Goal: Task Accomplishment & Management: Use online tool/utility

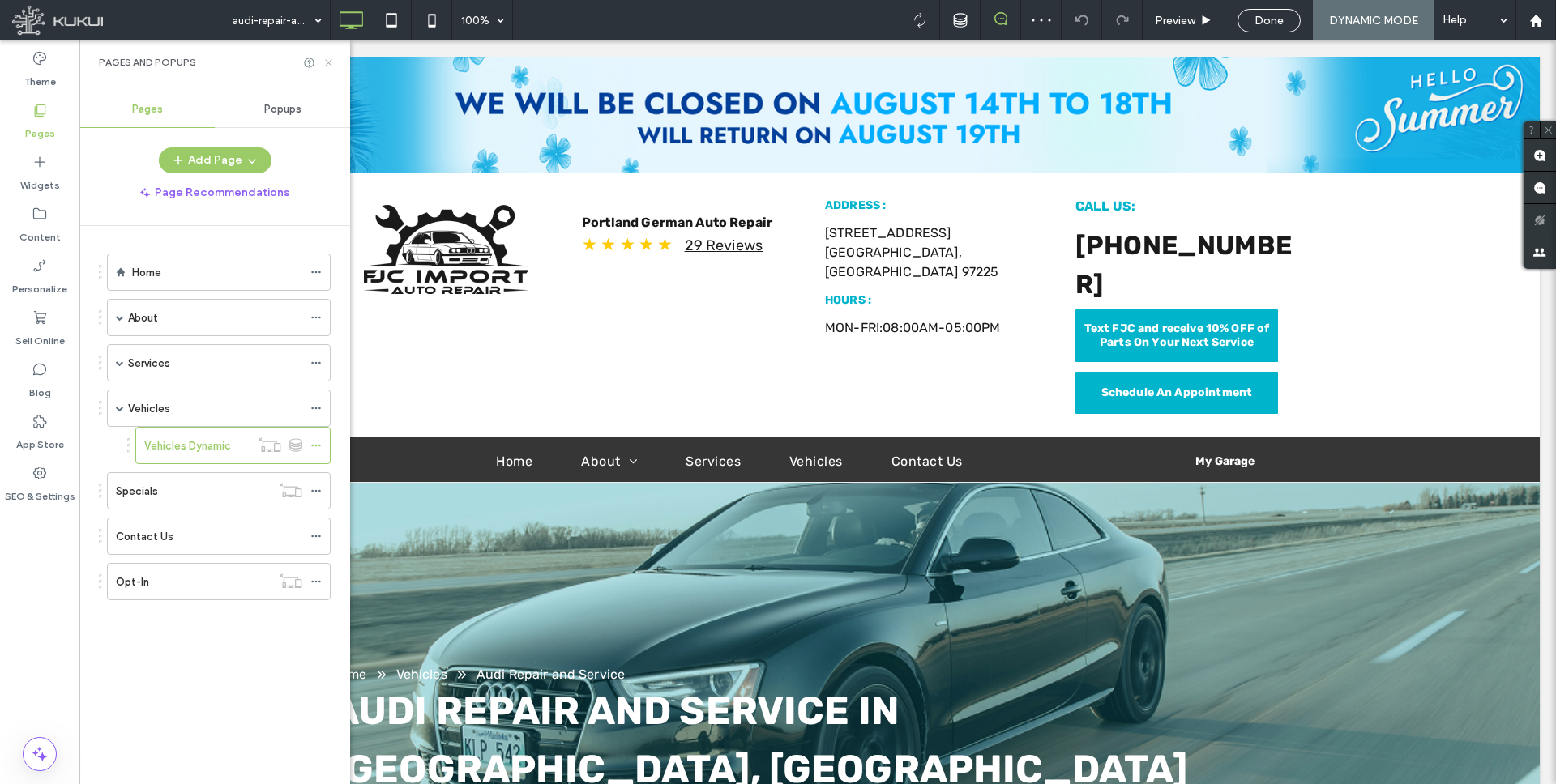
click at [328, 59] on icon at bounding box center [329, 63] width 12 height 12
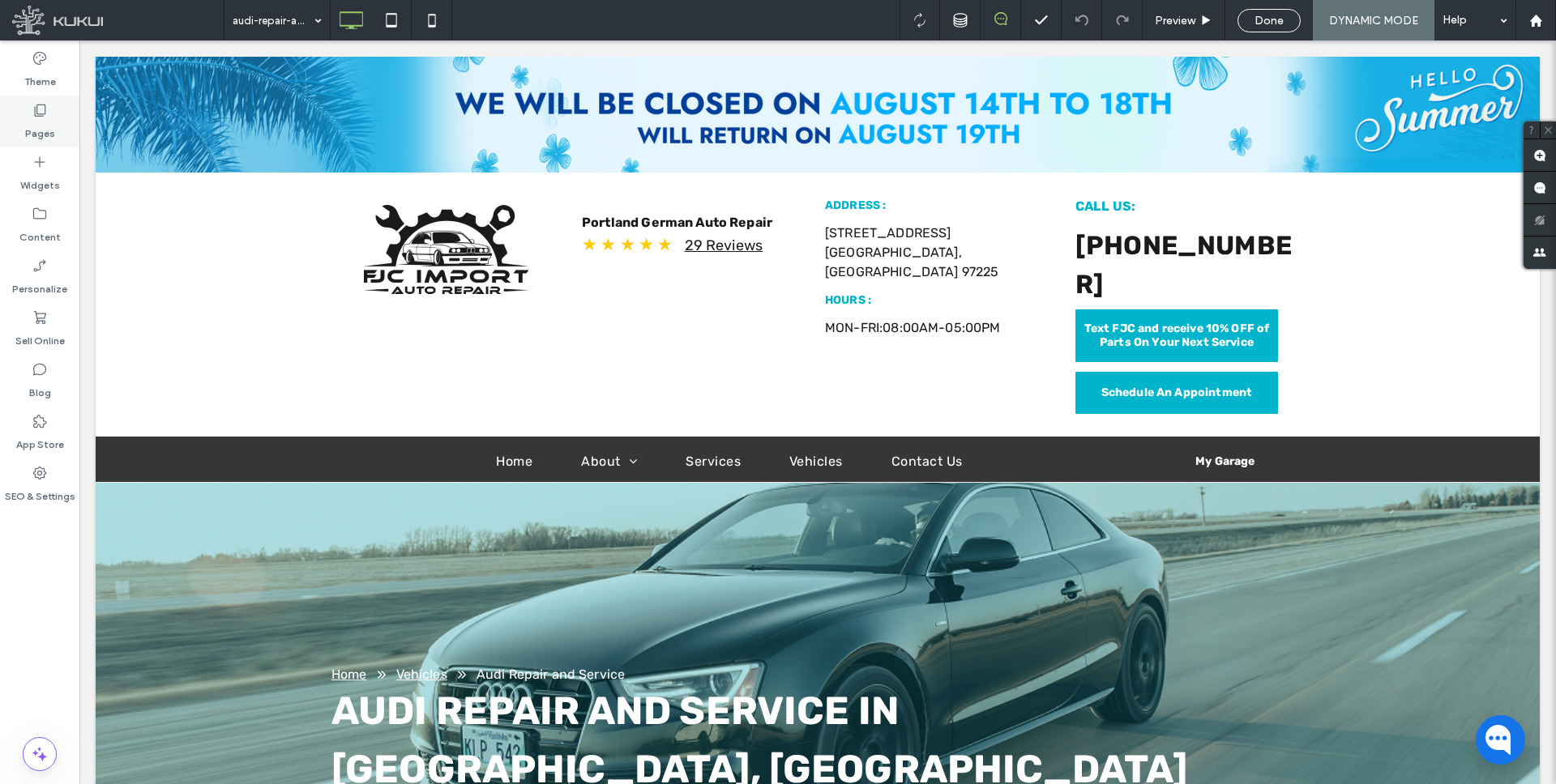
drag, startPoint x: 37, startPoint y: 125, endPoint x: 53, endPoint y: 211, distance: 87.5
click at [36, 125] on label "Pages" at bounding box center [40, 129] width 30 height 23
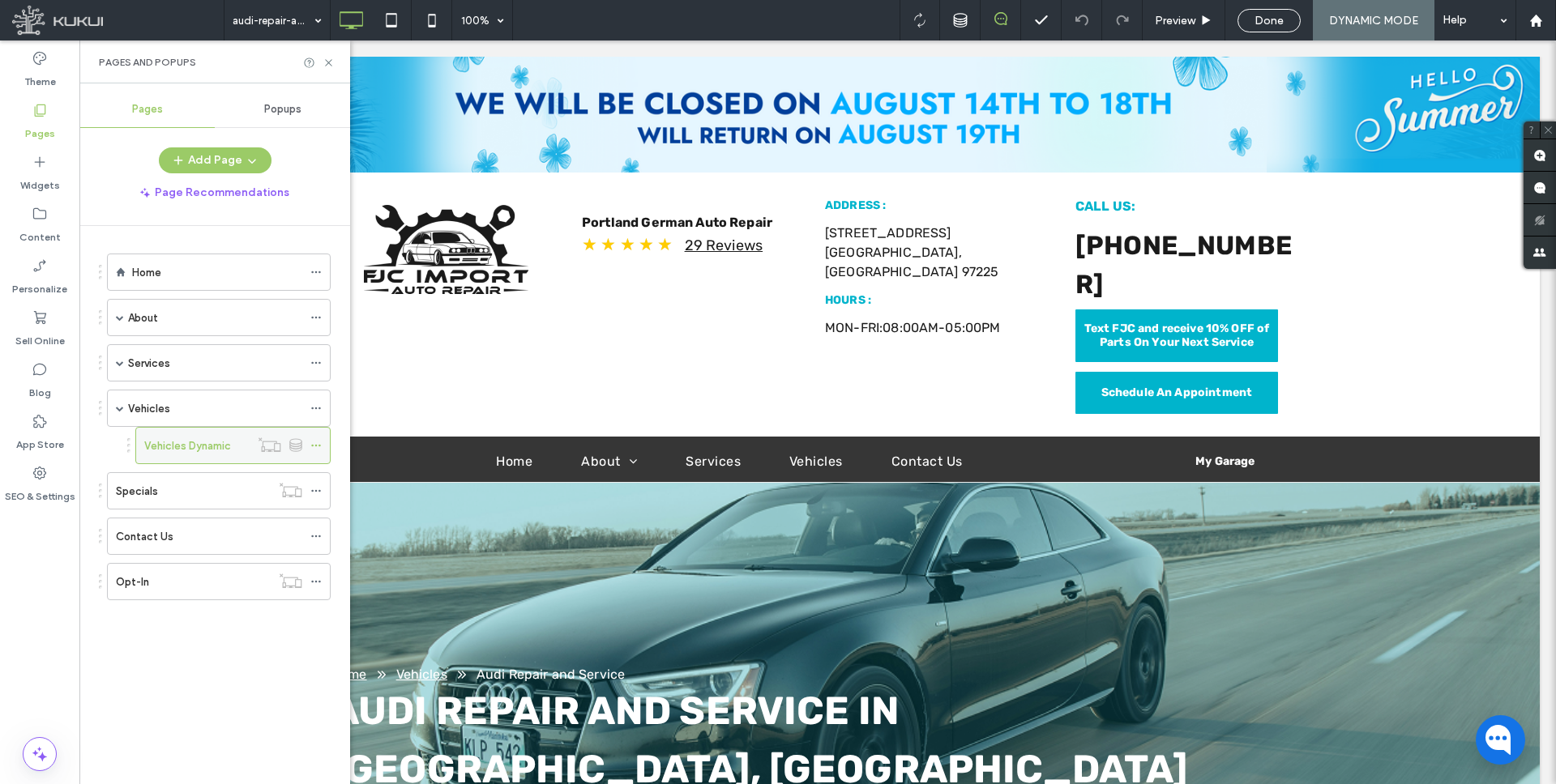
click at [318, 444] on icon at bounding box center [316, 446] width 11 height 11
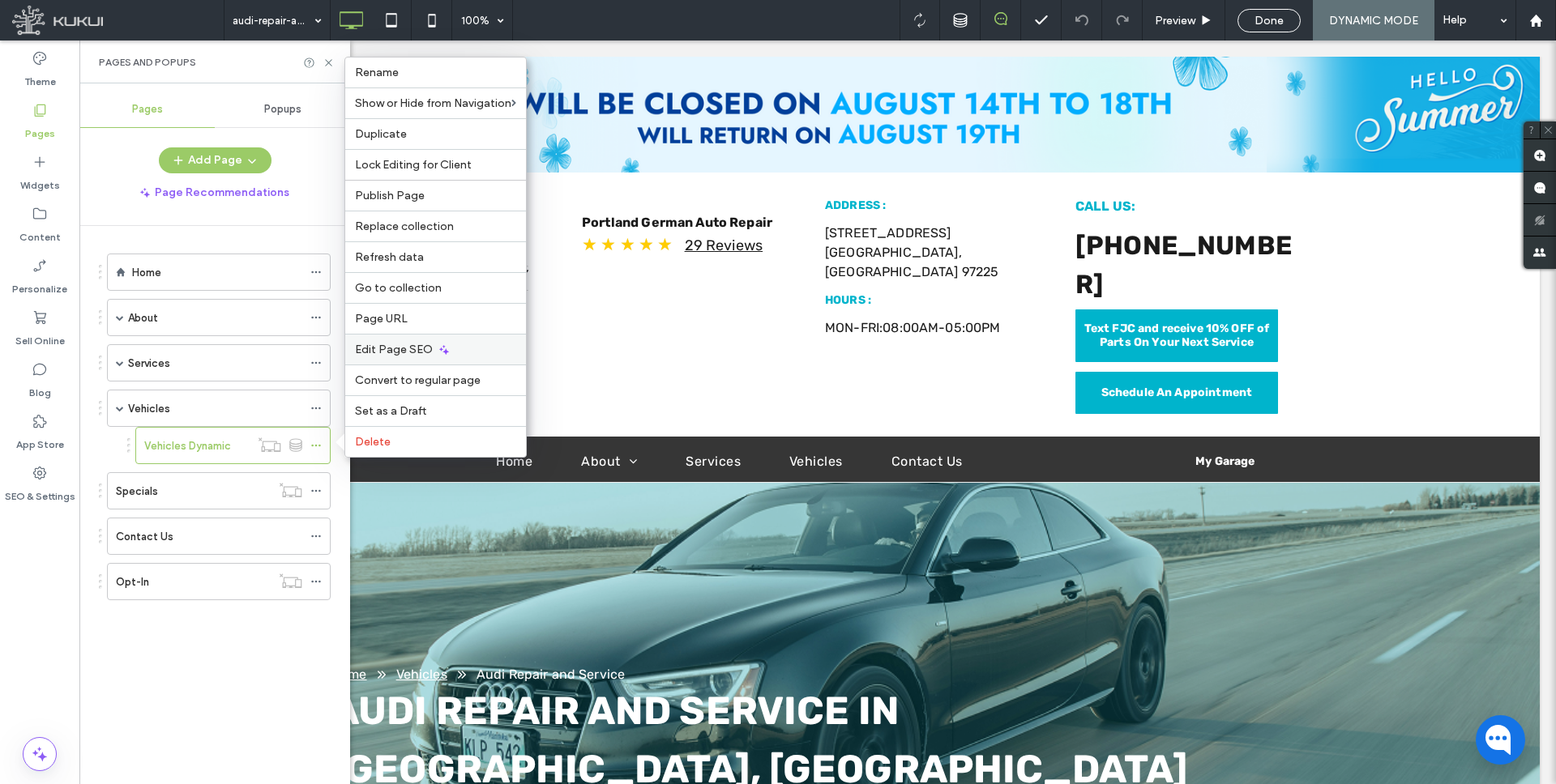
click at [424, 348] on span "Edit Page SEO" at bounding box center [394, 349] width 78 height 14
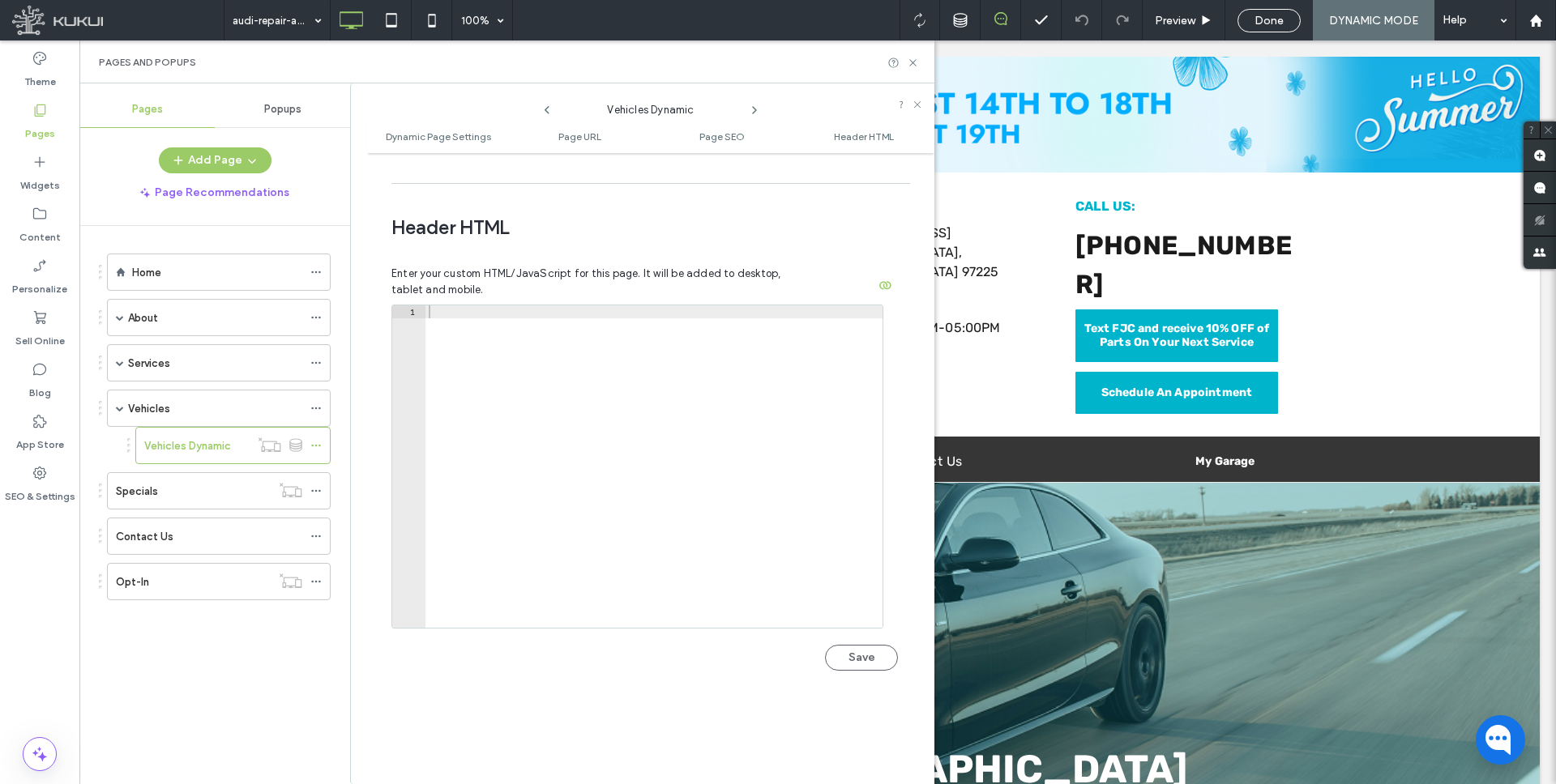
scroll to position [1535, 0]
click at [486, 311] on div at bounding box center [654, 486] width 457 height 348
paste textarea "**********"
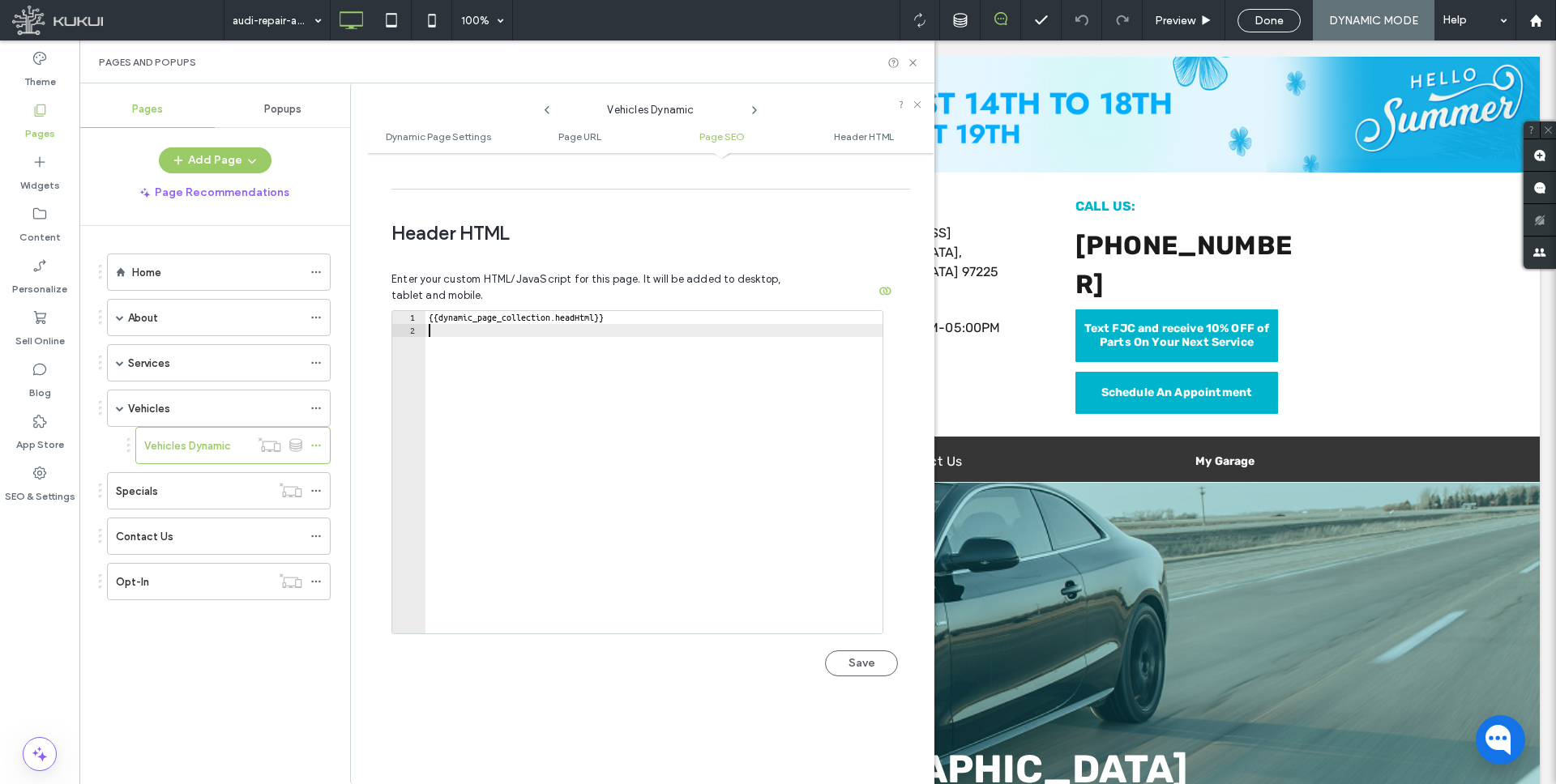
type textarea "**********"
drag, startPoint x: 854, startPoint y: 640, endPoint x: 841, endPoint y: 634, distance: 14.3
click at [854, 651] on button "Save" at bounding box center [861, 664] width 73 height 26
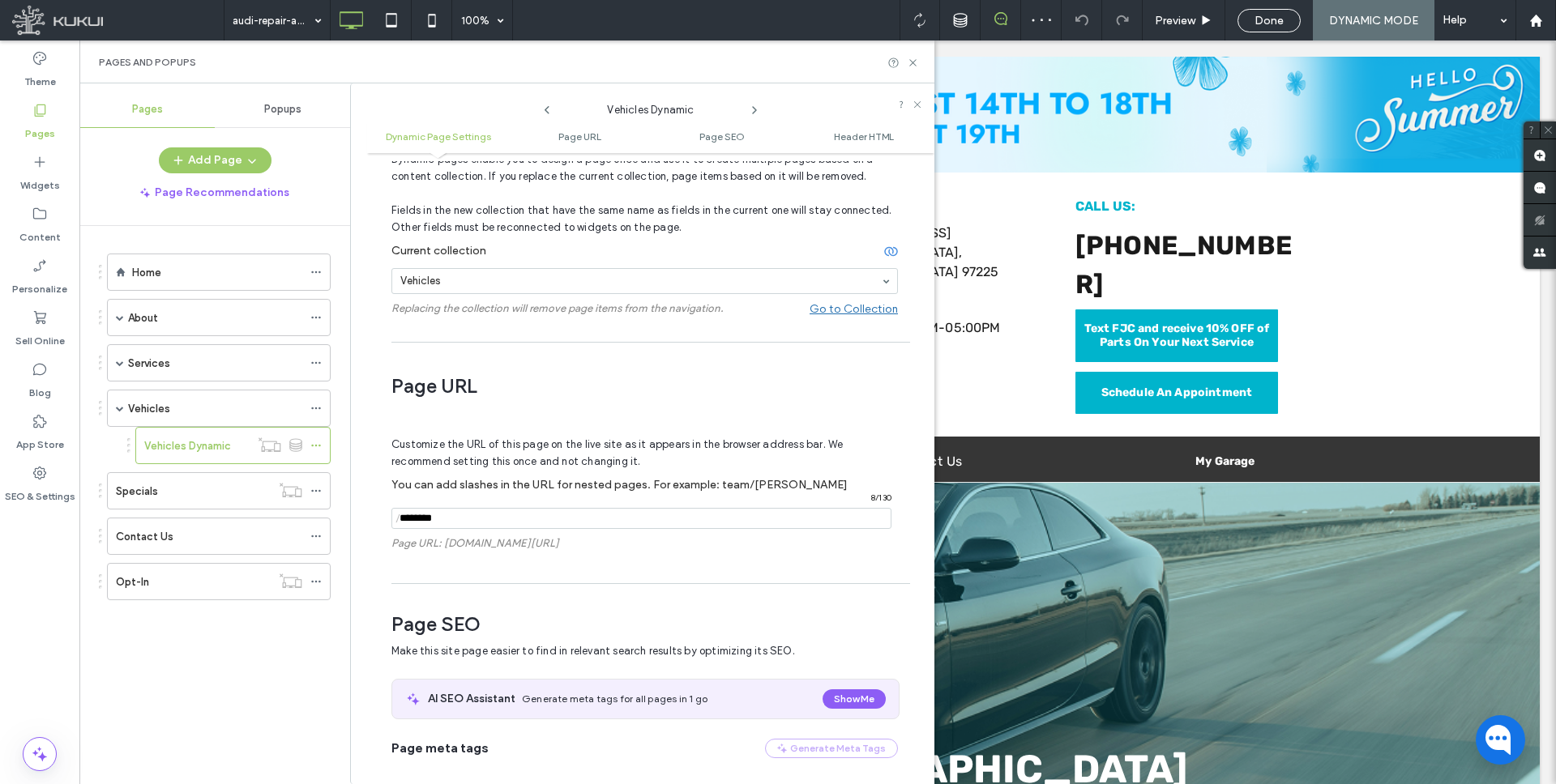
scroll to position [102, 0]
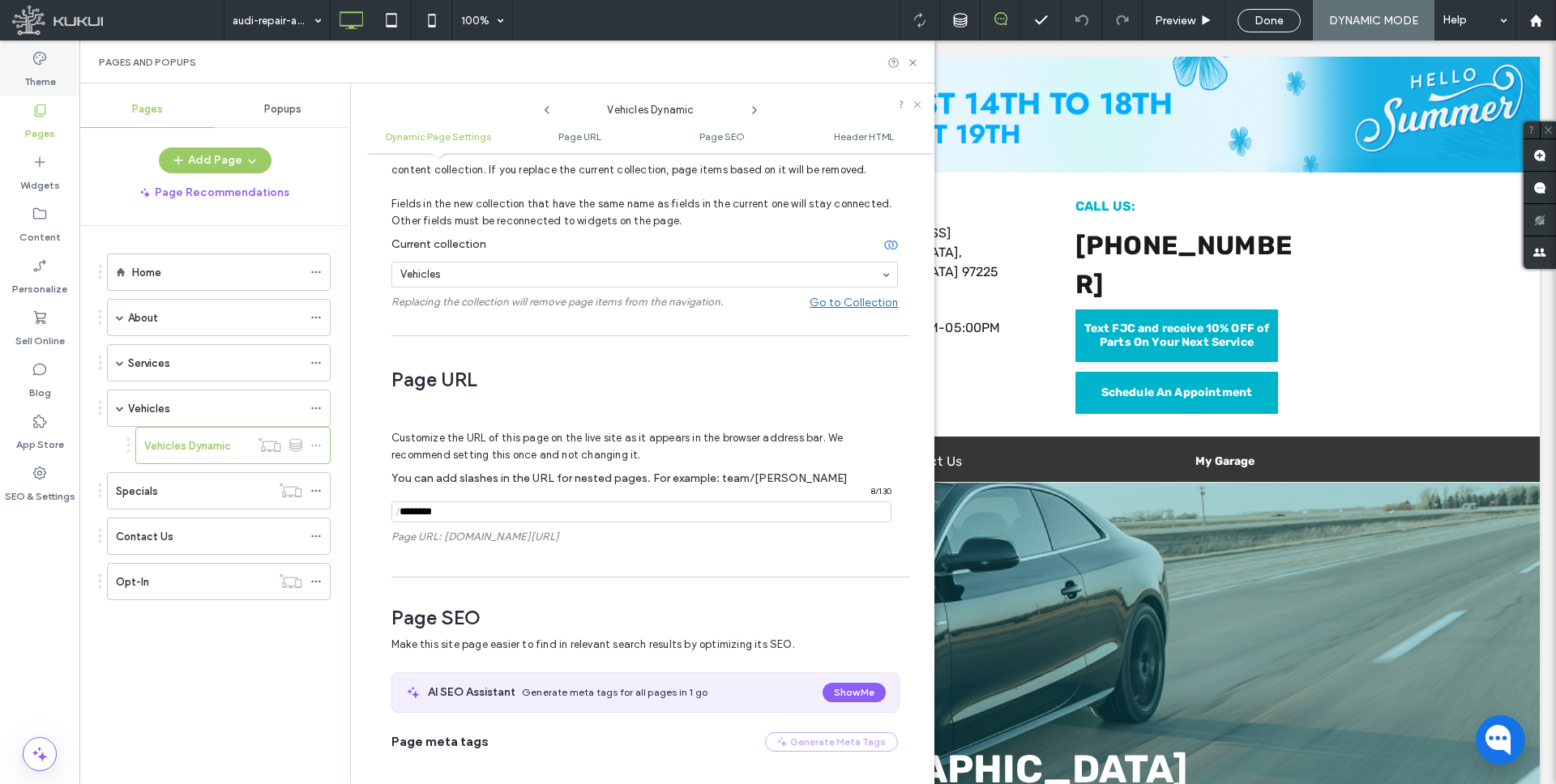
click at [33, 76] on label "Theme" at bounding box center [40, 78] width 32 height 23
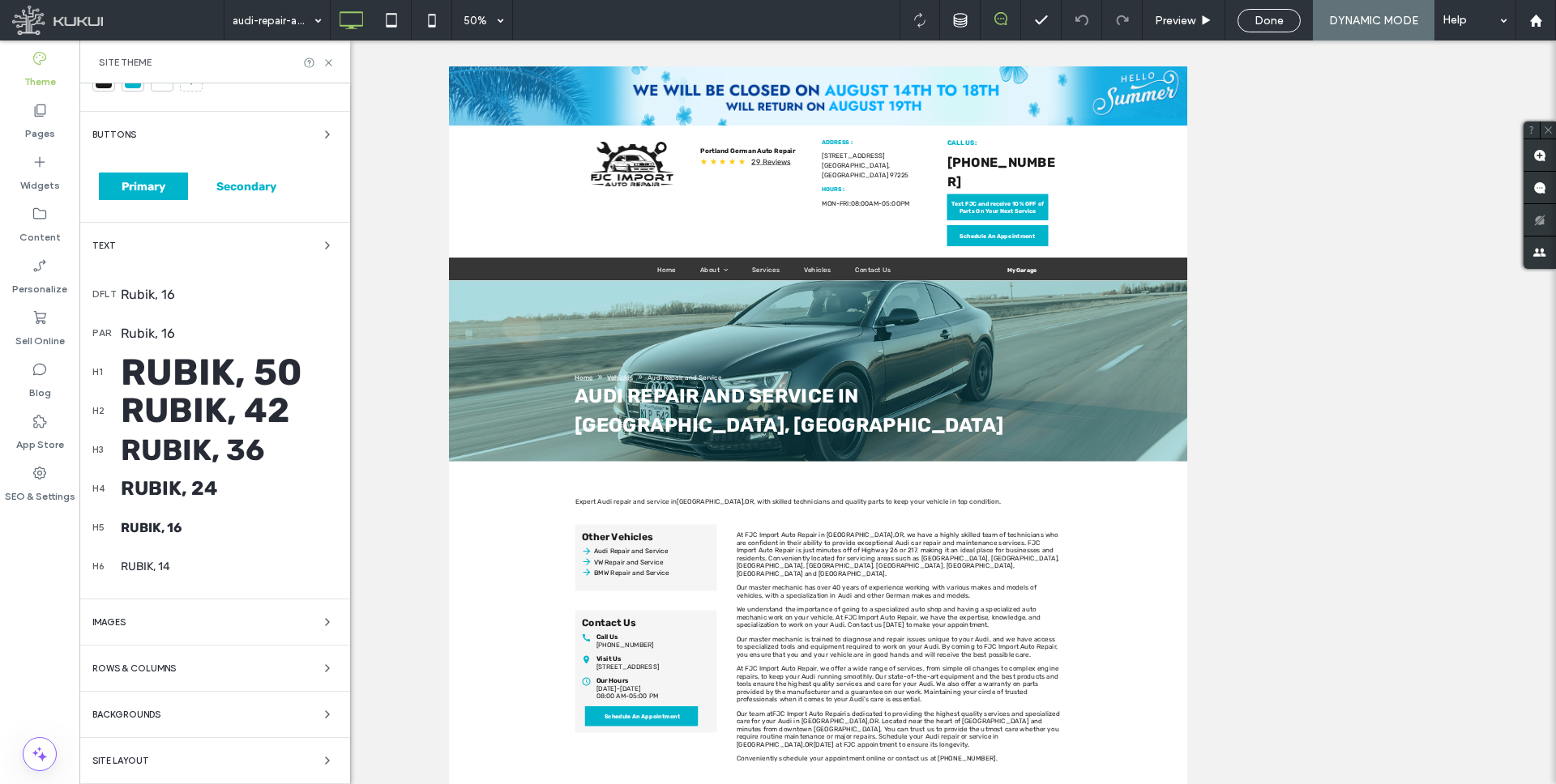
scroll to position [0, 0]
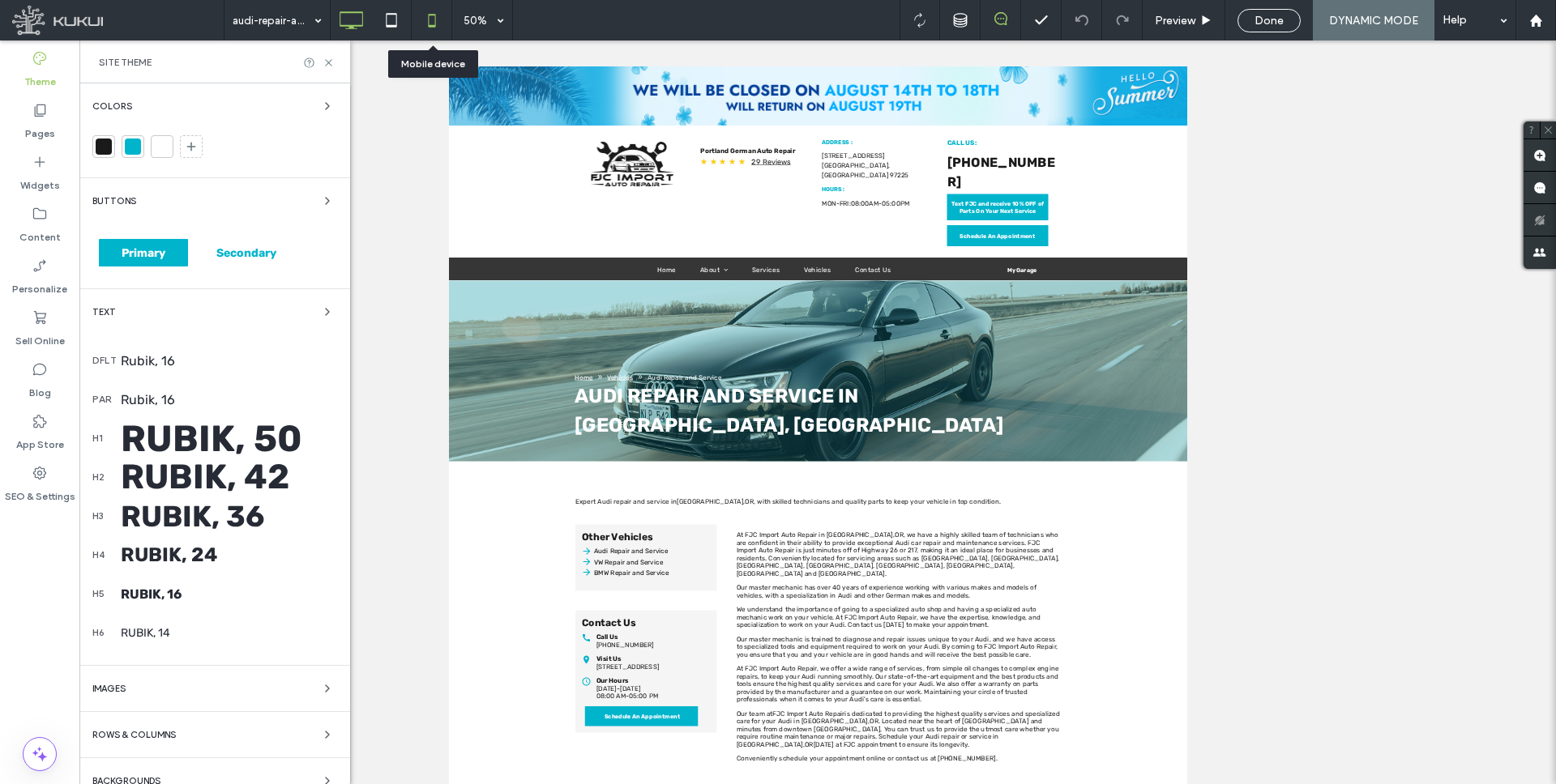
click at [432, 22] on icon at bounding box center [432, 20] width 33 height 33
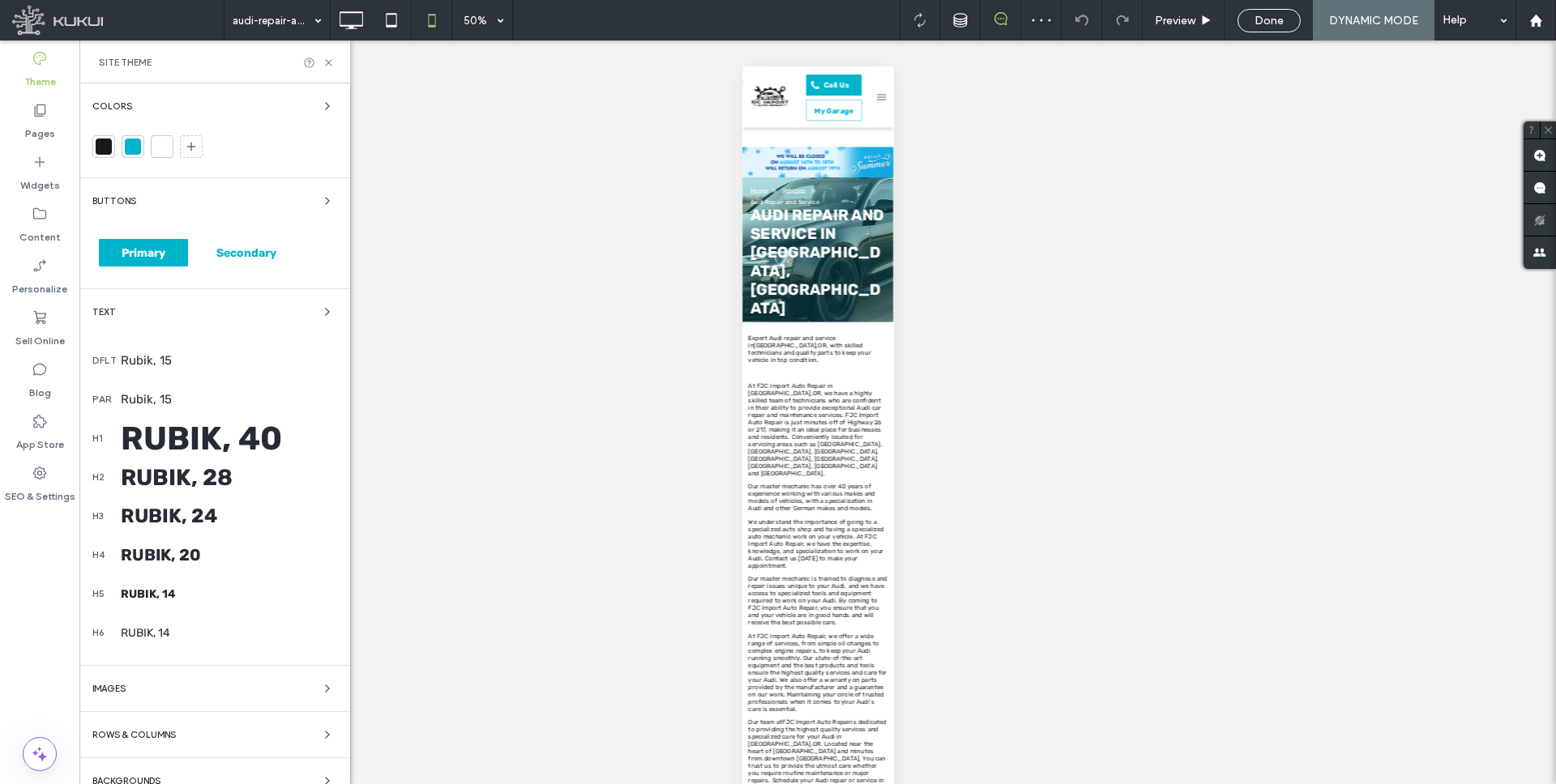
click at [226, 436] on div "Rubik, 40" at bounding box center [229, 438] width 216 height 38
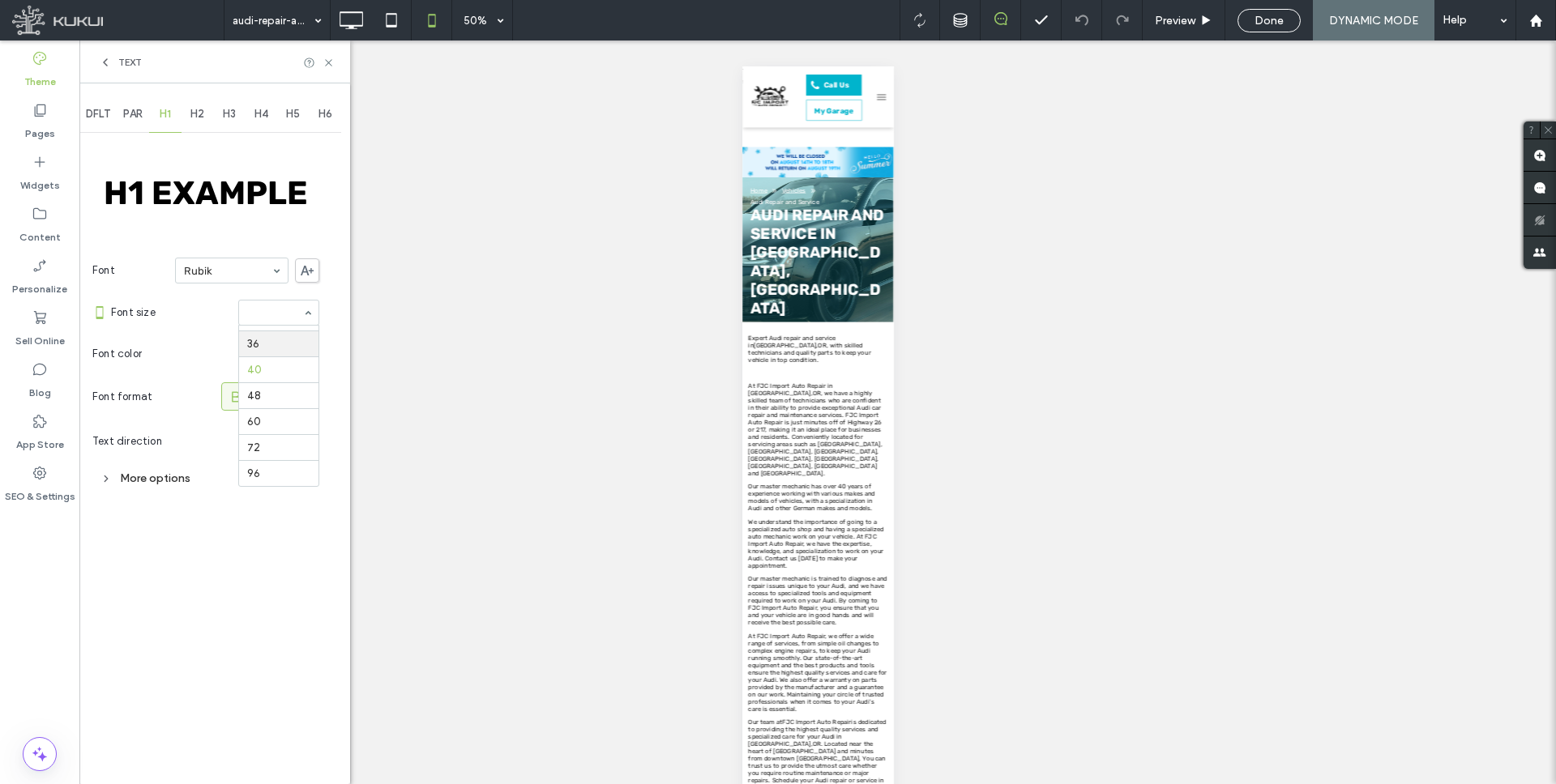
scroll to position [252, 0]
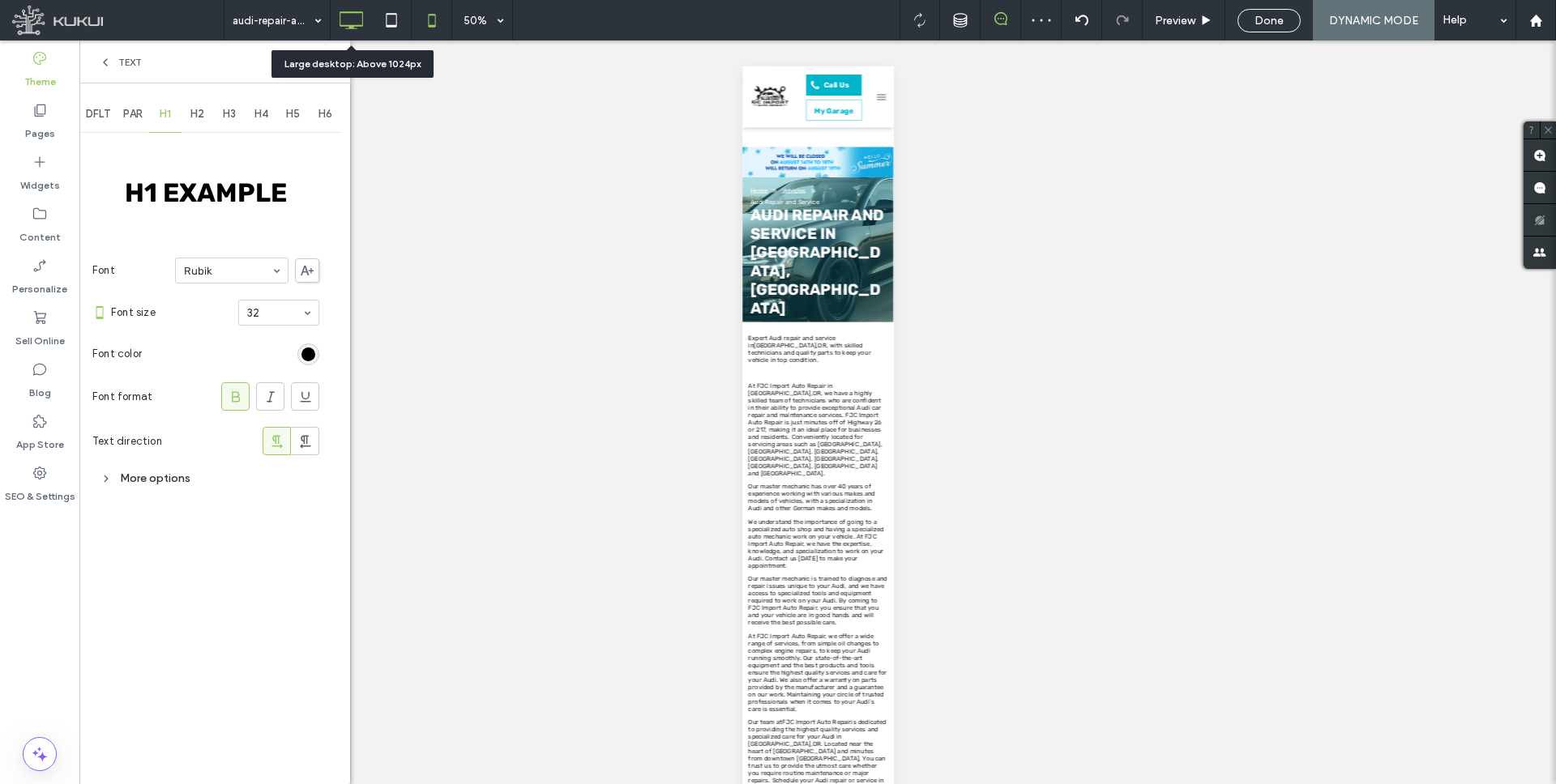
click at [347, 20] on icon at bounding box center [351, 20] width 33 height 33
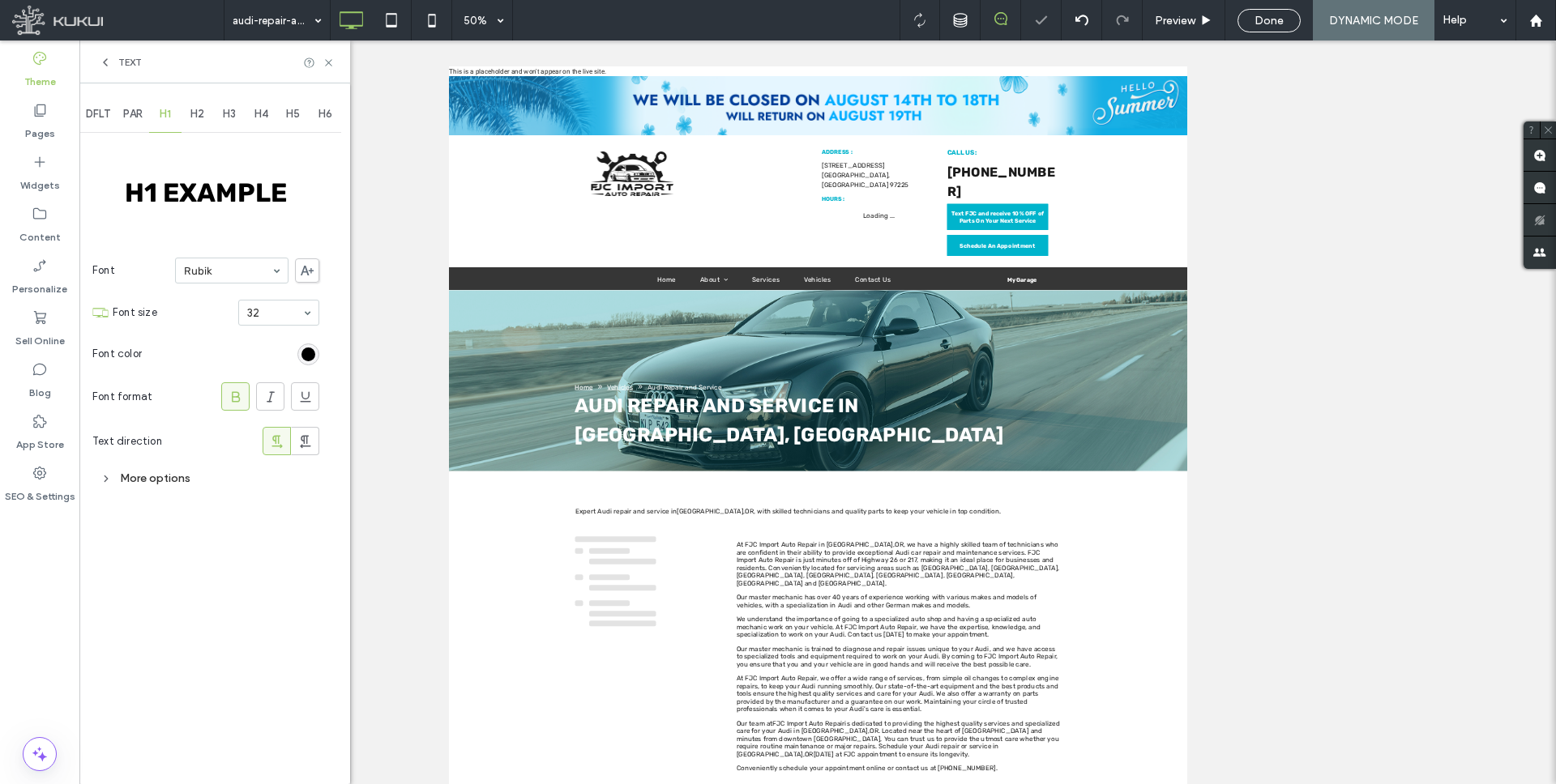
scroll to position [0, 0]
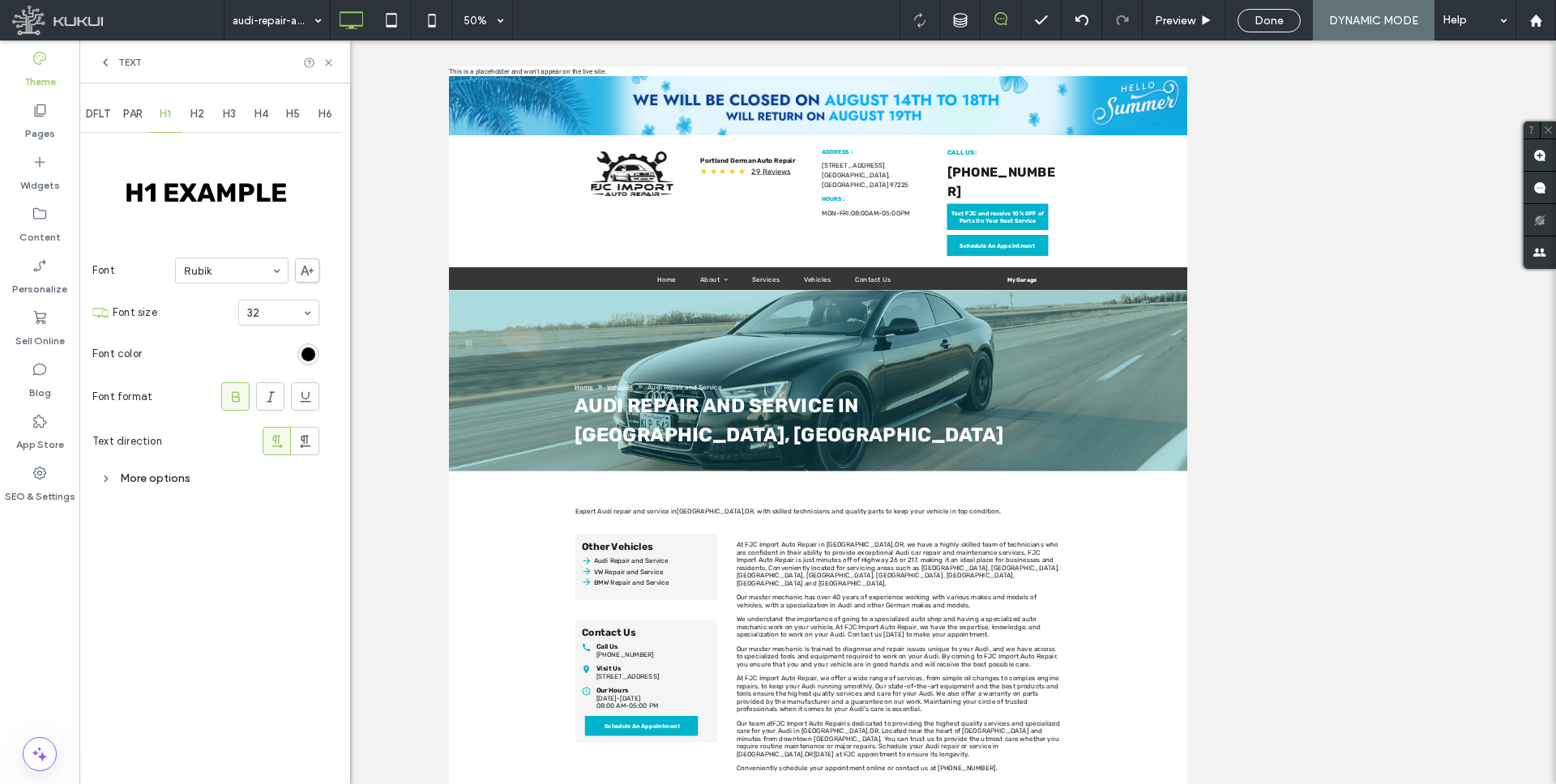
click at [107, 64] on icon at bounding box center [106, 63] width 13 height 13
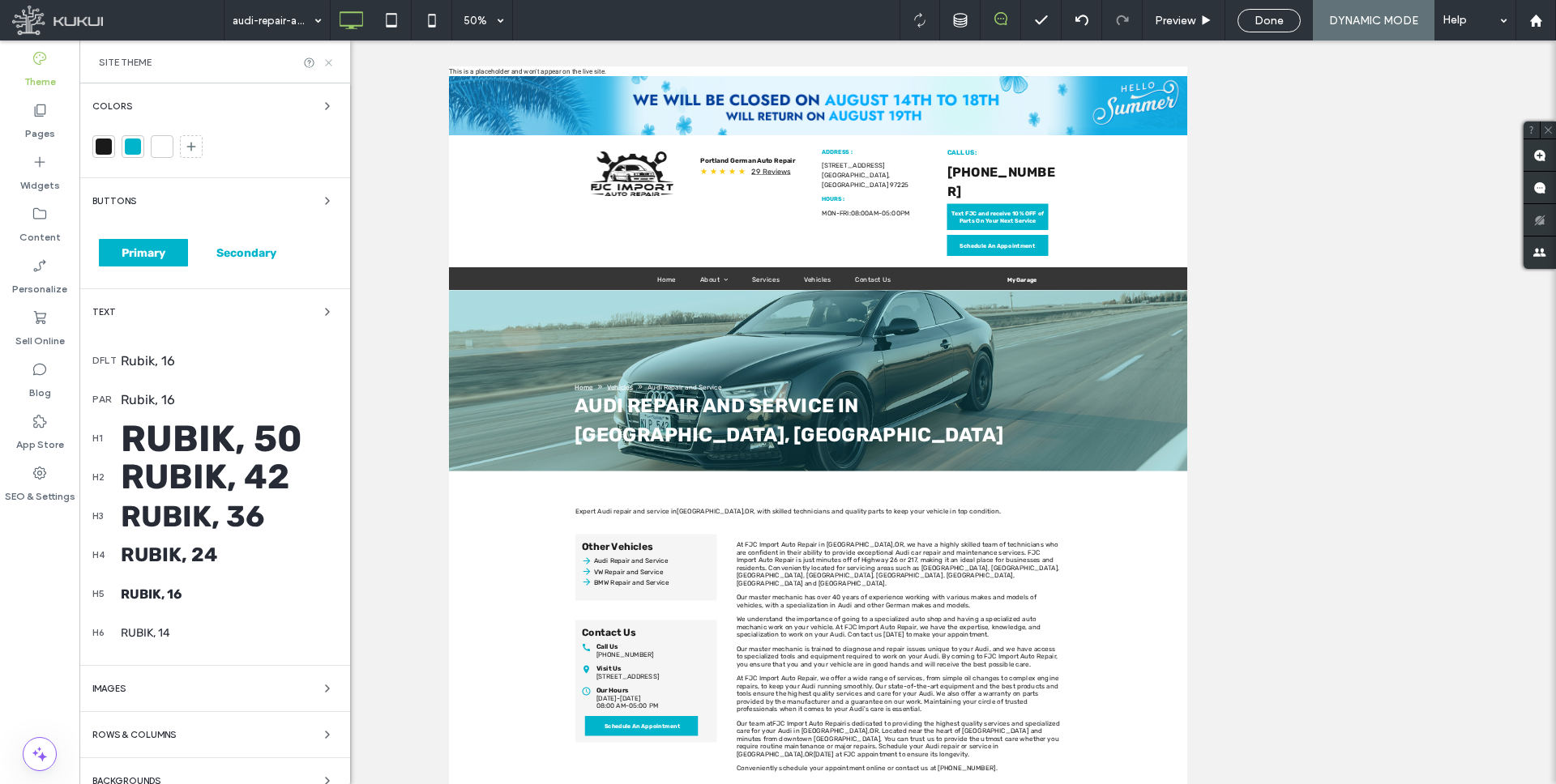
click at [328, 63] on use at bounding box center [329, 63] width 7 height 7
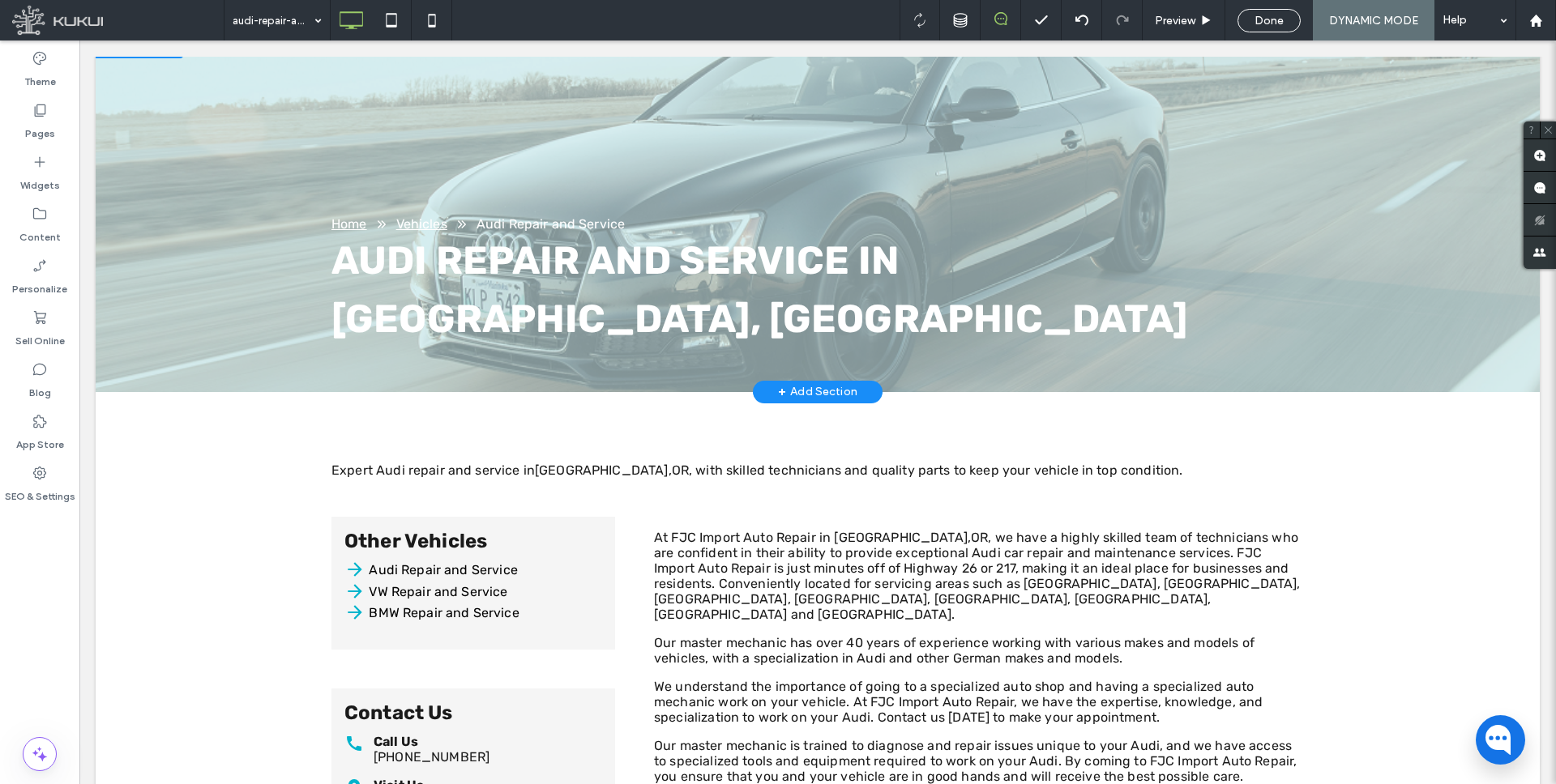
scroll to position [281, 0]
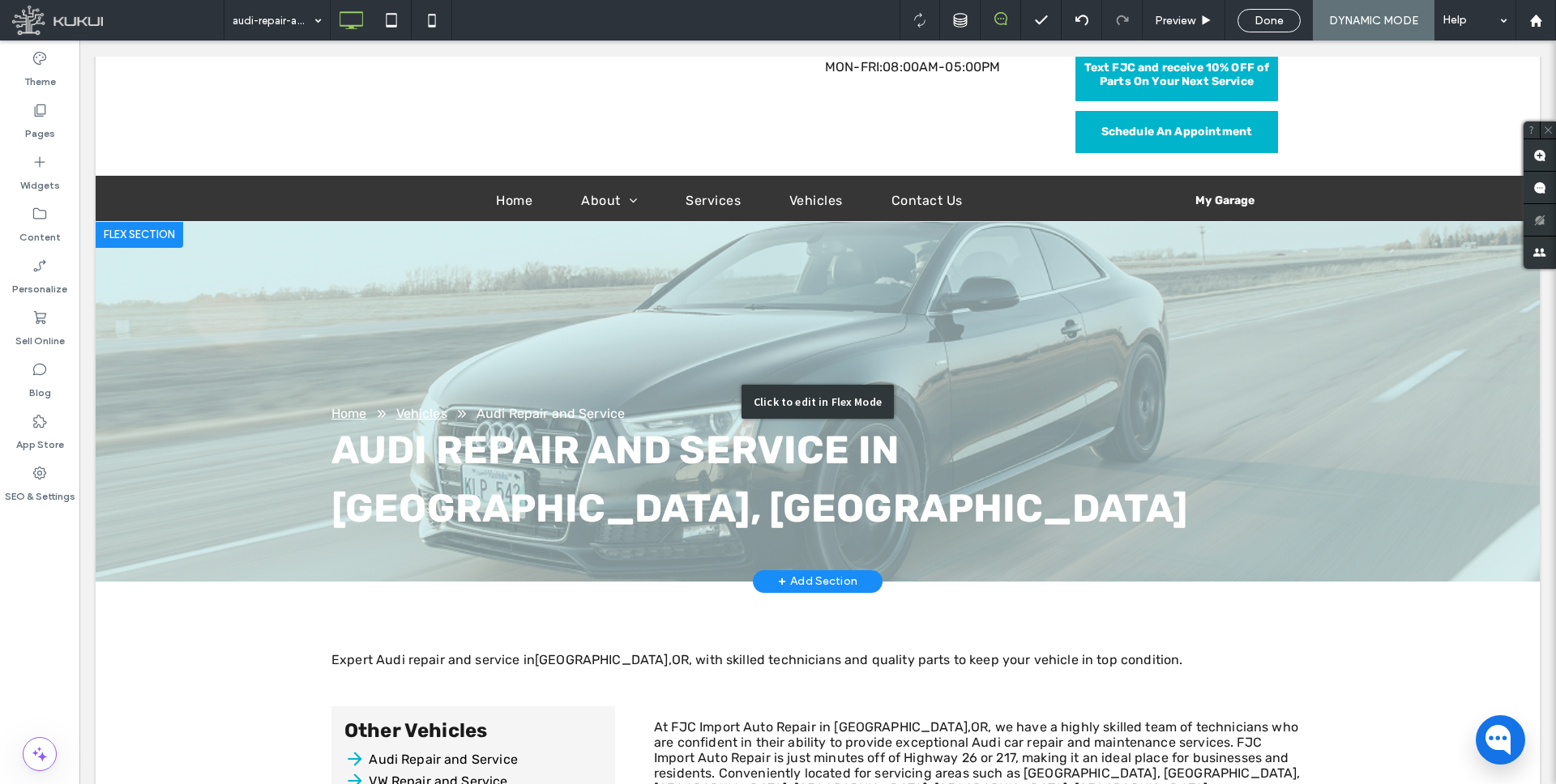
click at [729, 287] on div "Click to edit in Flex Mode" at bounding box center [818, 402] width 1445 height 359
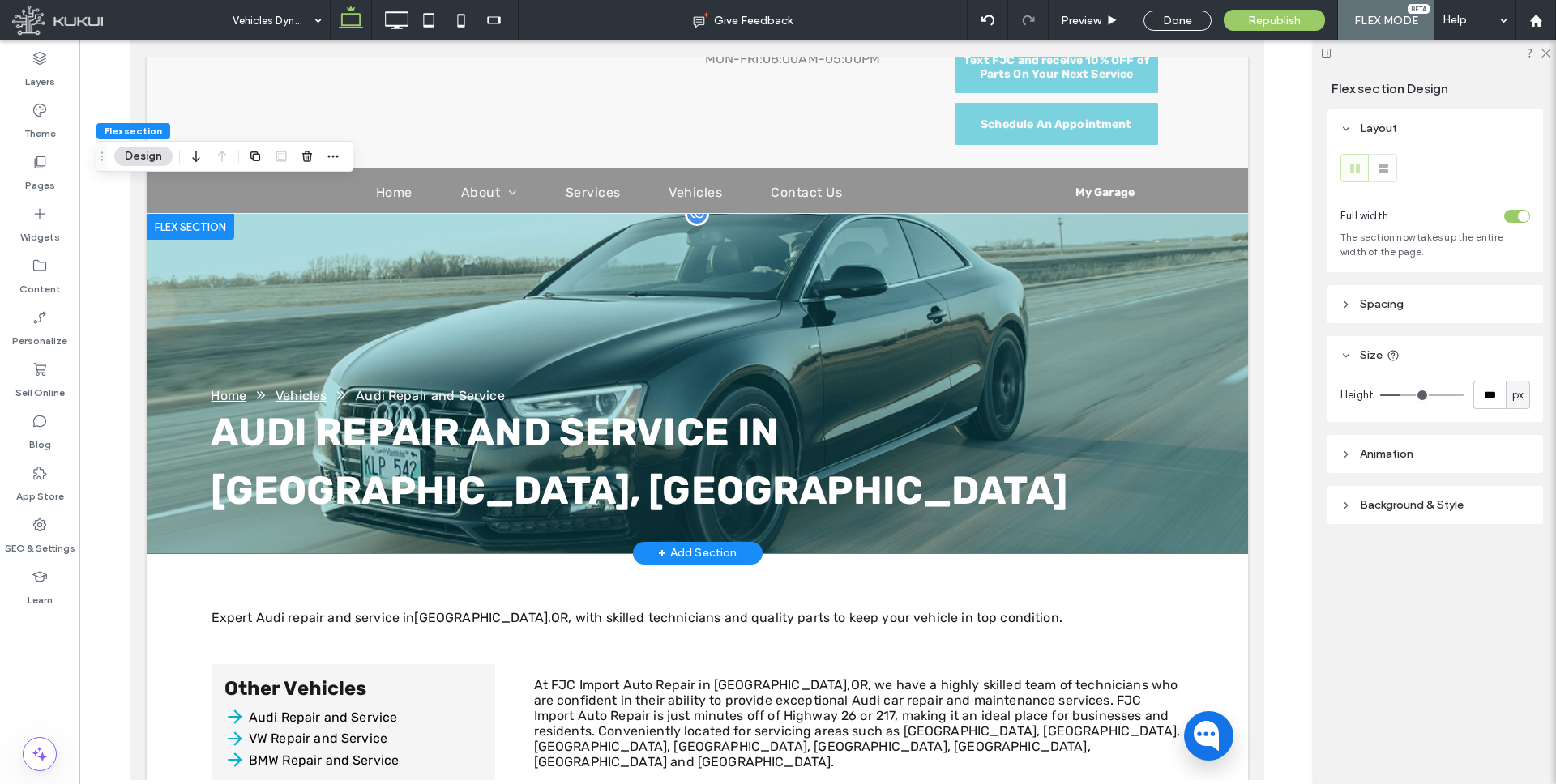
scroll to position [253, 0]
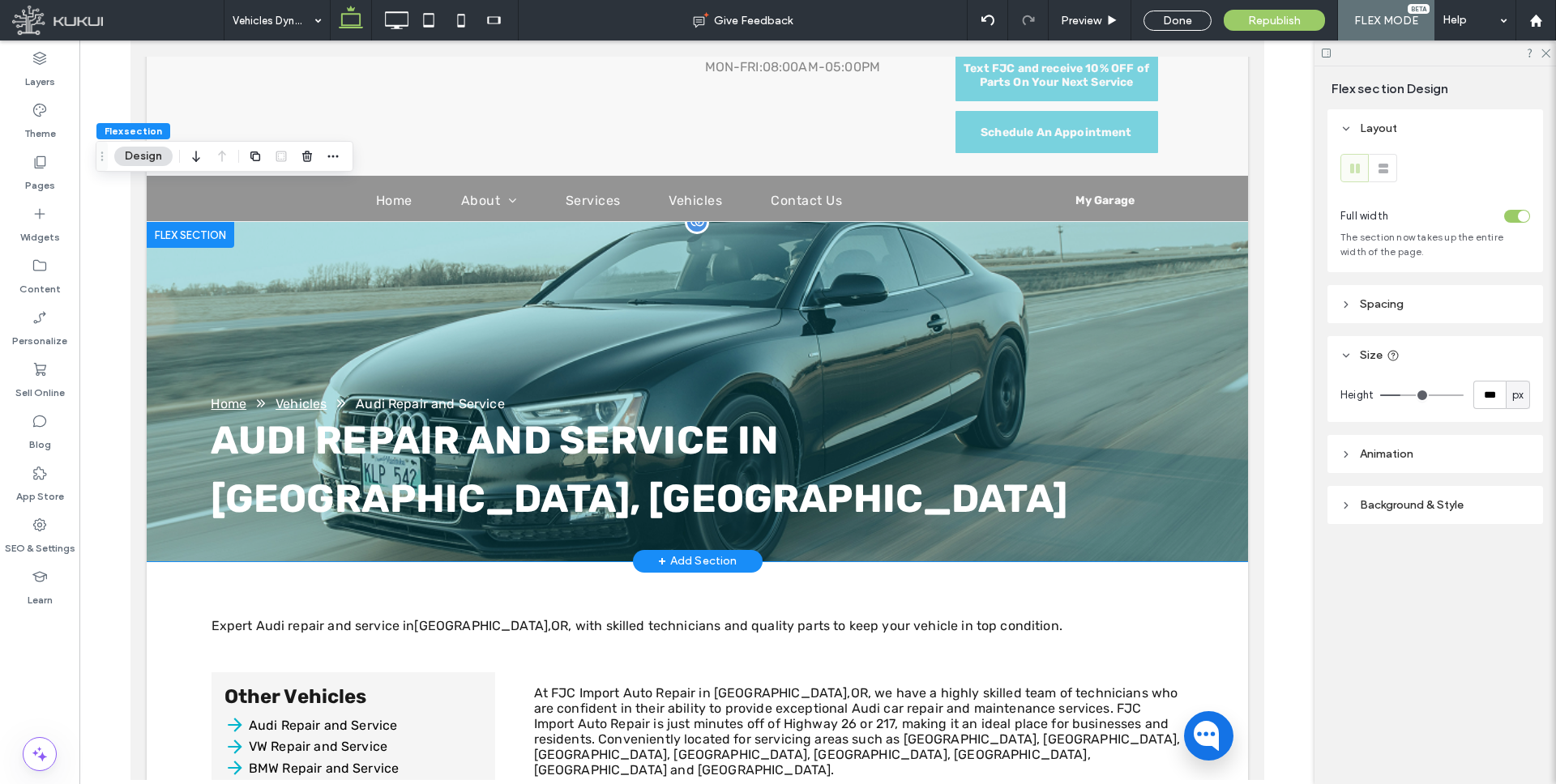
click at [726, 274] on div "Audi Repair and Service in Portland, OR Home Vehicles Audi Repair and Service" at bounding box center [696, 391] width 1101 height 339
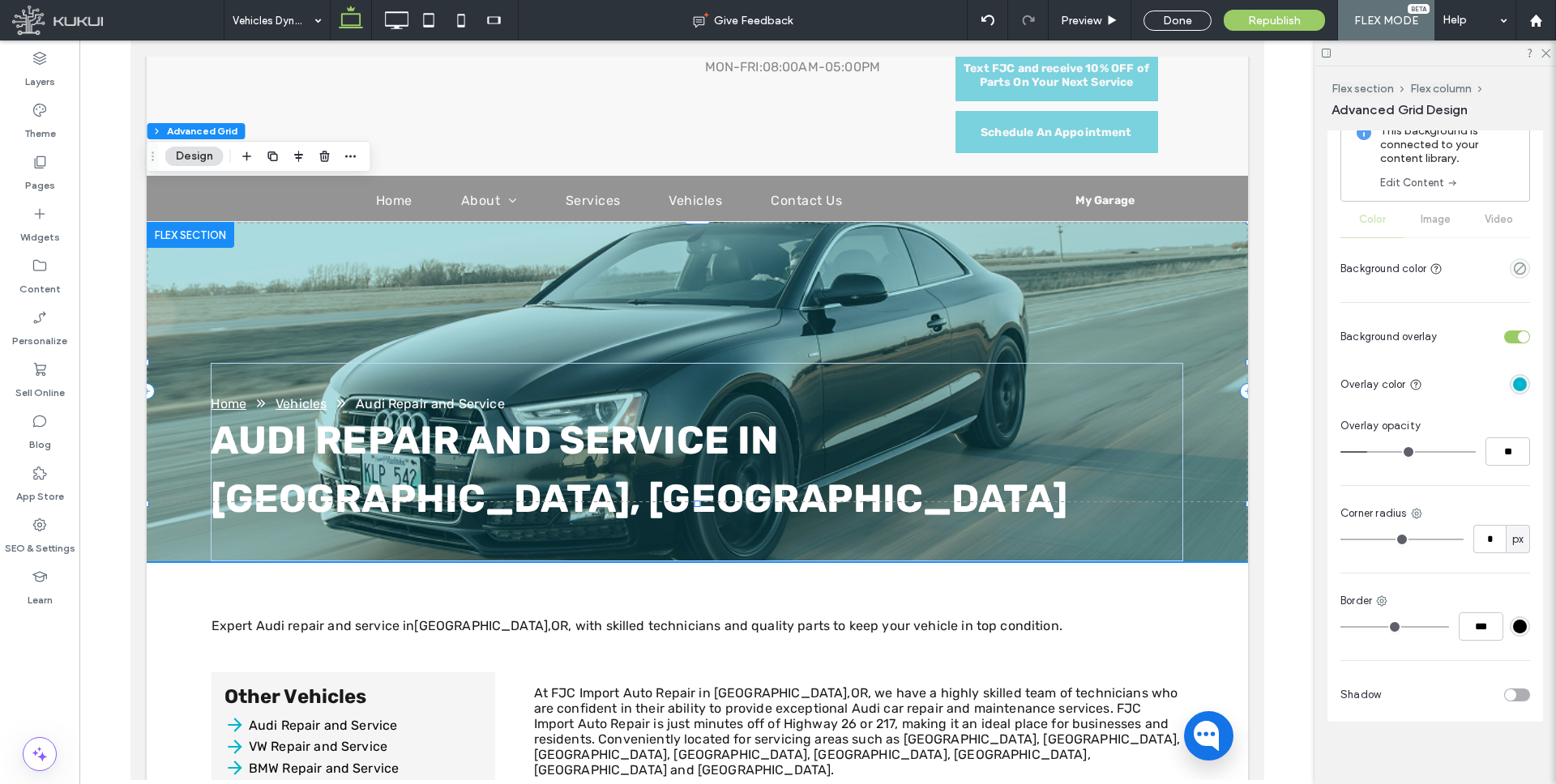
scroll to position [724, 0]
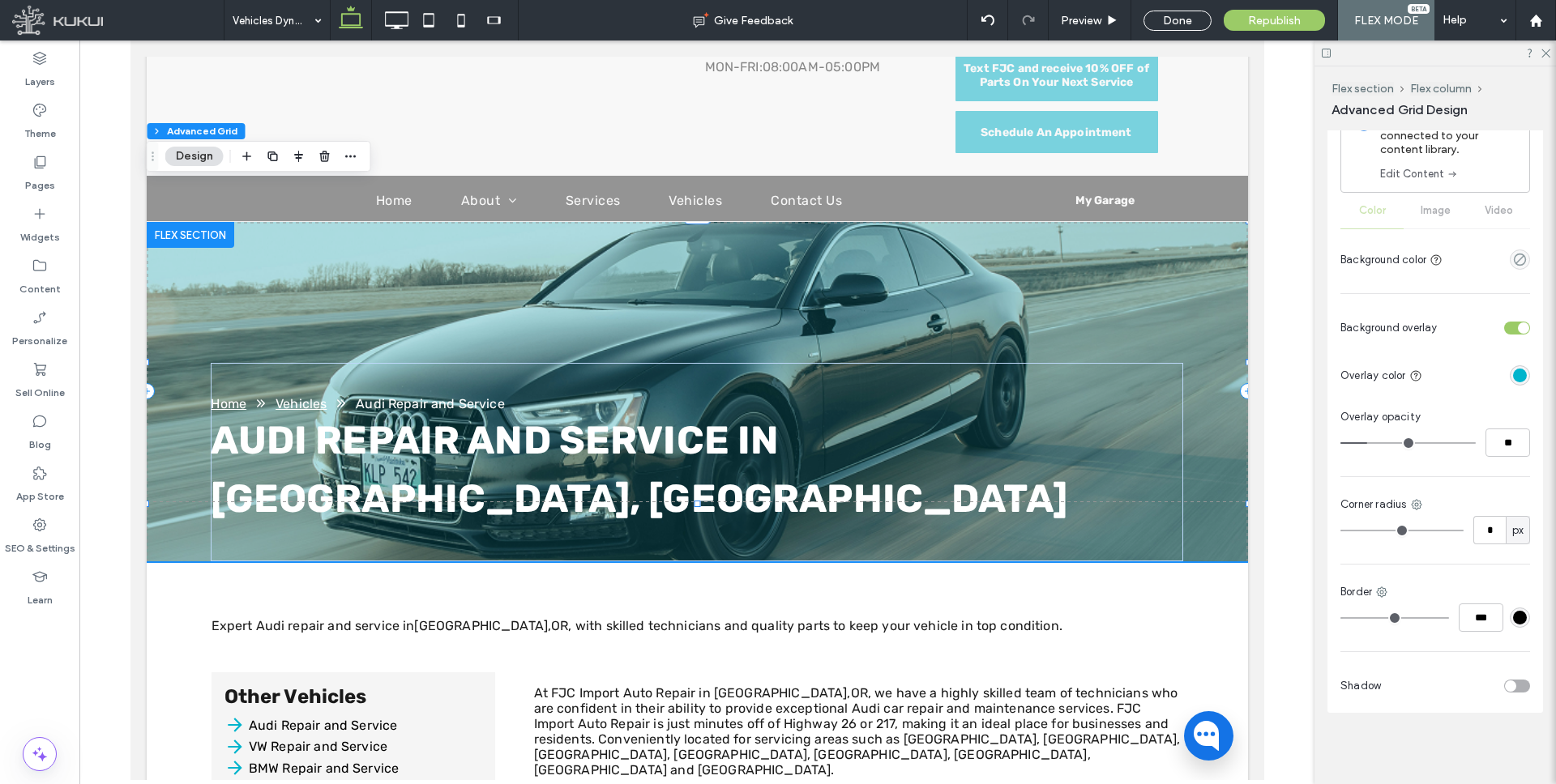
click at [1520, 369] on div "rgba(0,180,204,1)" at bounding box center [1519, 375] width 14 height 14
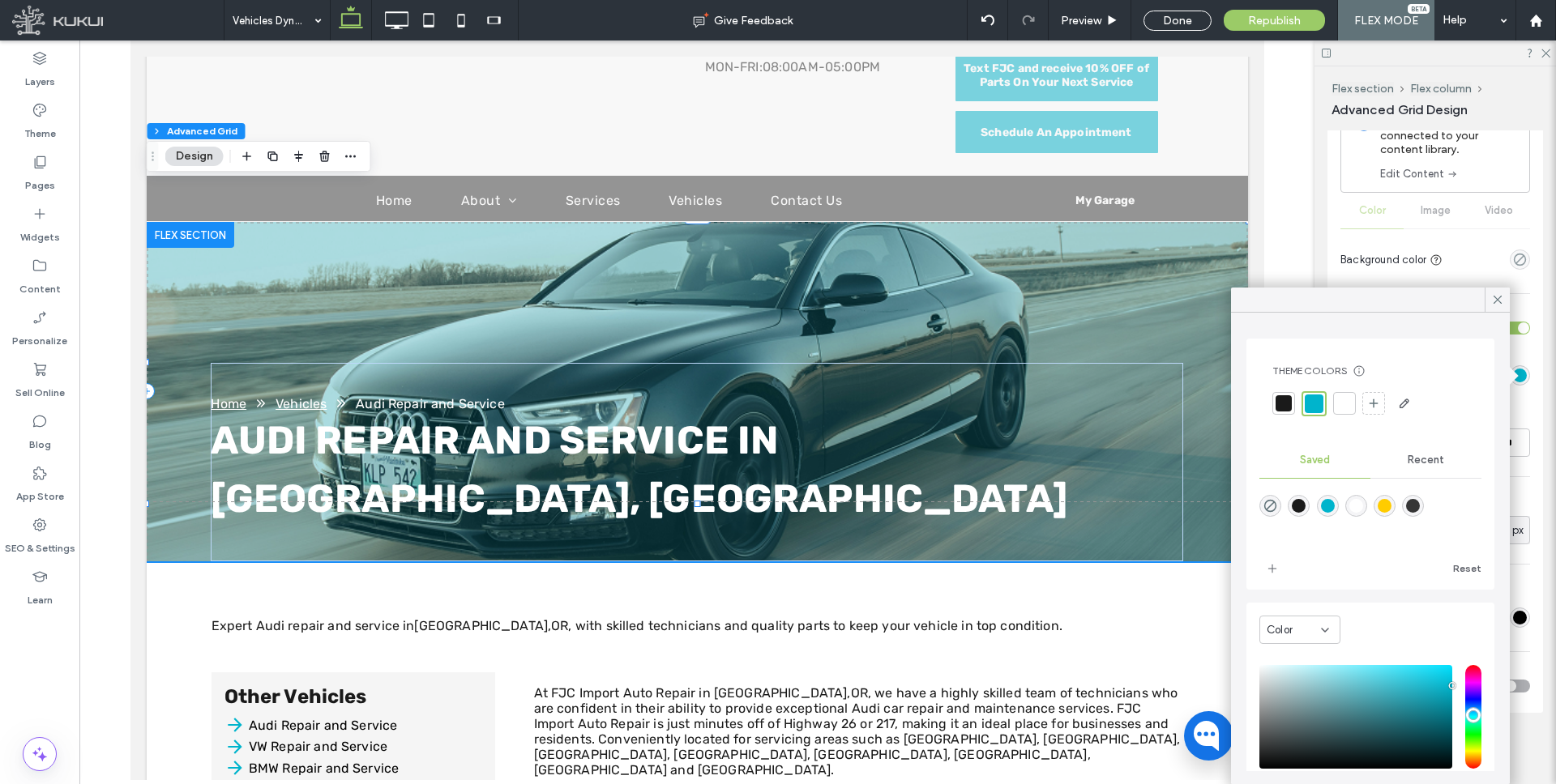
click at [1300, 509] on div "rgba(26,26,26,1)" at bounding box center [1298, 506] width 14 height 14
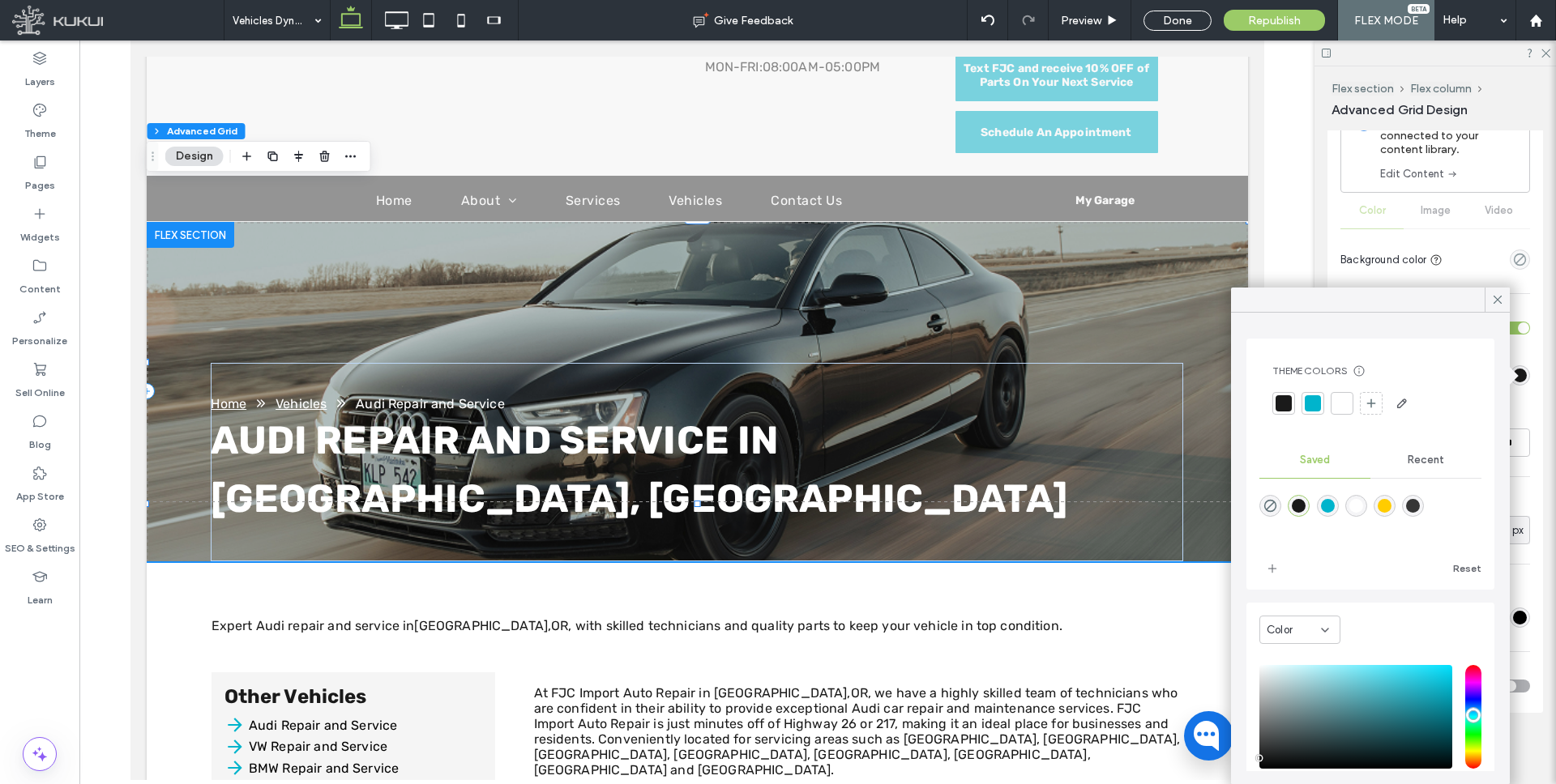
click at [1408, 505] on div "rgba(54,54,54,1)" at bounding box center [1413, 506] width 14 height 14
click at [1294, 506] on div "rgba(26,26,26,1)" at bounding box center [1298, 506] width 14 height 14
type input "*******"
click at [1496, 296] on icon at bounding box center [1497, 300] width 15 height 15
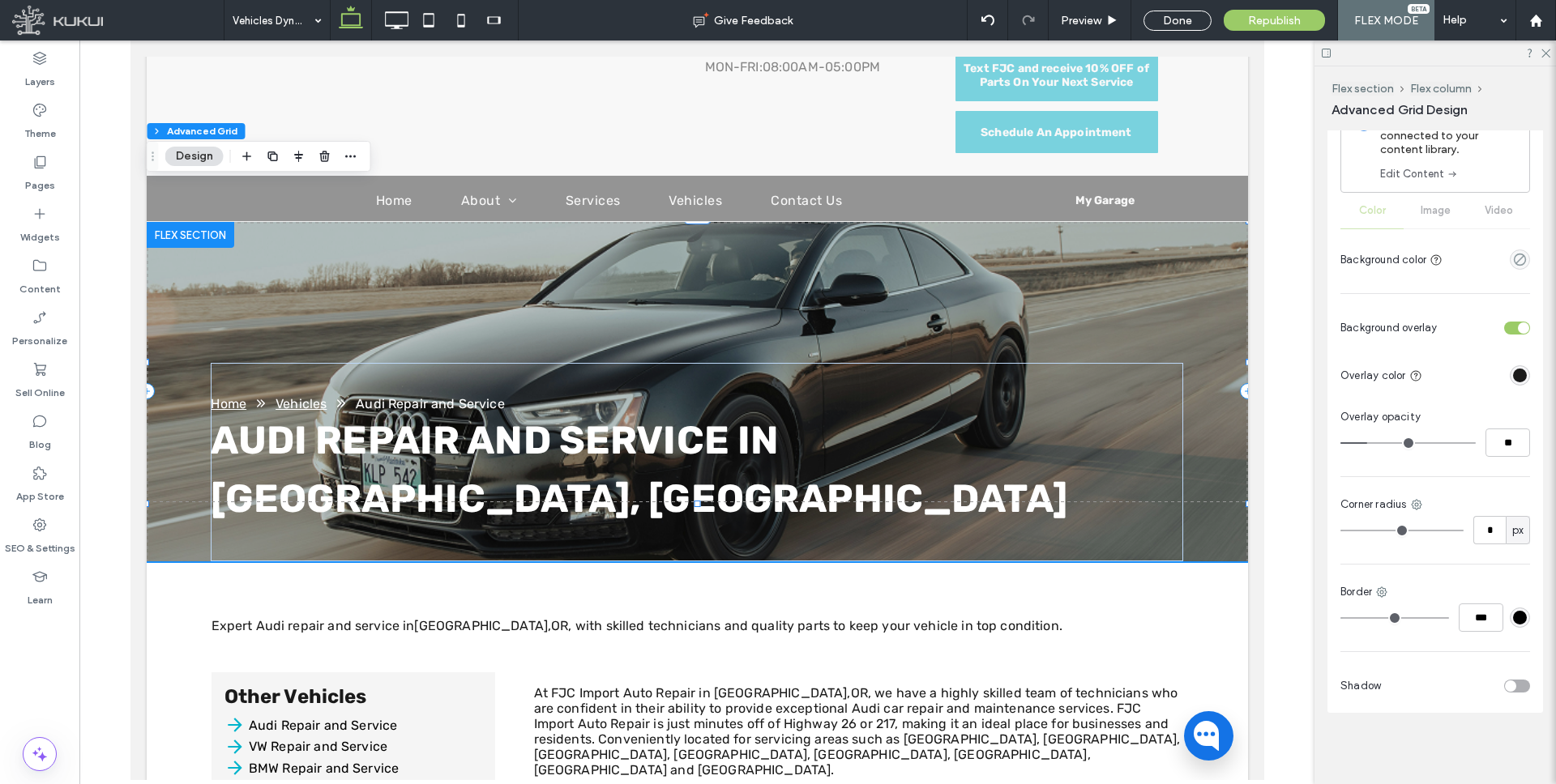
type input "**"
click at [1385, 443] on input "range" at bounding box center [1408, 443] width 135 height 2
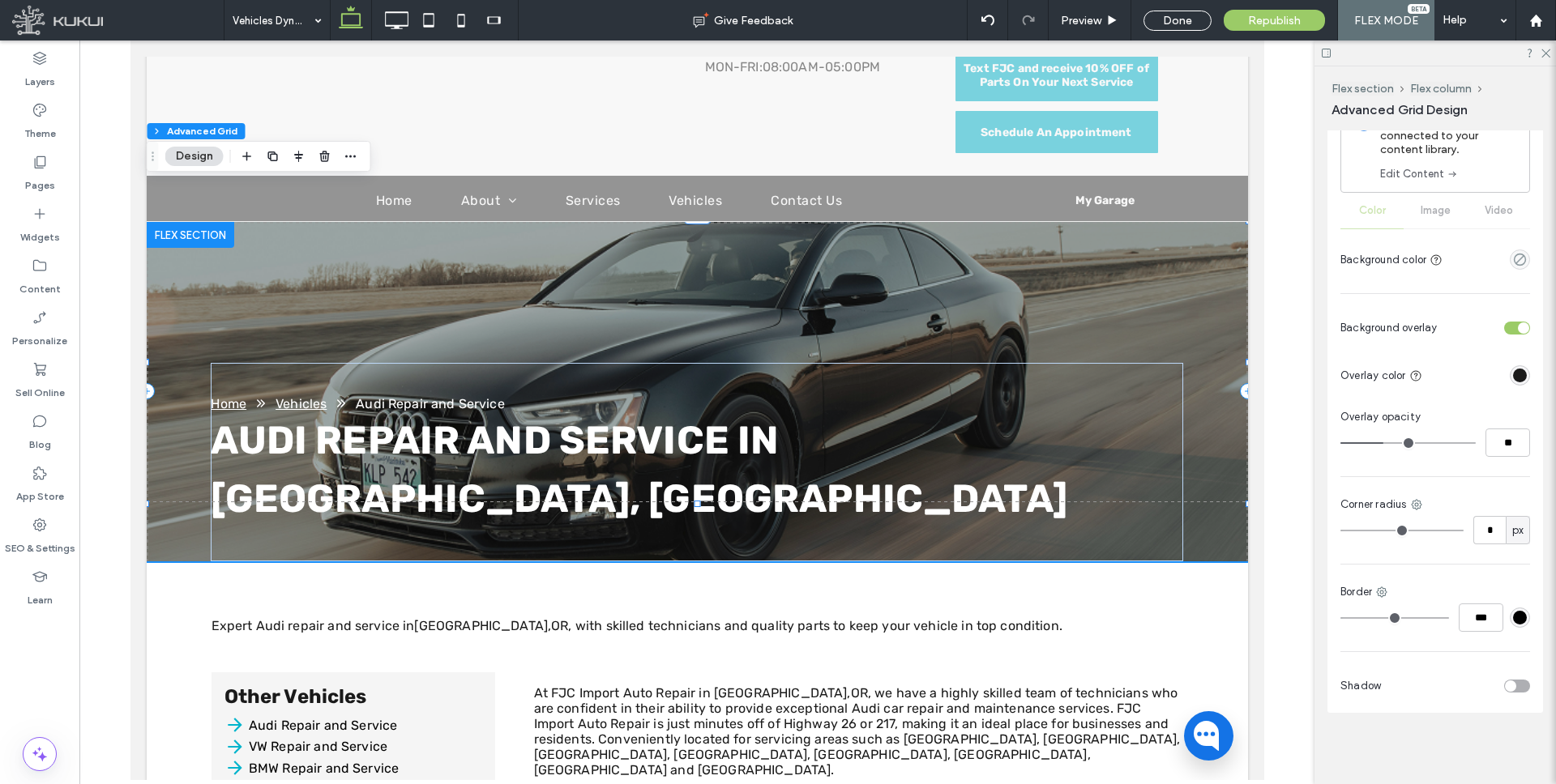
type input "**"
click at [1393, 442] on input "range" at bounding box center [1408, 443] width 135 height 2
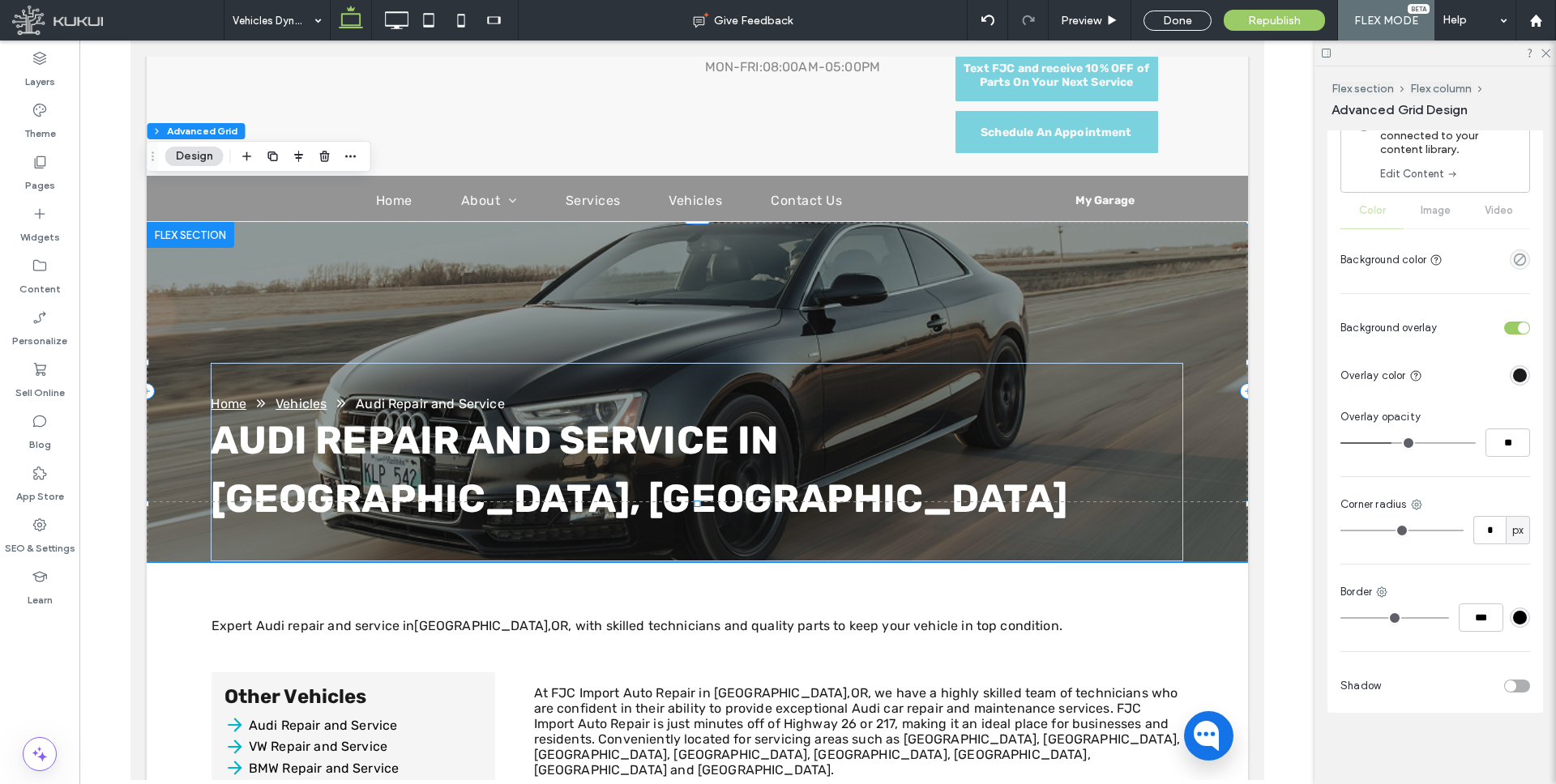
type input "**"
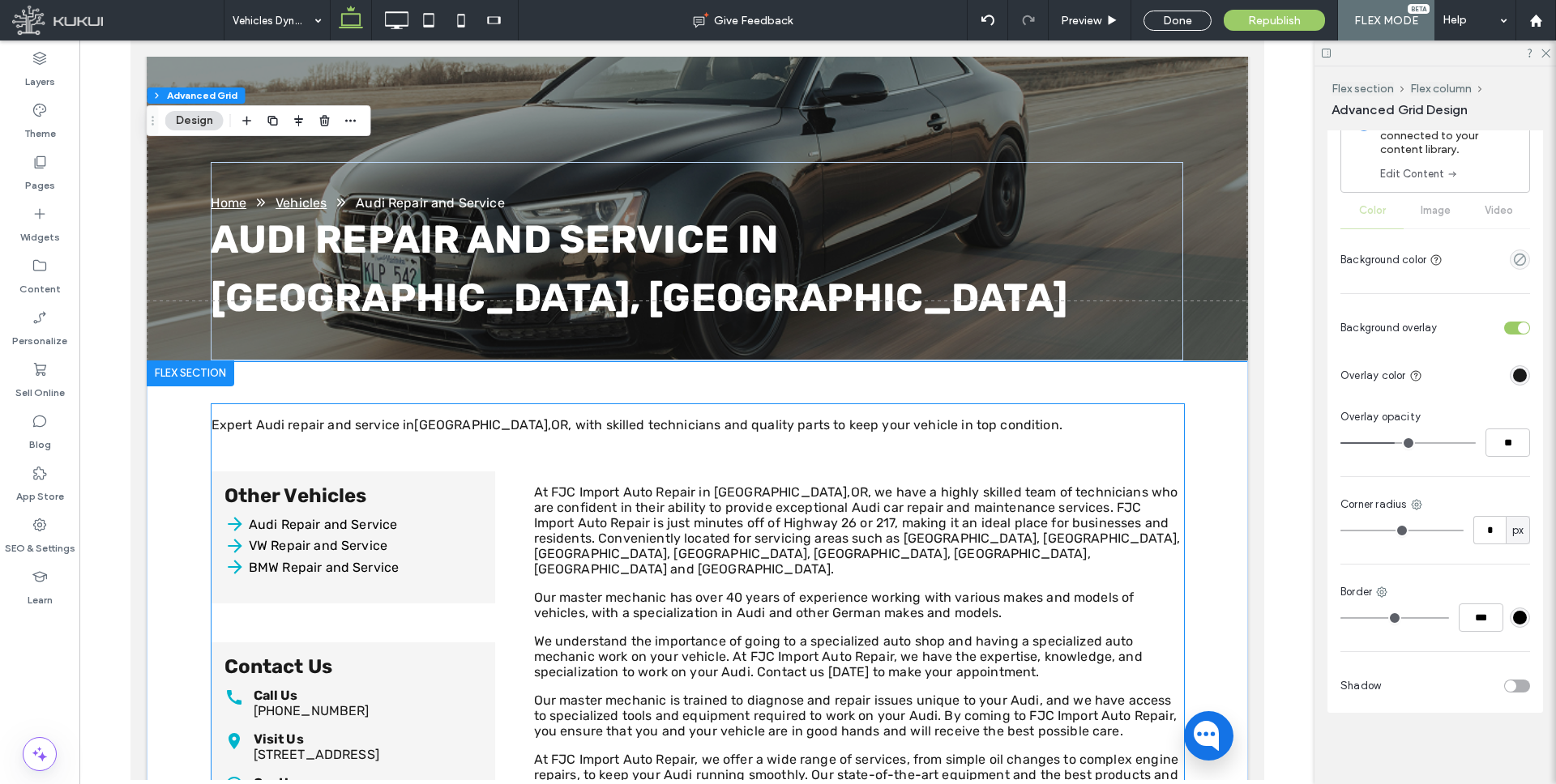
click at [745, 590] on p "Our master mechanic has over 40 years of experience working with various makes …" at bounding box center [858, 605] width 650 height 31
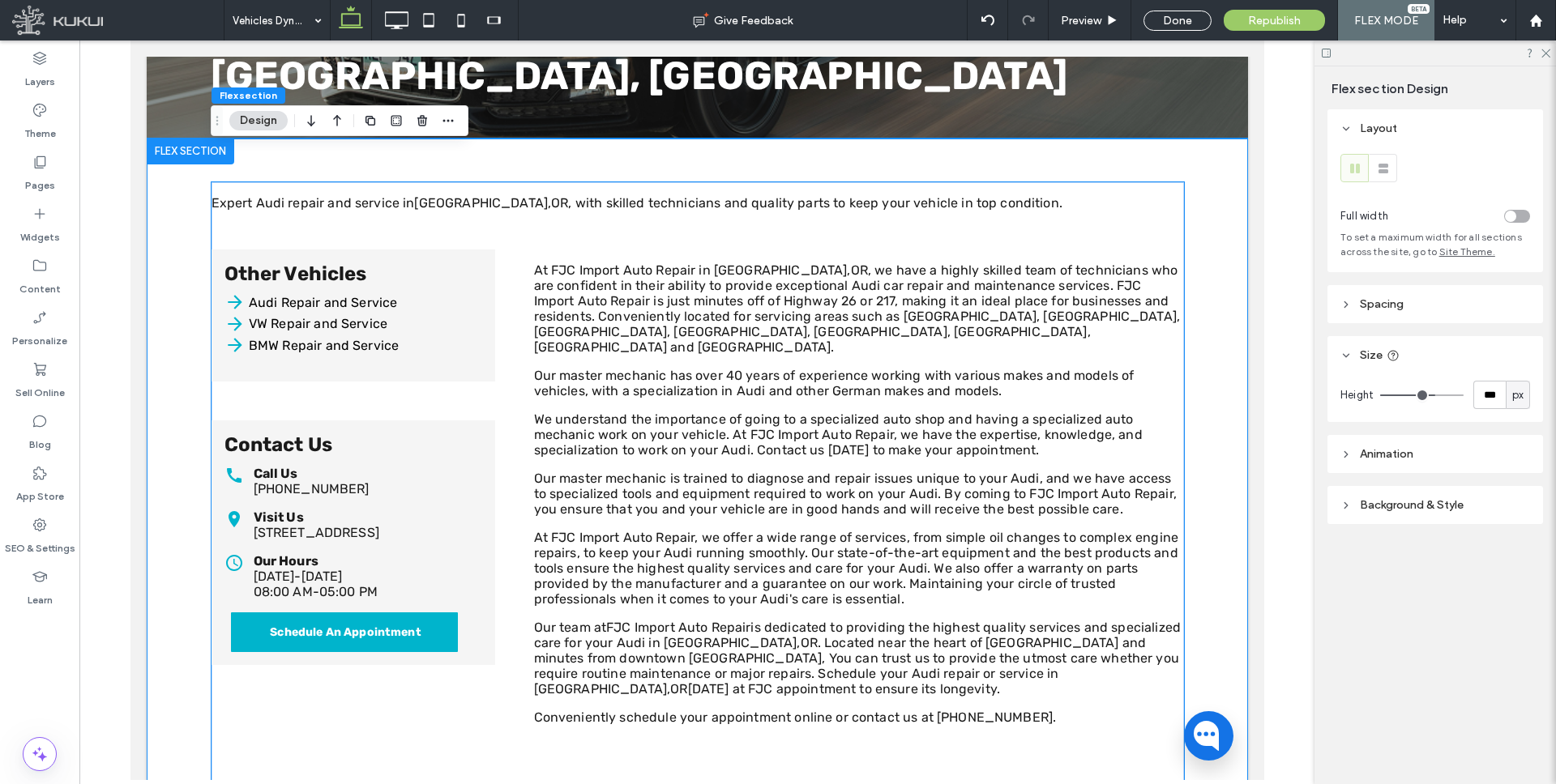
scroll to position [677, 0]
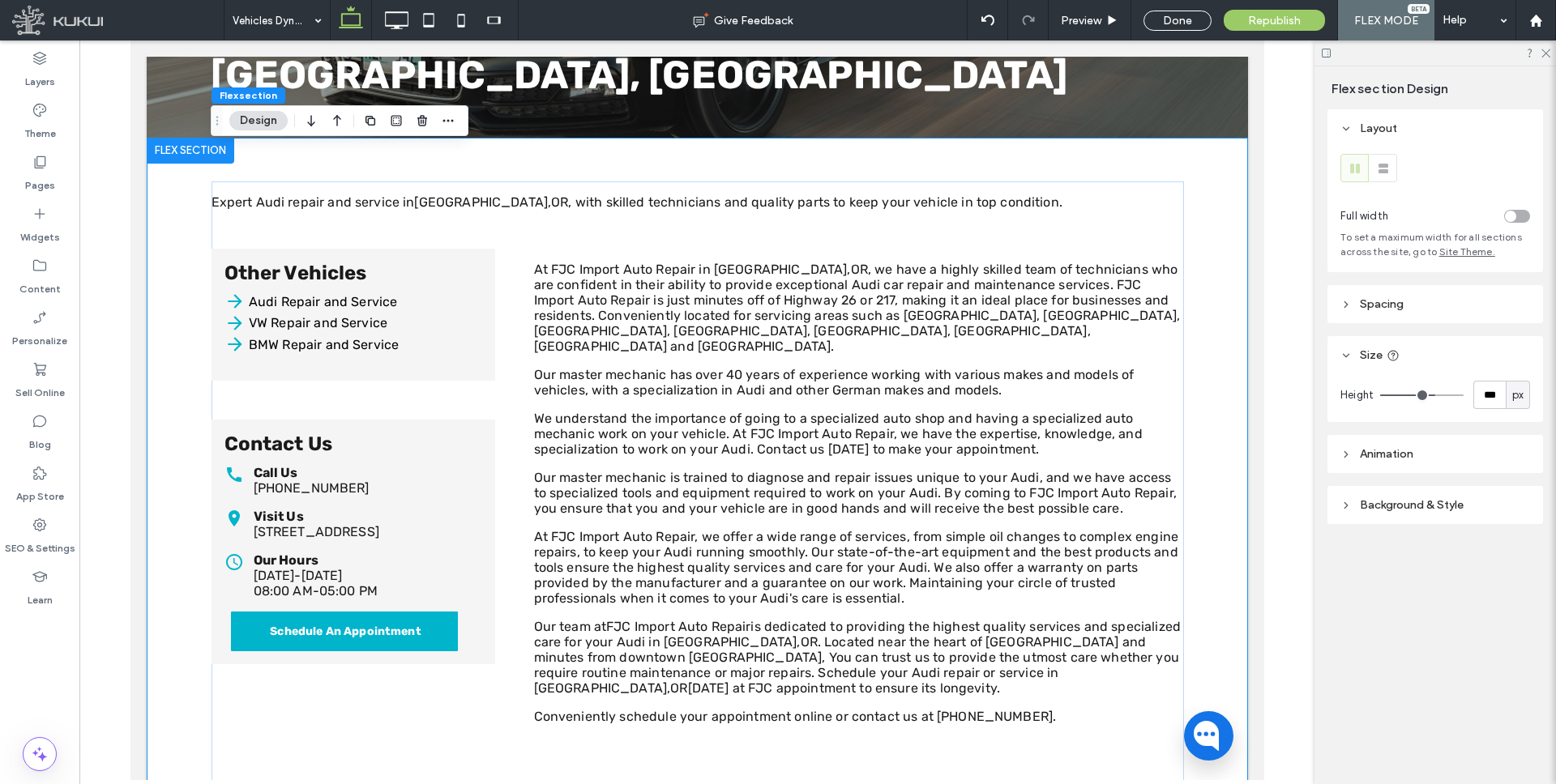
click at [1348, 301] on icon at bounding box center [1346, 305] width 11 height 11
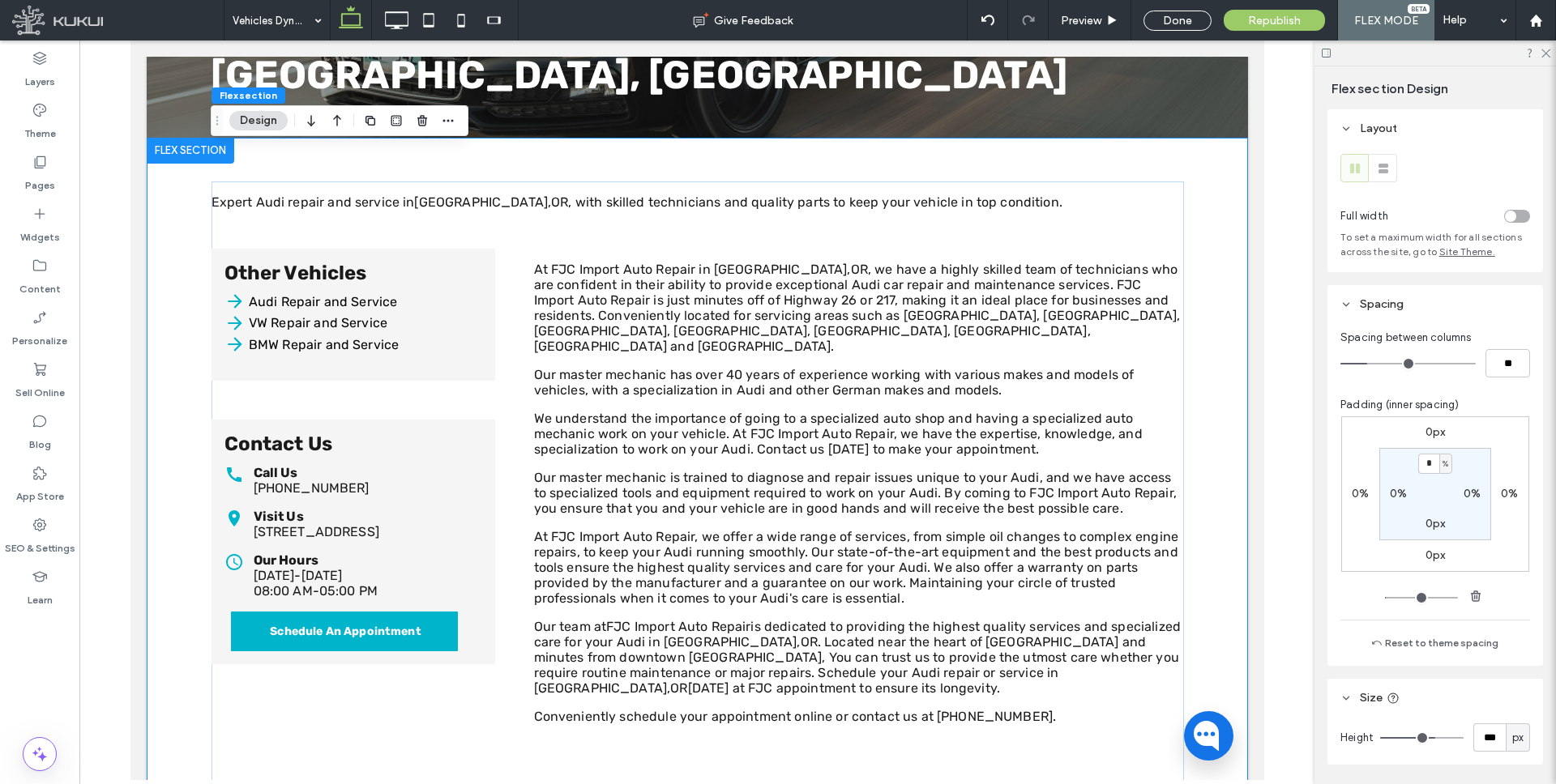
click at [1400, 494] on label "0%" at bounding box center [1398, 494] width 17 height 14
type input "*"
type input "**"
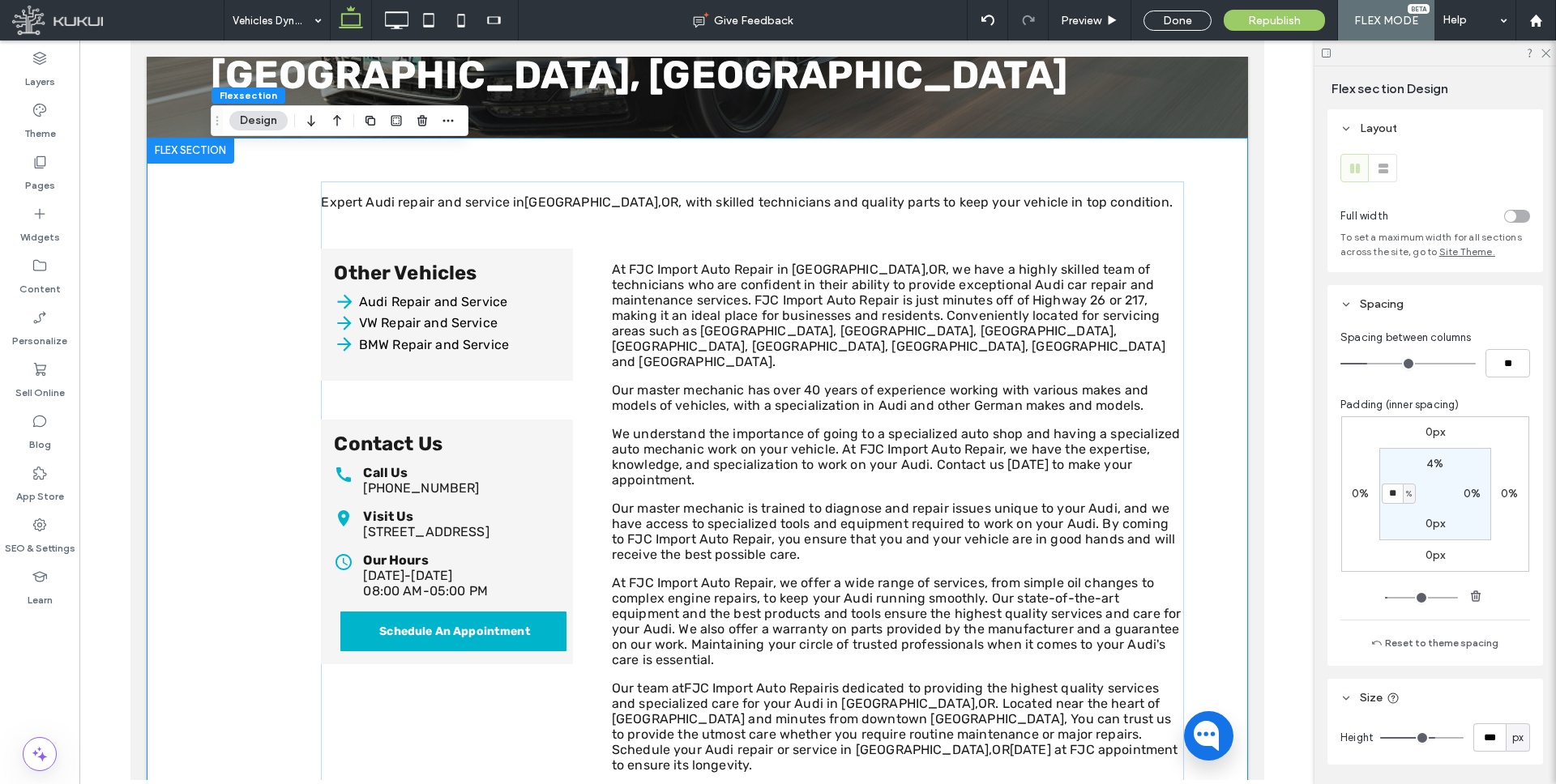
click at [1393, 496] on input "**" at bounding box center [1393, 494] width 21 height 20
type input "*"
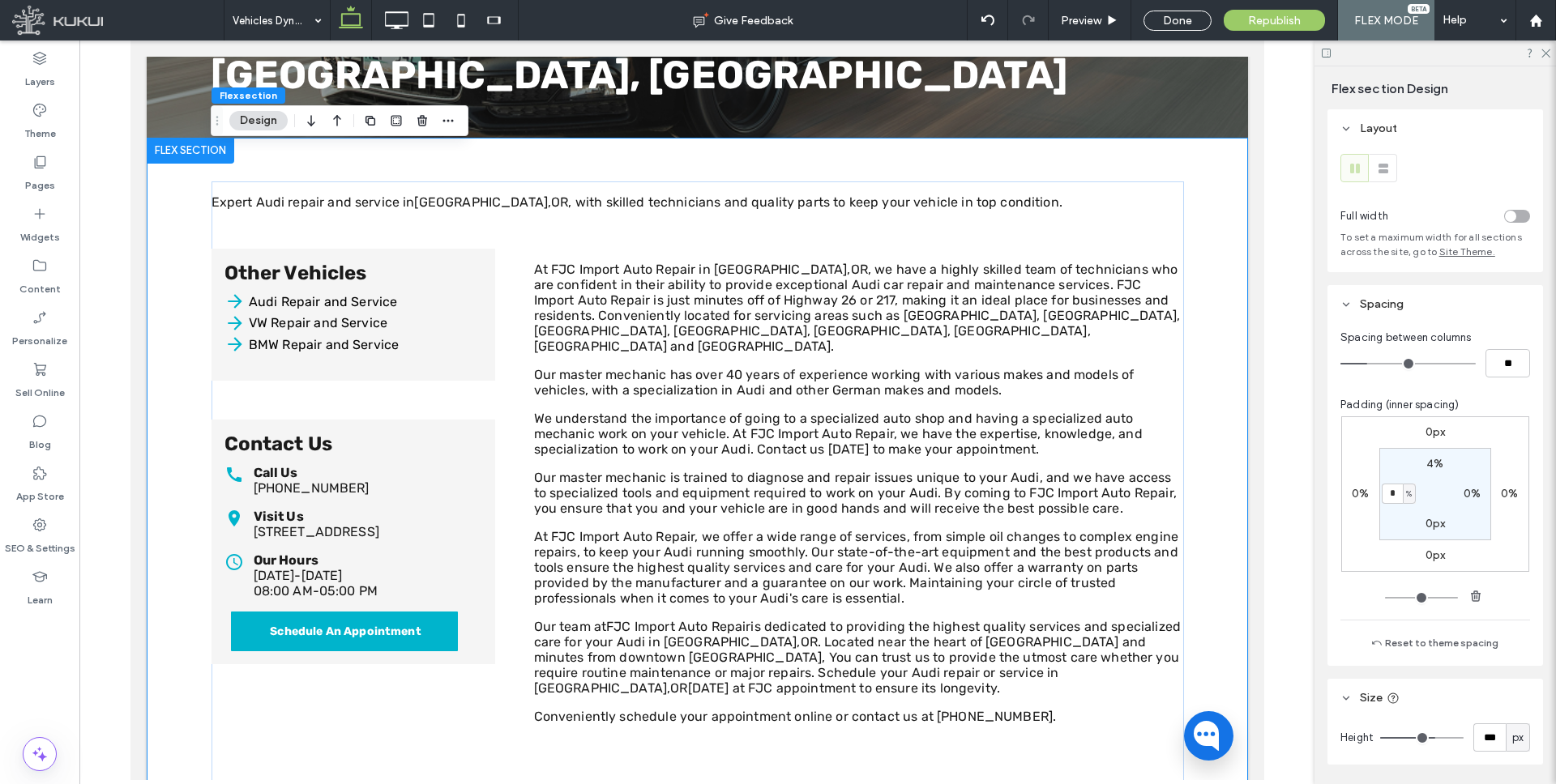
click at [1358, 497] on label "0%" at bounding box center [1360, 494] width 17 height 14
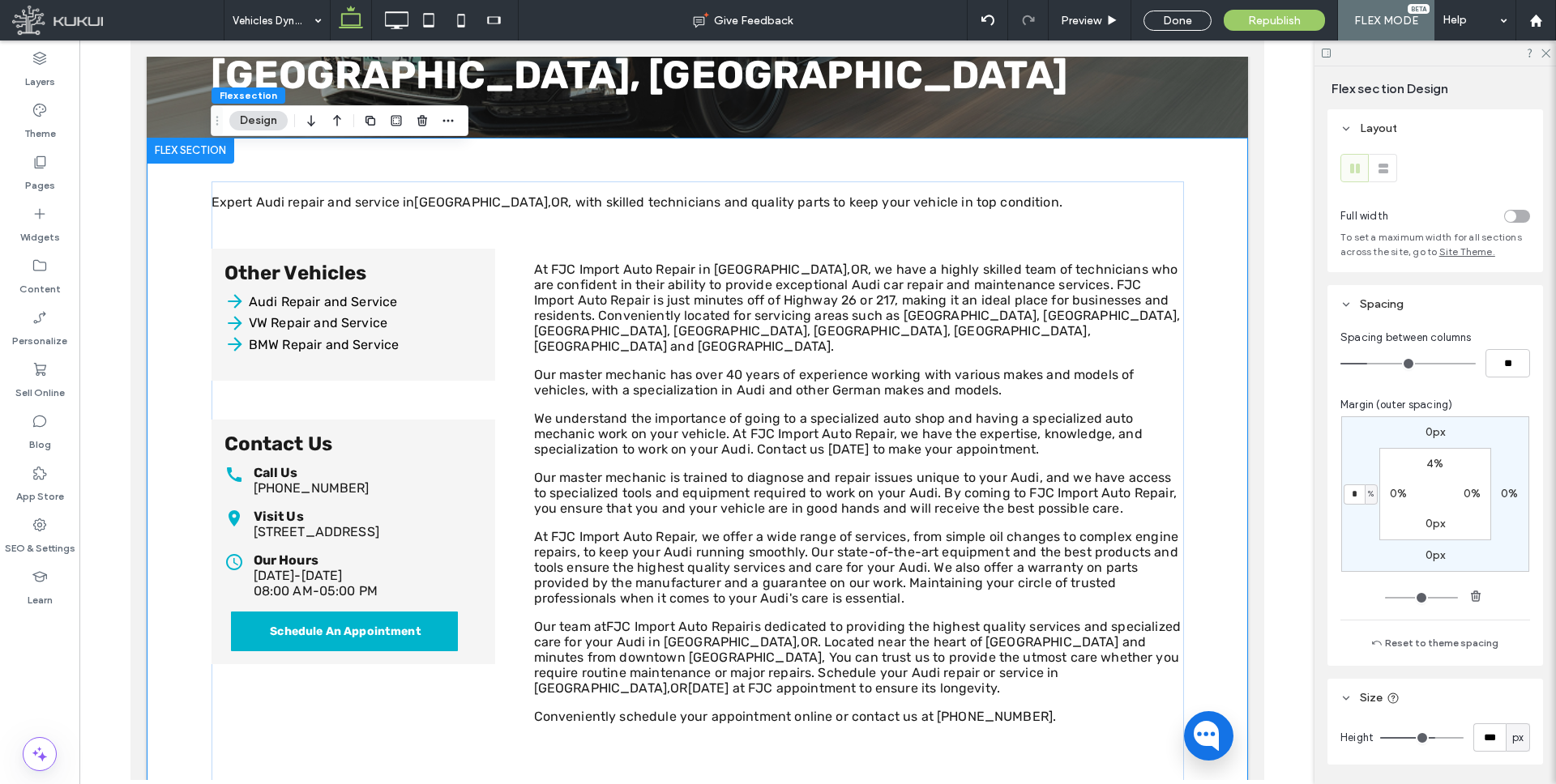
click at [1358, 496] on input "*" at bounding box center [1354, 494] width 21 height 20
type input "**"
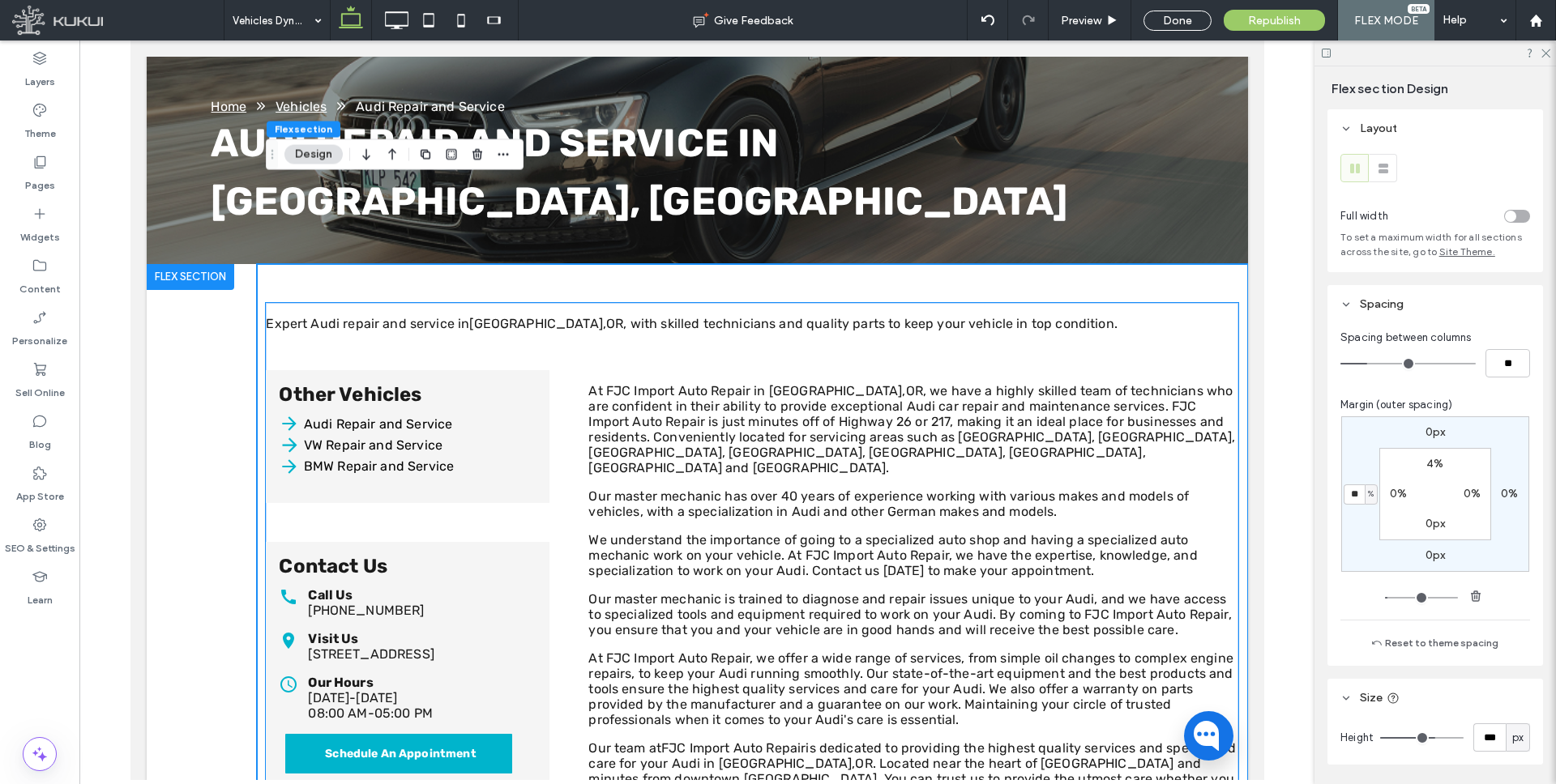
scroll to position [588, 0]
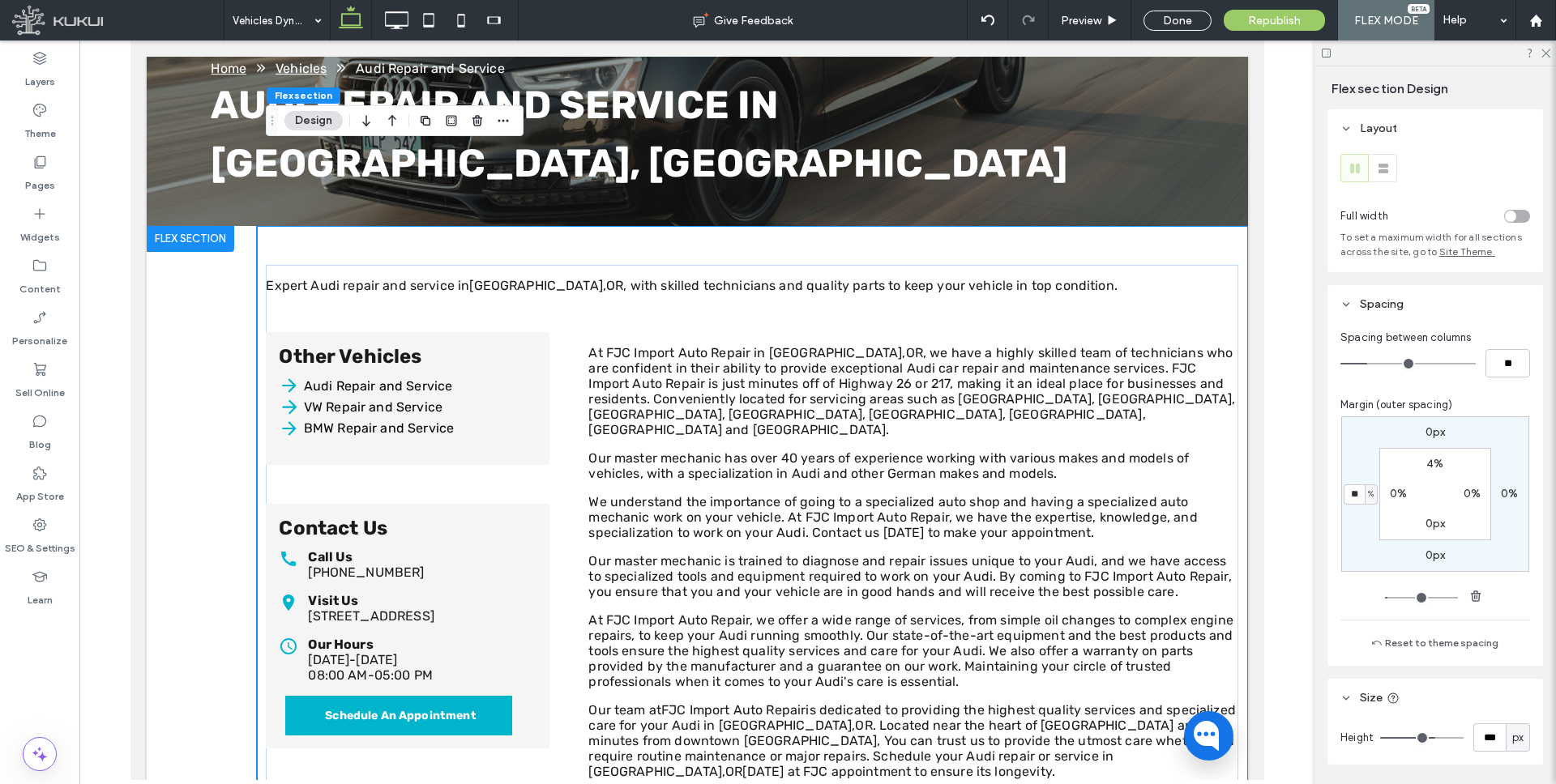
type input "*"
click at [1352, 455] on div "0px 0% 0px * % 4% 0% 0px 0%" at bounding box center [1435, 494] width 188 height 155
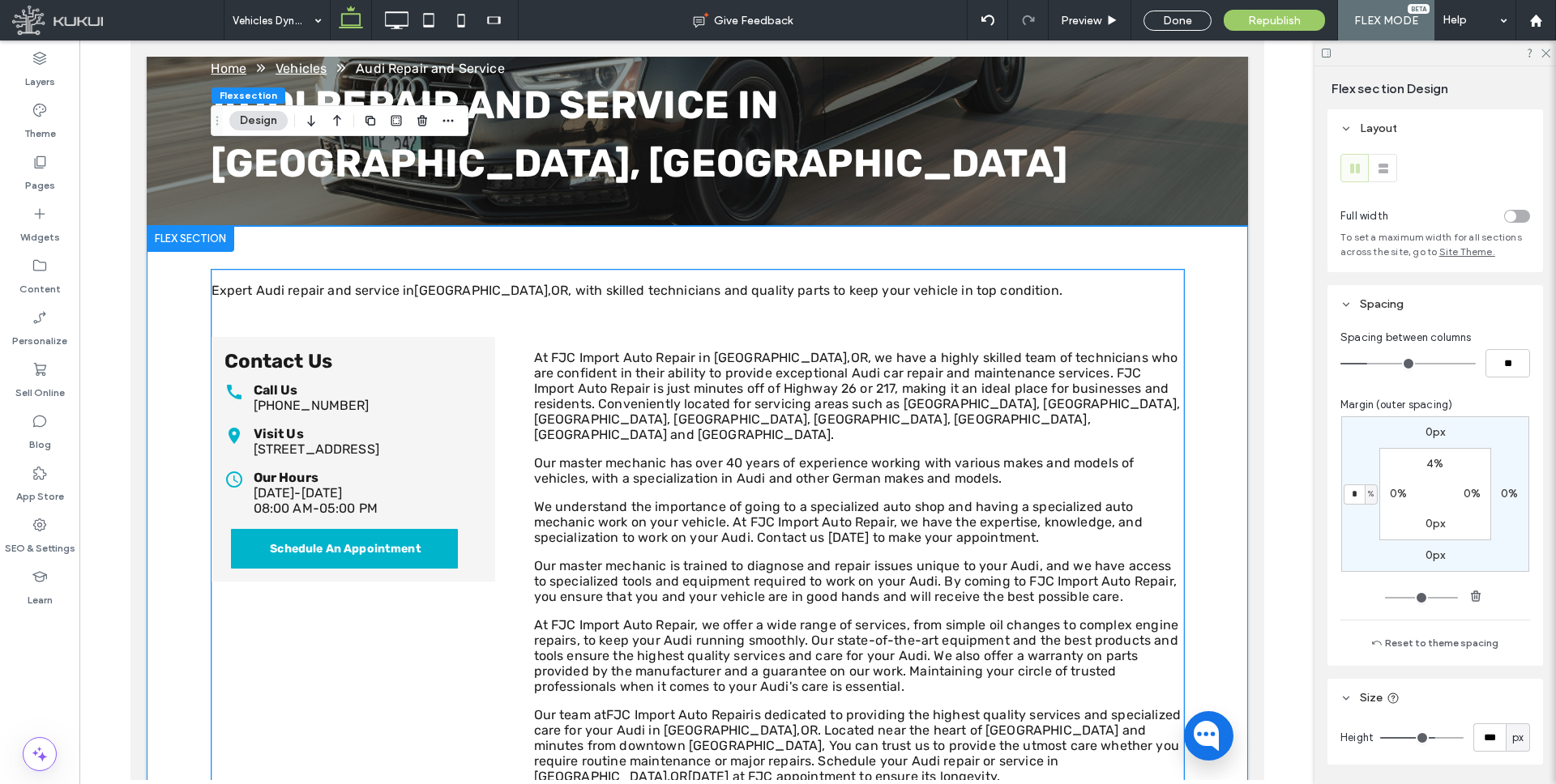
click at [548, 350] on p "At FJC Import Auto Repair in Portland, OR , we have a highly skilled team of te…" at bounding box center [858, 396] width 650 height 93
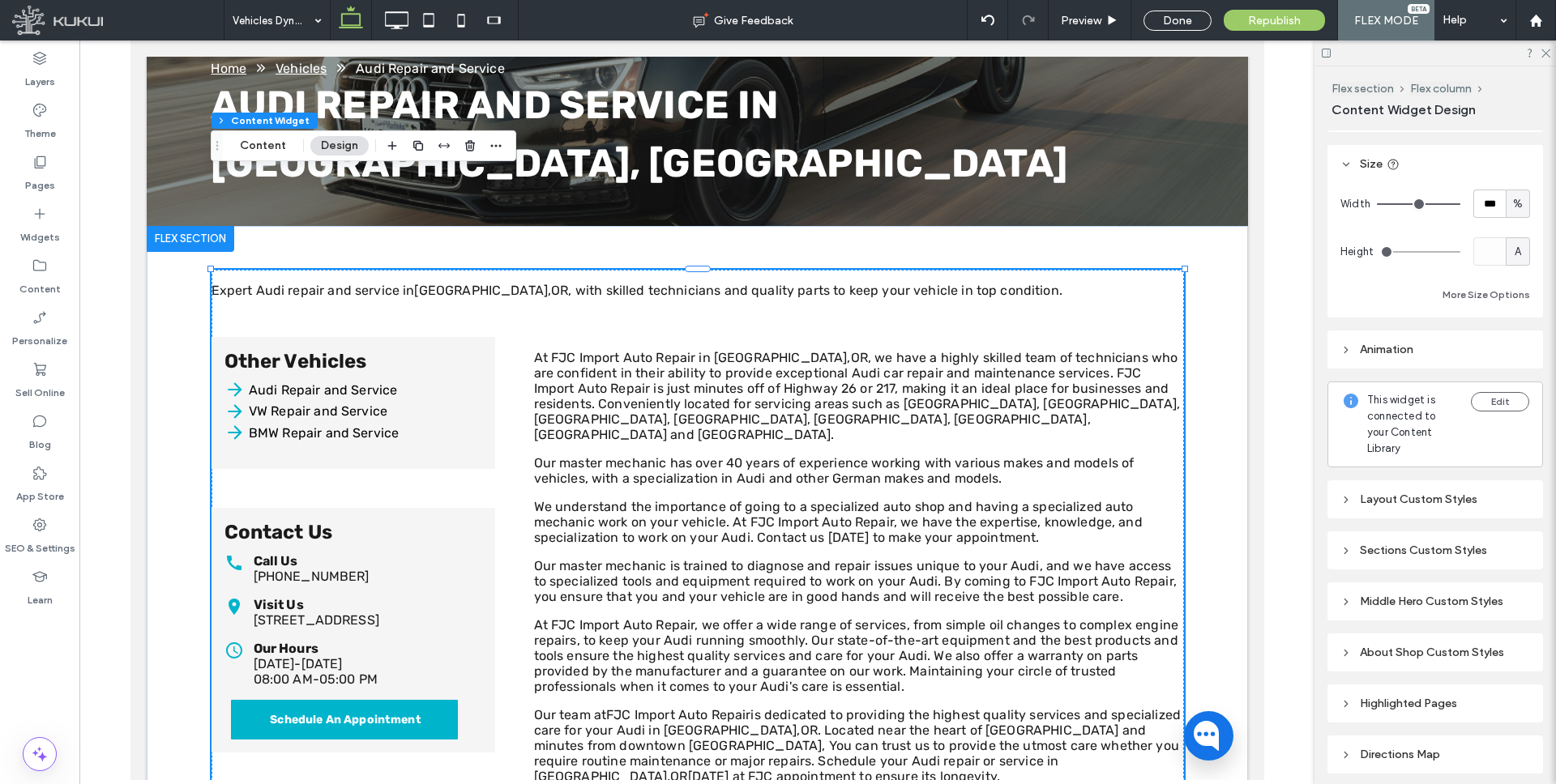
scroll to position [0, 0]
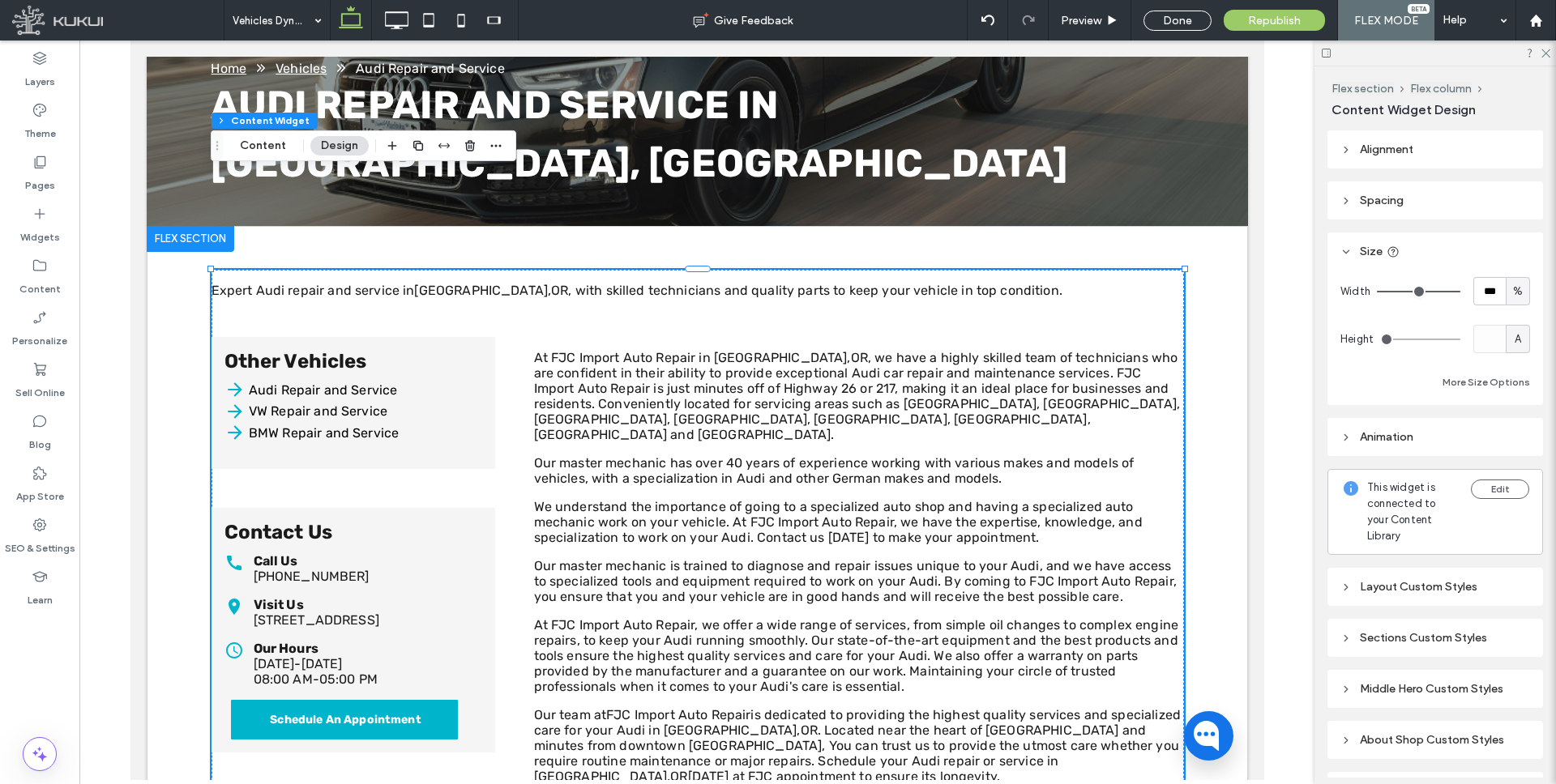
click at [1346, 198] on use at bounding box center [1346, 200] width 3 height 6
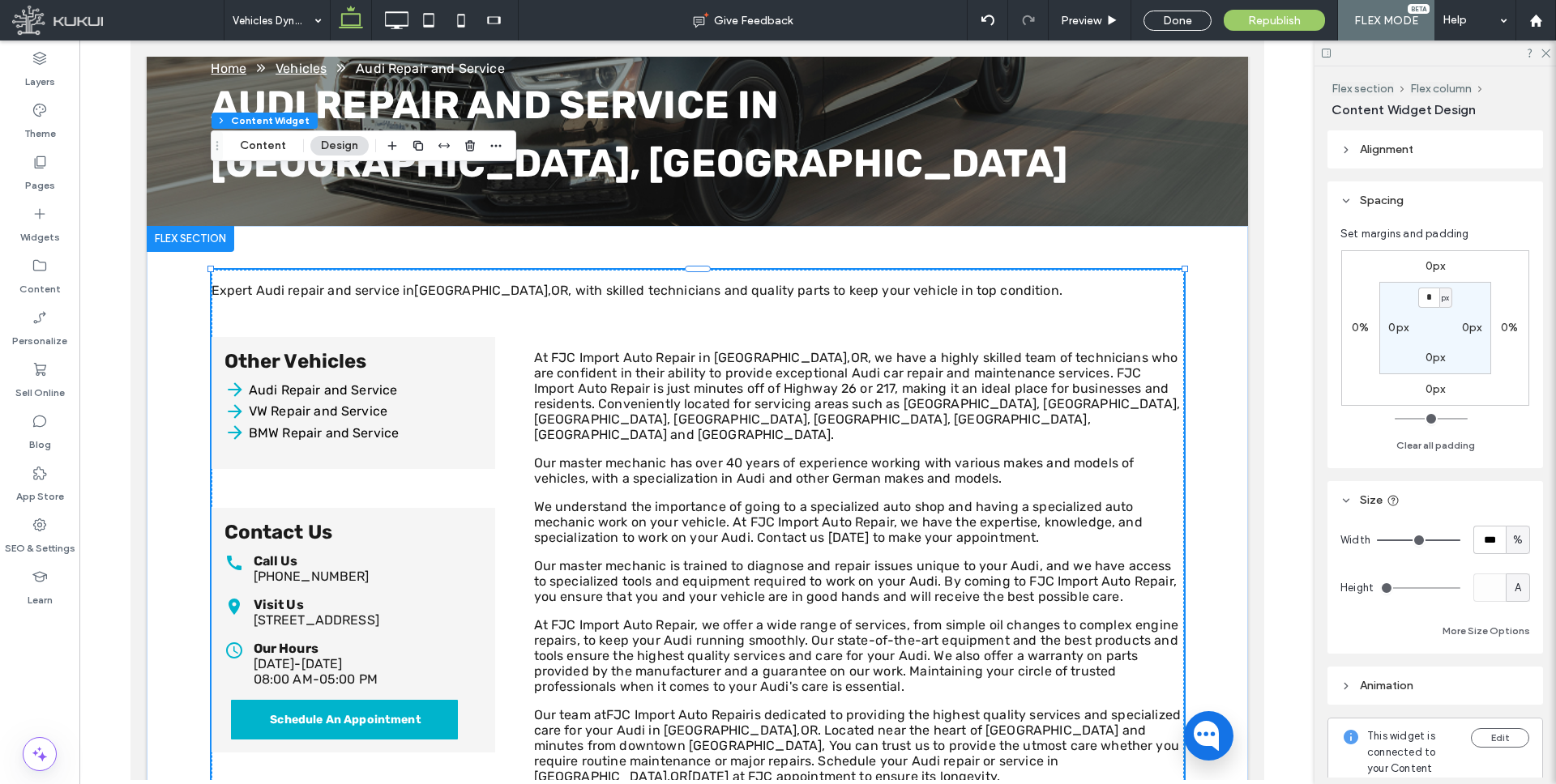
click at [1401, 330] on label "0px" at bounding box center [1398, 328] width 20 height 14
type input "**"
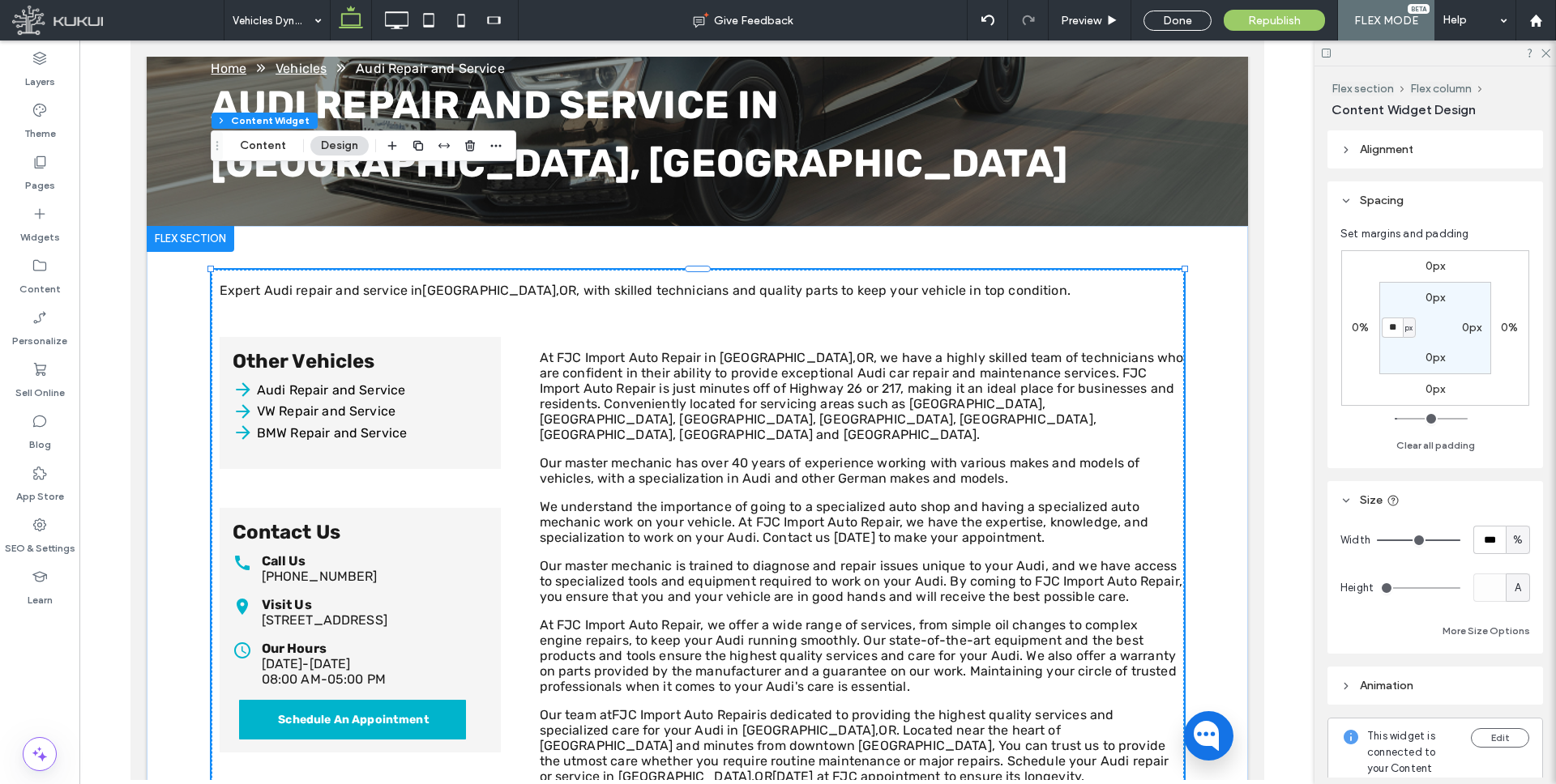
click at [1470, 326] on label "0px" at bounding box center [1471, 328] width 20 height 14
type input "*"
click at [1469, 326] on input "*" at bounding box center [1465, 328] width 21 height 20
type input "**"
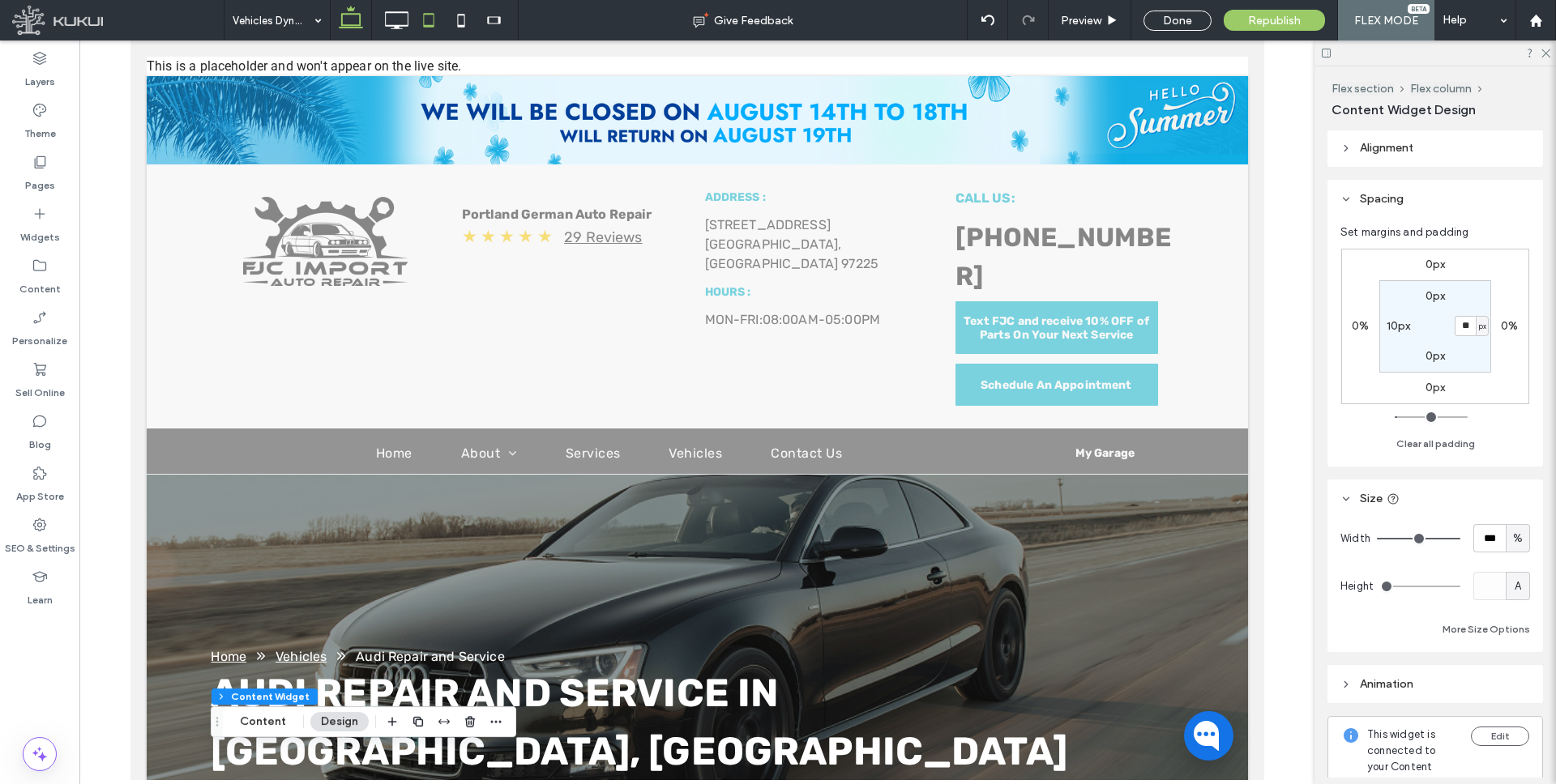
click at [424, 18] on use at bounding box center [429, 20] width 11 height 14
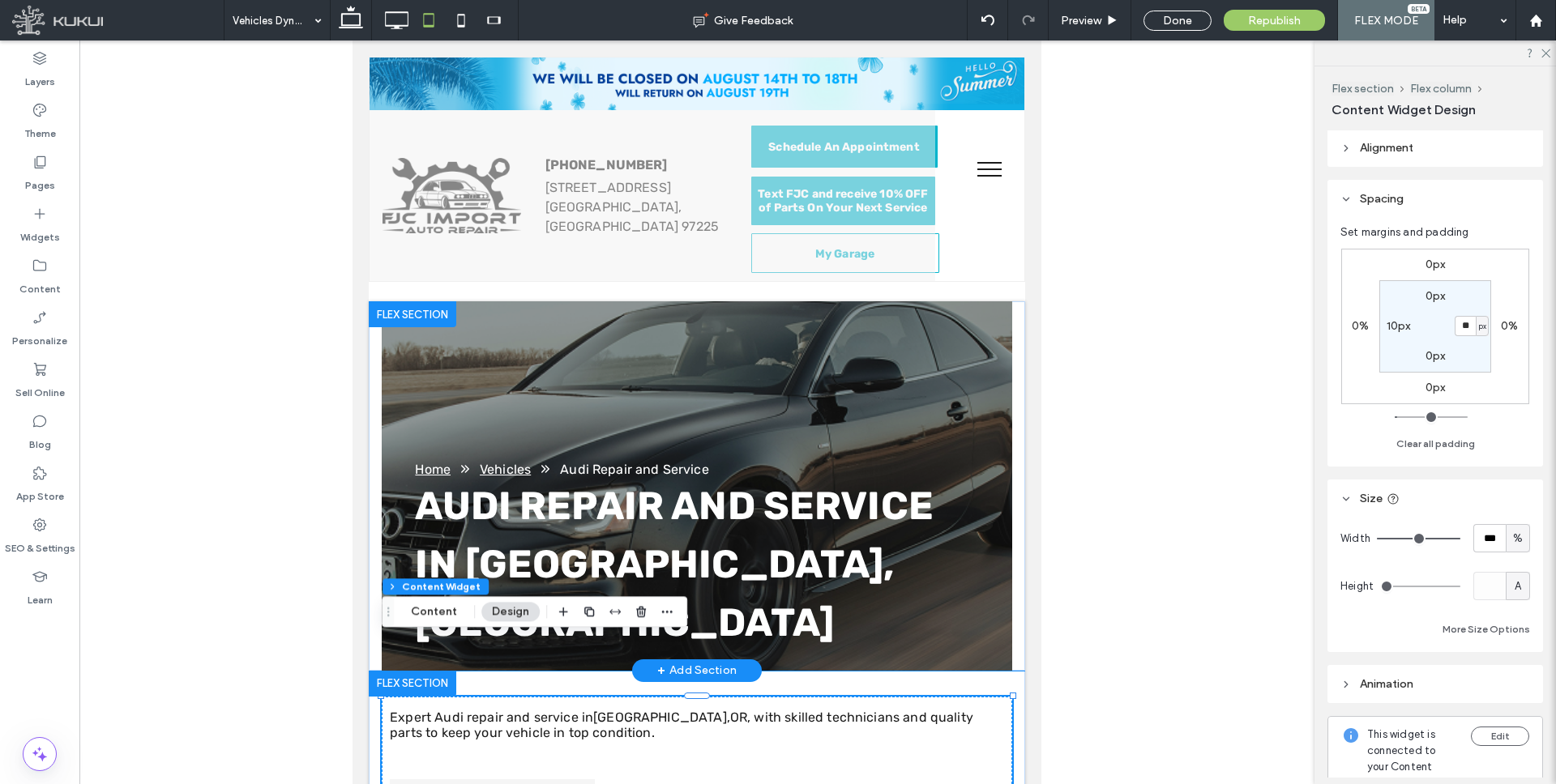
click at [1017, 461] on div "Audi Repair and Service in Portland, OR Home Vehicles Audi Repair and Service" at bounding box center [696, 486] width 656 height 369
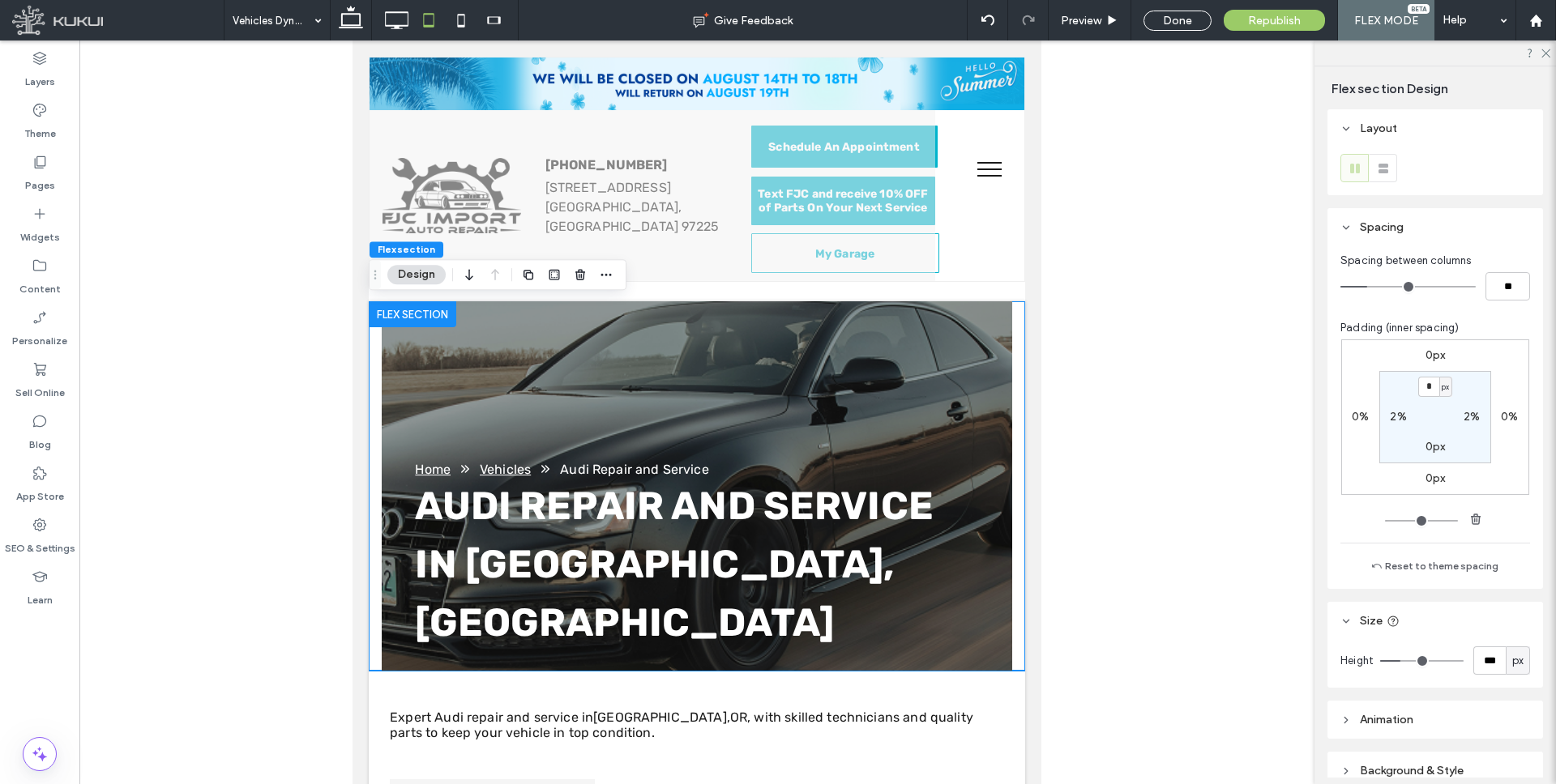
click at [1392, 416] on label "2%" at bounding box center [1398, 416] width 16 height 14
type input "*"
click at [1467, 413] on label "2%" at bounding box center [1471, 416] width 16 height 14
type input "*"
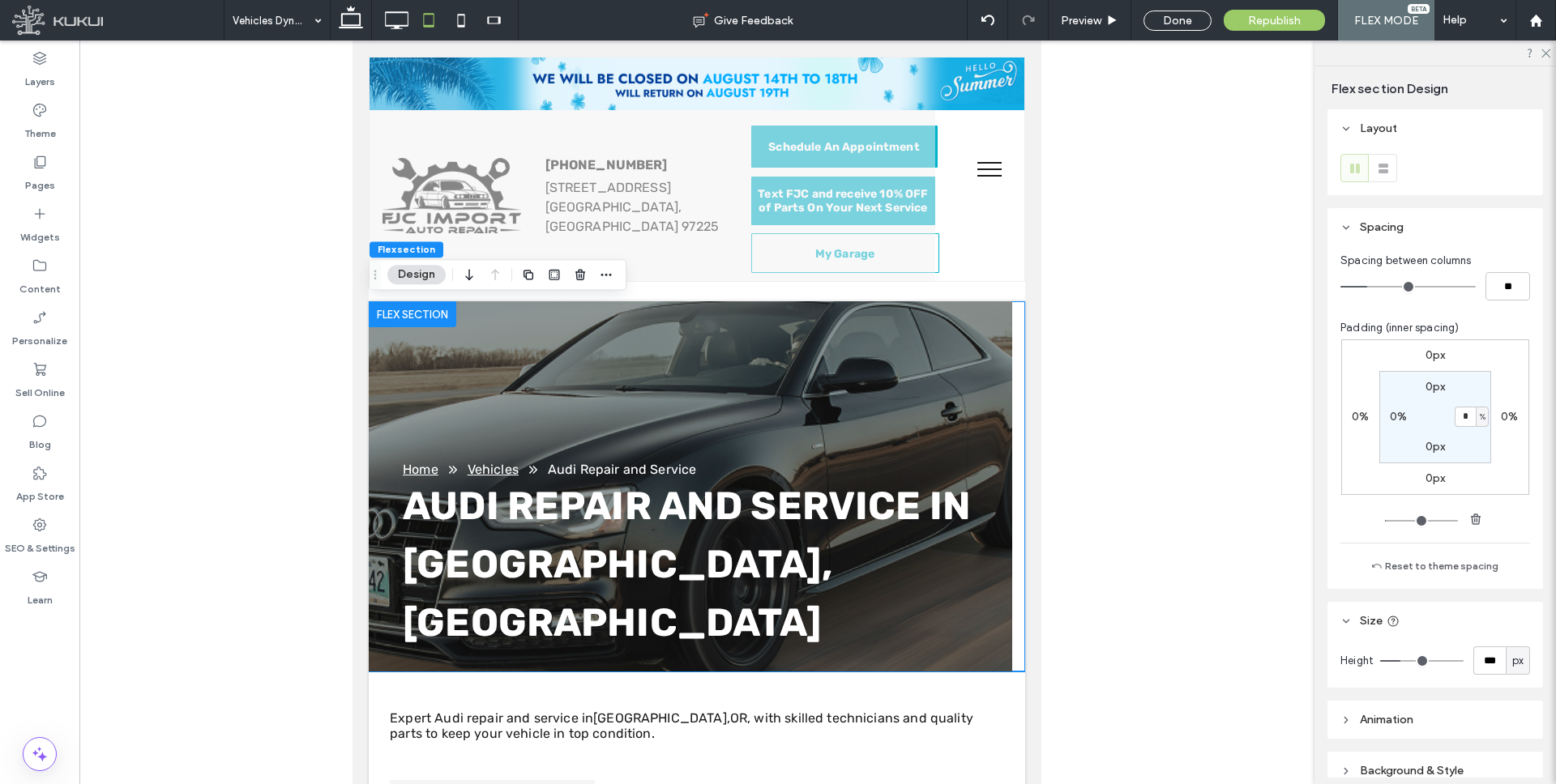
type input "*"
click at [1433, 412] on section "0px * % 0px 0%" at bounding box center [1435, 417] width 111 height 93
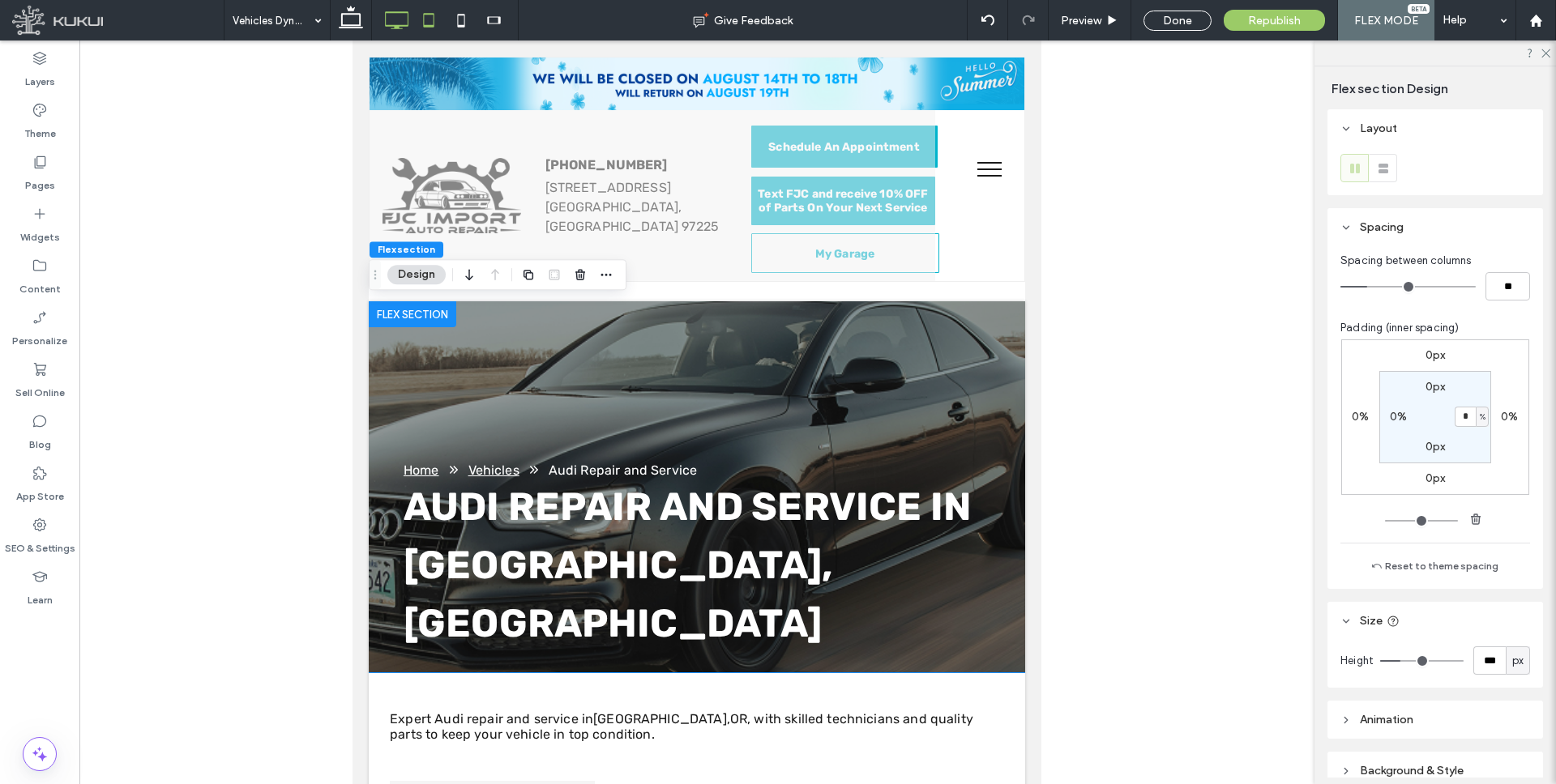
click at [388, 22] on icon at bounding box center [396, 20] width 33 height 33
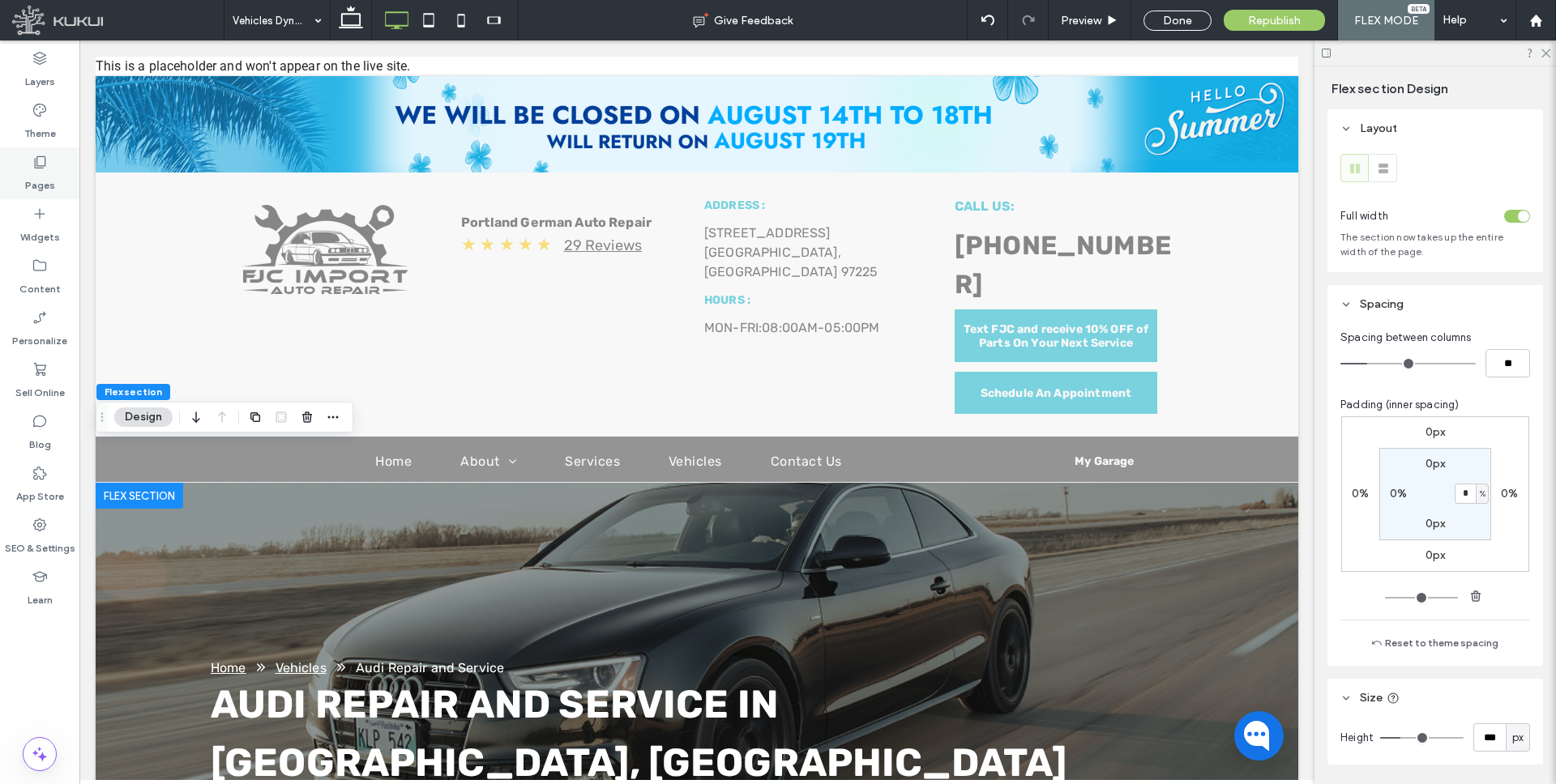
click at [46, 160] on icon at bounding box center [40, 162] width 16 height 16
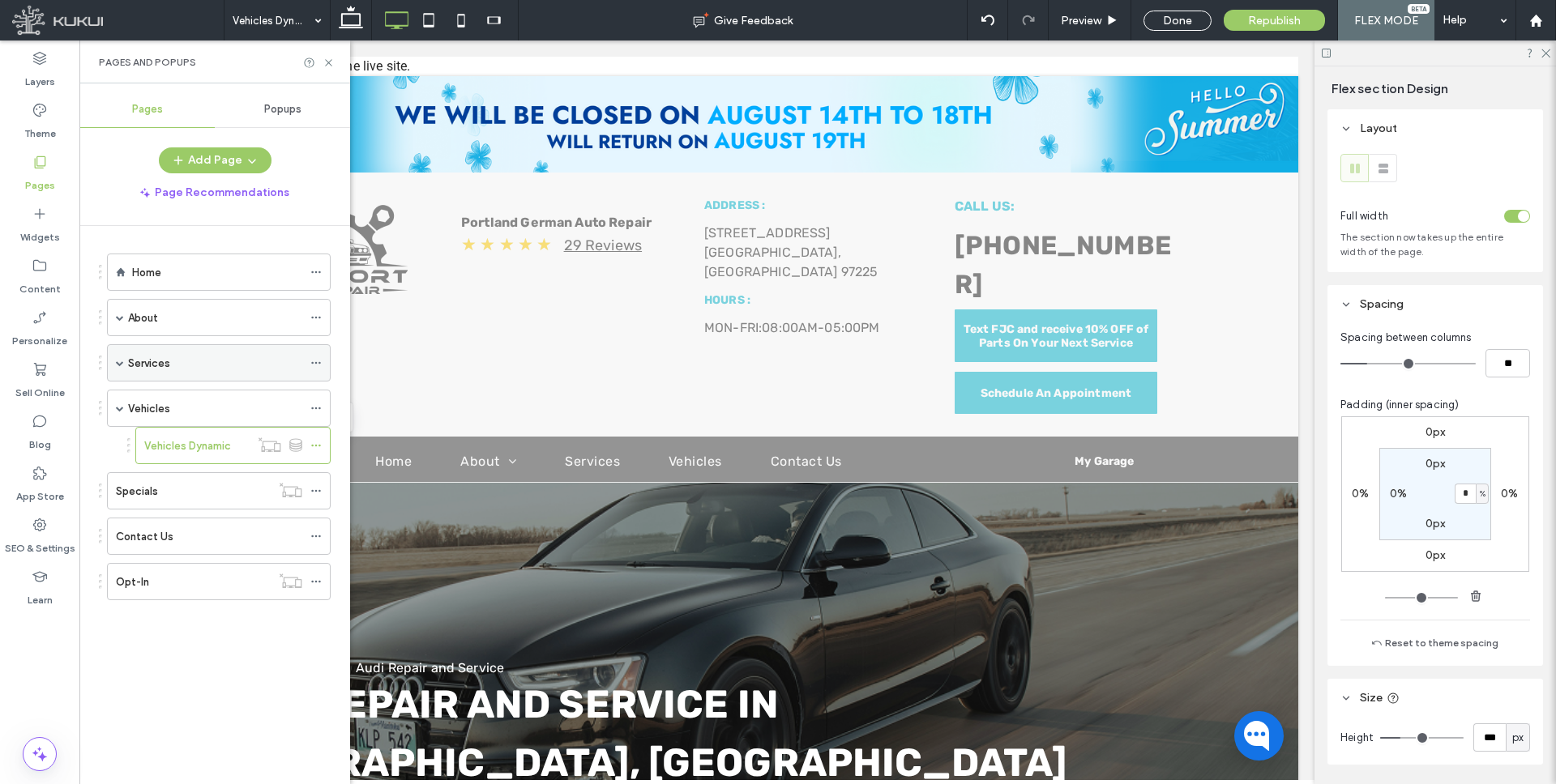
drag, startPoint x: 118, startPoint y: 361, endPoint x: 134, endPoint y: 369, distance: 17.9
click at [119, 361] on span at bounding box center [120, 363] width 8 height 8
click at [207, 397] on label "Services Dynamic" at bounding box center [187, 400] width 87 height 28
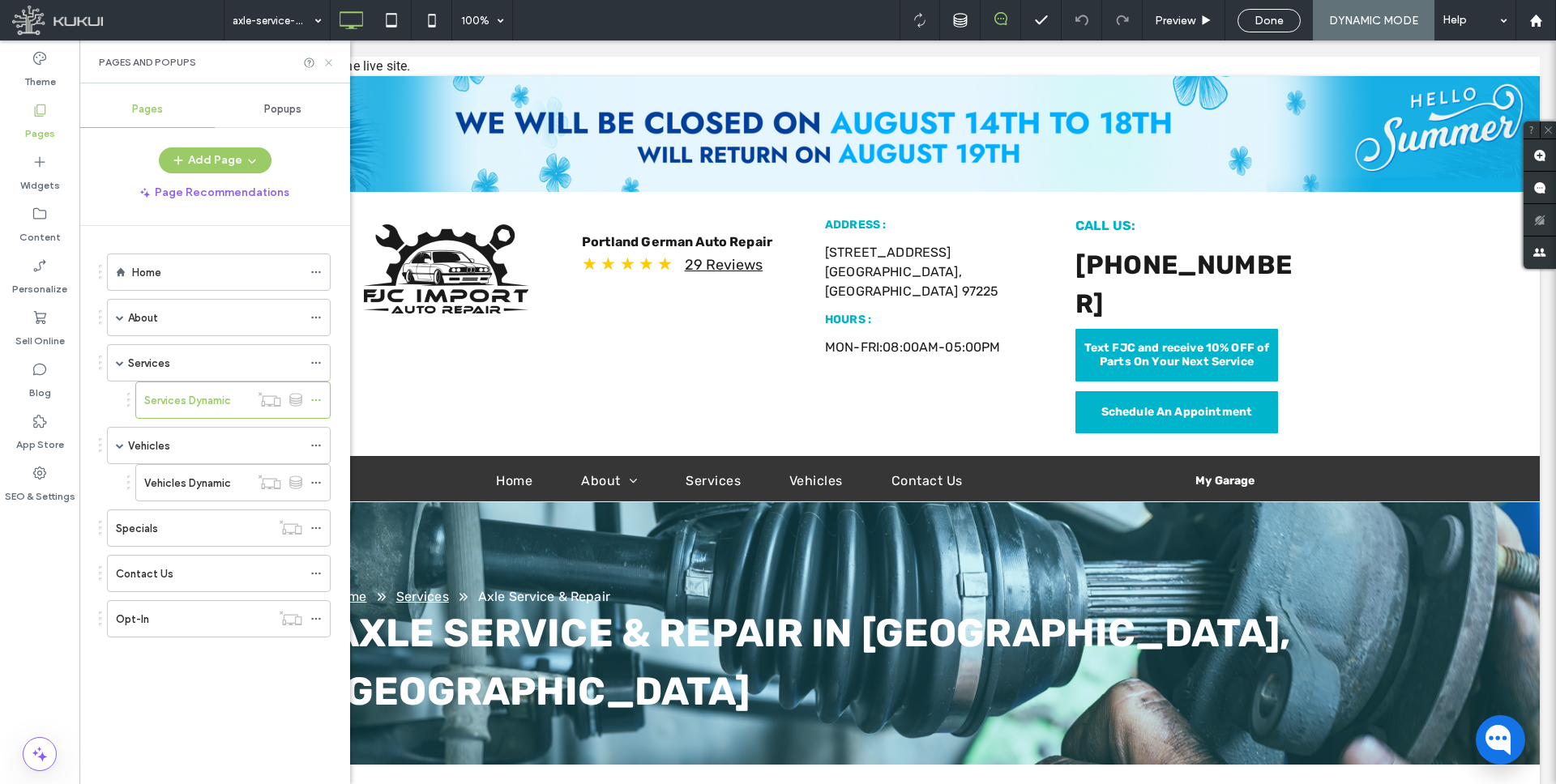
click at [334, 64] on icon at bounding box center [329, 63] width 12 height 12
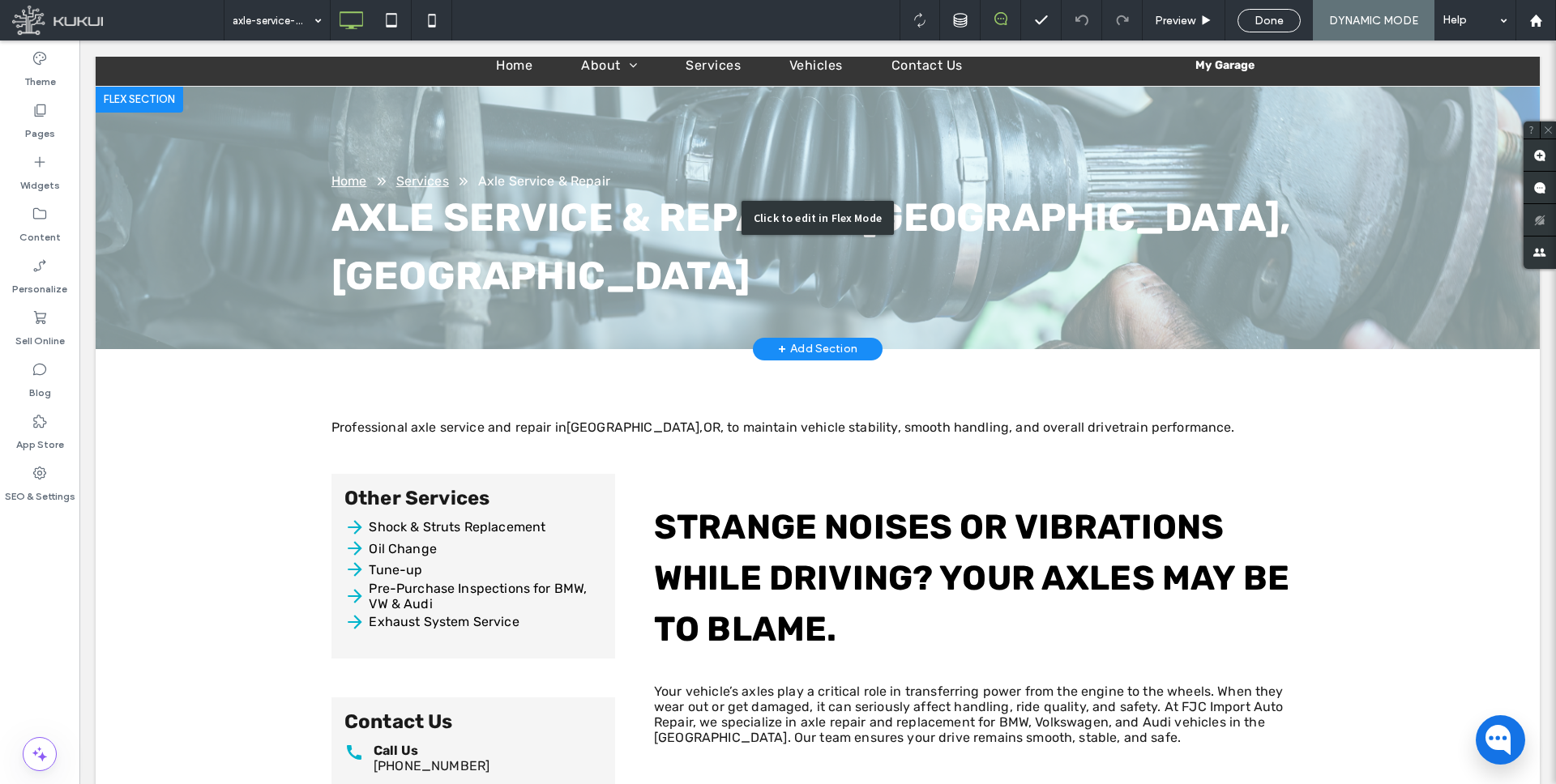
click at [821, 129] on div "Click to edit in Flex Mode" at bounding box center [818, 218] width 1445 height 263
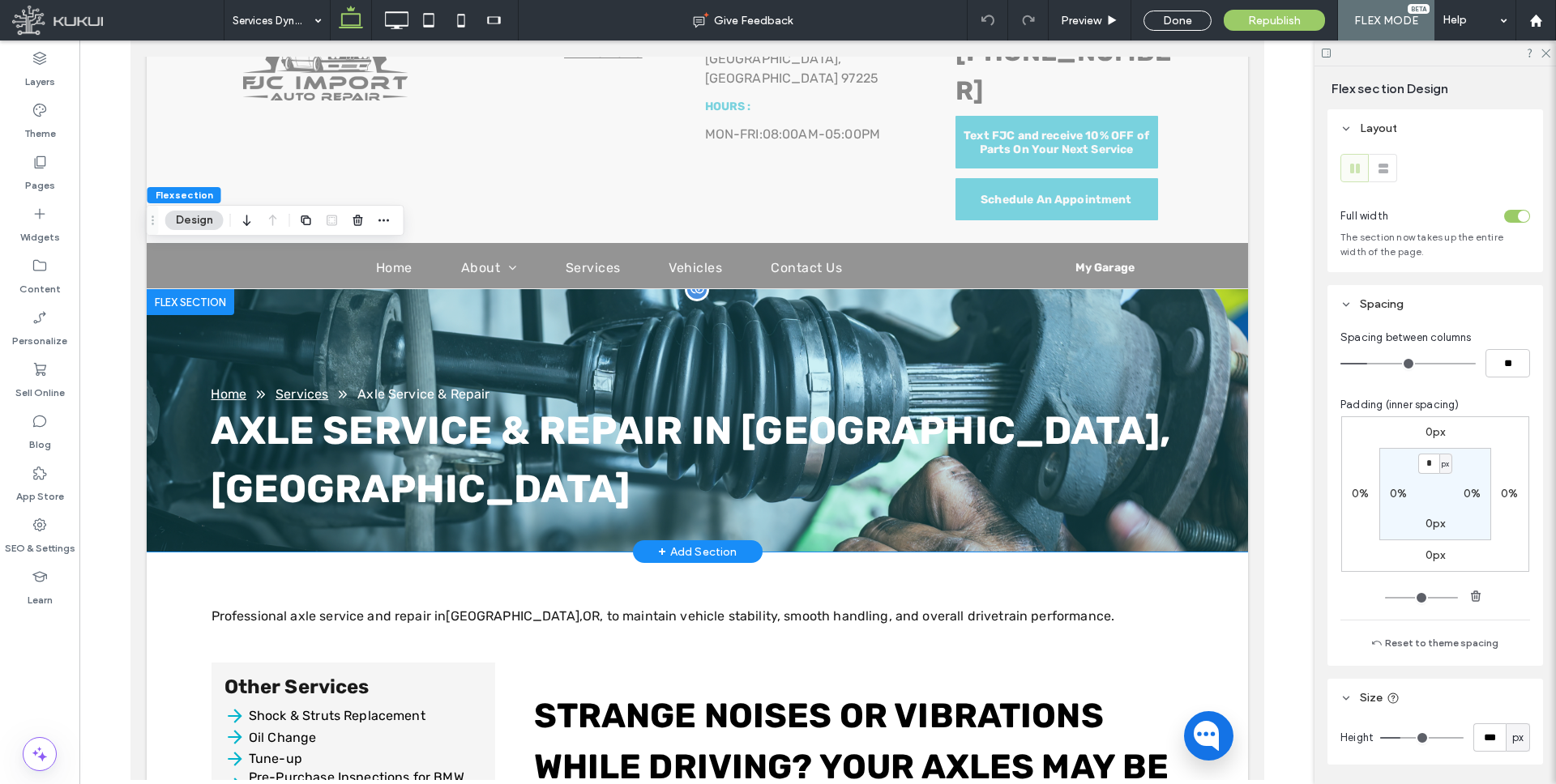
scroll to position [179, 0]
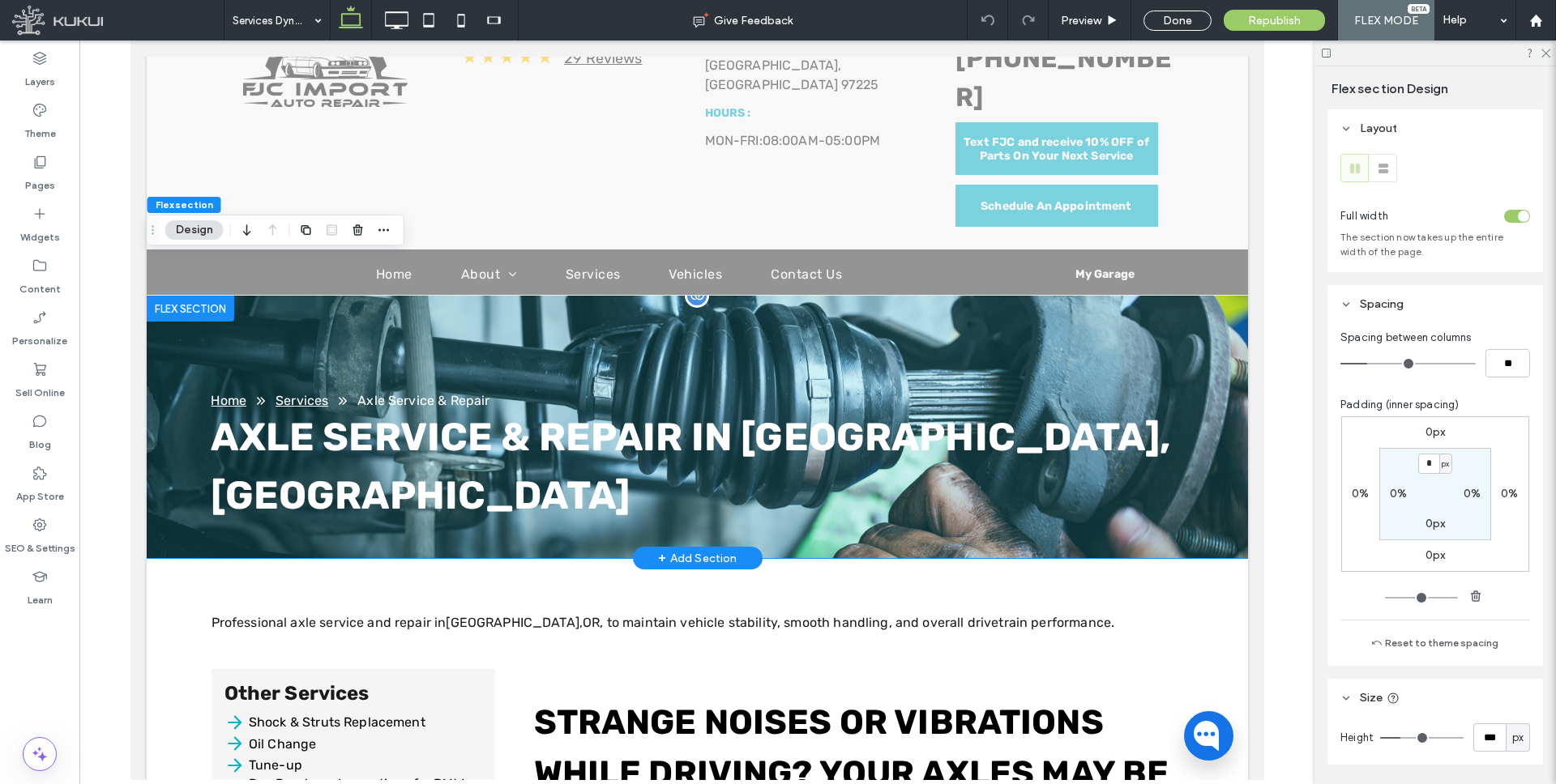
click at [830, 320] on div "Home Services Axle Service & Repair Axle Service & Repair in Portland, OR" at bounding box center [696, 427] width 1101 height 263
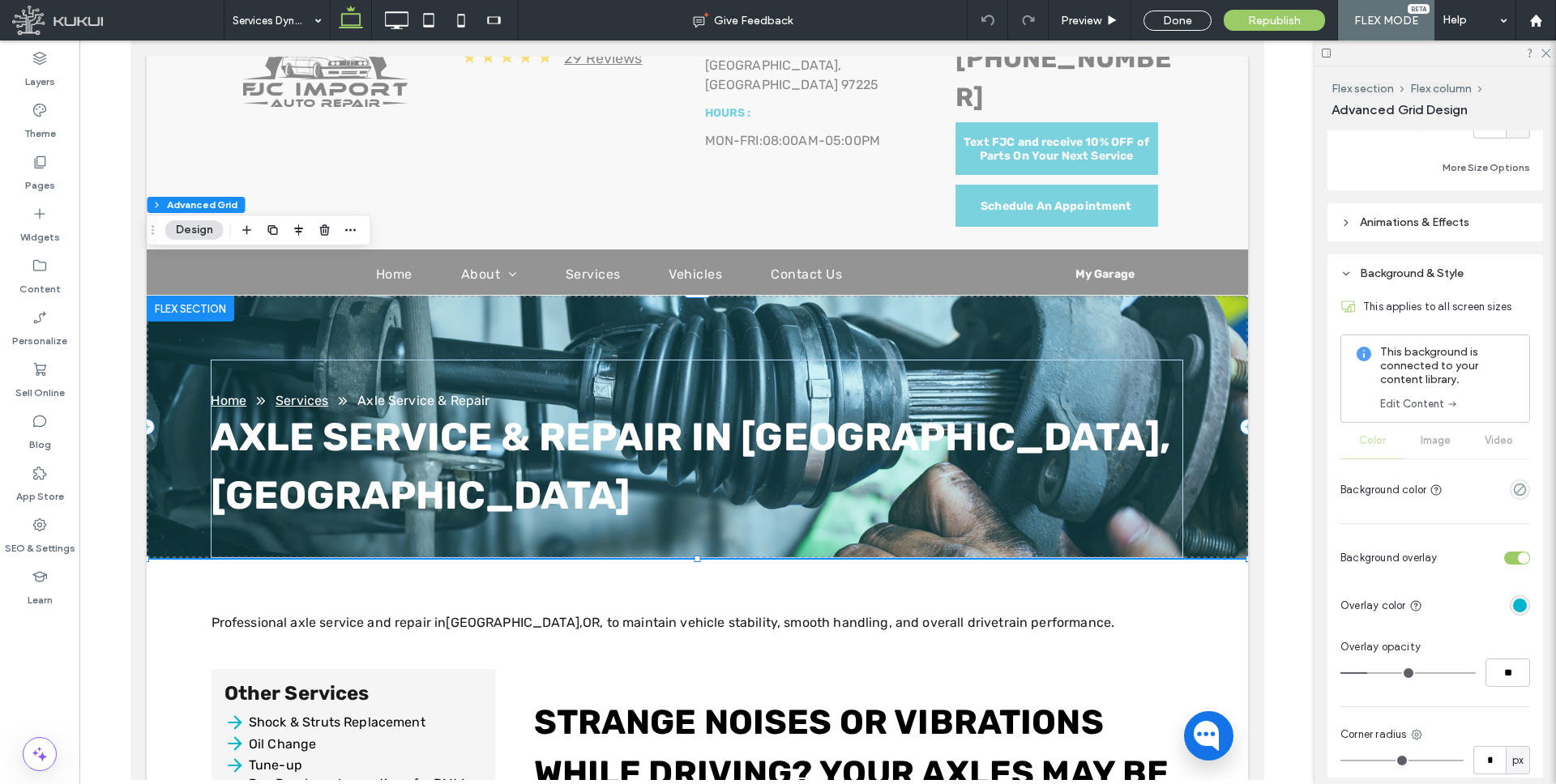
scroll to position [492, 0]
click at [1520, 604] on div "rgba(0,180,204,1)" at bounding box center [1519, 607] width 14 height 14
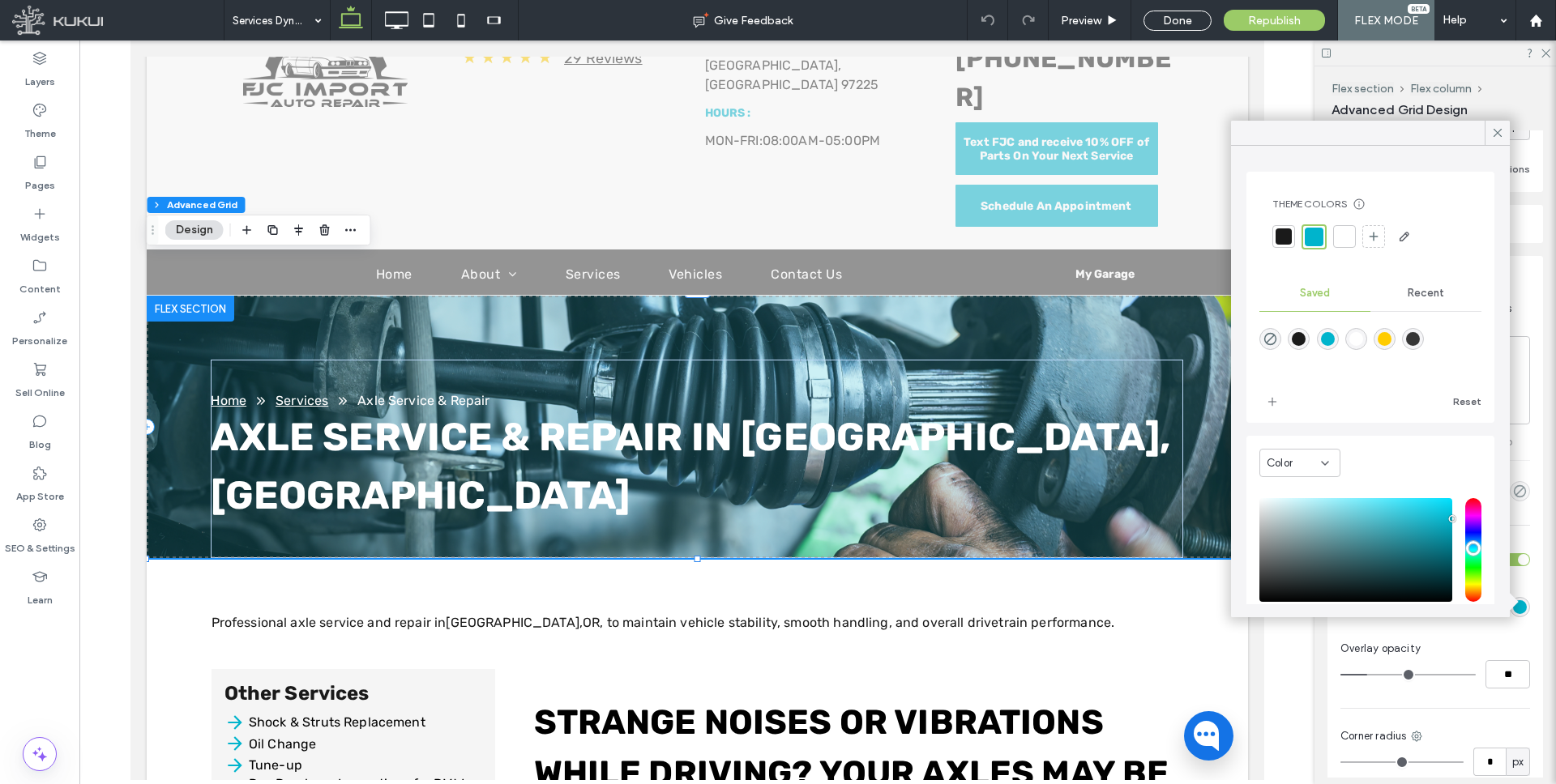
click at [1302, 339] on div "rgba(26,26,26,1)" at bounding box center [1298, 339] width 14 height 14
type input "*******"
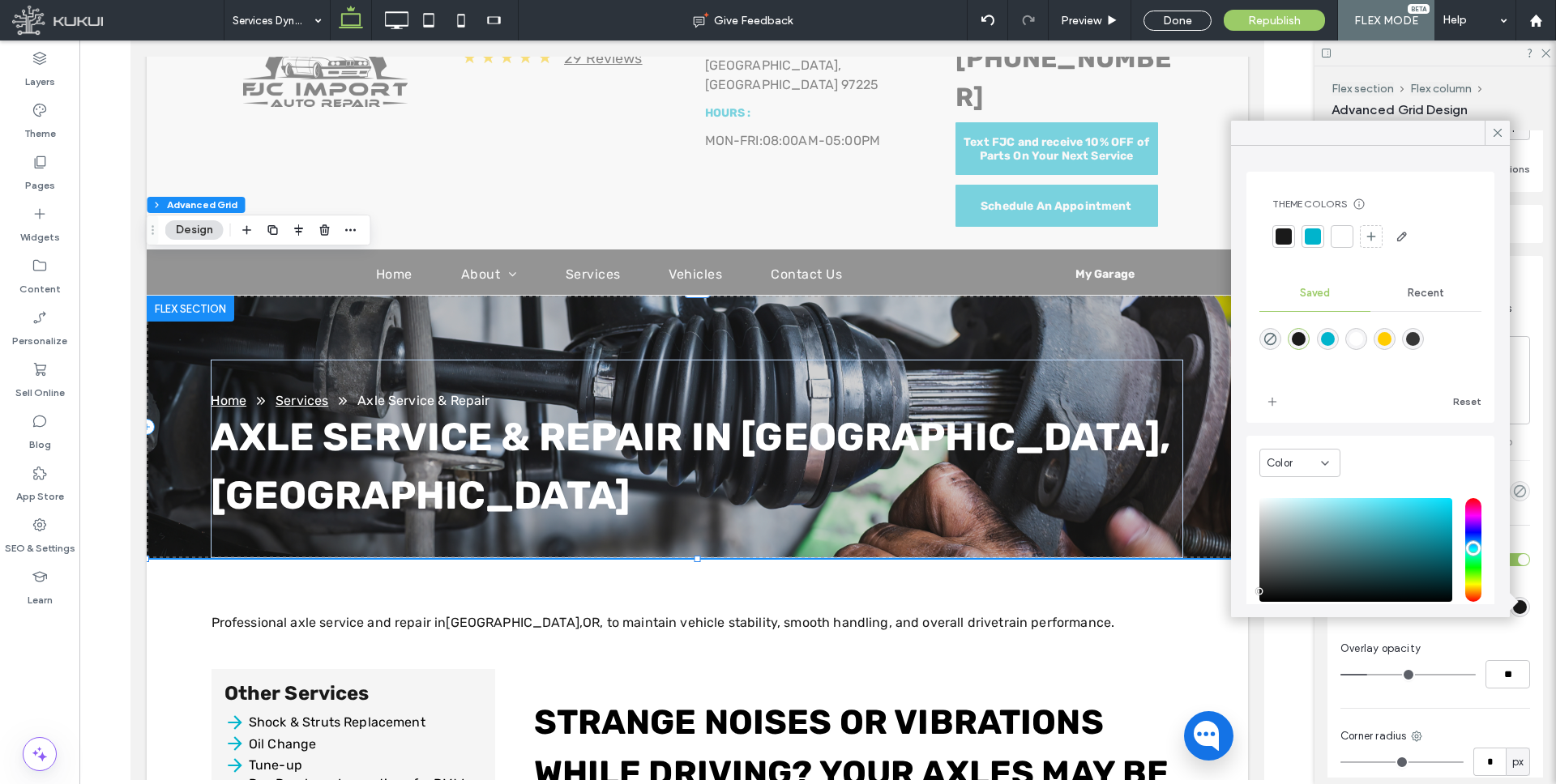
type input "**"
click at [1413, 676] on input "range" at bounding box center [1408, 675] width 135 height 2
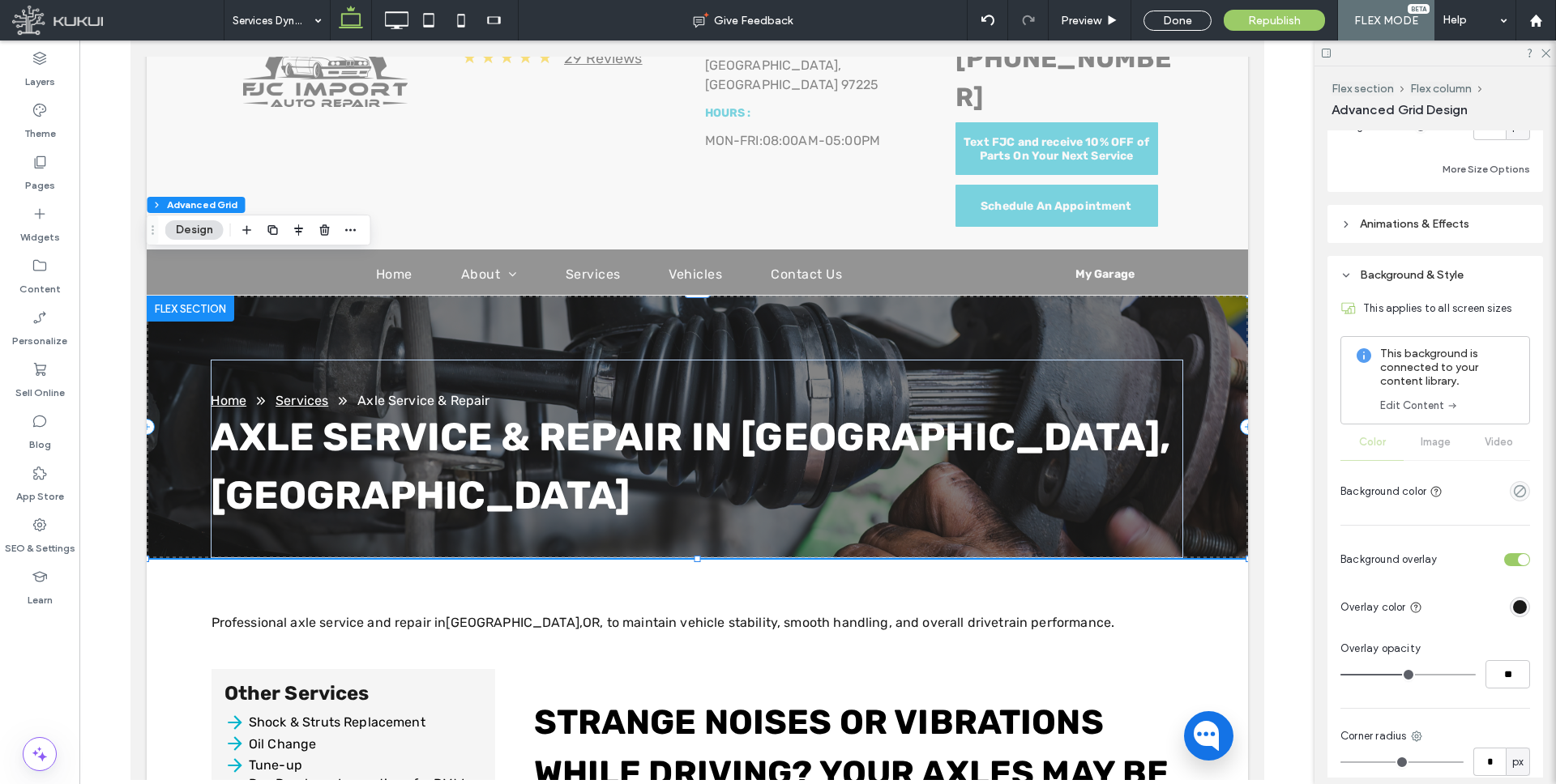
type input "**"
click at [1401, 676] on input "range" at bounding box center [1408, 675] width 135 height 2
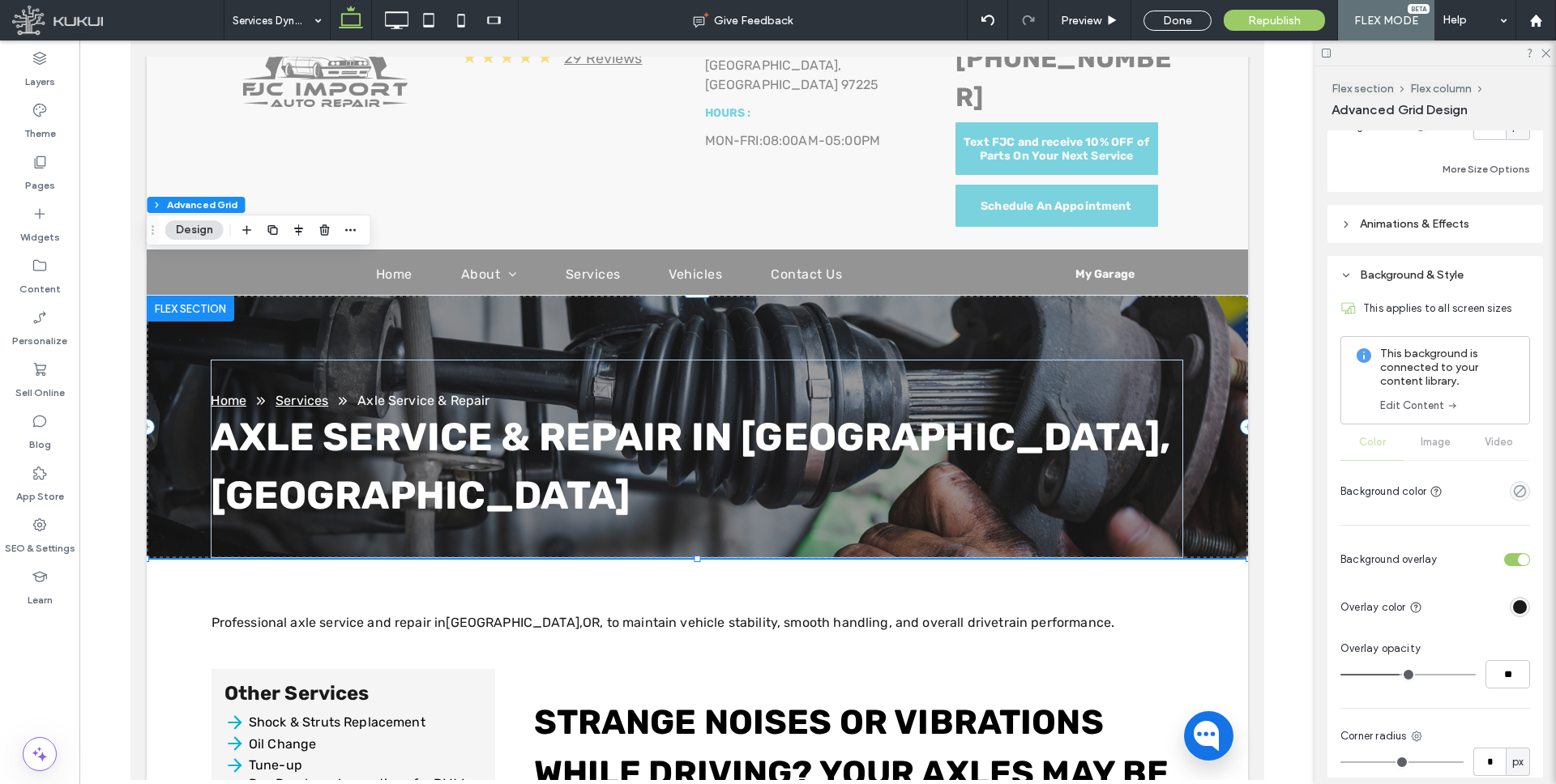
type input "**"
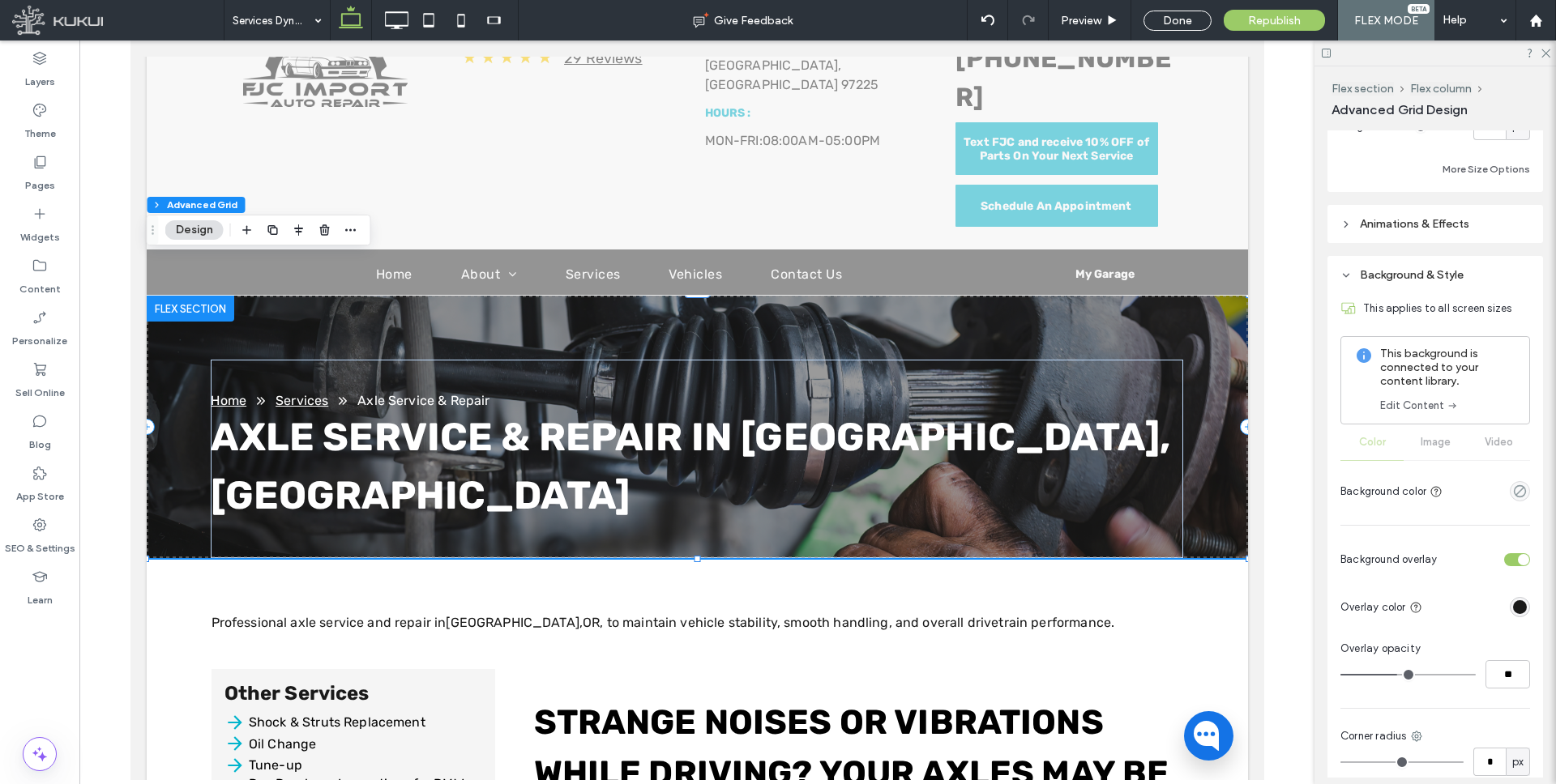
type input "**"
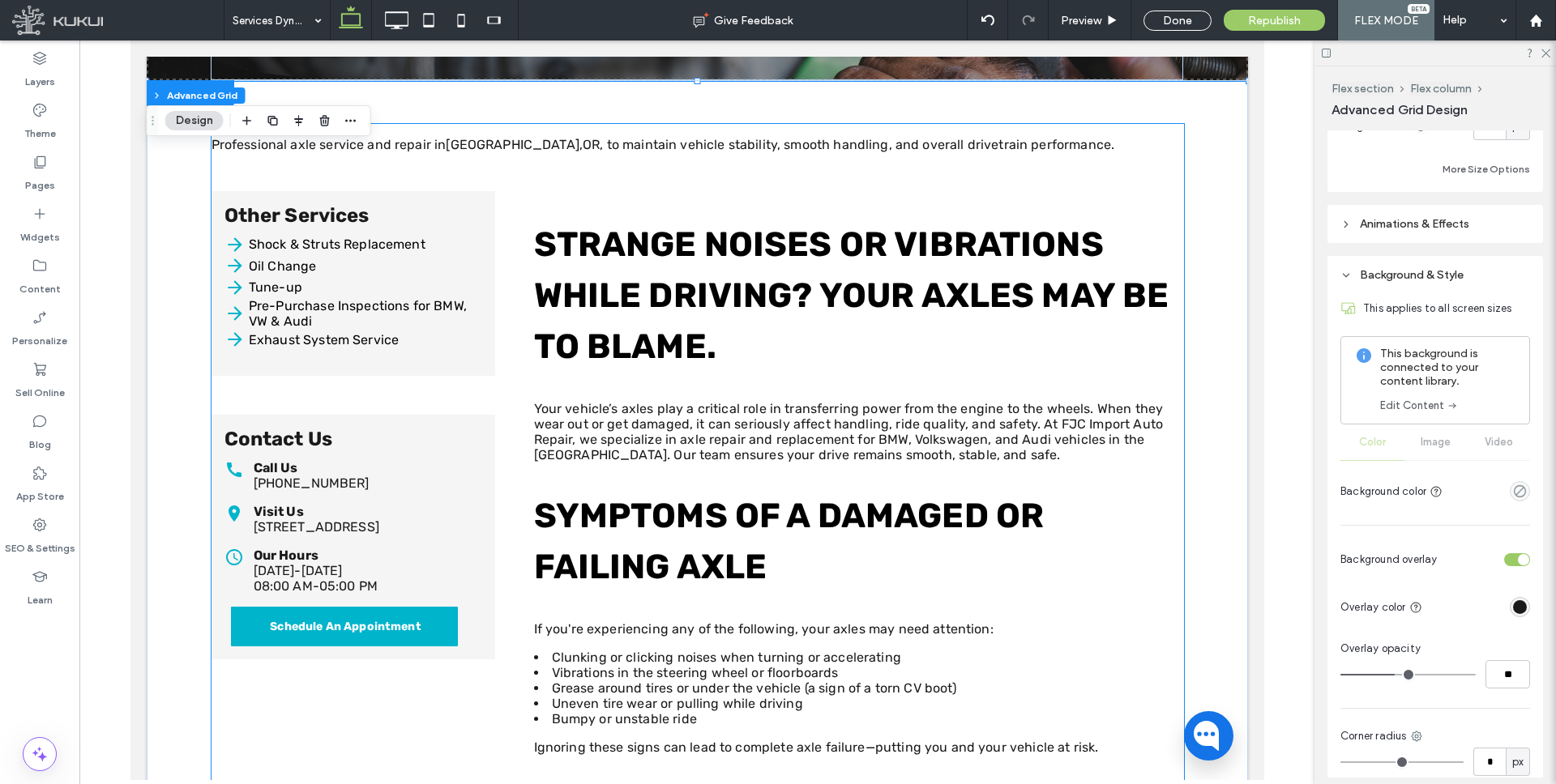
click at [538, 339] on div "Strange Noises or Vibrations While Driving? Your Axles May Be to Blame. Your ve…" at bounding box center [858, 786] width 650 height 1191
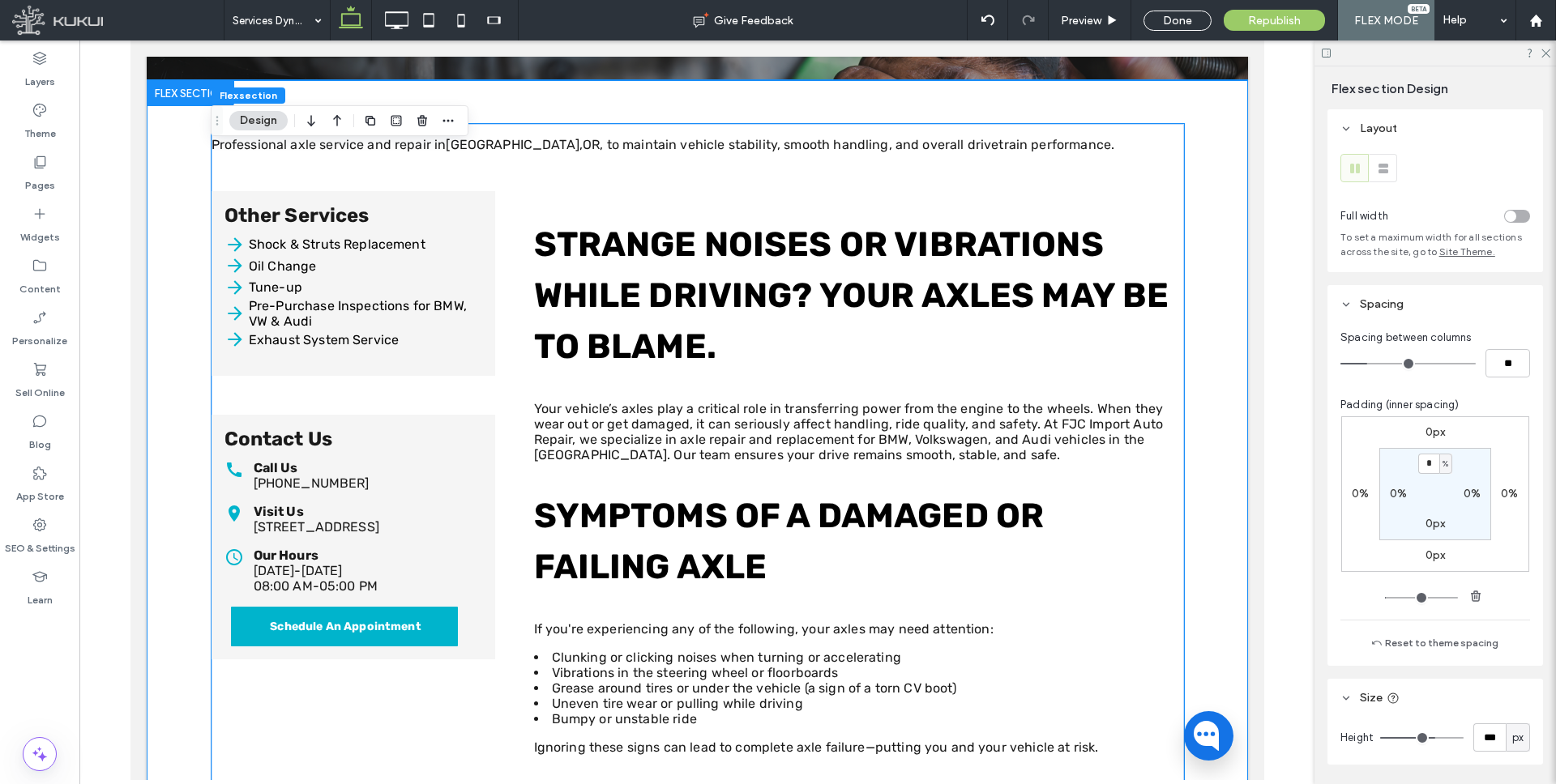
scroll to position [658, 0]
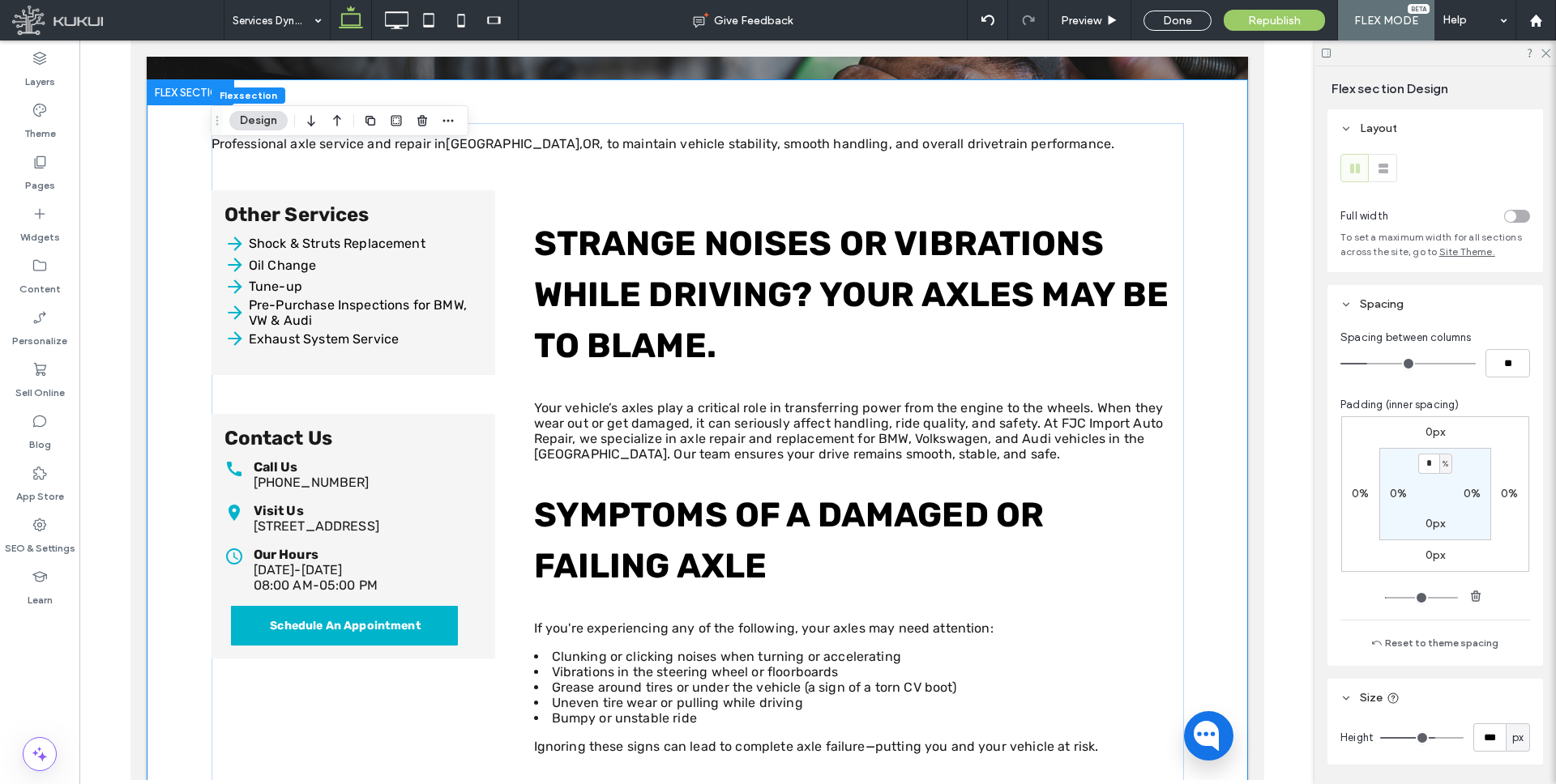
click at [1397, 494] on label "0%" at bounding box center [1398, 494] width 17 height 14
type input "*"
type input "**"
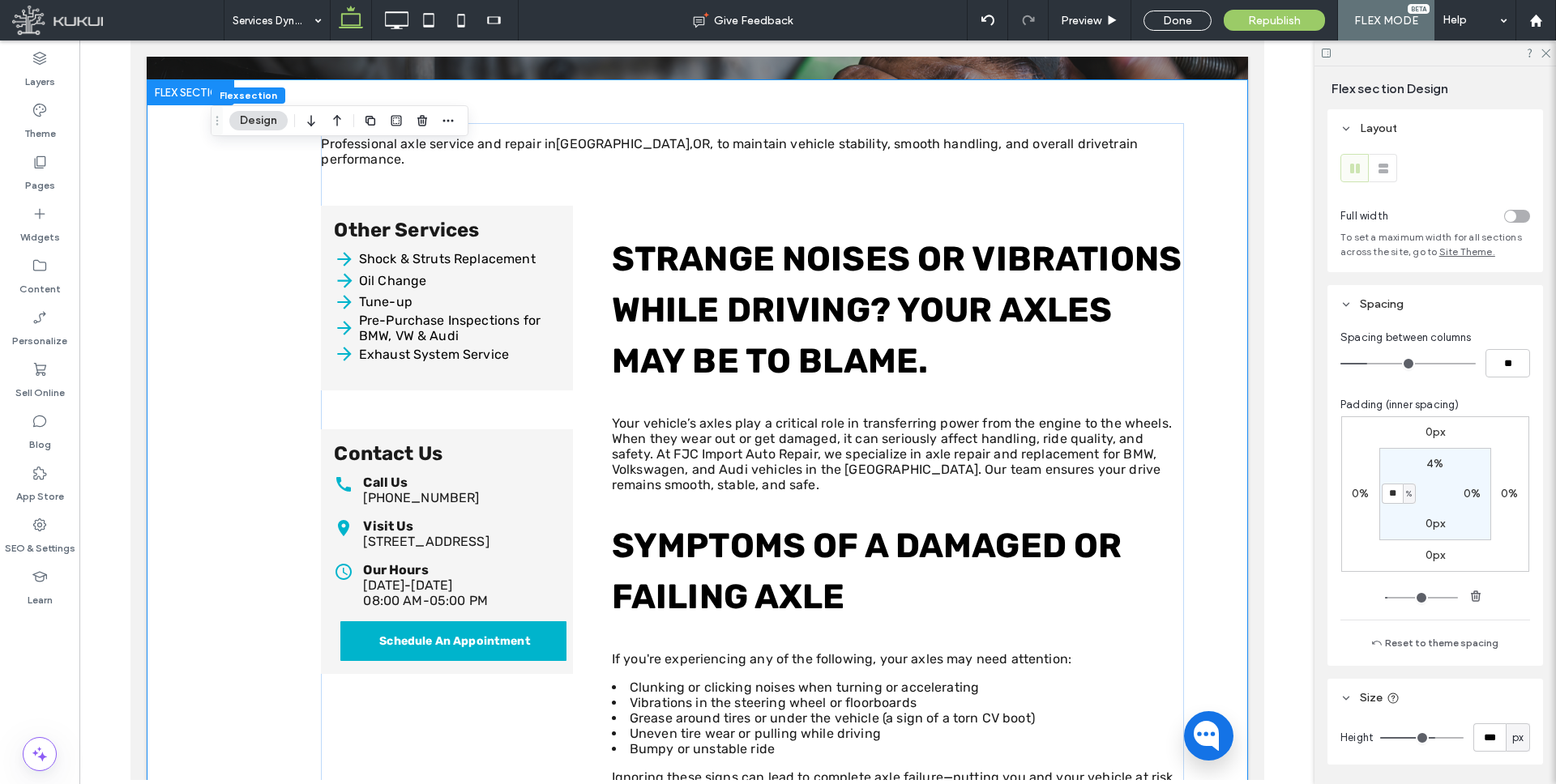
type input "*"
click at [1359, 448] on div "0px 0% 0px 0% 4% 0% 0px * %" at bounding box center [1435, 494] width 188 height 155
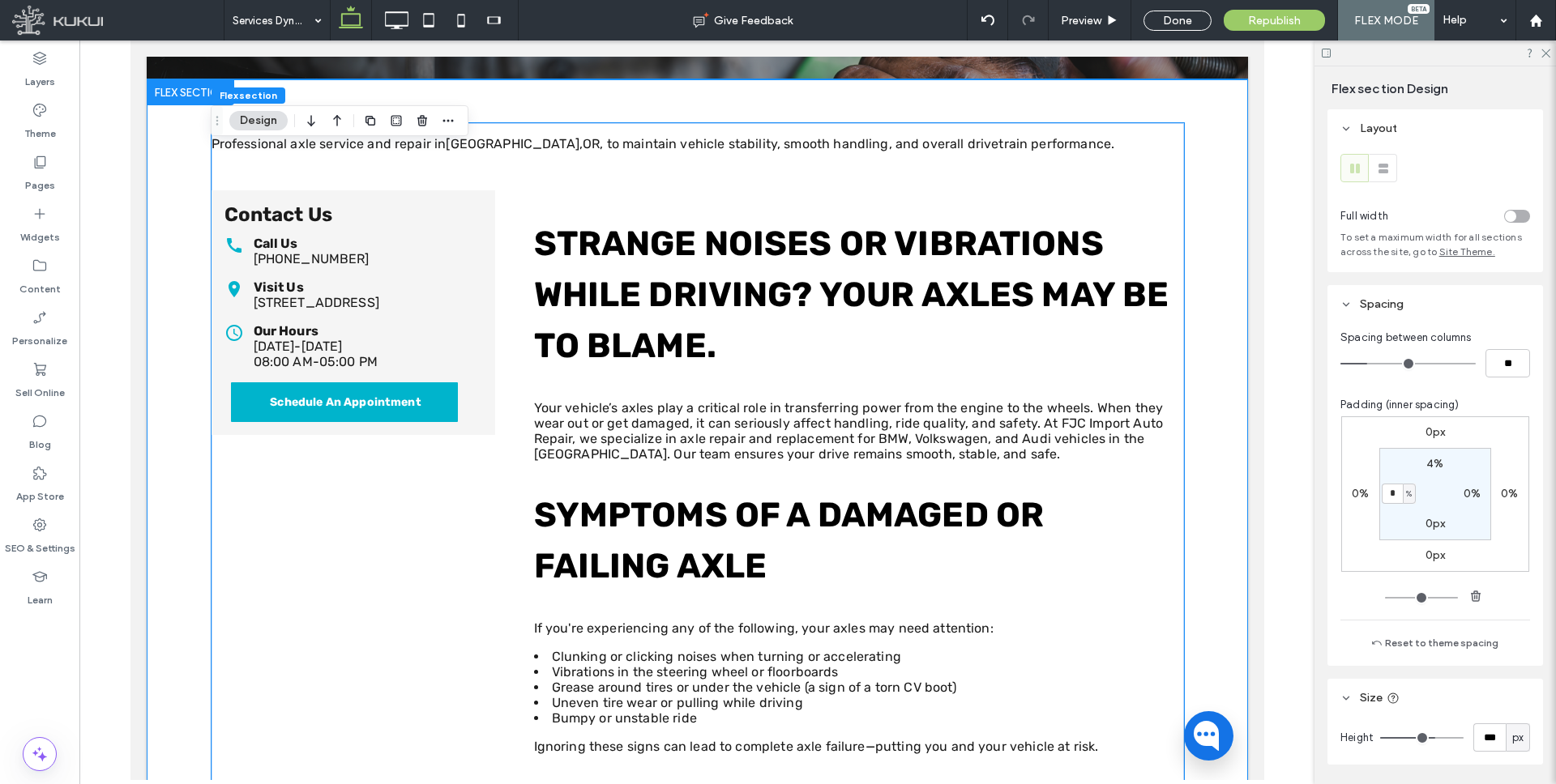
click at [670, 400] on p "Your vehicle’s axles play a critical role in transferring power from the engine…" at bounding box center [858, 431] width 650 height 62
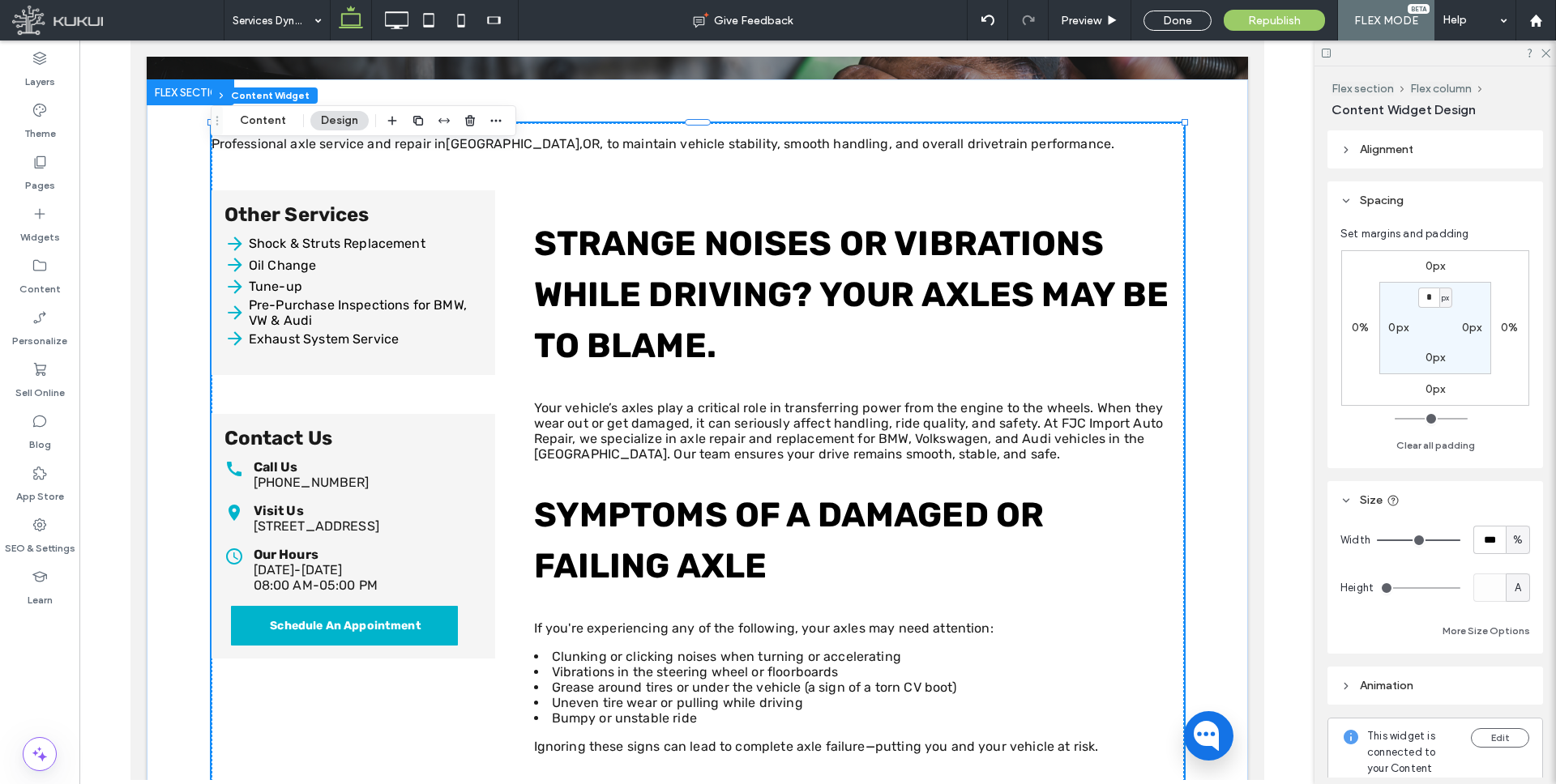
click at [1396, 326] on label "0px" at bounding box center [1398, 328] width 20 height 14
type input "**"
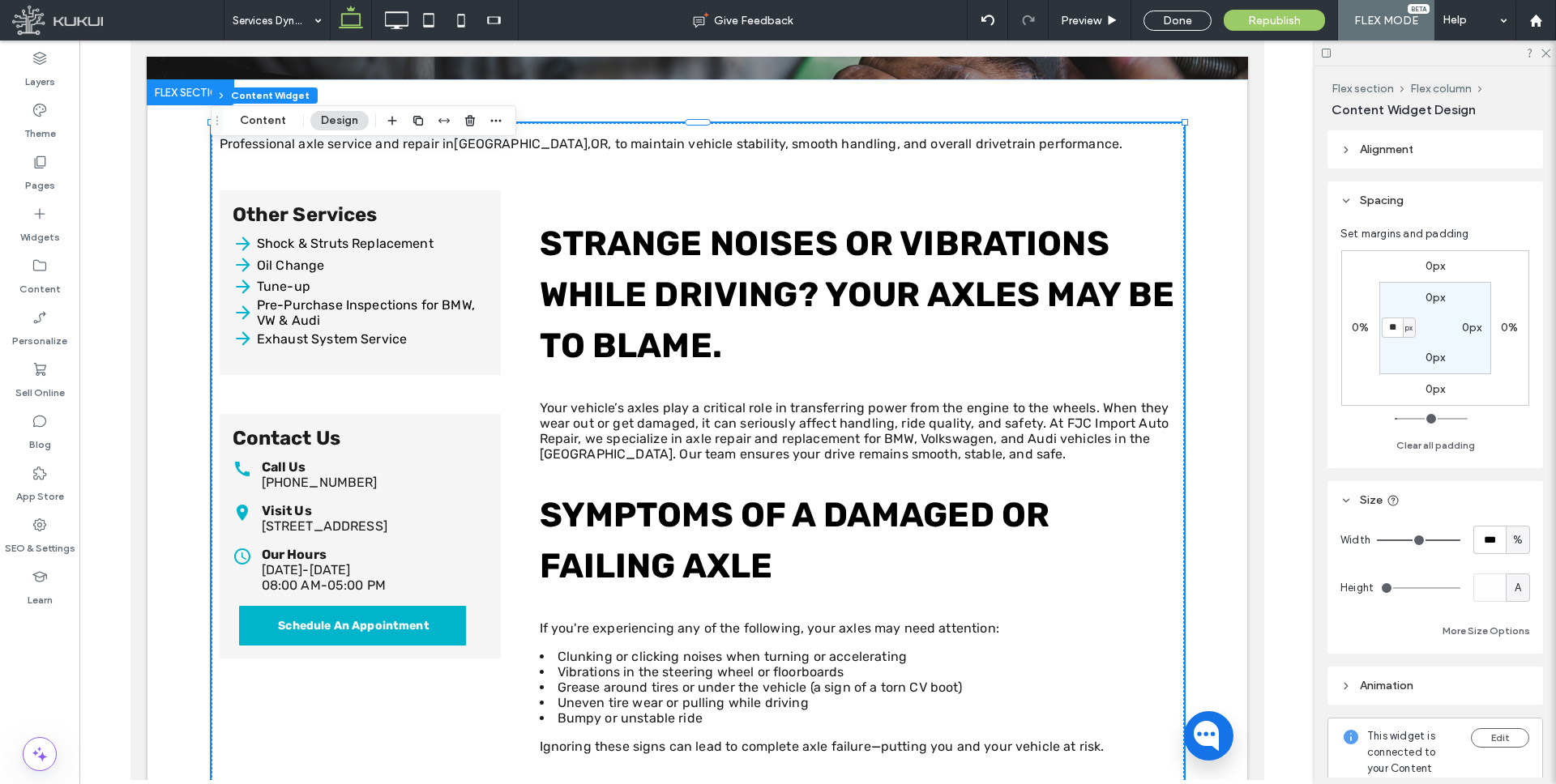
click at [1470, 328] on label "0px" at bounding box center [1471, 328] width 20 height 14
type input "*"
type input "**"
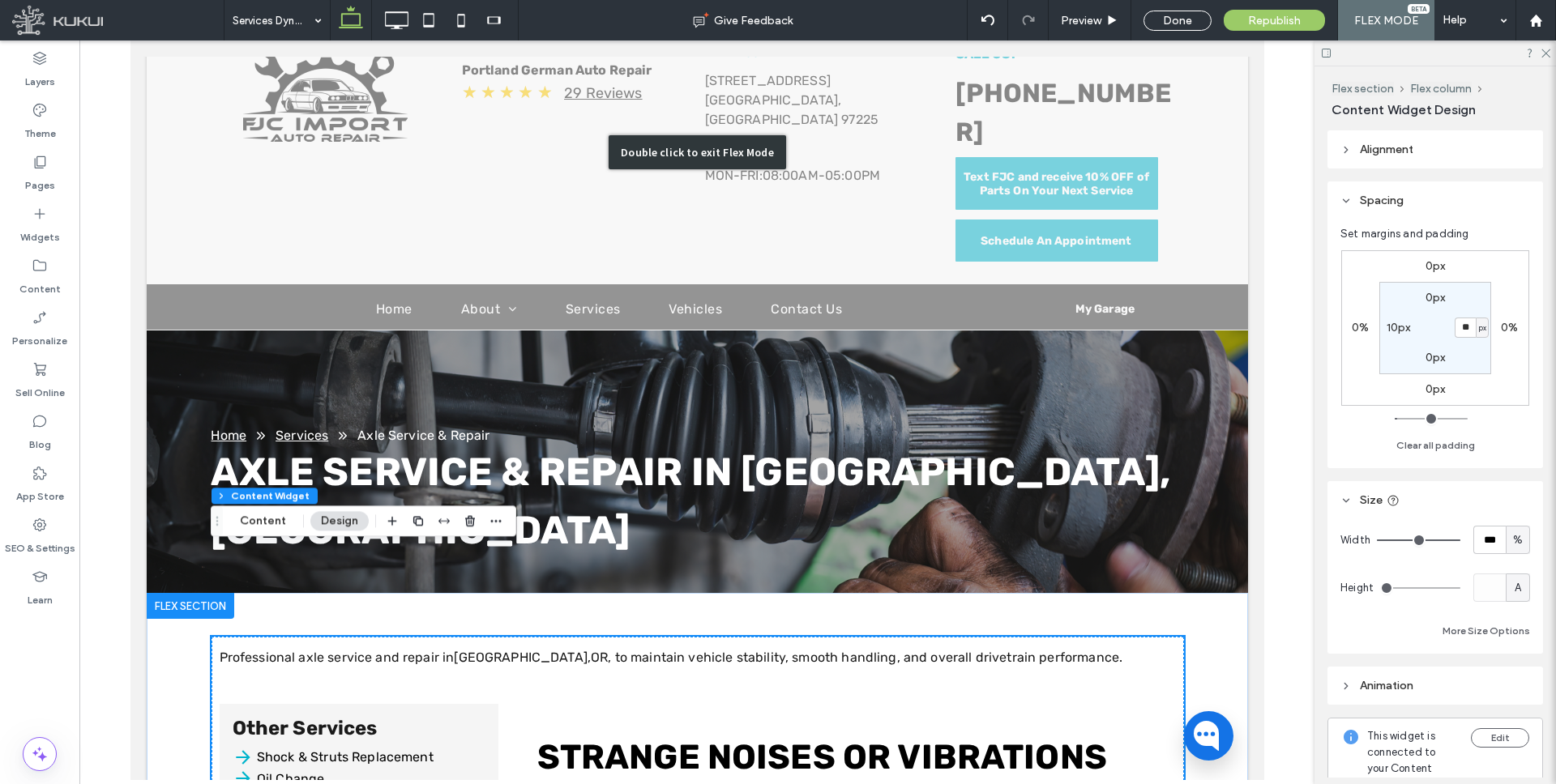
scroll to position [246, 0]
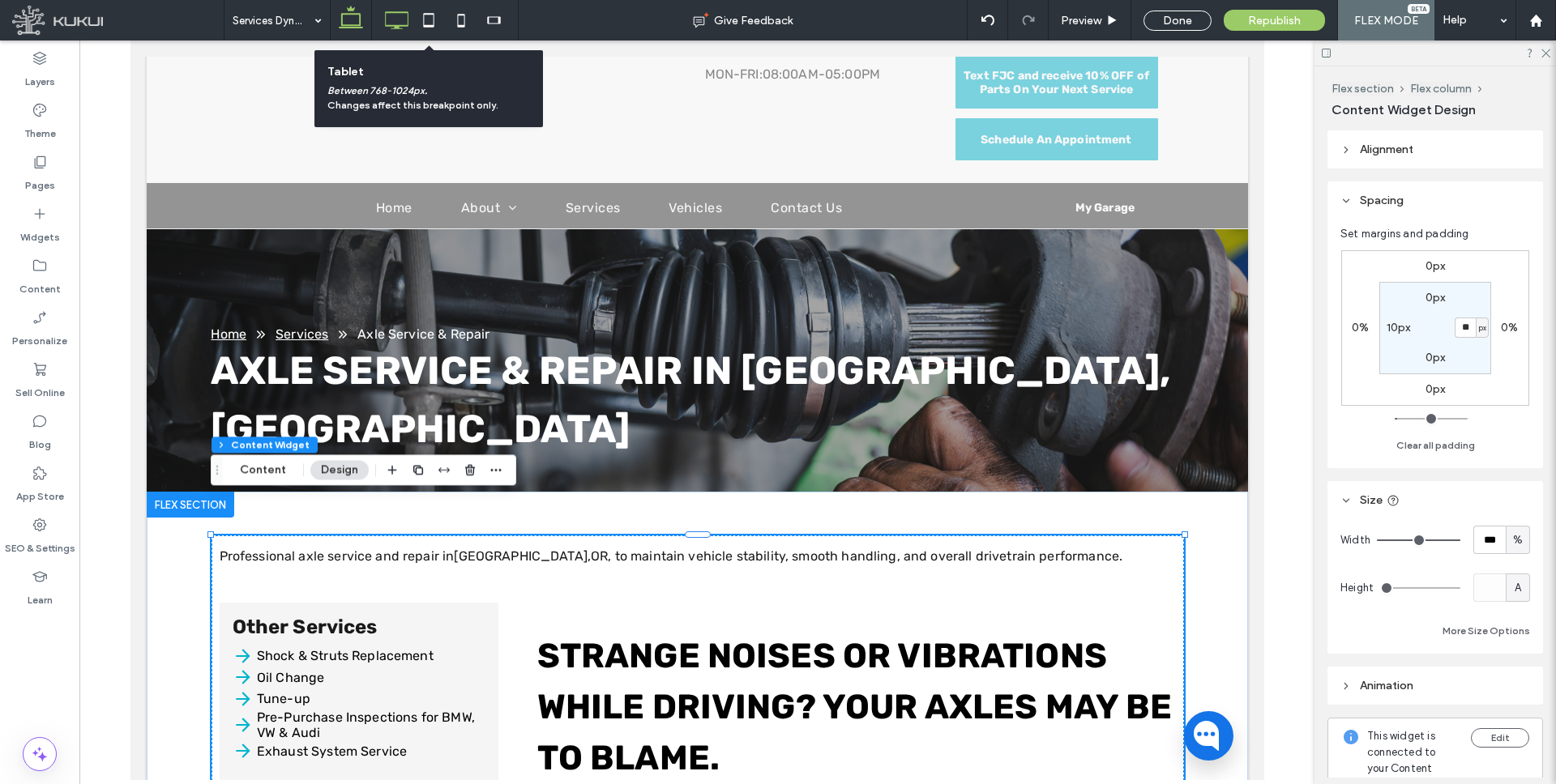
drag, startPoint x: 424, startPoint y: 21, endPoint x: 409, endPoint y: 29, distance: 17.0
click at [424, 21] on use at bounding box center [429, 20] width 11 height 14
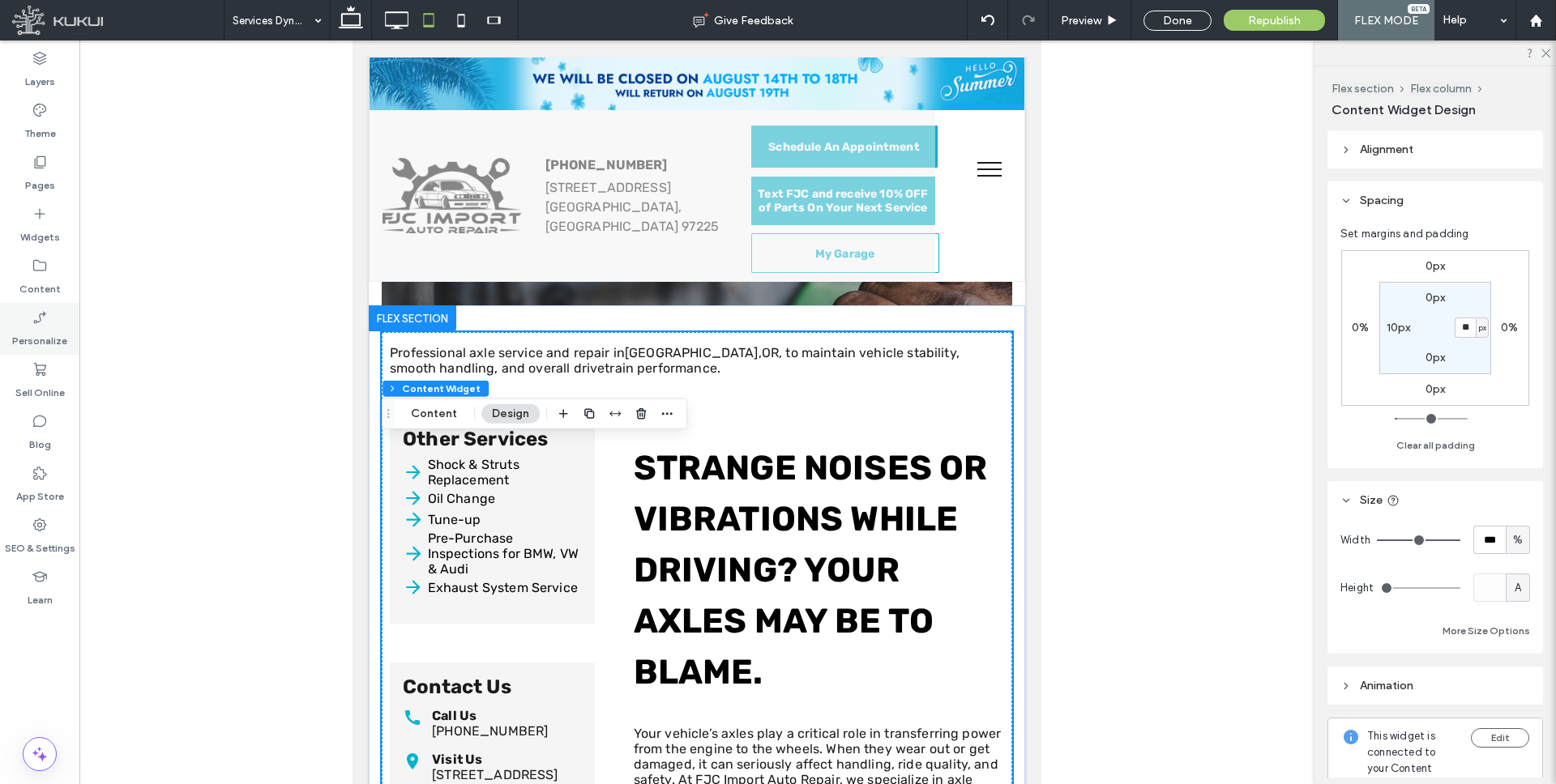
scroll to position [0, 0]
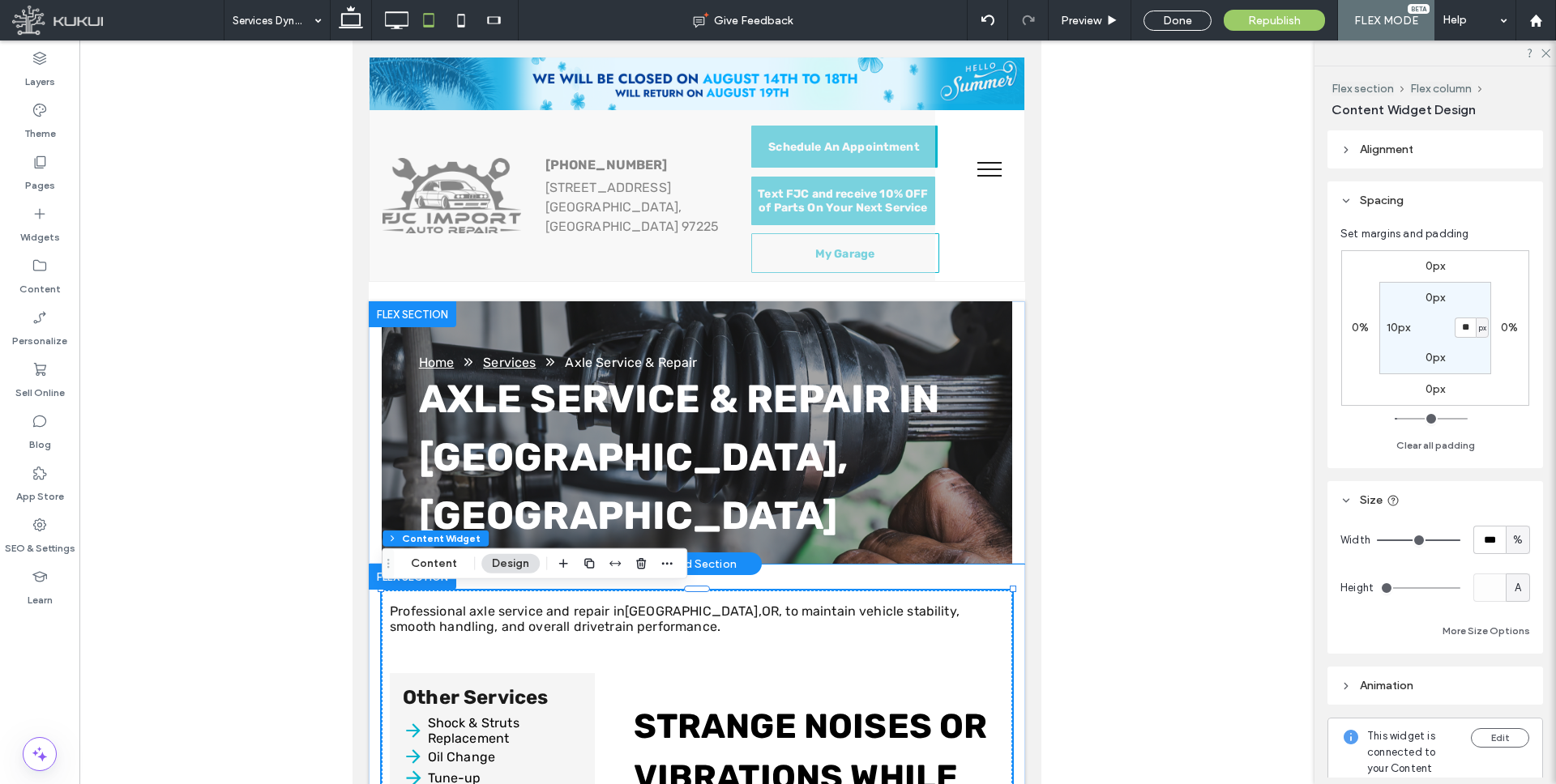
click at [1018, 407] on div "Home Services Axle Service & Repair Axle Service & Repair in Portland, OR" at bounding box center [696, 433] width 656 height 263
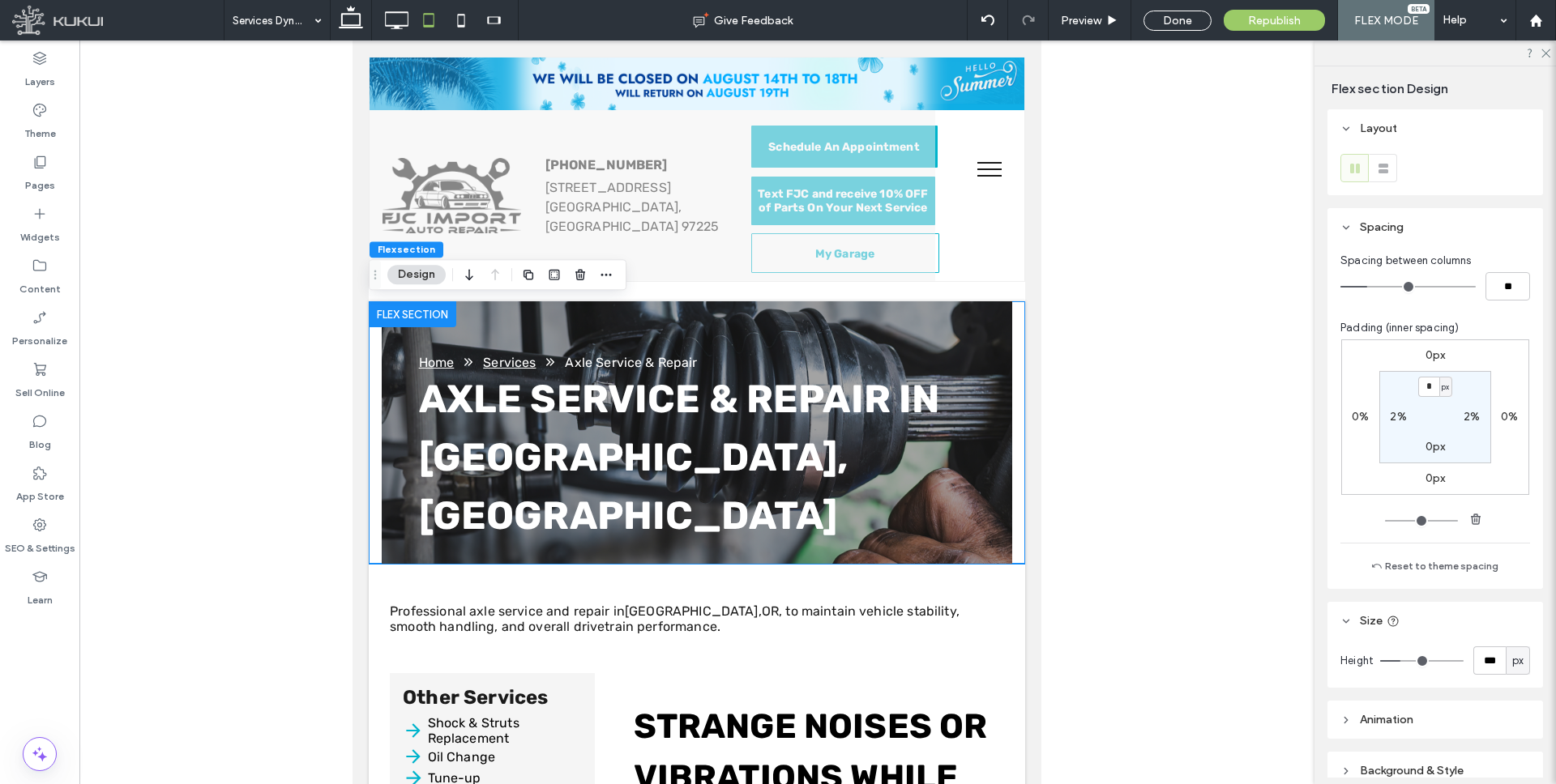
click at [1401, 417] on label "2%" at bounding box center [1398, 416] width 16 height 14
type input "*"
click at [1470, 412] on label "2%" at bounding box center [1471, 416] width 16 height 14
type input "*"
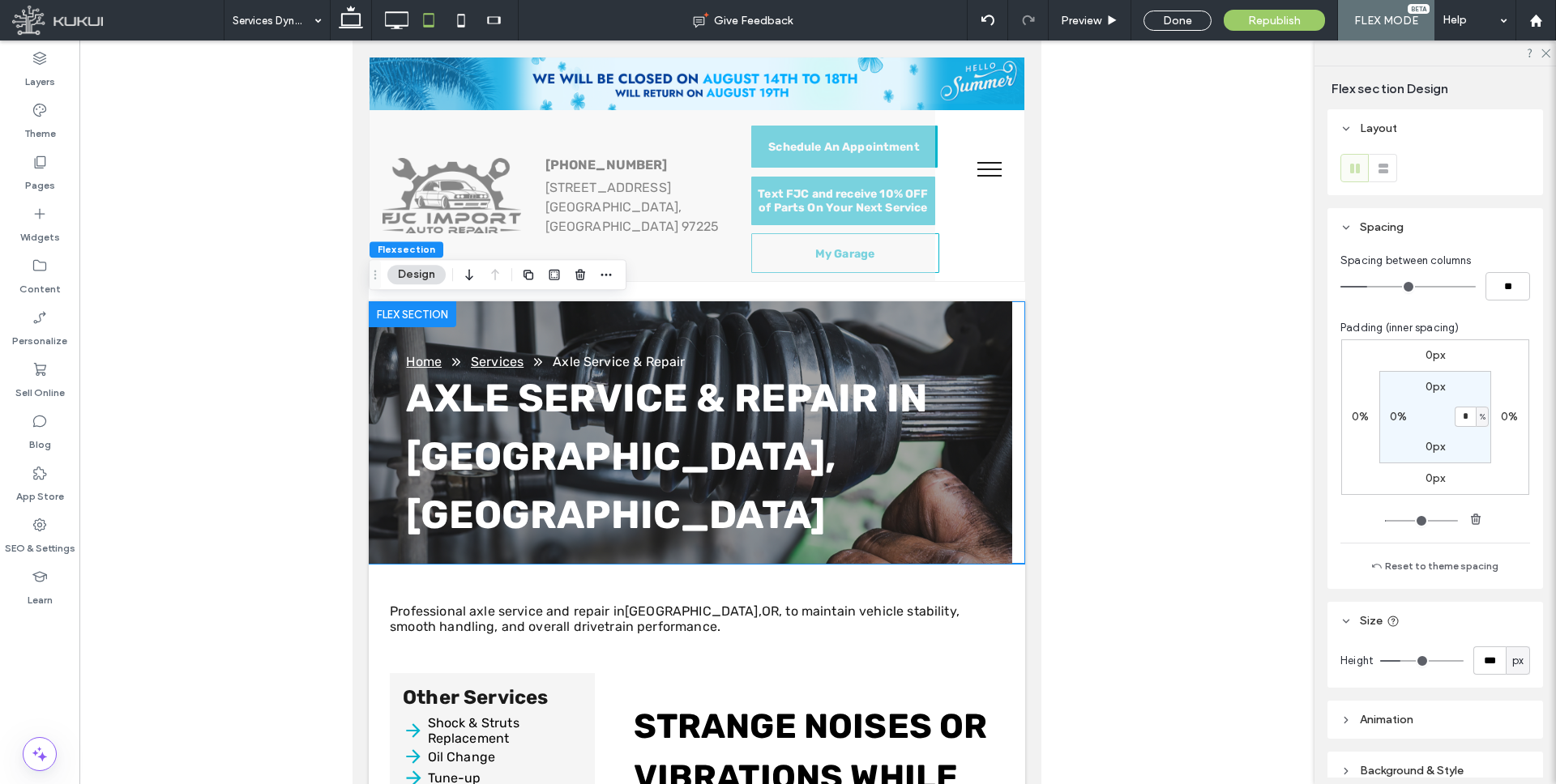
type input "*"
click at [1432, 415] on section "0px * % 0px 0%" at bounding box center [1435, 417] width 111 height 93
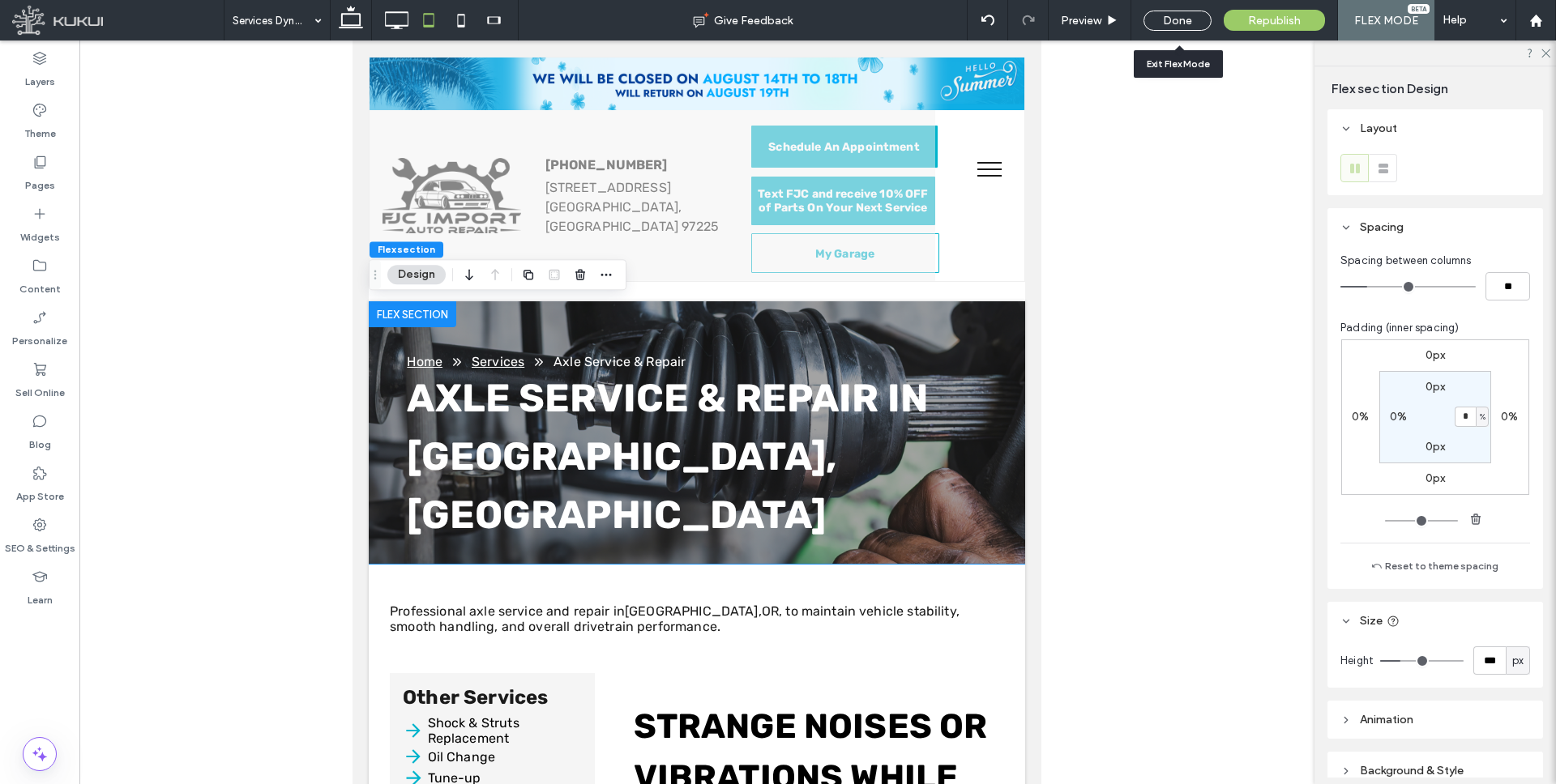
click at [1184, 20] on div "Done" at bounding box center [1178, 20] width 68 height 20
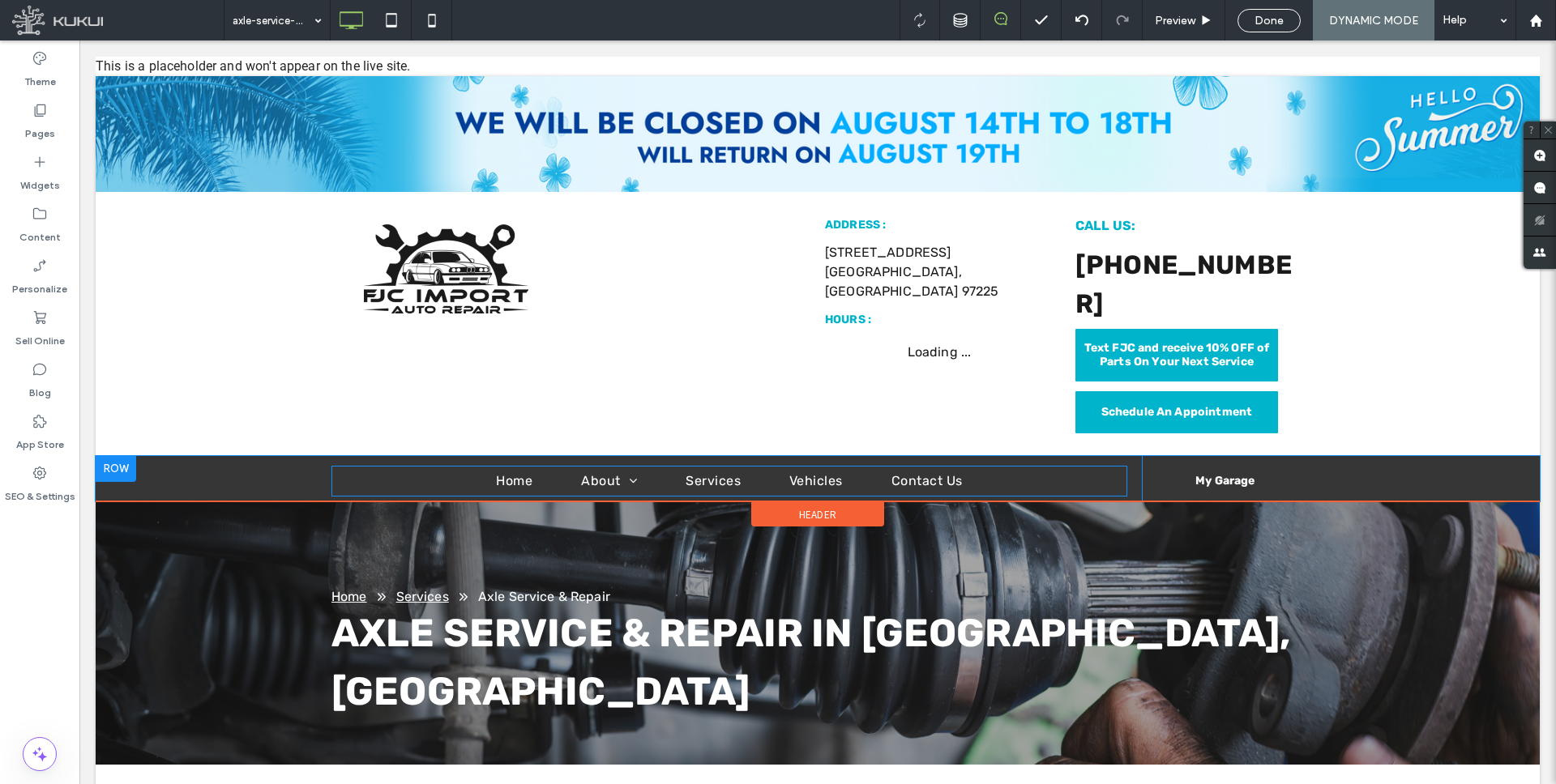
scroll to position [24, 0]
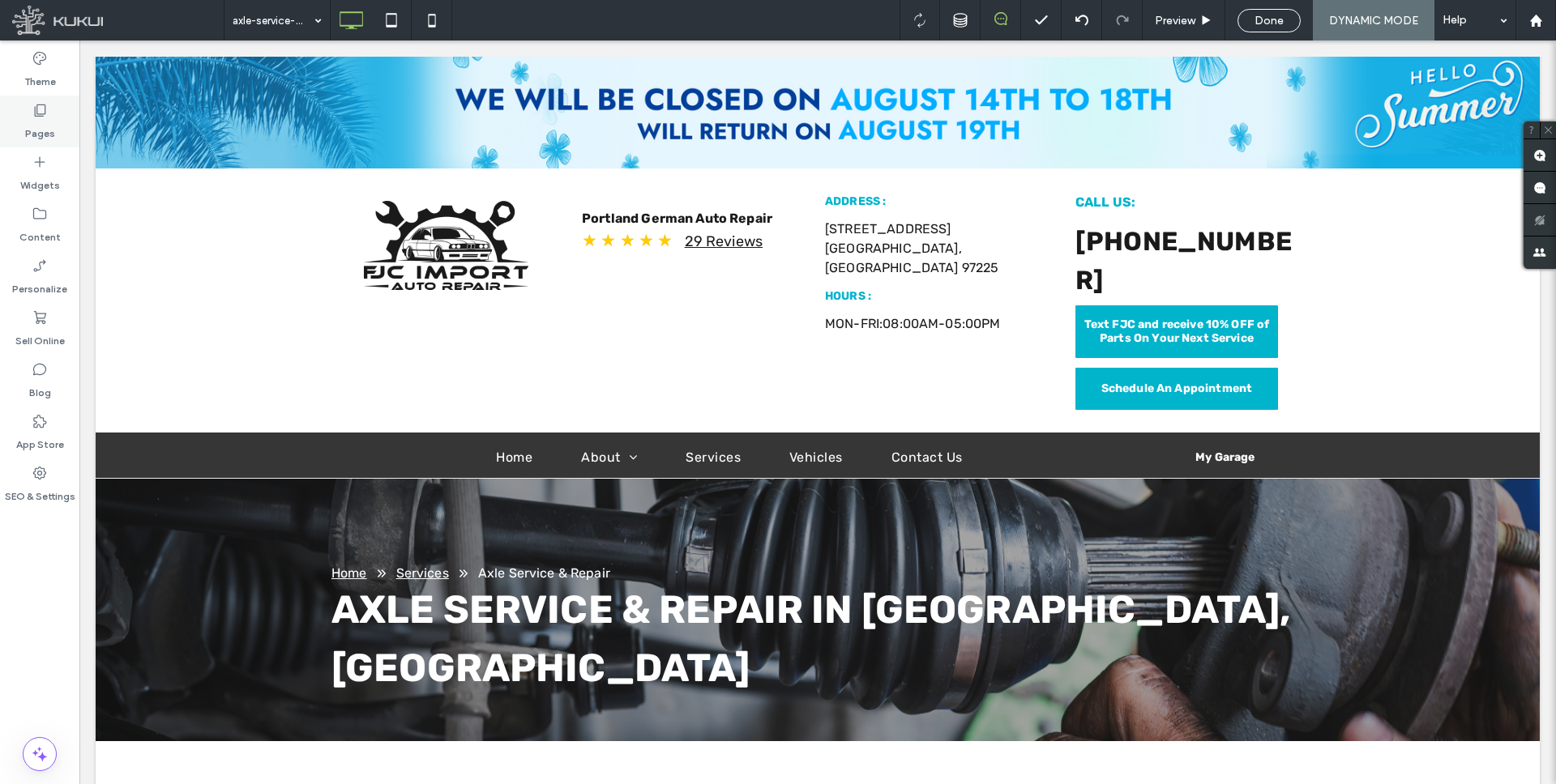
click at [33, 98] on div "Pages" at bounding box center [40, 122] width 80 height 52
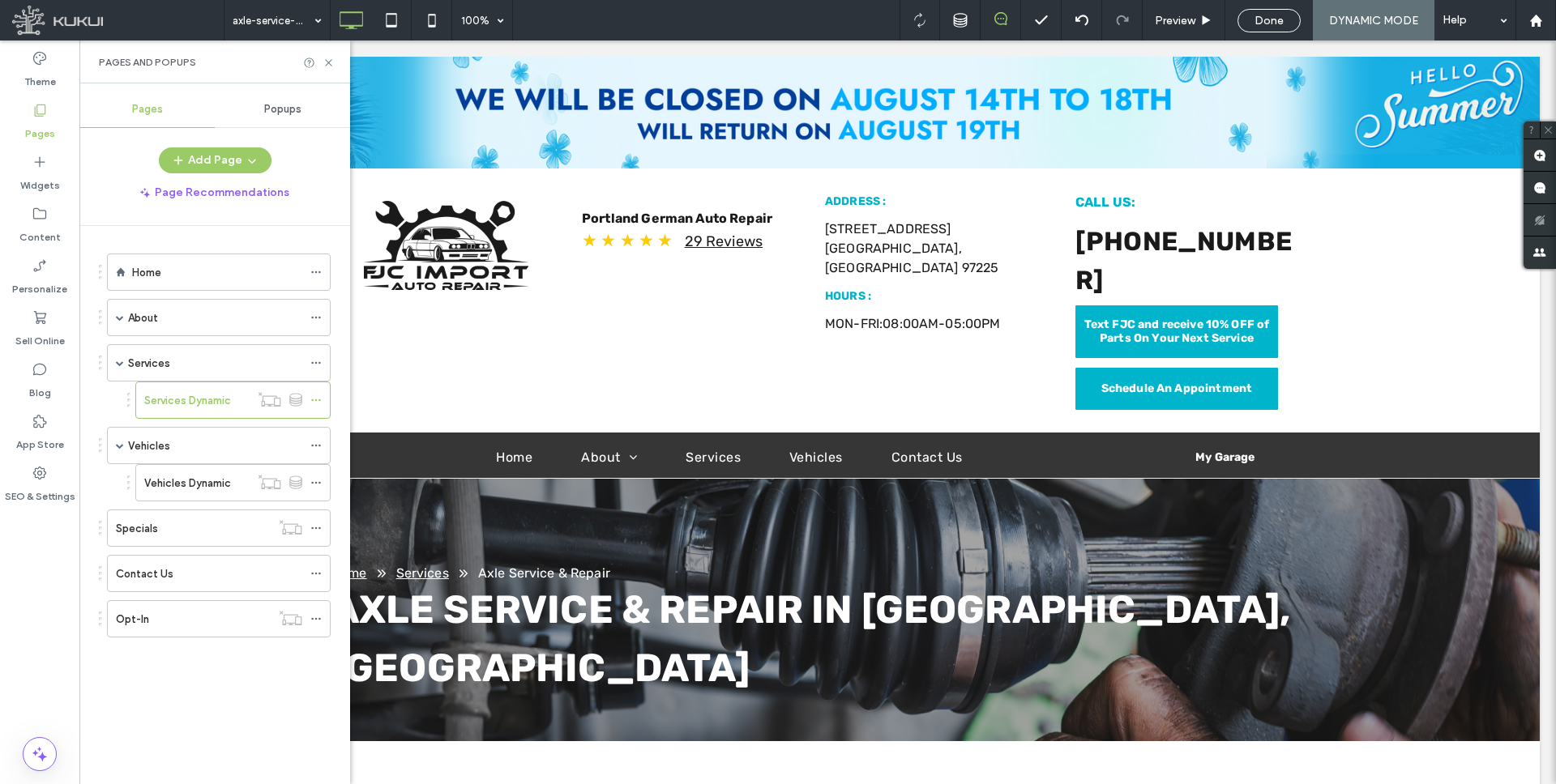
click at [211, 257] on div "Home" at bounding box center [216, 272] width 170 height 36
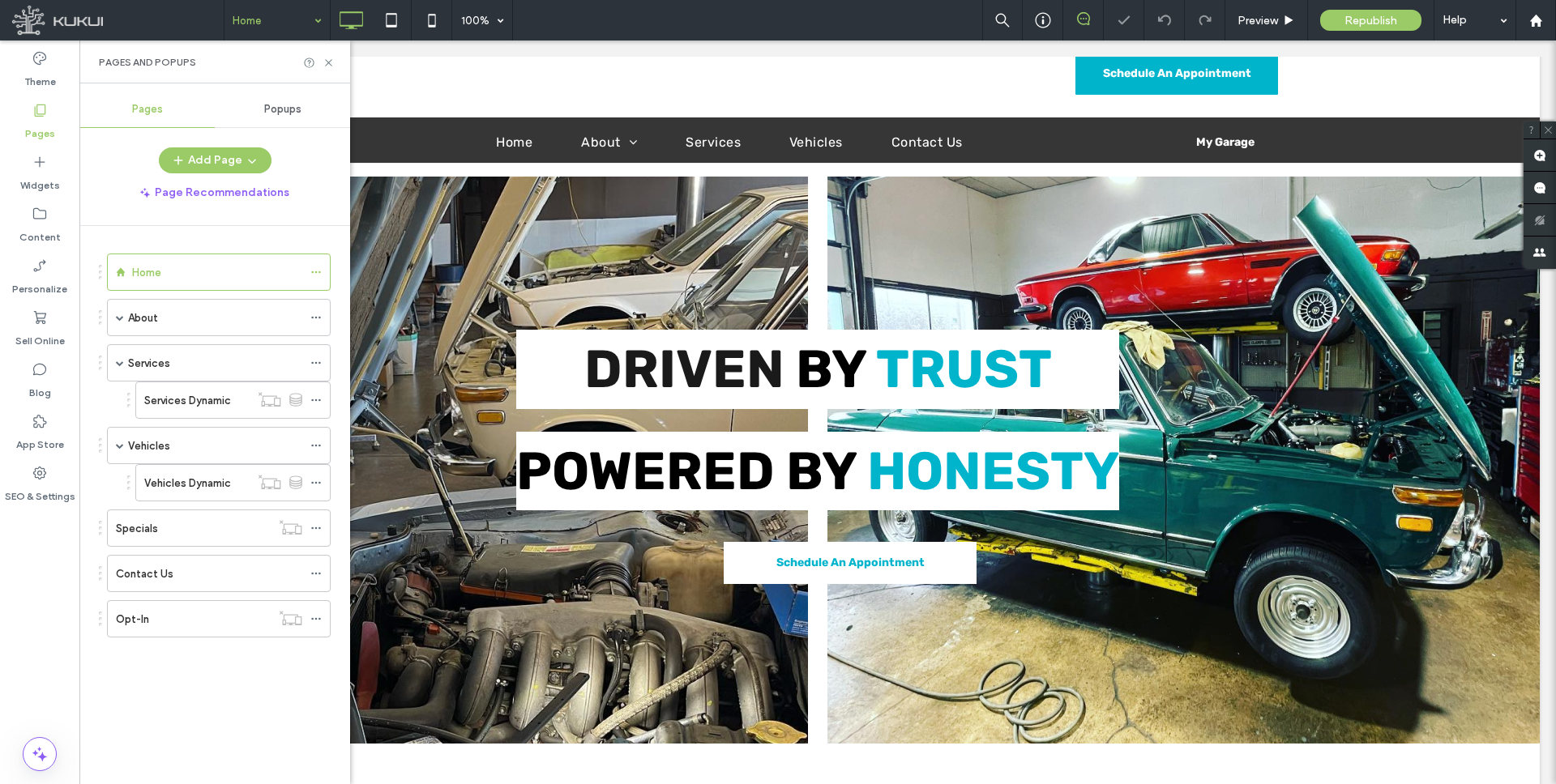
scroll to position [399, 0]
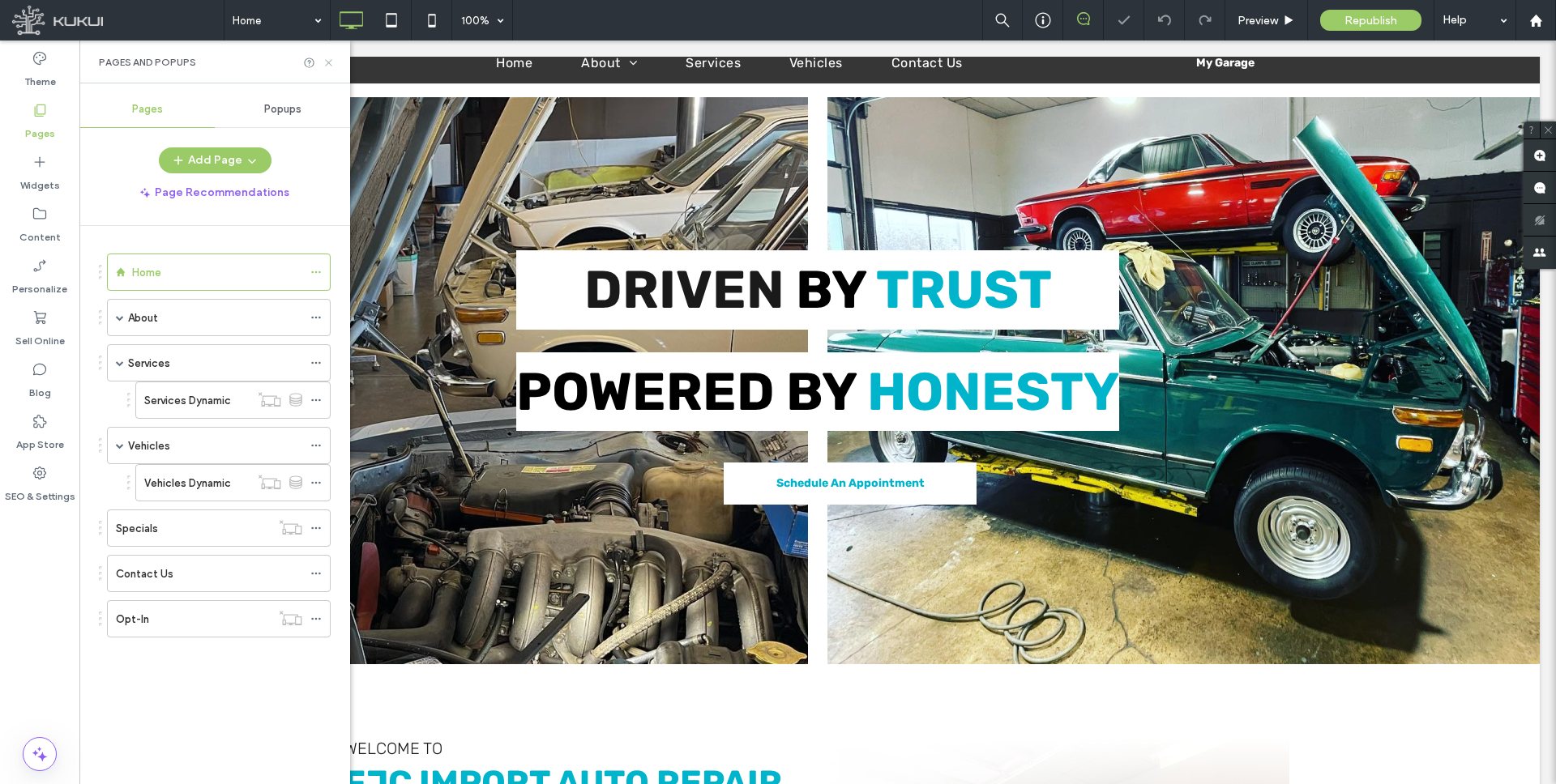
click at [329, 60] on icon at bounding box center [329, 63] width 12 height 12
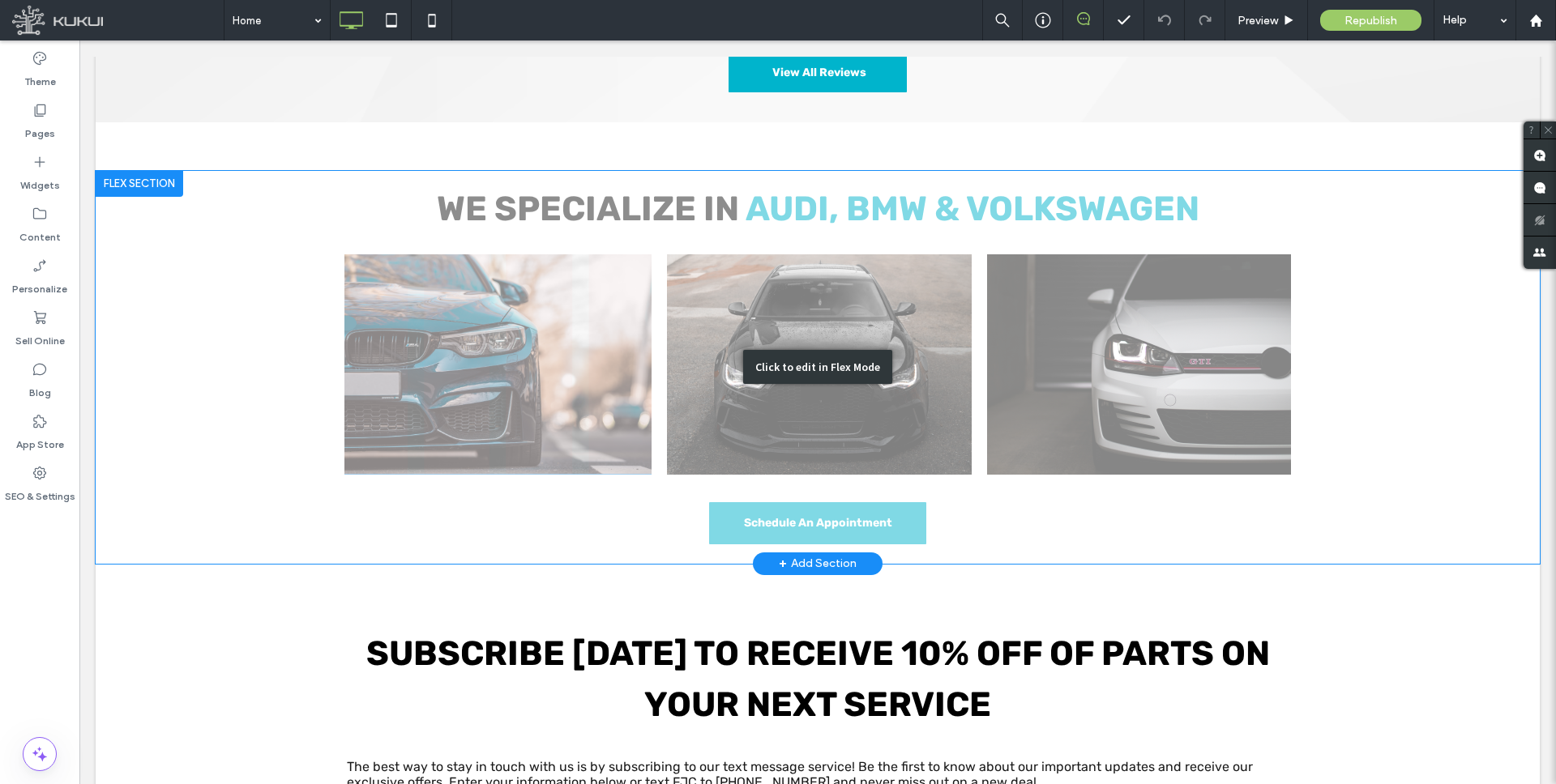
scroll to position [2698, 0]
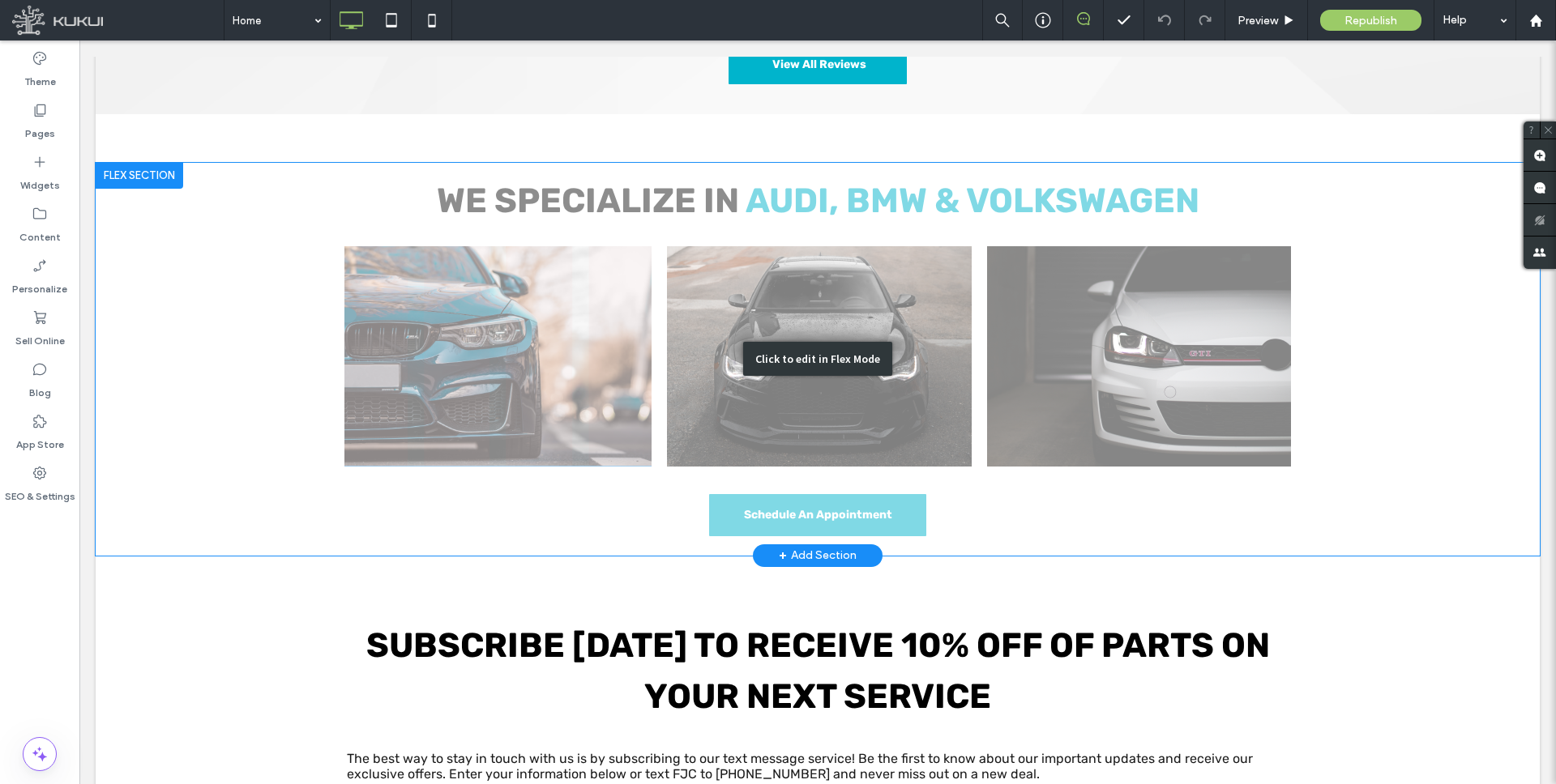
click at [484, 280] on div "Click to edit in Flex Mode" at bounding box center [818, 359] width 1445 height 393
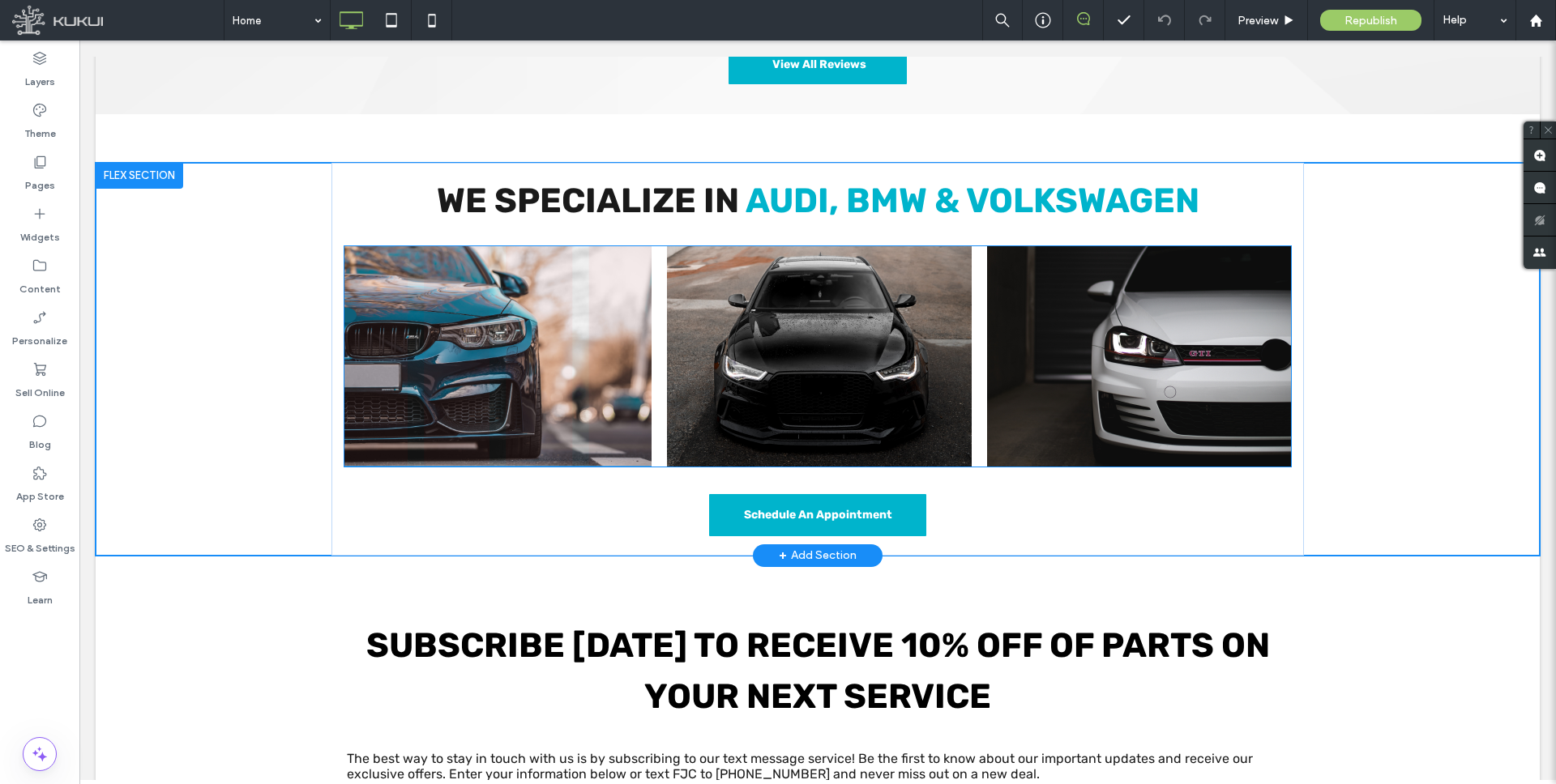
scroll to position [2670, 0]
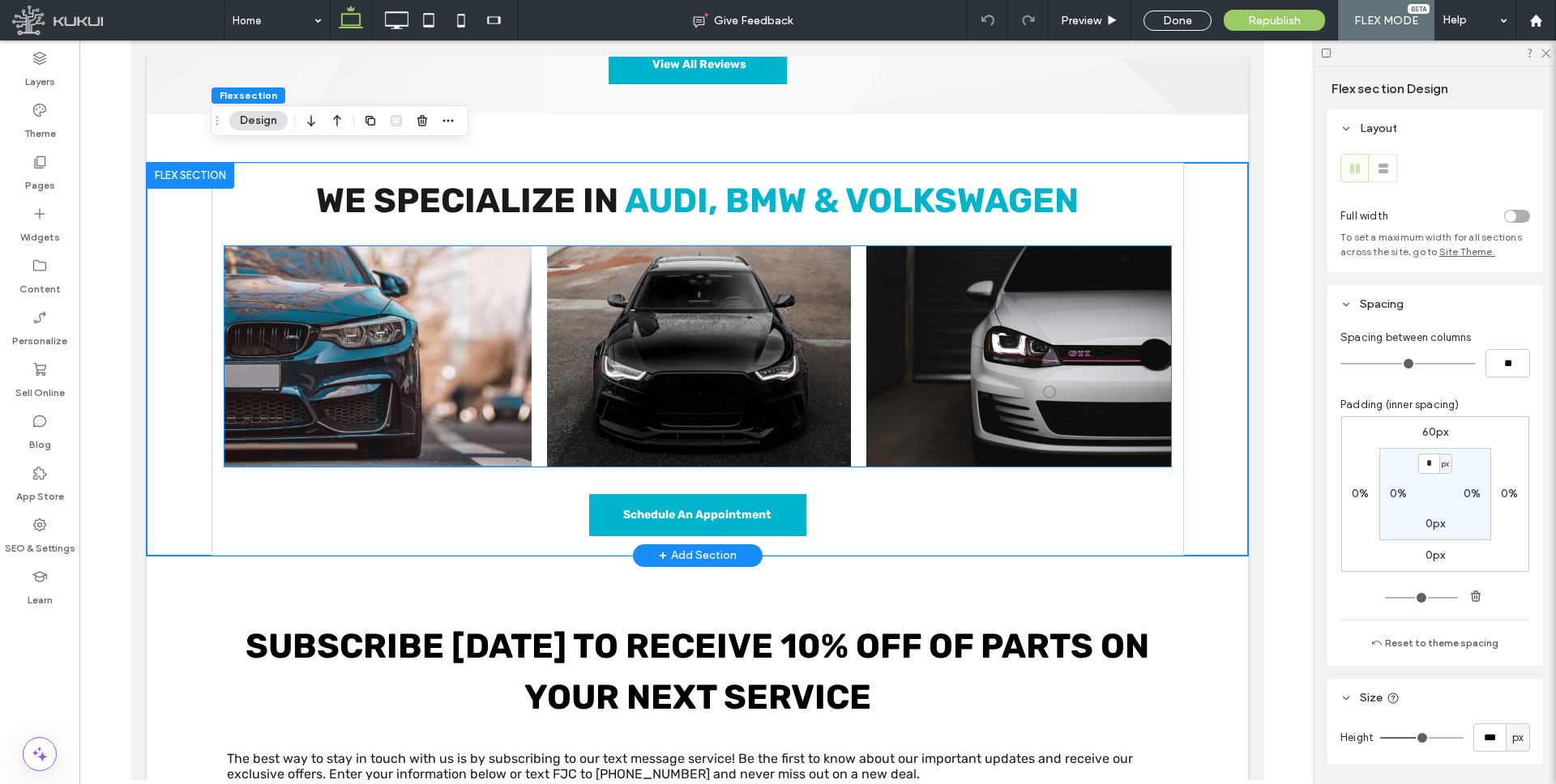
click at [374, 259] on img at bounding box center [377, 356] width 307 height 220
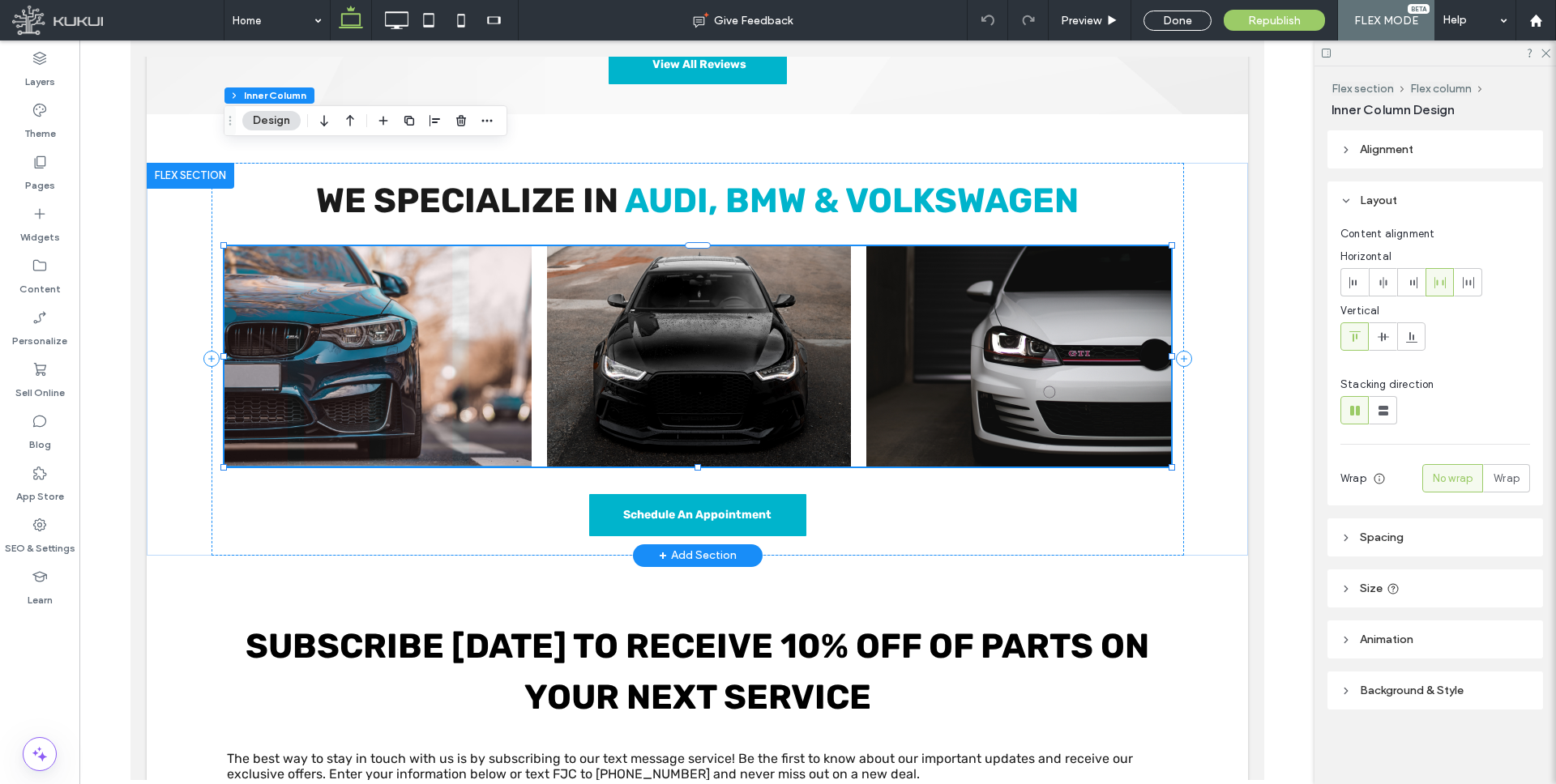
type input "**"
click at [344, 246] on img at bounding box center [377, 356] width 307 height 220
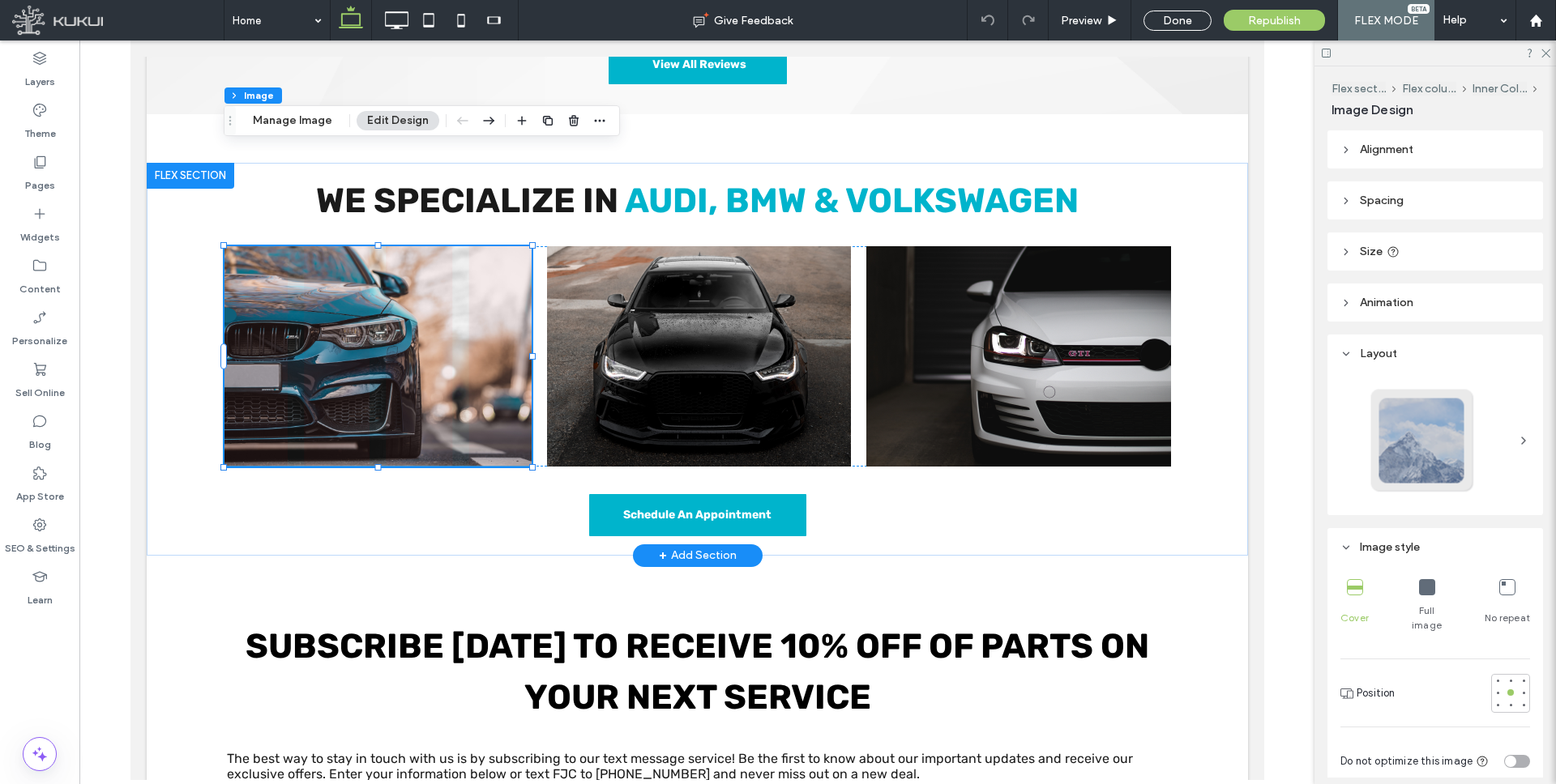
click at [338, 246] on img at bounding box center [377, 356] width 307 height 220
drag, startPoint x: 316, startPoint y: 116, endPoint x: 326, endPoint y: 130, distance: 17.2
click at [316, 116] on button "Manage Image" at bounding box center [293, 121] width 101 height 20
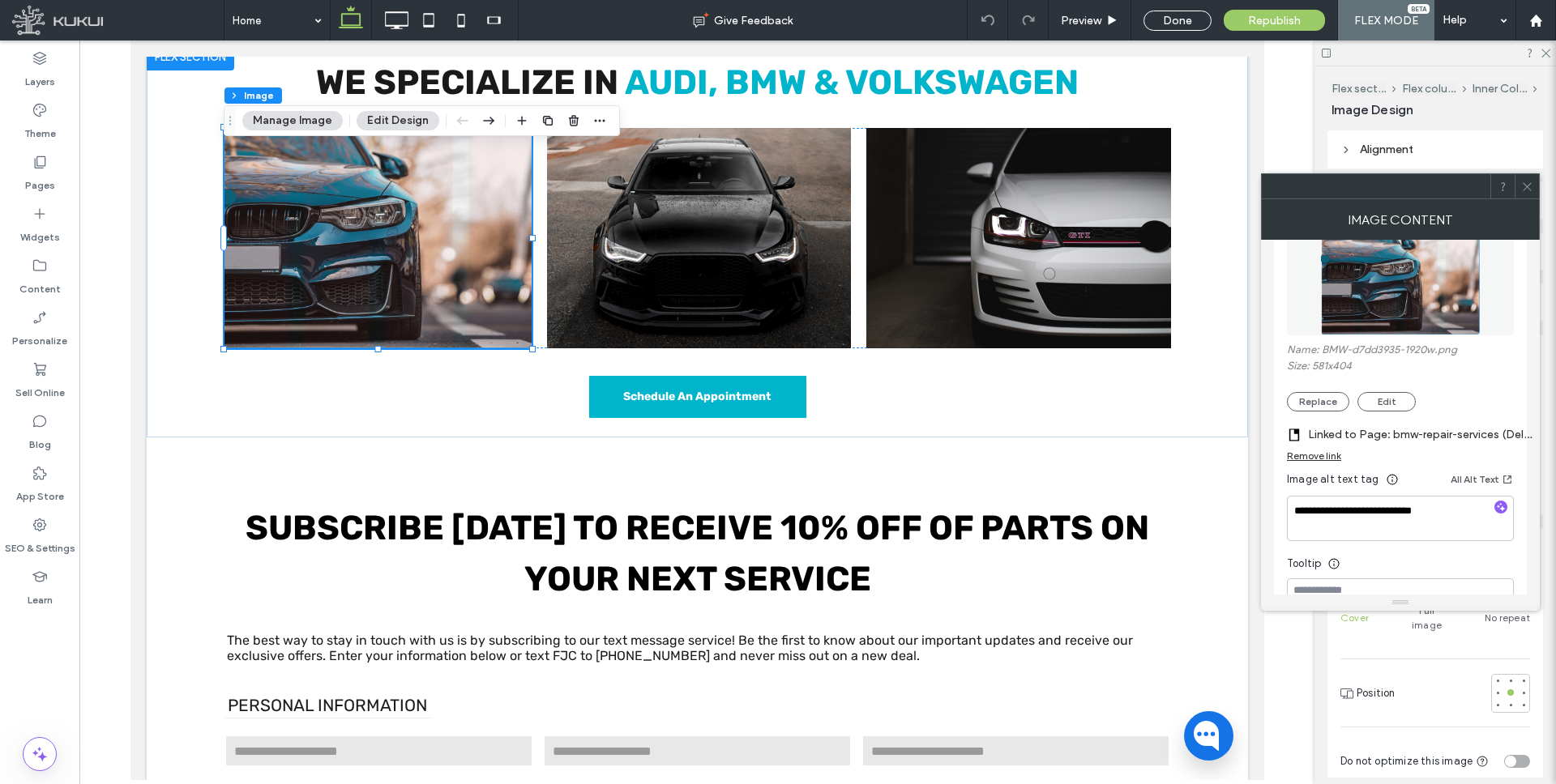
scroll to position [226, 0]
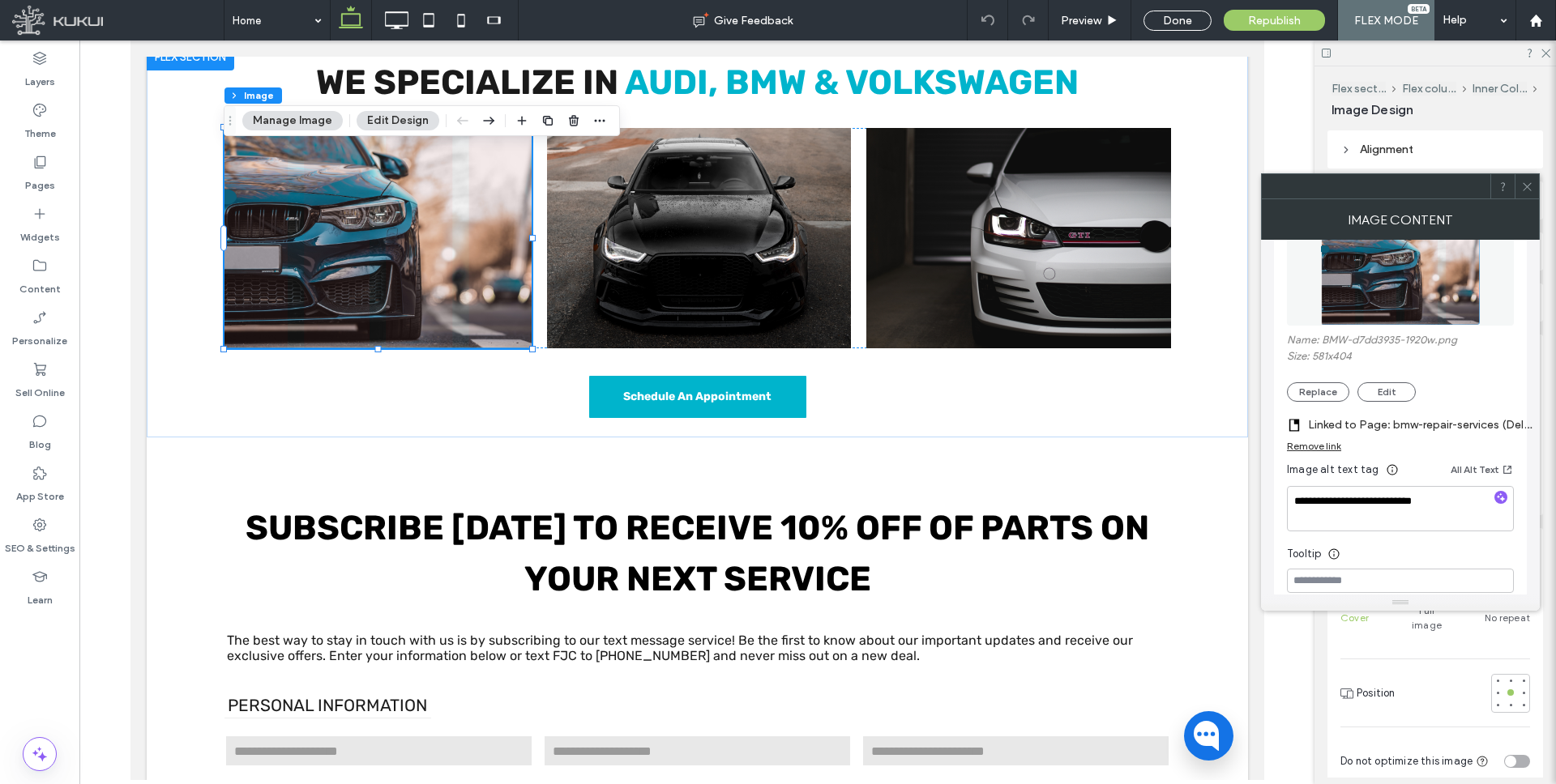
click at [1388, 420] on label "Linked to Page: bmw-repair-services (Deleted)" at bounding box center [1421, 425] width 227 height 30
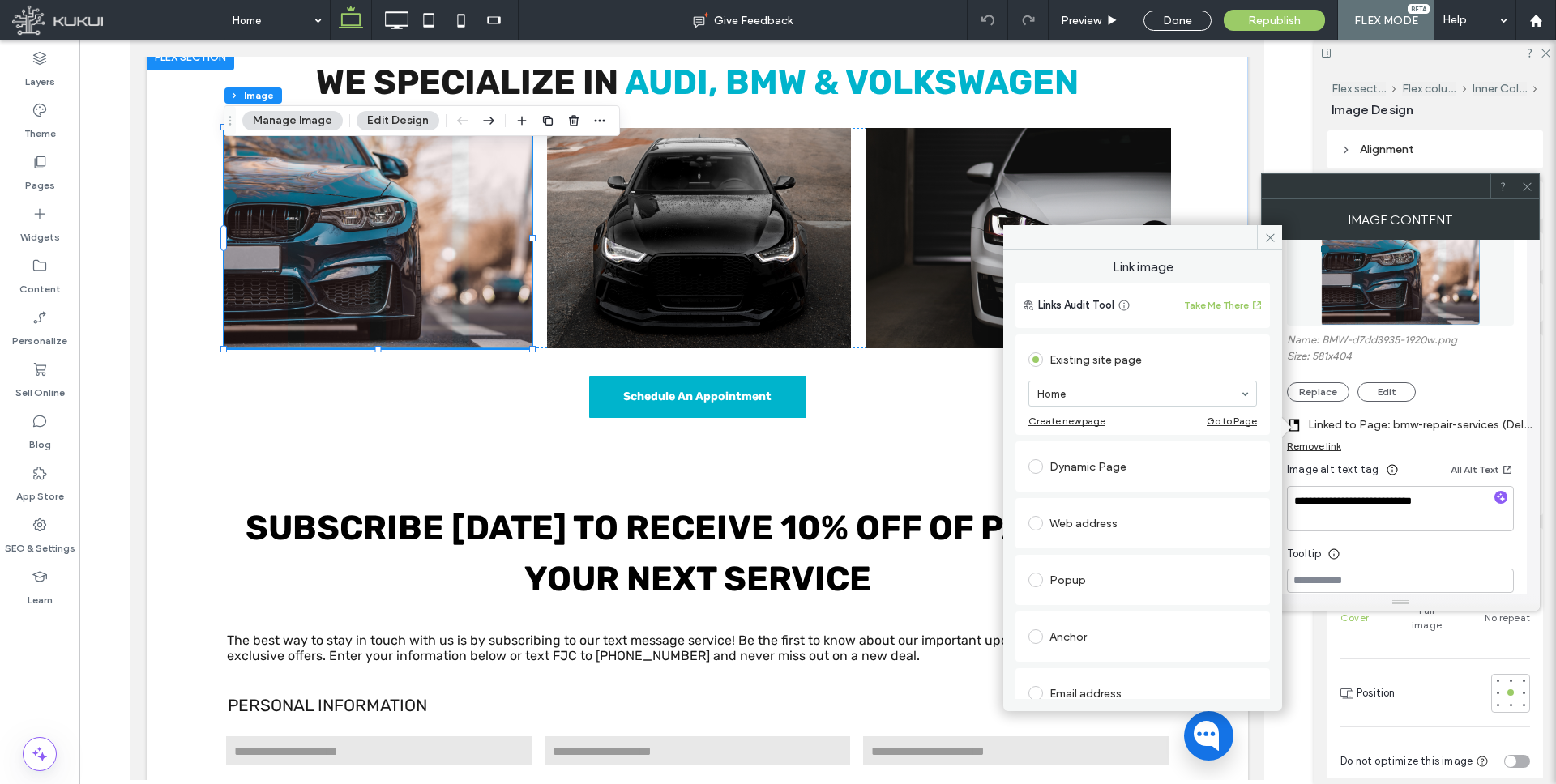
click at [1105, 462] on div "Dynamic Page" at bounding box center [1142, 467] width 229 height 26
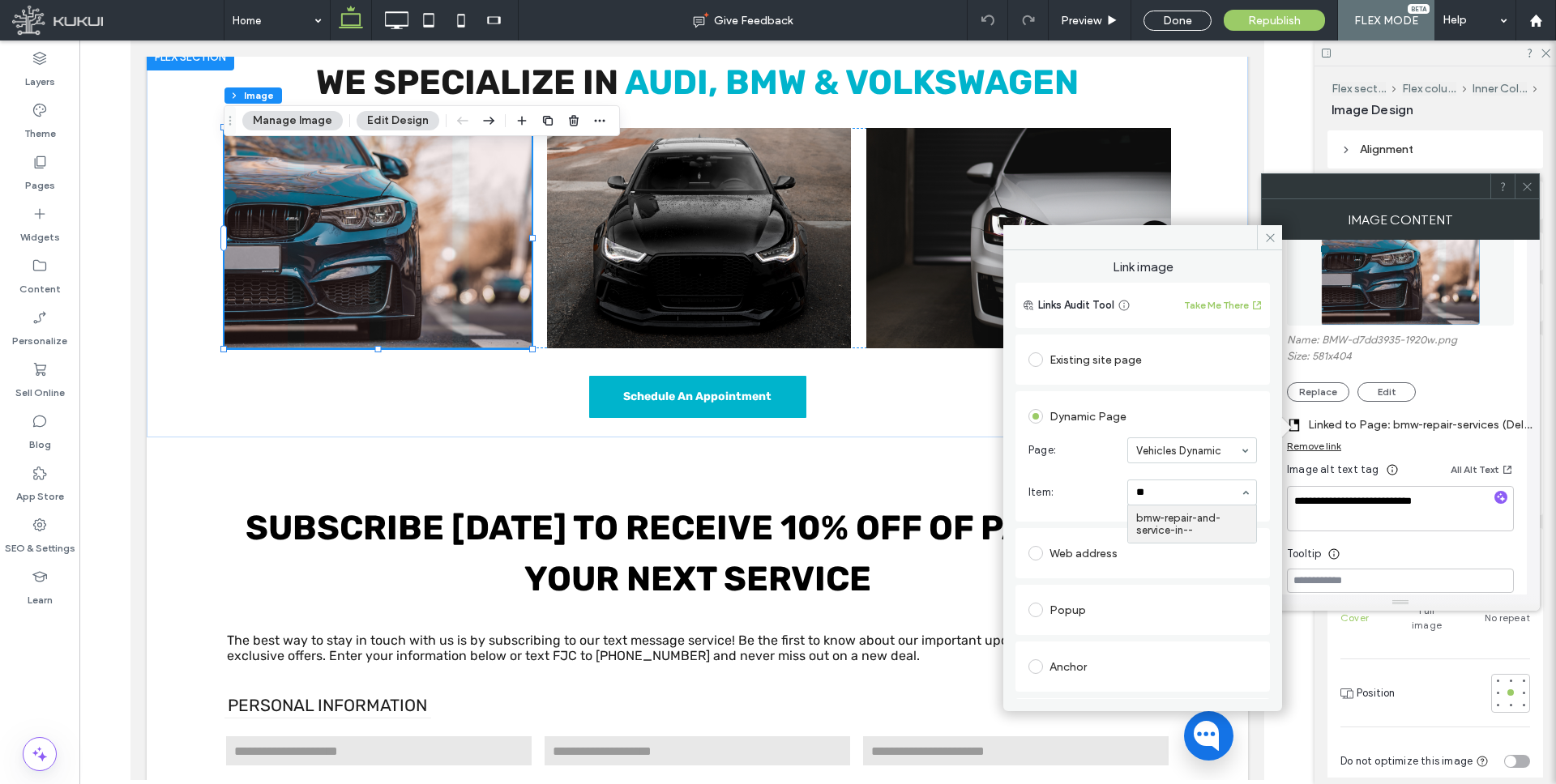
type input "***"
click at [1273, 238] on icon at bounding box center [1270, 237] width 12 height 12
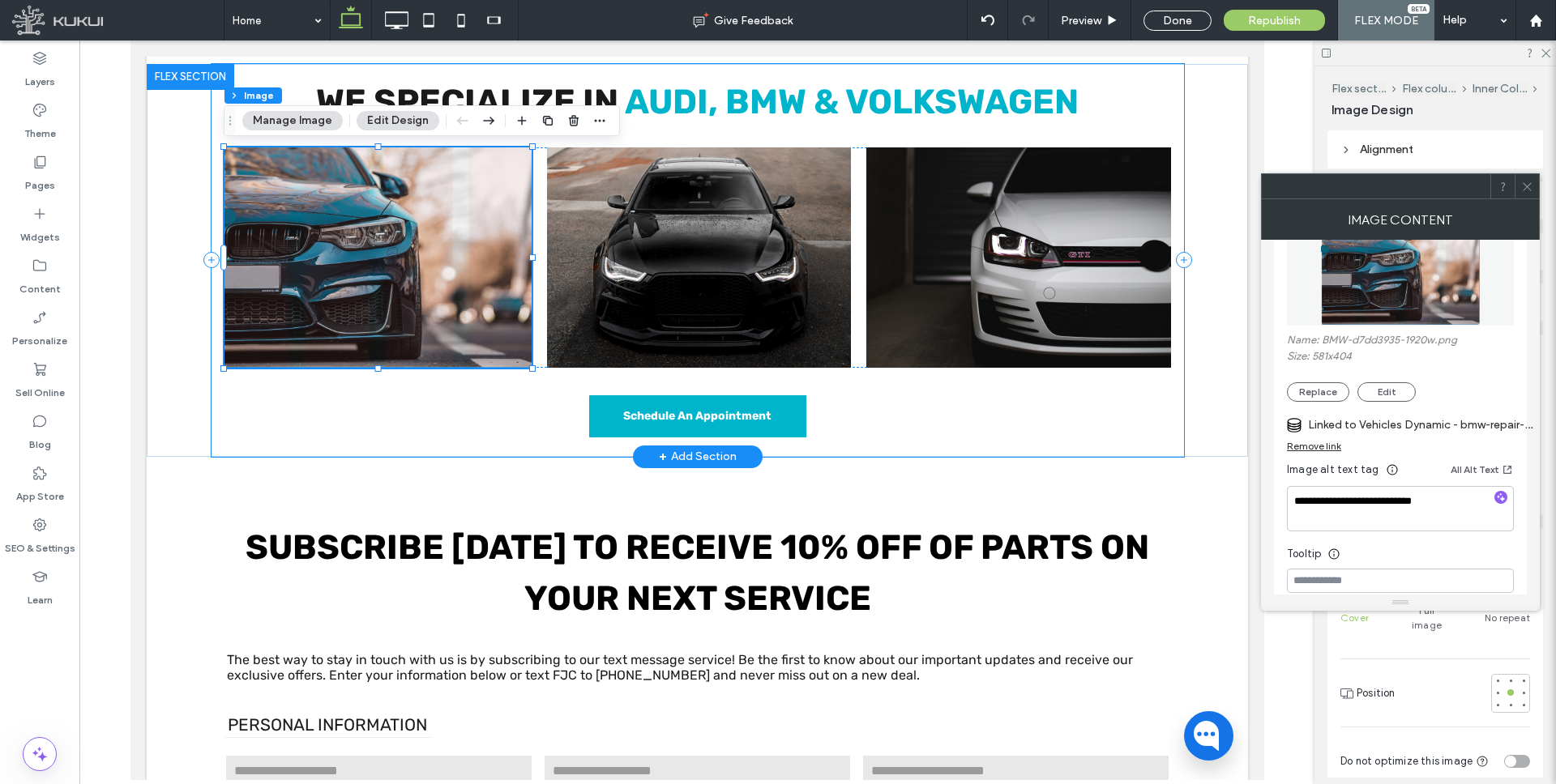
scroll to position [2657, 0]
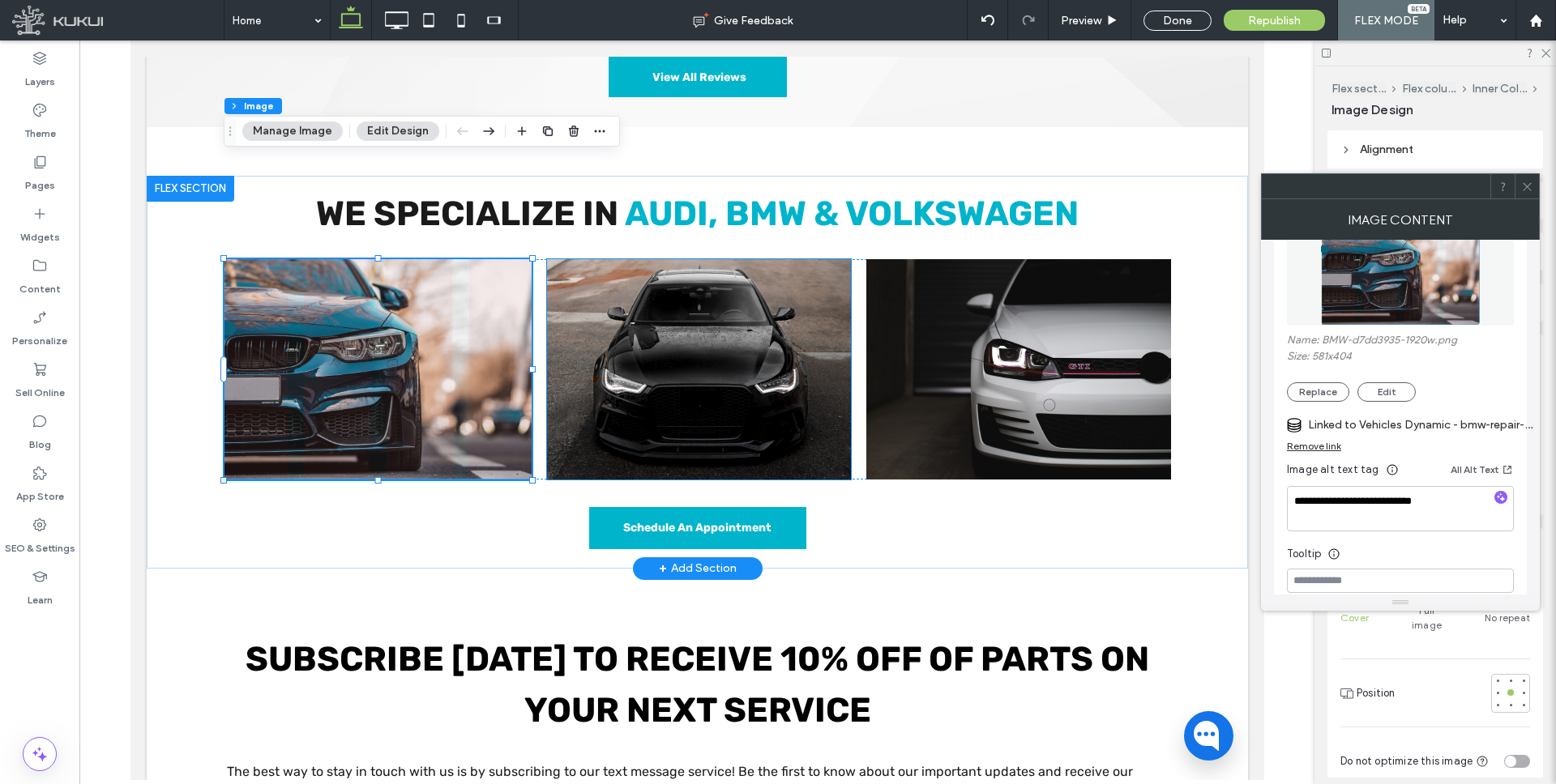
click at [750, 272] on img at bounding box center [699, 369] width 304 height 220
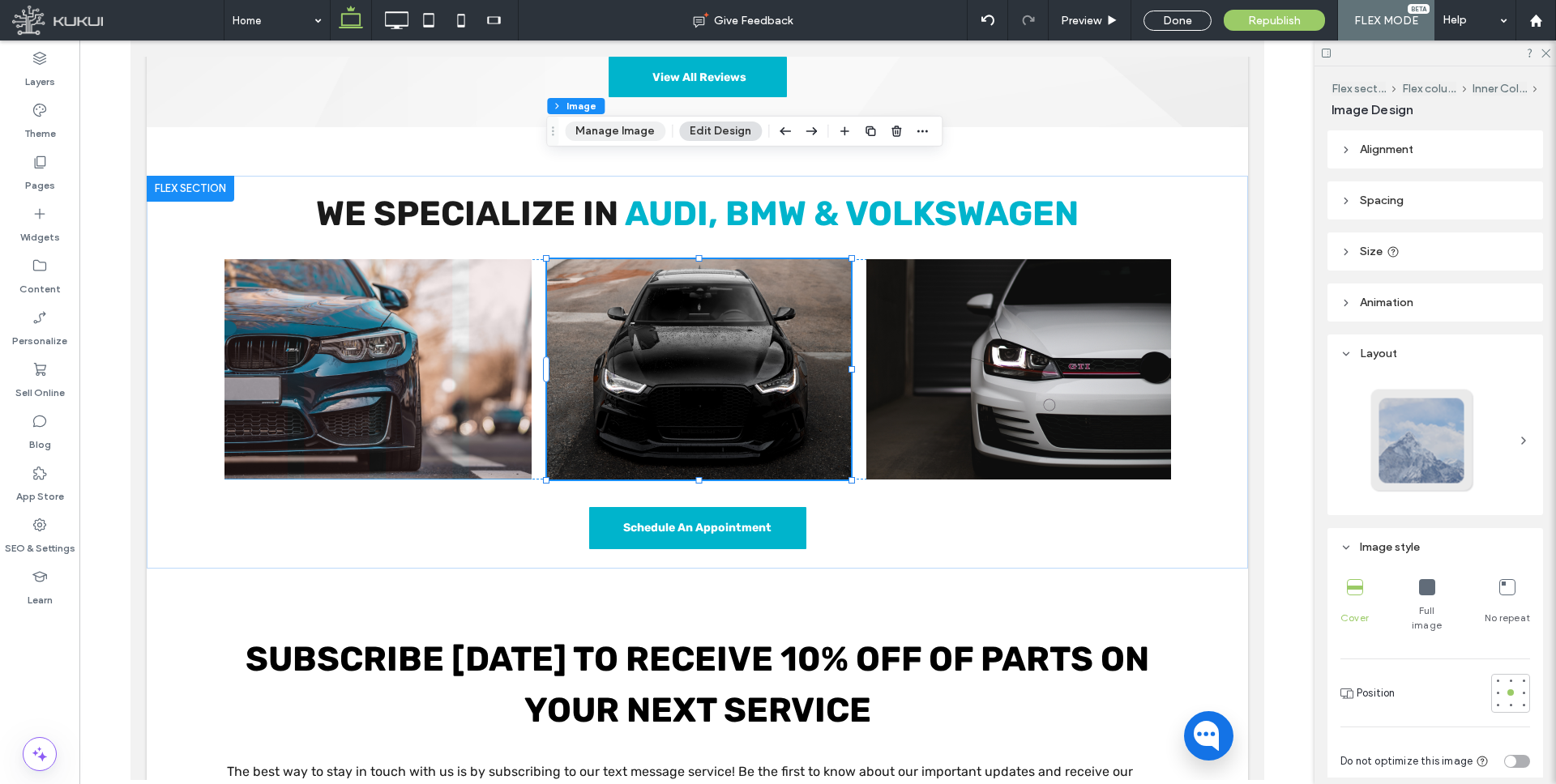
click at [606, 135] on button "Manage Image" at bounding box center [615, 131] width 101 height 20
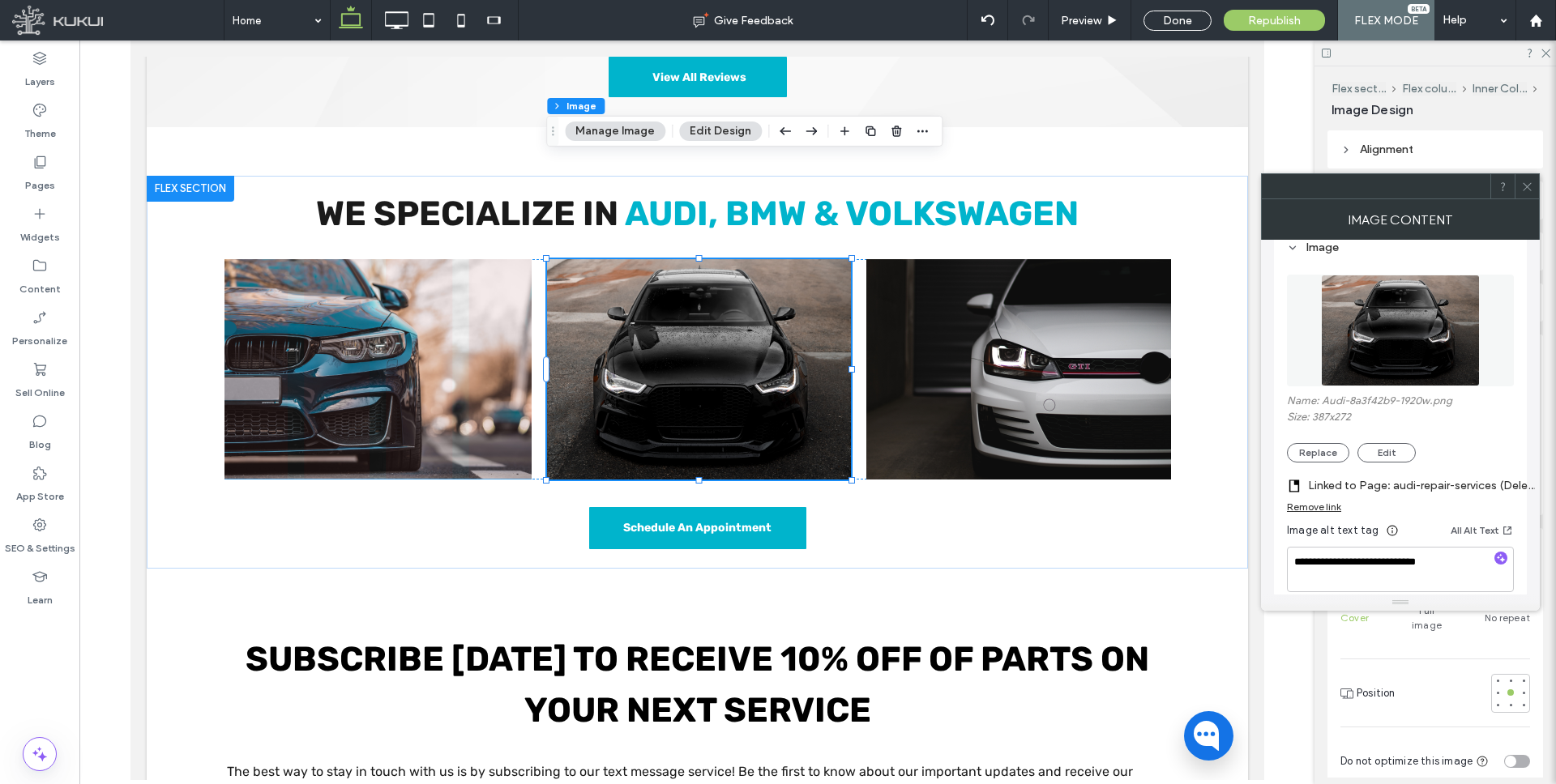
scroll to position [200, 0]
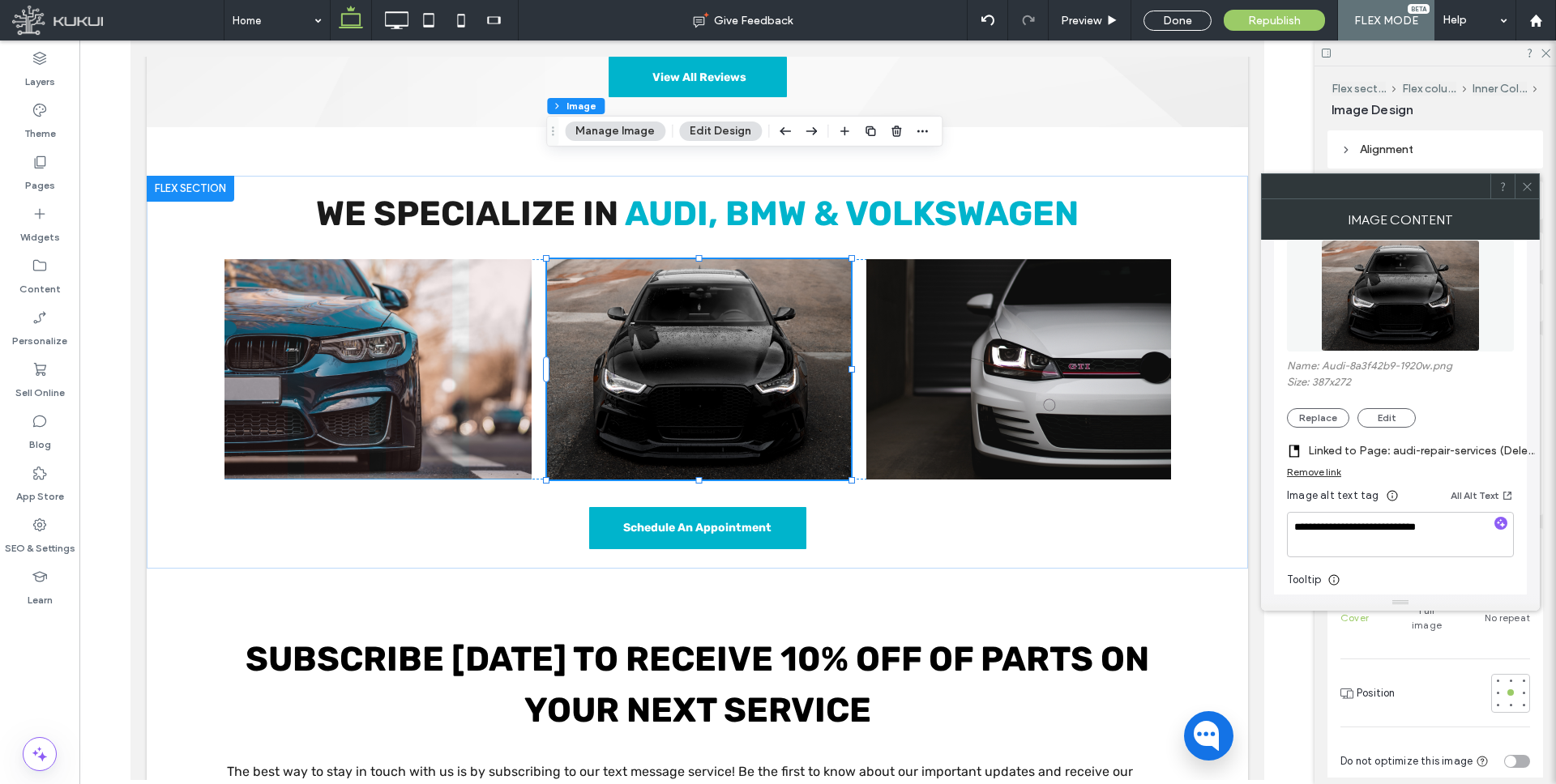
click at [1415, 455] on label "Linked to Page: audi-repair-services (Deleted)" at bounding box center [1421, 451] width 227 height 30
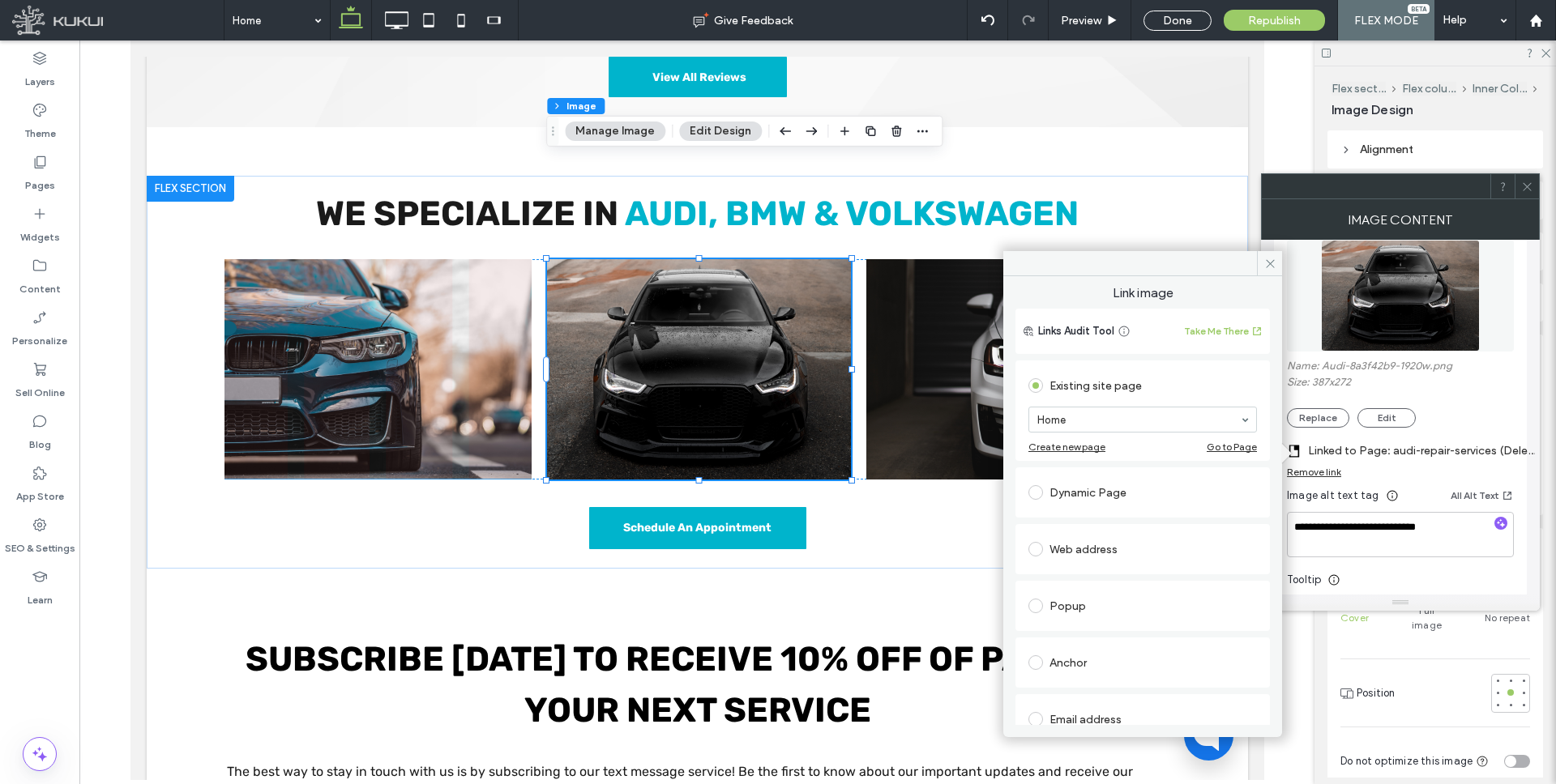
click at [1072, 502] on div "Dynamic Page" at bounding box center [1142, 493] width 229 height 26
type input "****"
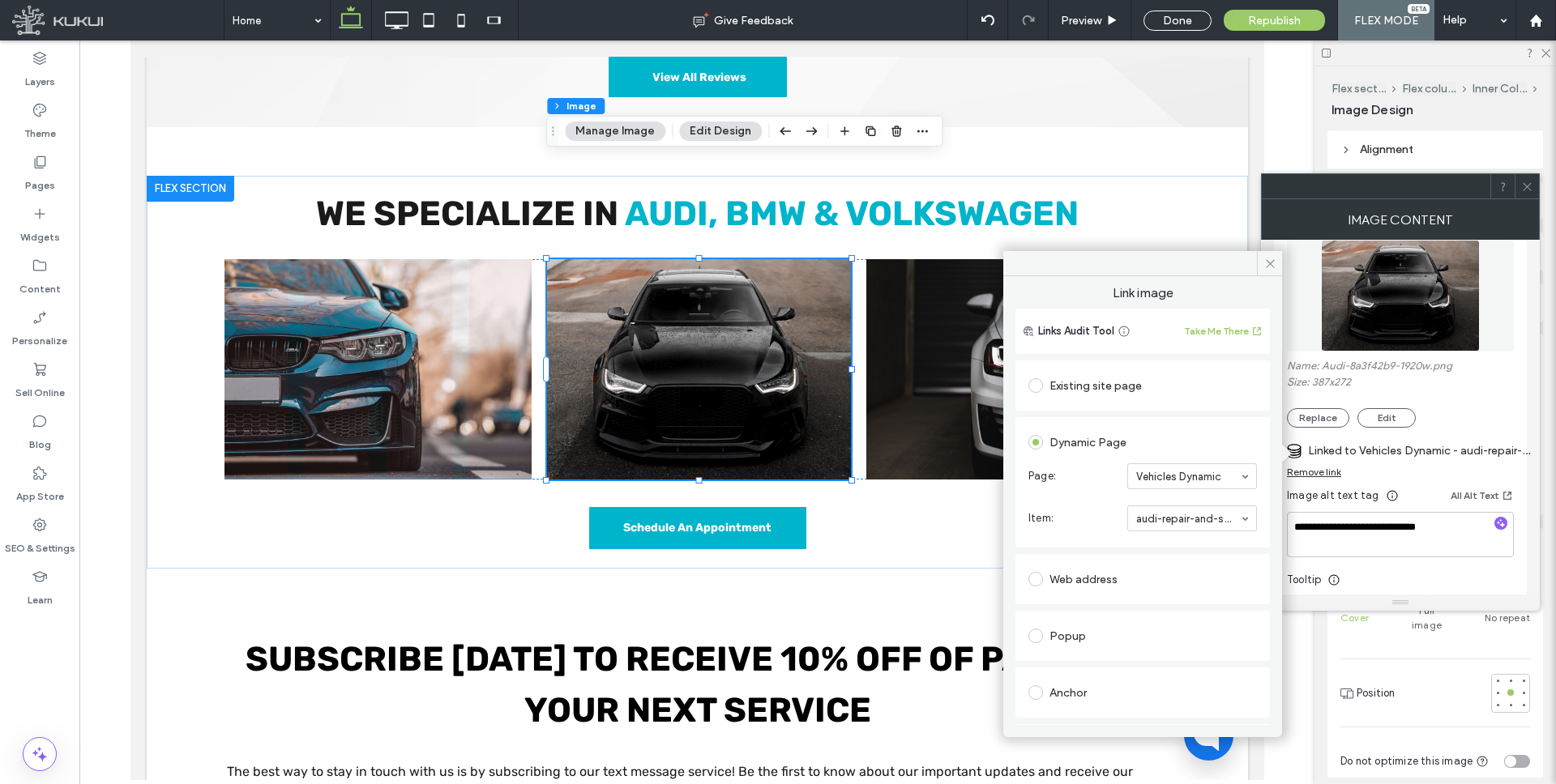
click at [1269, 265] on icon at bounding box center [1270, 264] width 12 height 12
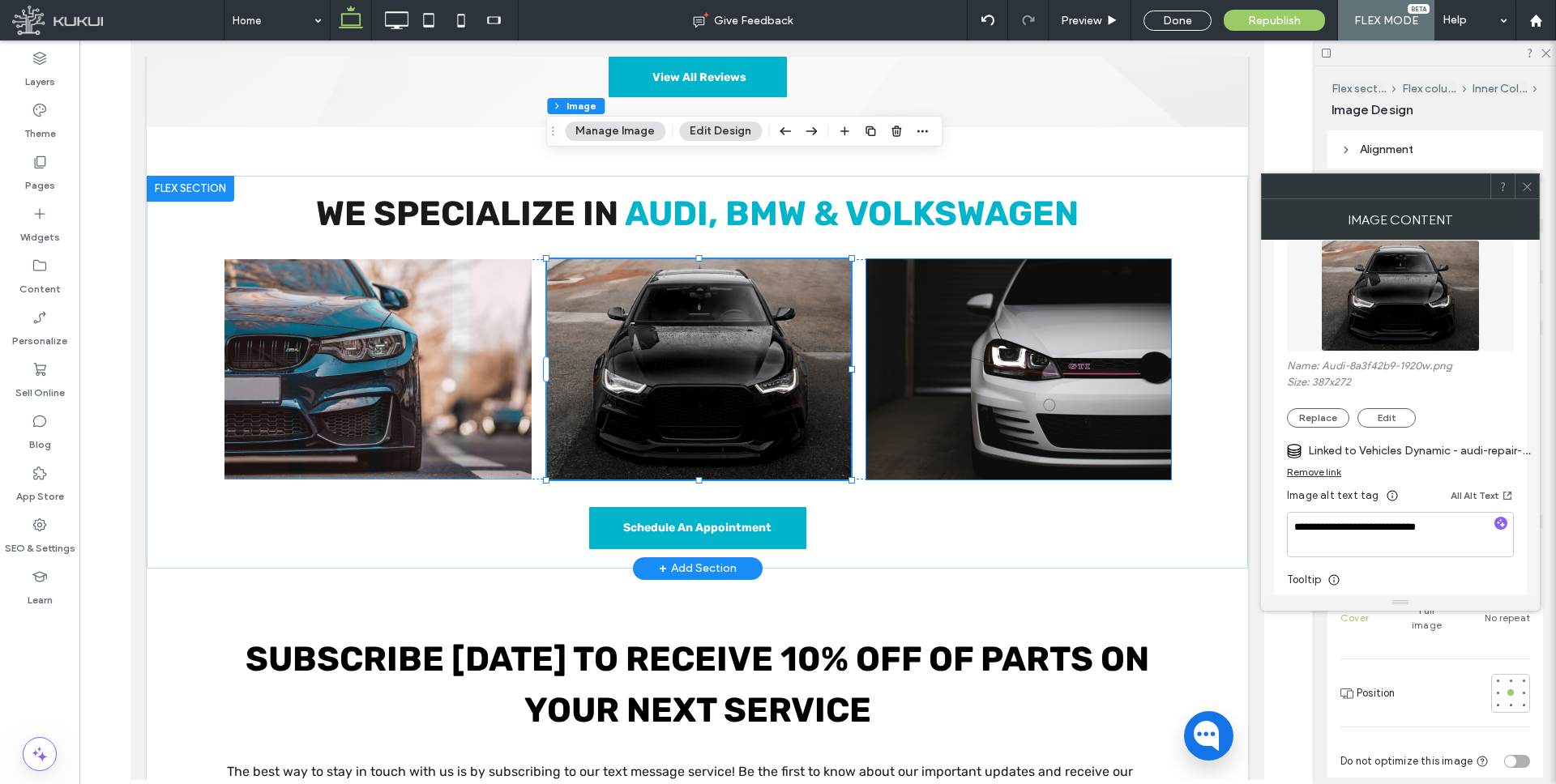
click at [1074, 269] on img at bounding box center [1018, 369] width 304 height 220
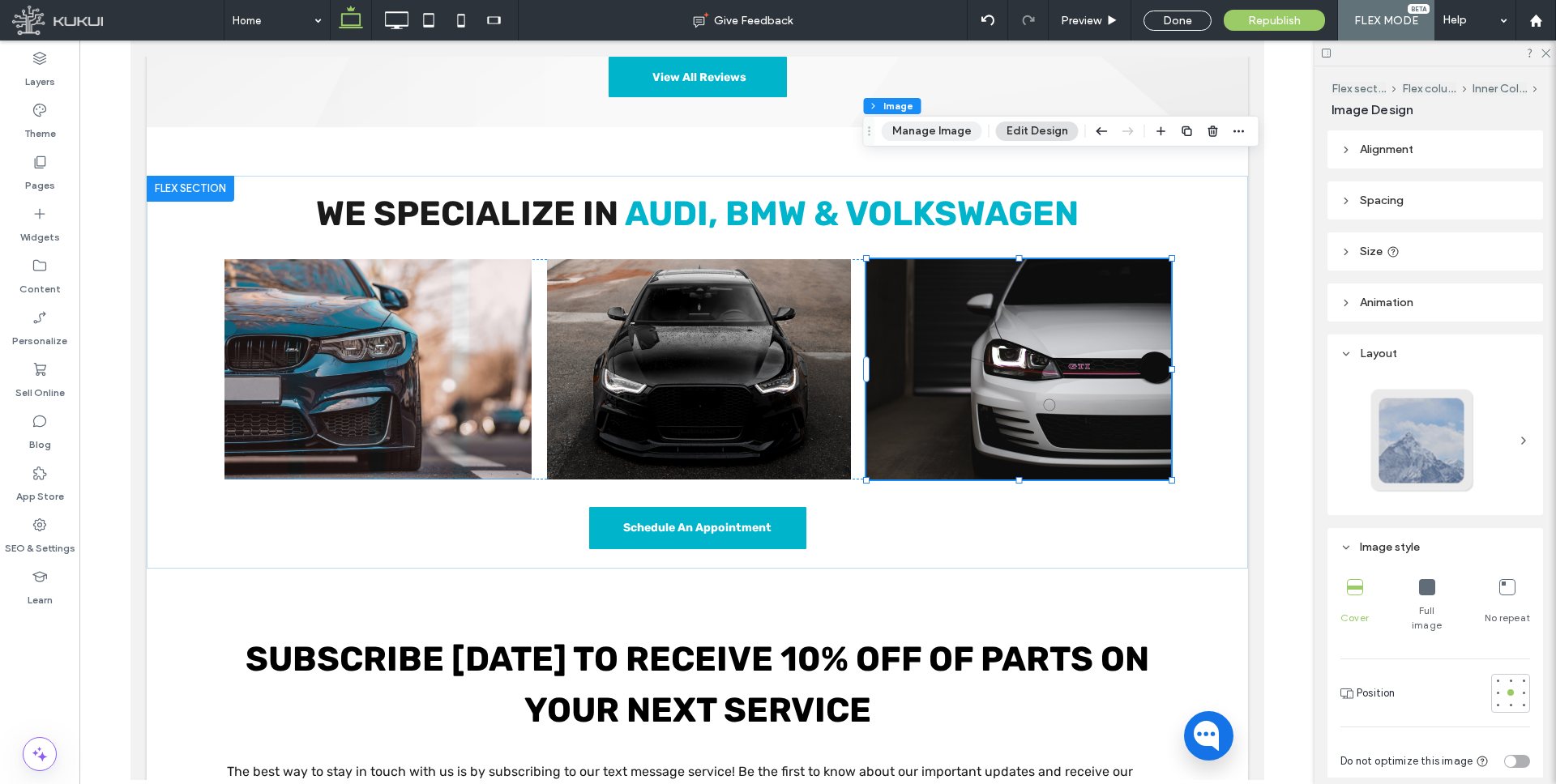
click at [944, 127] on button "Manage Image" at bounding box center [932, 131] width 101 height 20
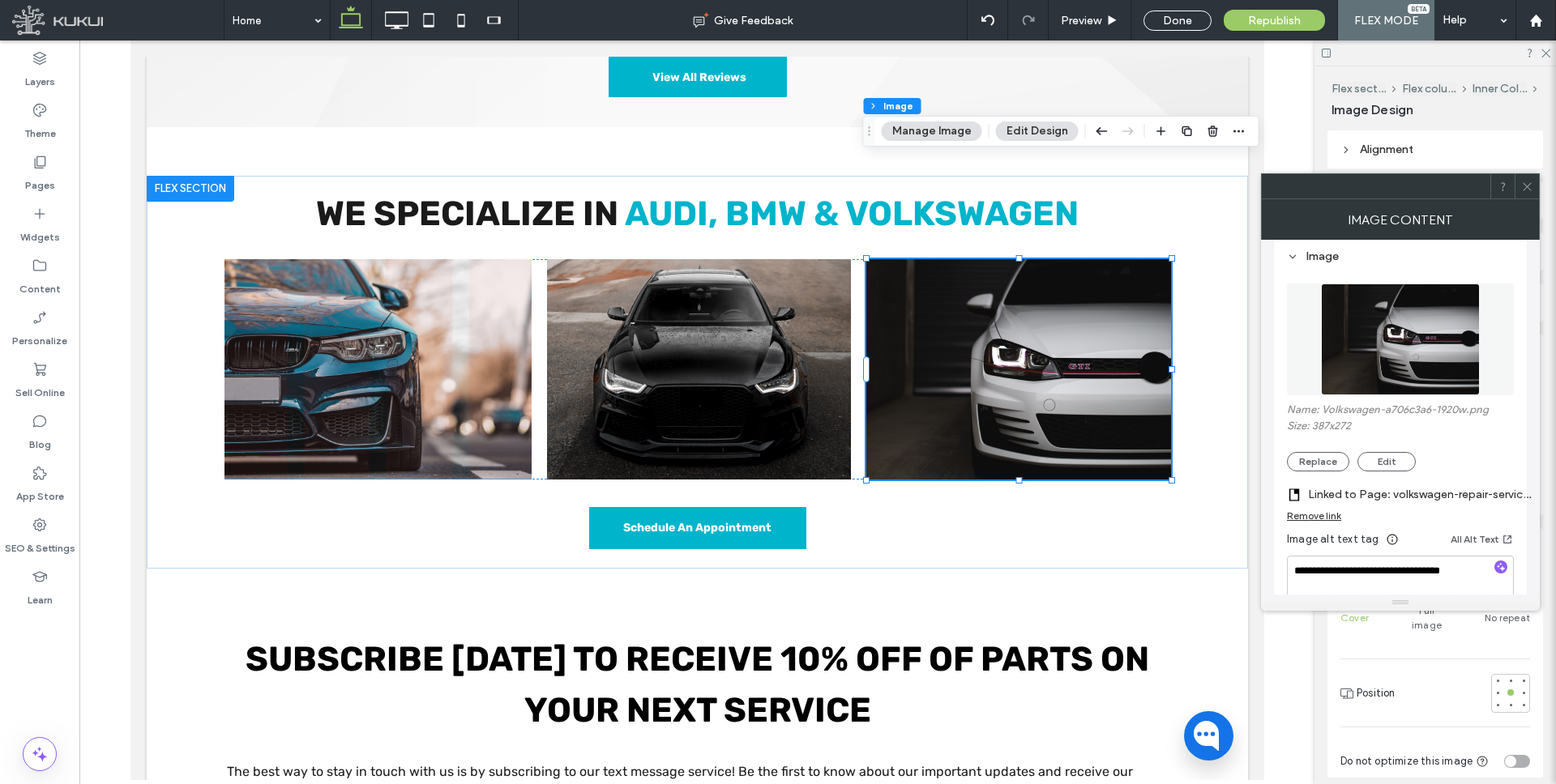
scroll to position [163, 0]
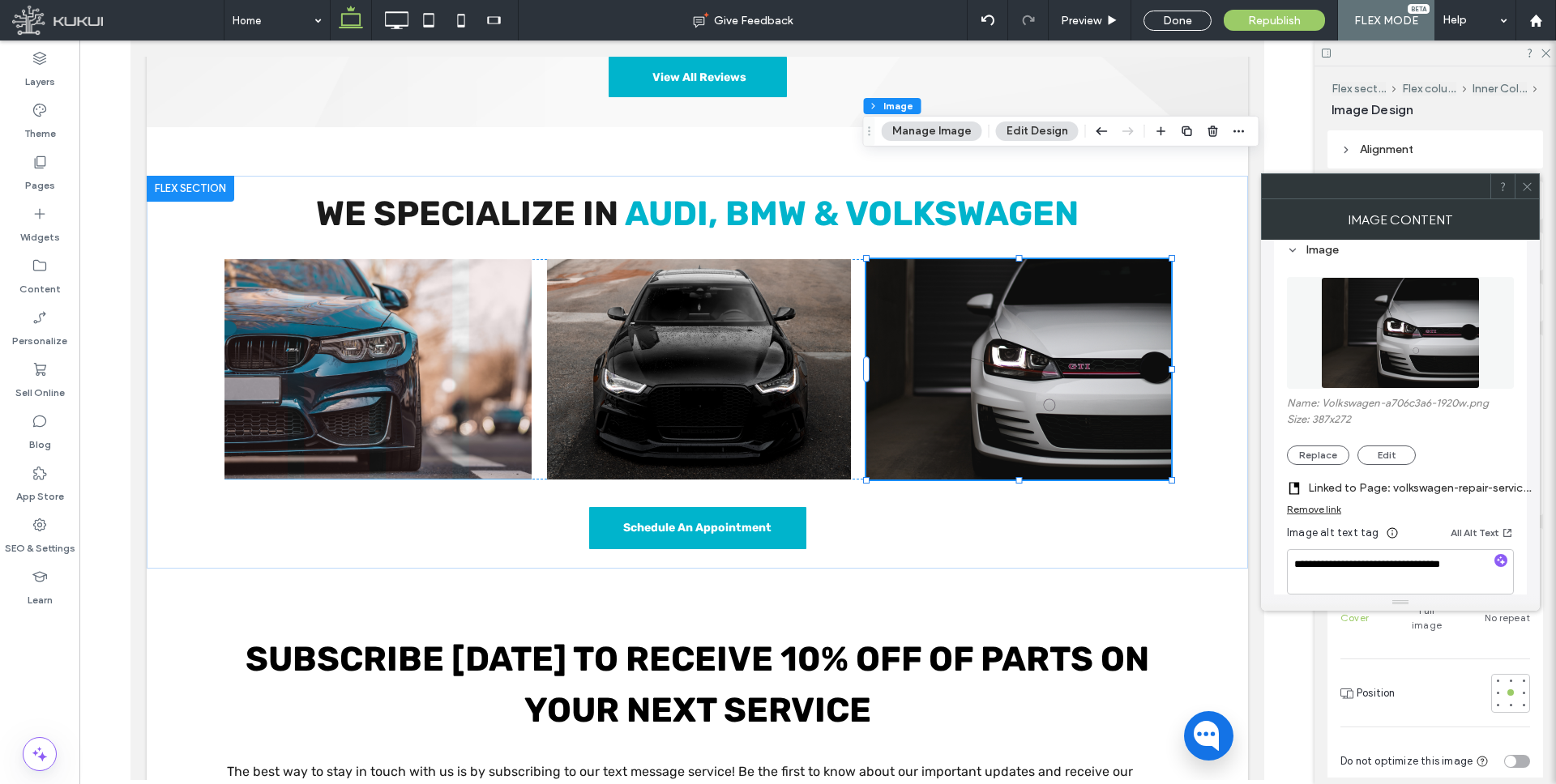
click at [1418, 486] on label "Linked to Page: volkswagen-repair-services (Deleted)" at bounding box center [1421, 488] width 227 height 30
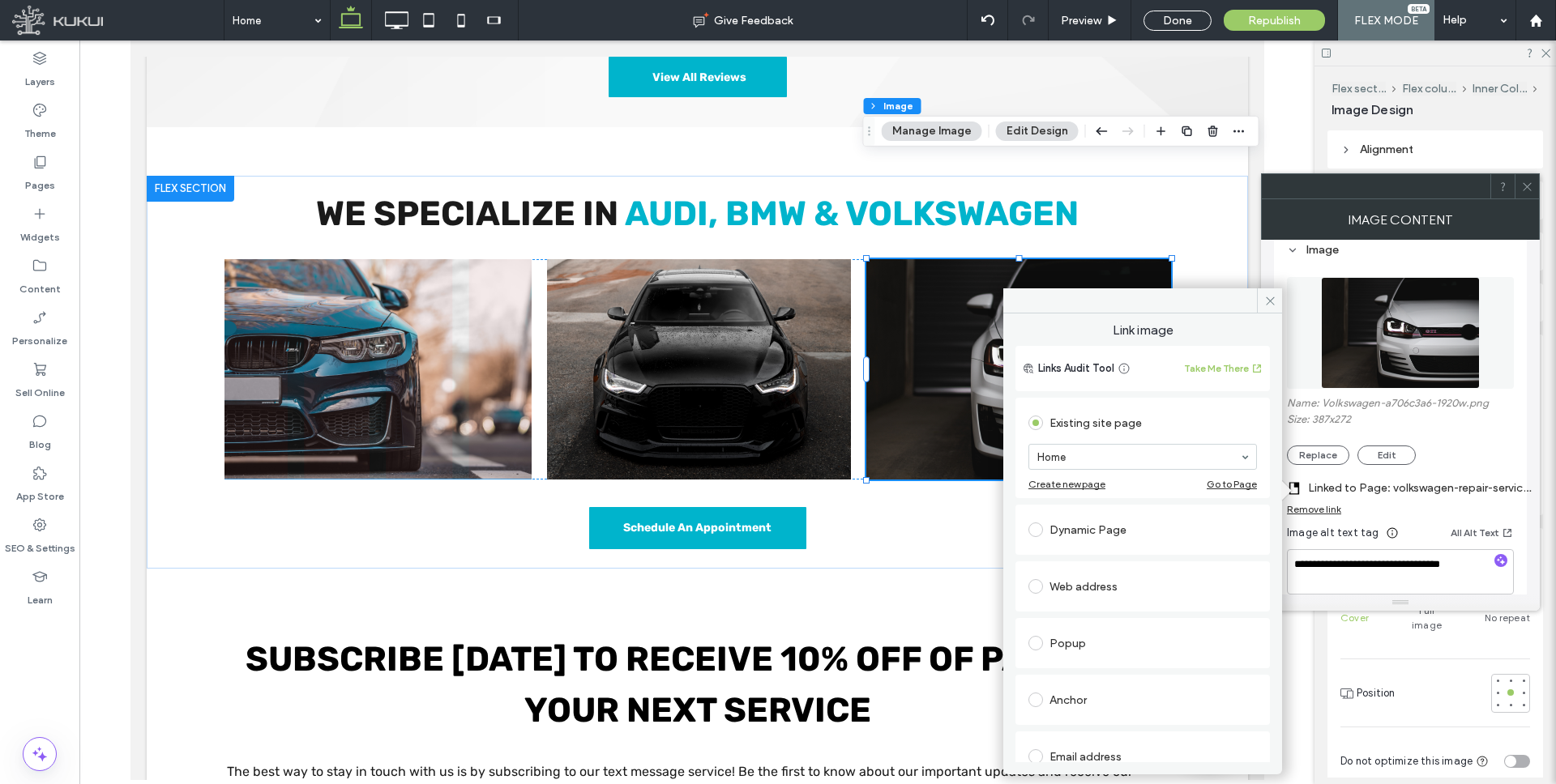
click at [1070, 536] on div "Dynamic Page" at bounding box center [1142, 530] width 229 height 26
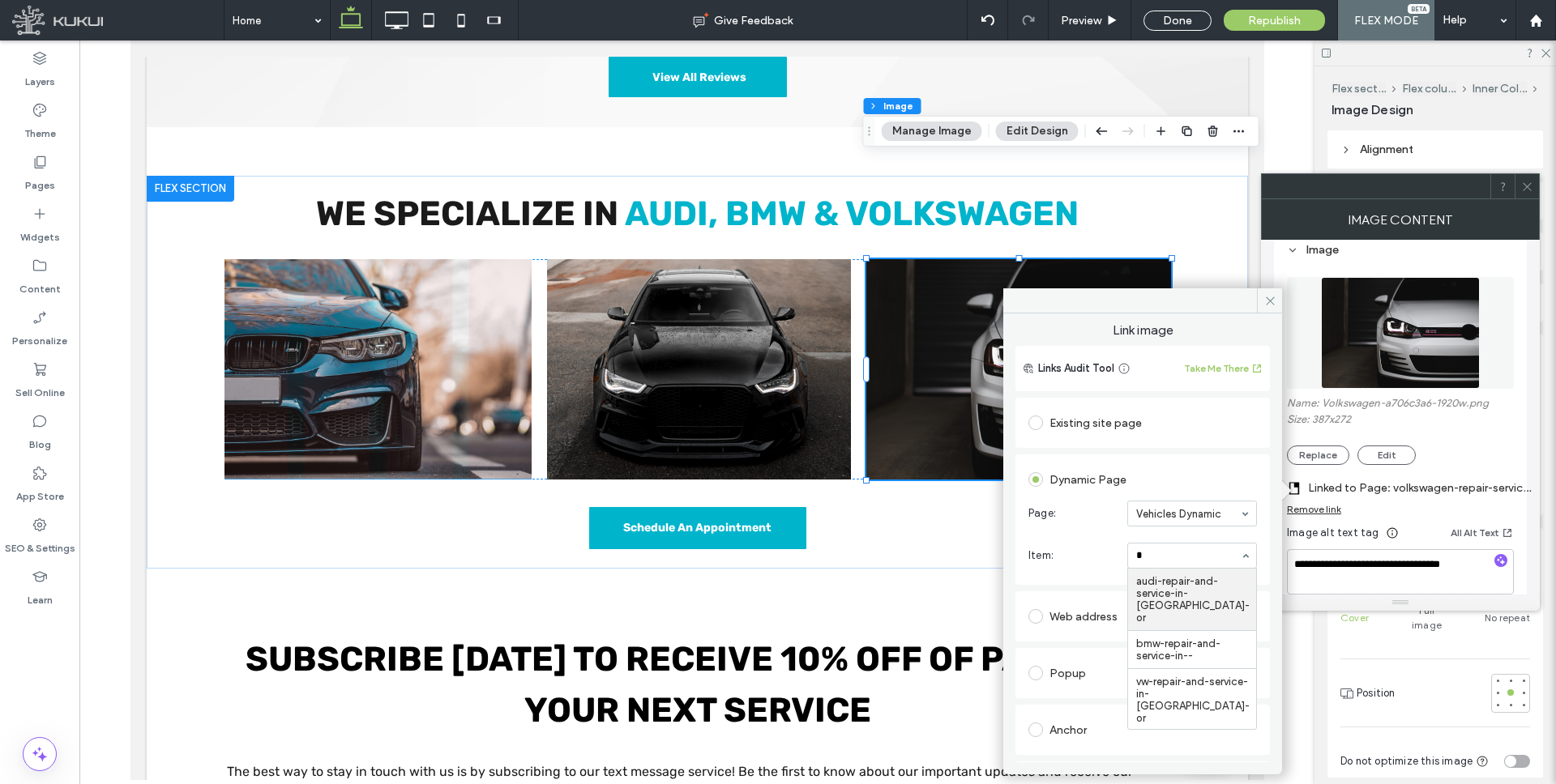
type input "**"
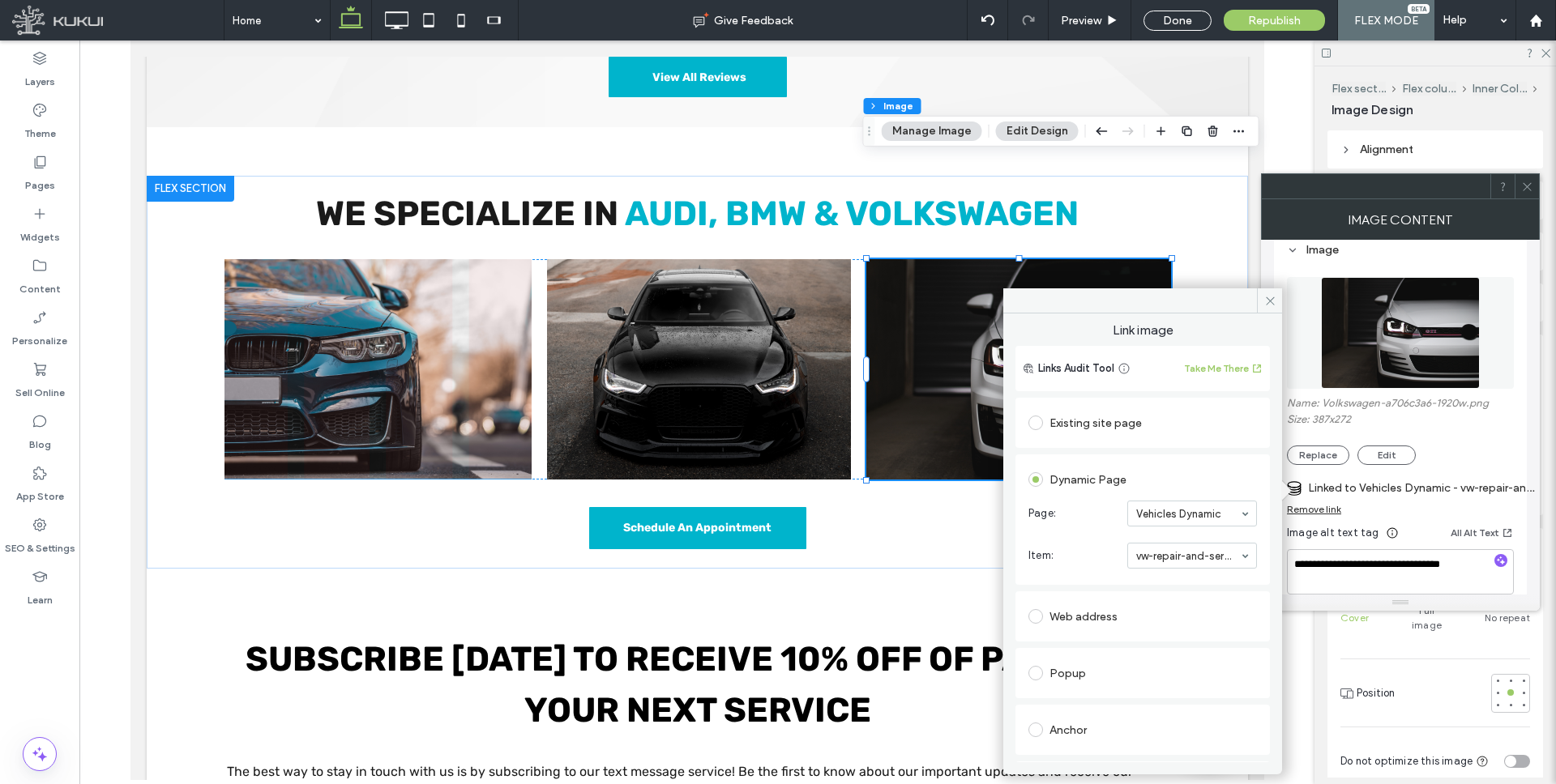
click at [1268, 299] on use at bounding box center [1270, 301] width 8 height 8
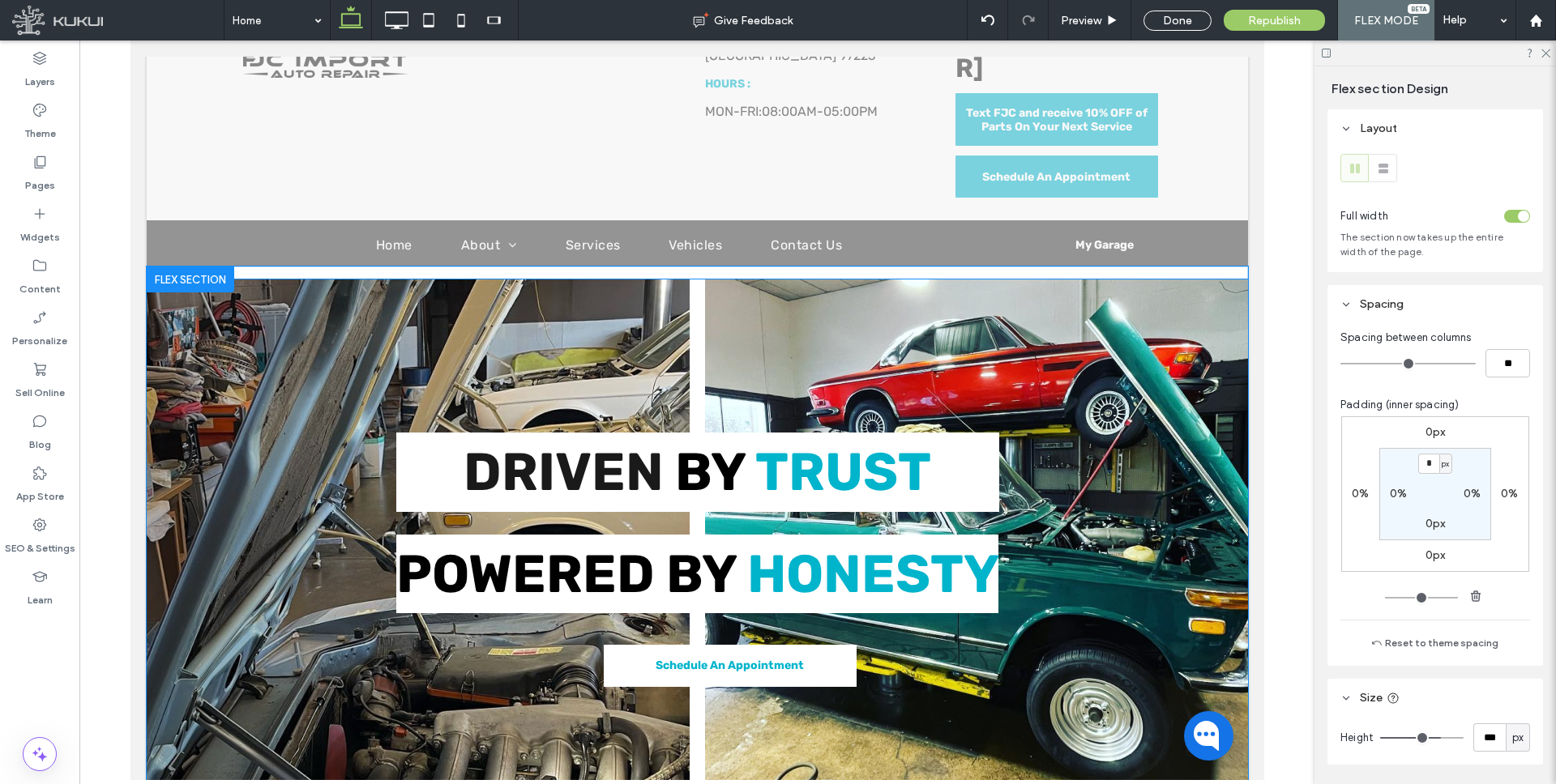
scroll to position [229, 0]
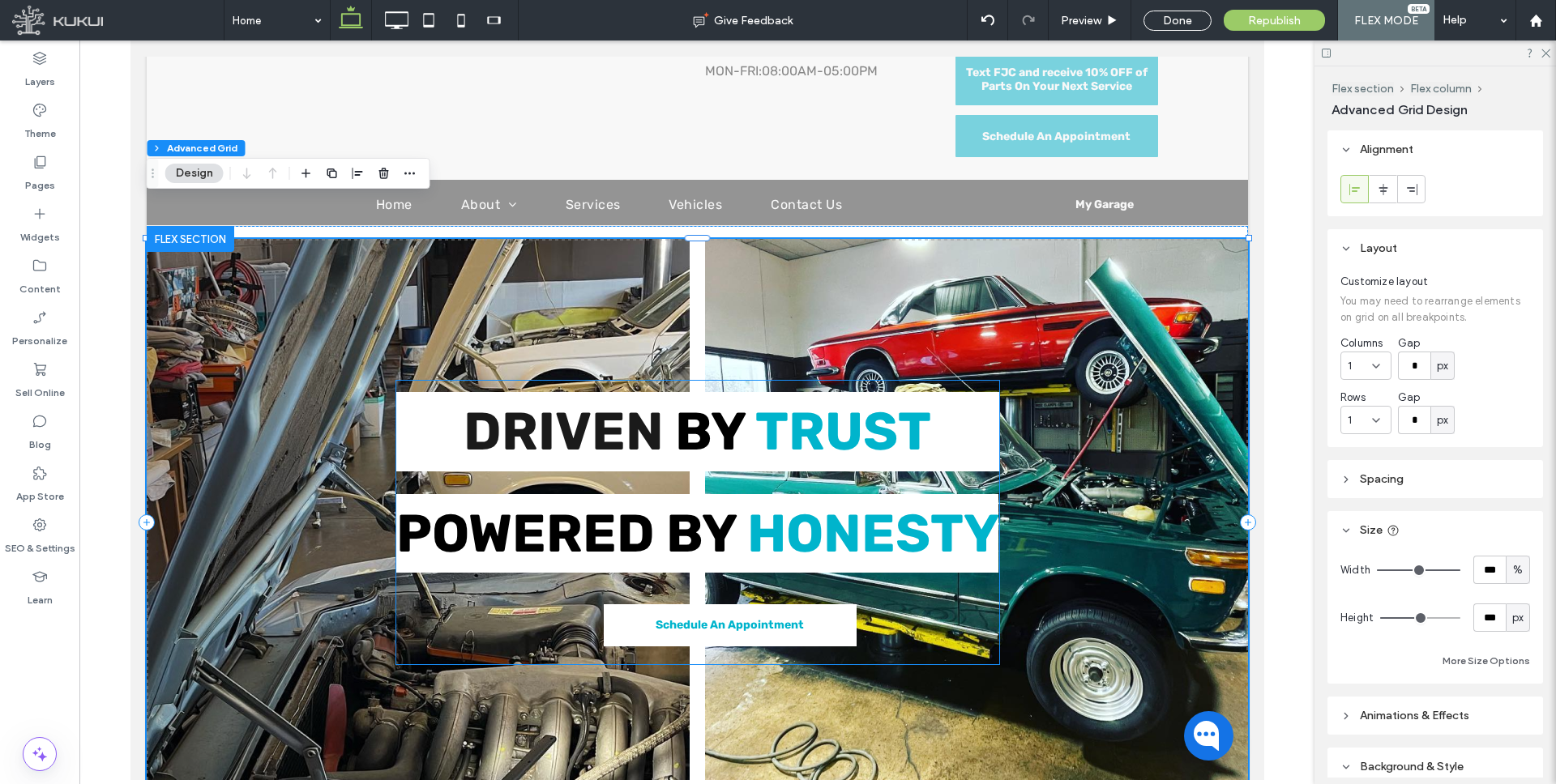
click at [551, 403] on span "DRIVEN" at bounding box center [563, 431] width 200 height 63
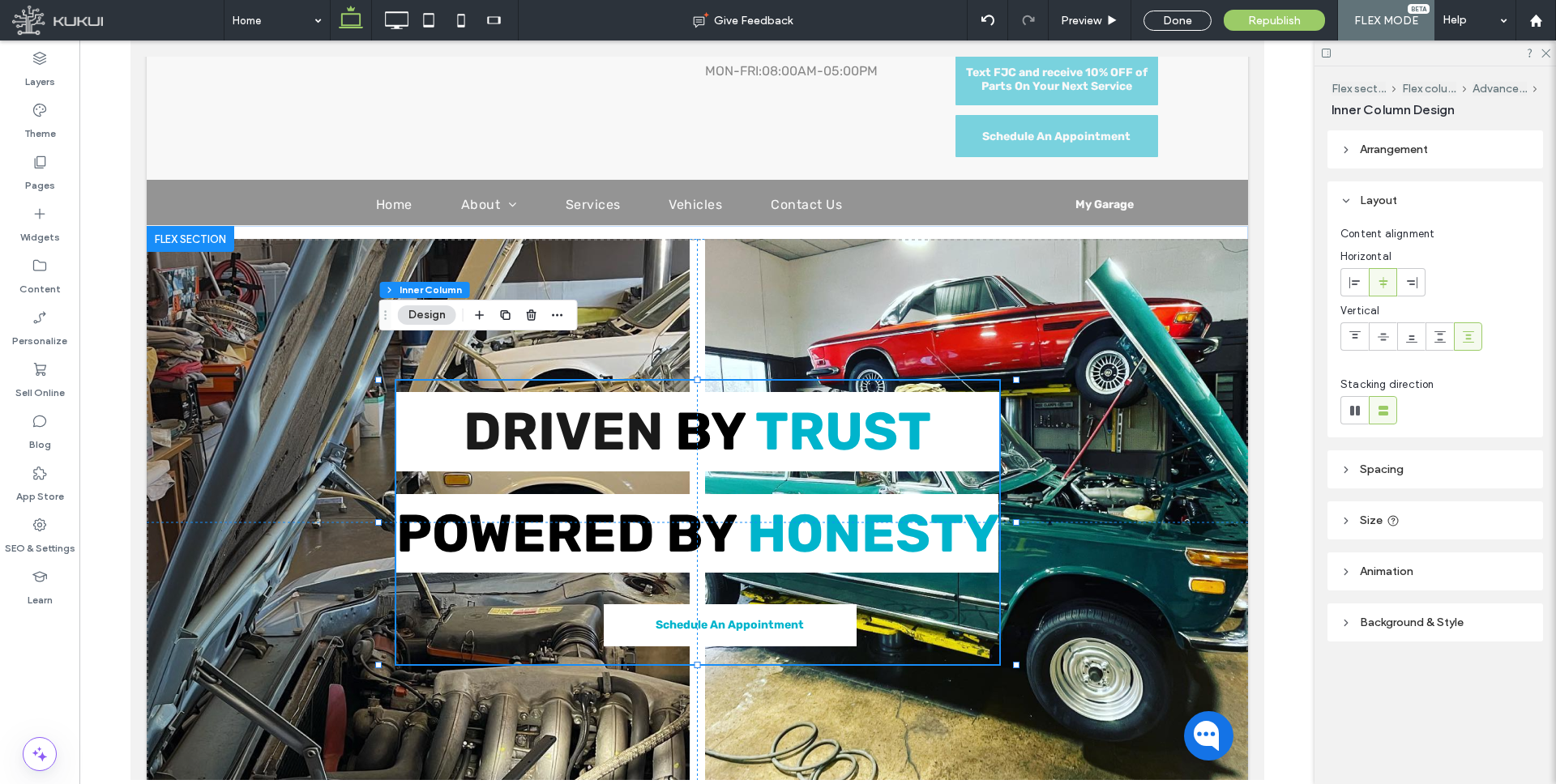
click at [547, 402] on span "DRIVEN" at bounding box center [563, 431] width 200 height 63
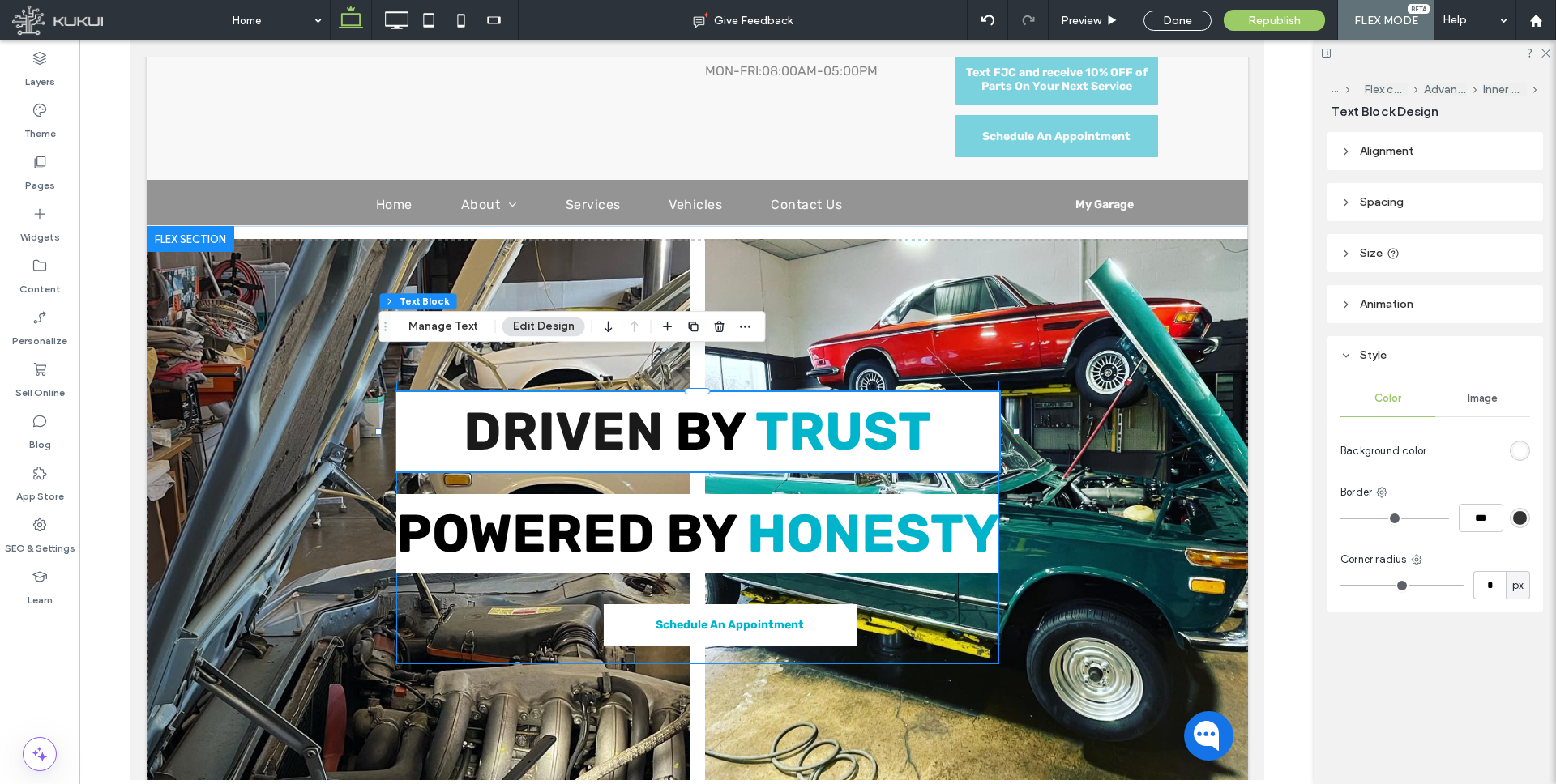
click at [574, 400] on span "DRIVEN" at bounding box center [563, 431] width 200 height 63
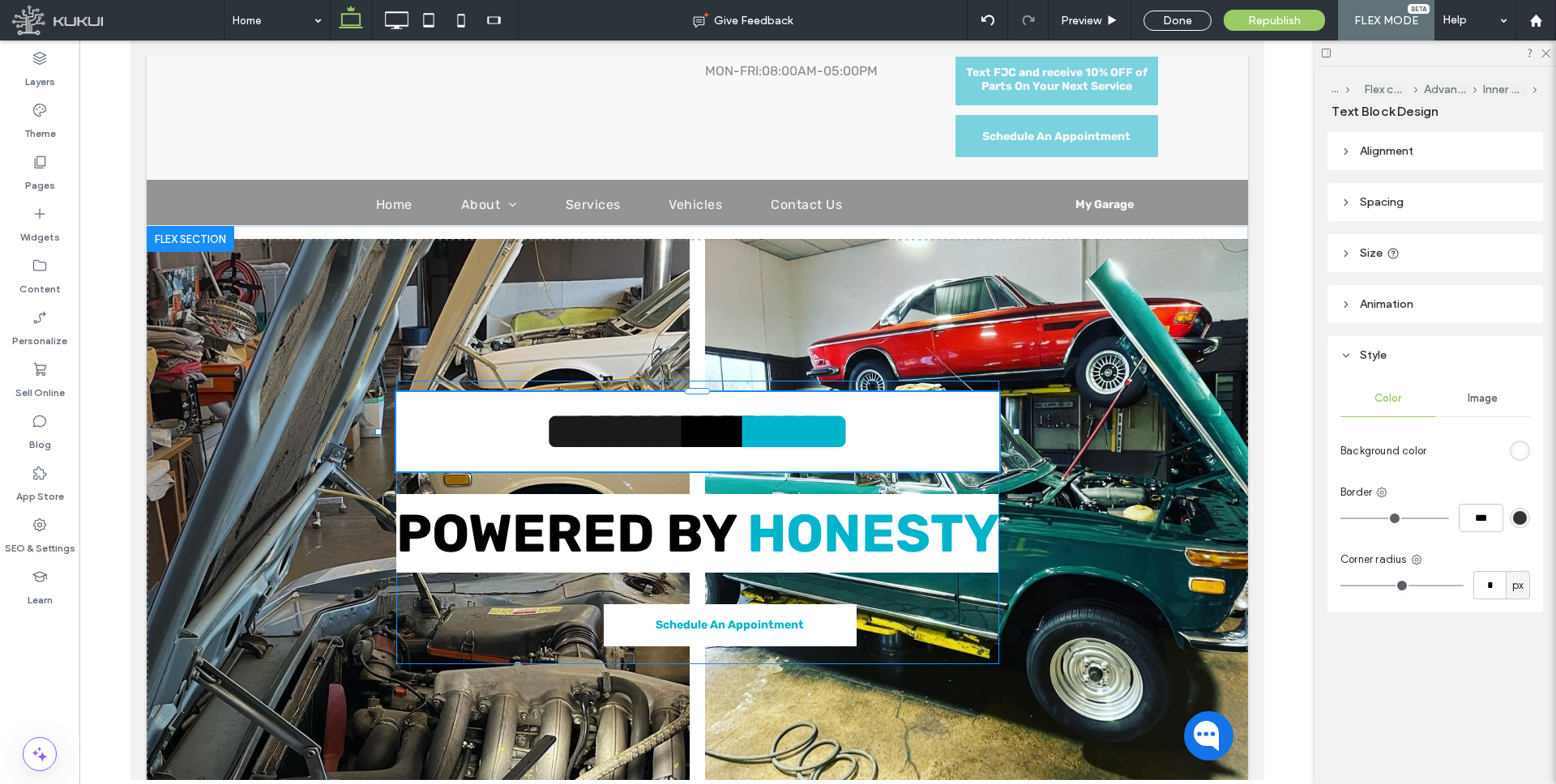
type input "*****"
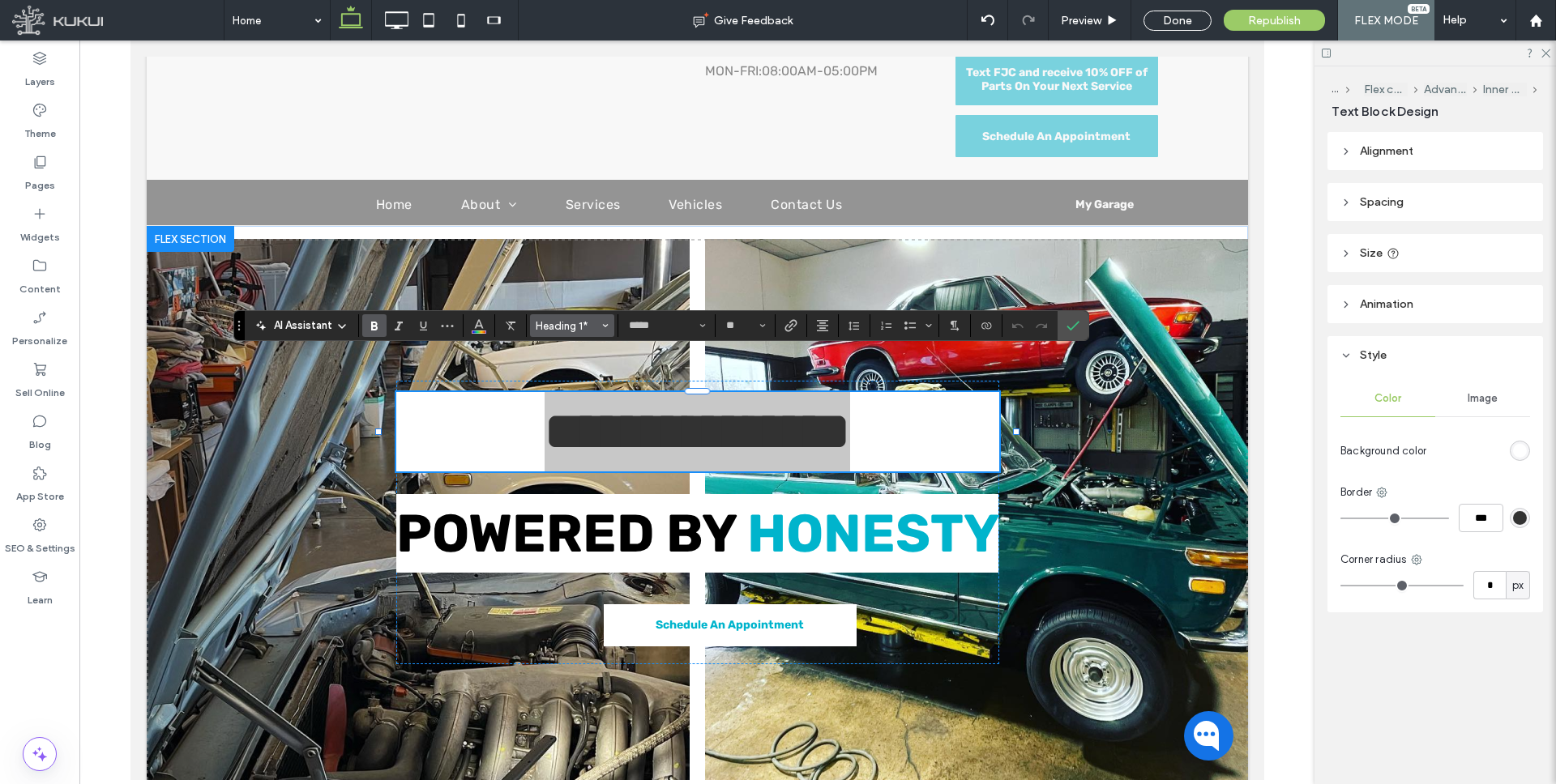
click at [602, 325] on icon "Styles" at bounding box center [605, 326] width 7 height 7
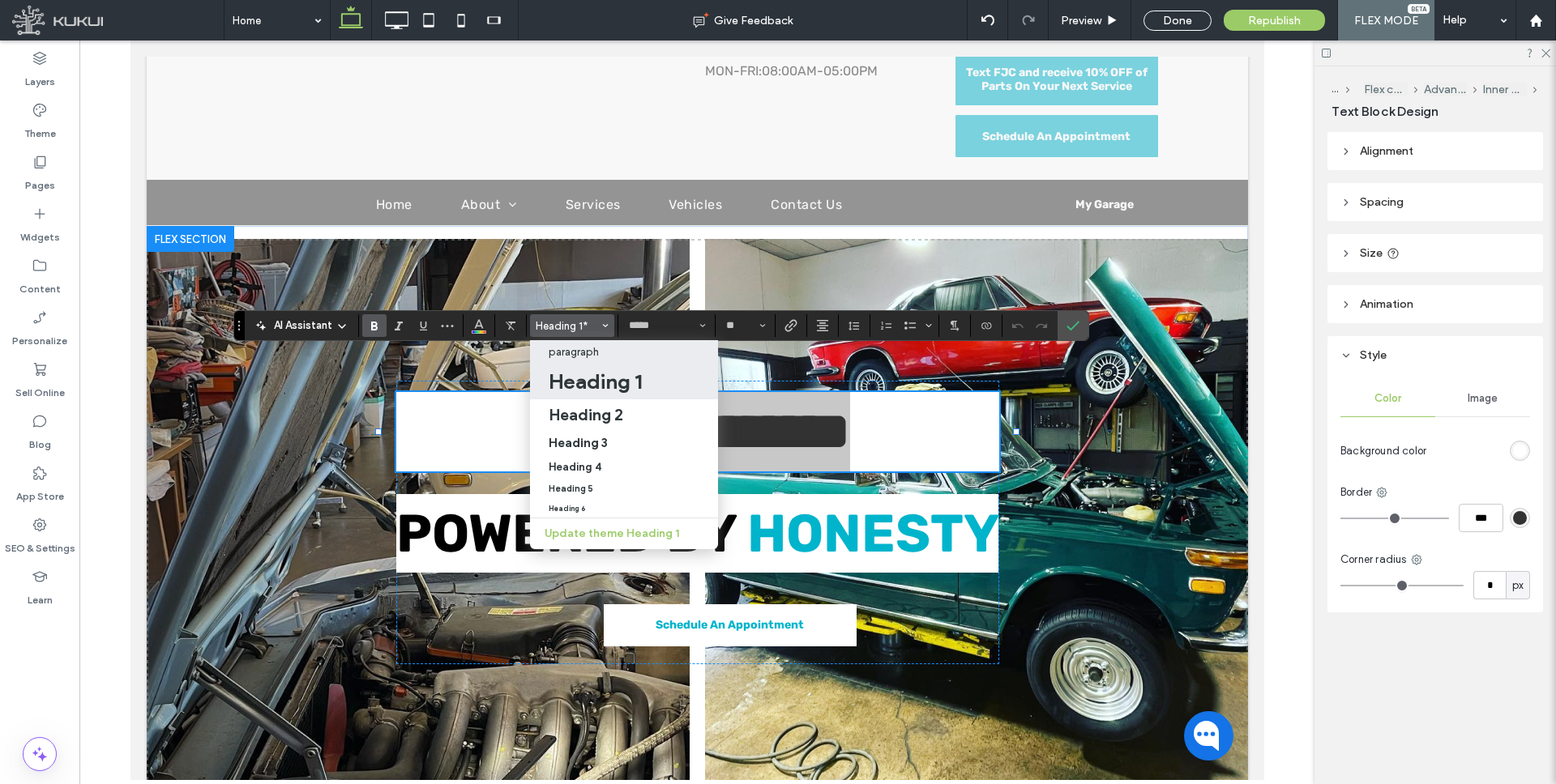
click at [599, 348] on div "paragraph" at bounding box center [625, 351] width 152 height 12
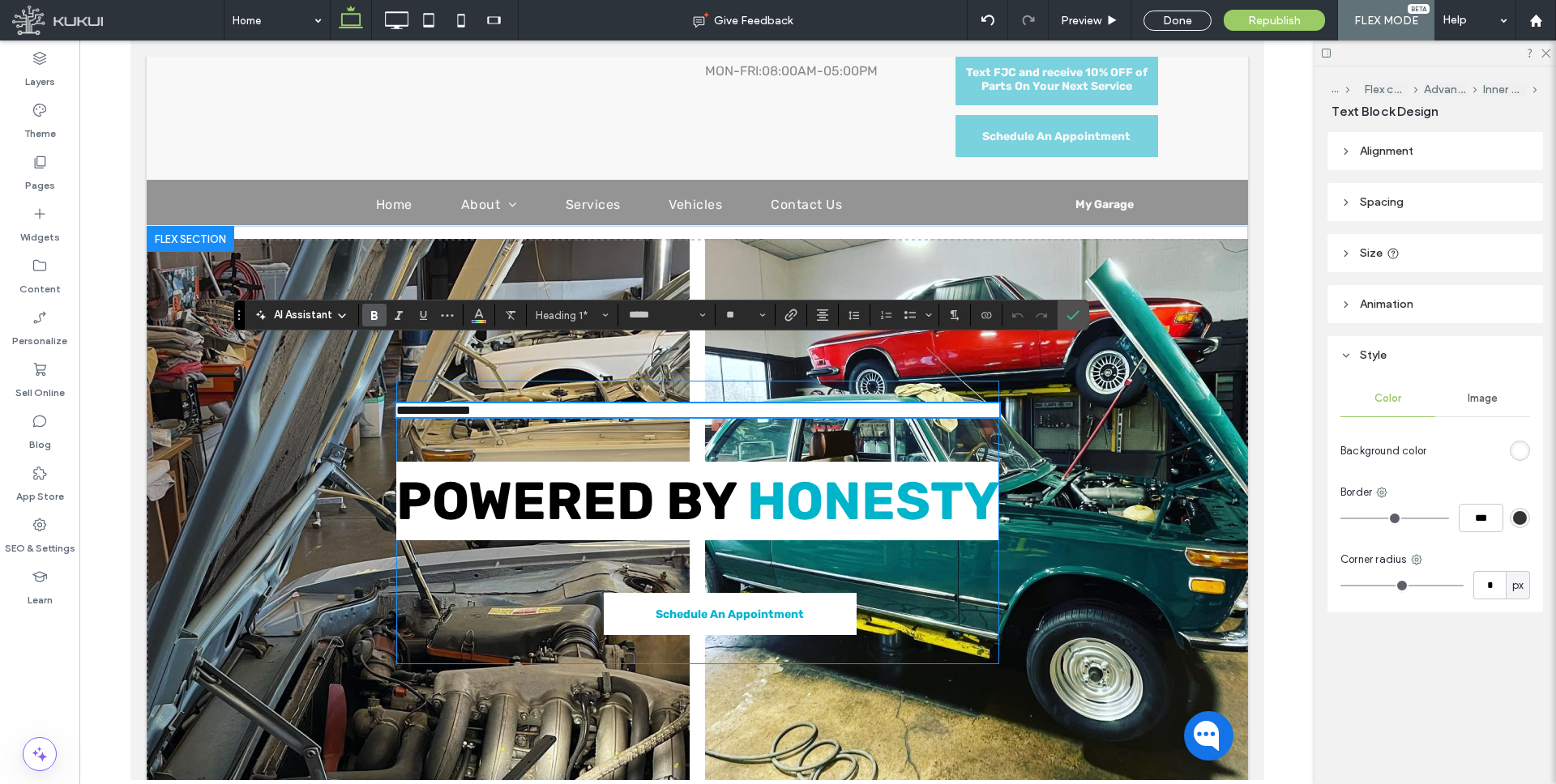
type input "**"
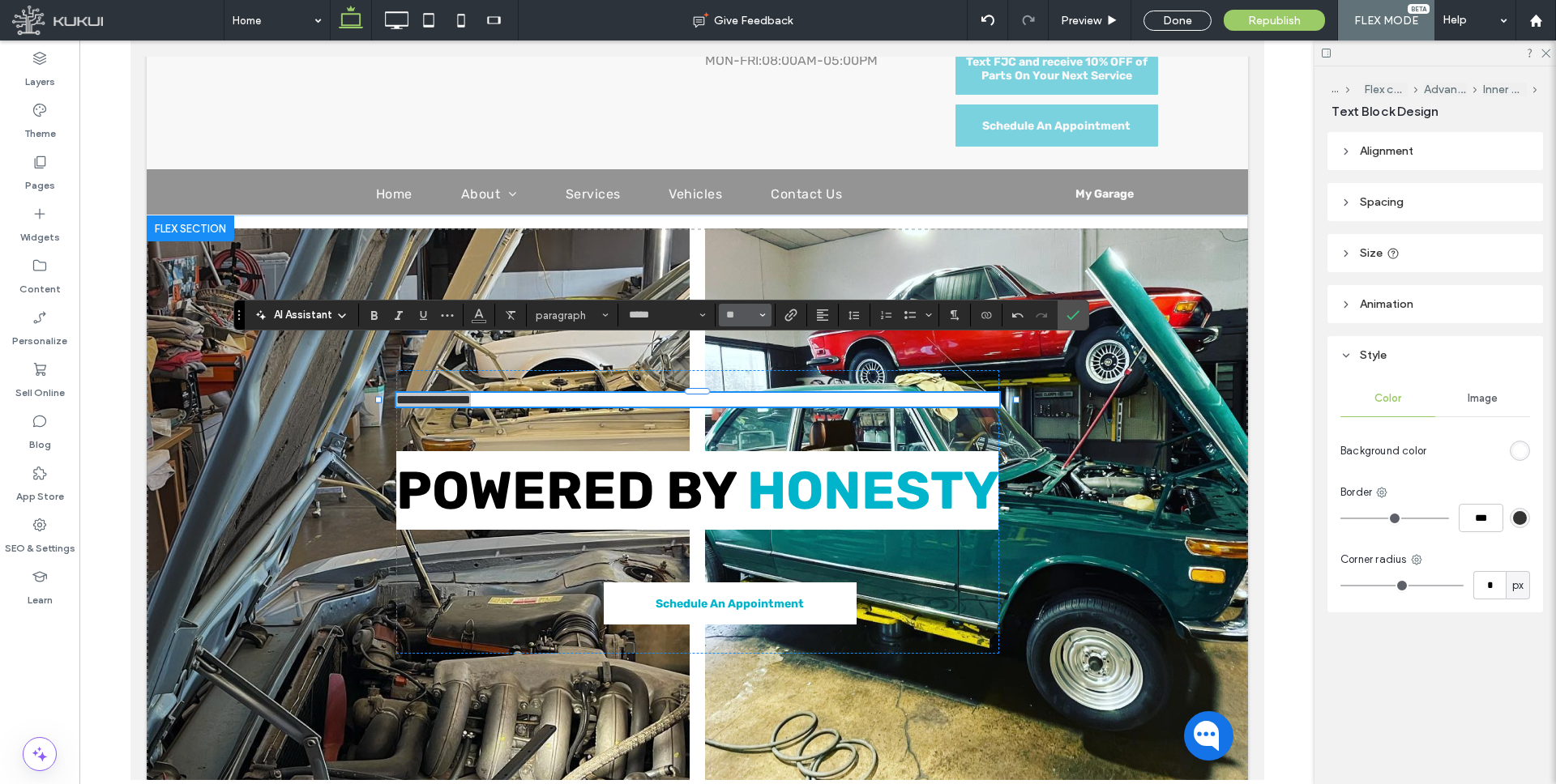
click at [744, 321] on input "**" at bounding box center [740, 316] width 32 height 13
type input "**"
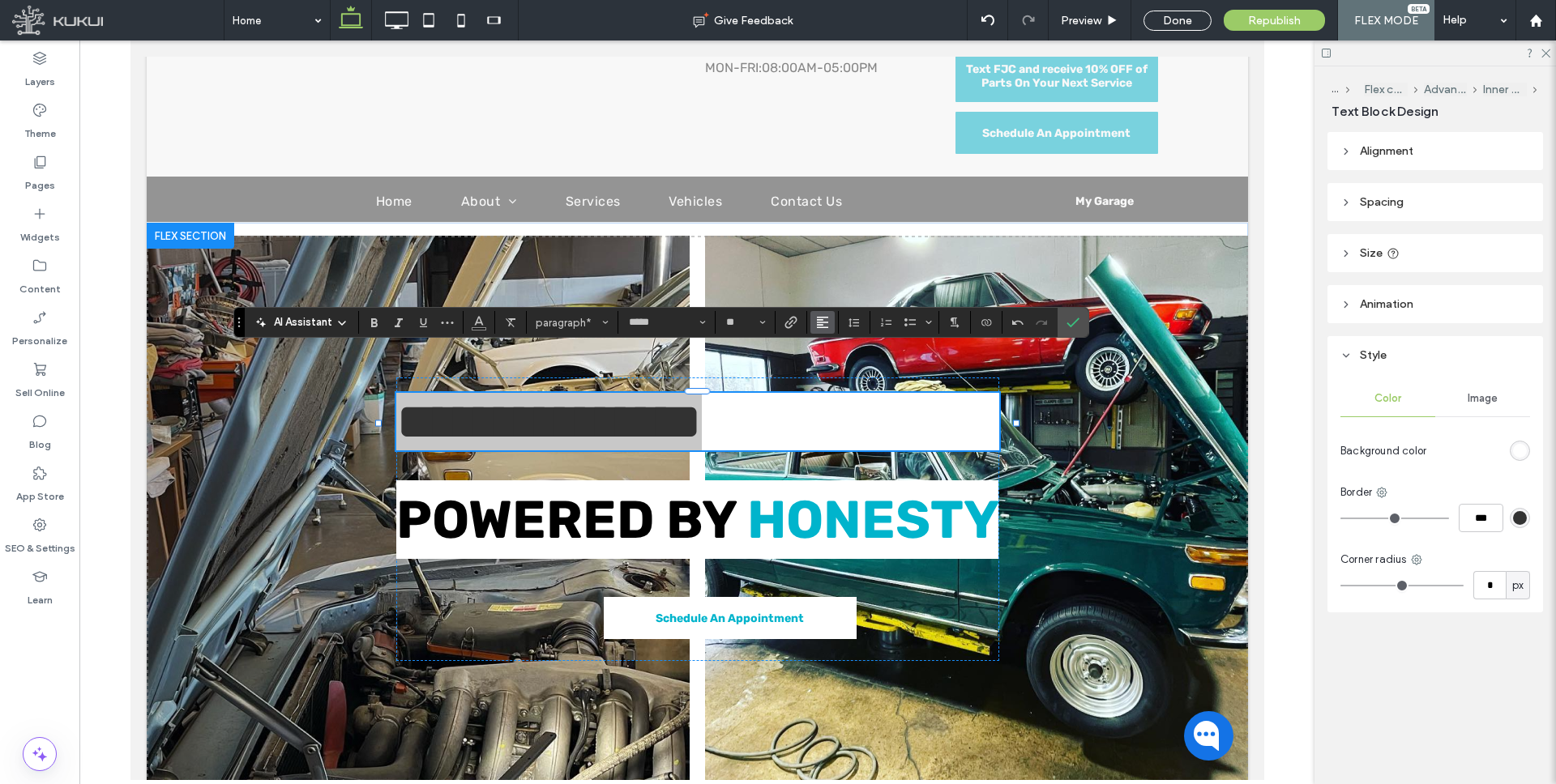
click at [821, 319] on icon "Alignment" at bounding box center [822, 323] width 13 height 13
drag, startPoint x: 829, startPoint y: 373, endPoint x: 694, endPoint y: 332, distance: 141.1
click at [829, 373] on icon "ui.textEditor.alignment.center" at bounding box center [835, 372] width 13 height 13
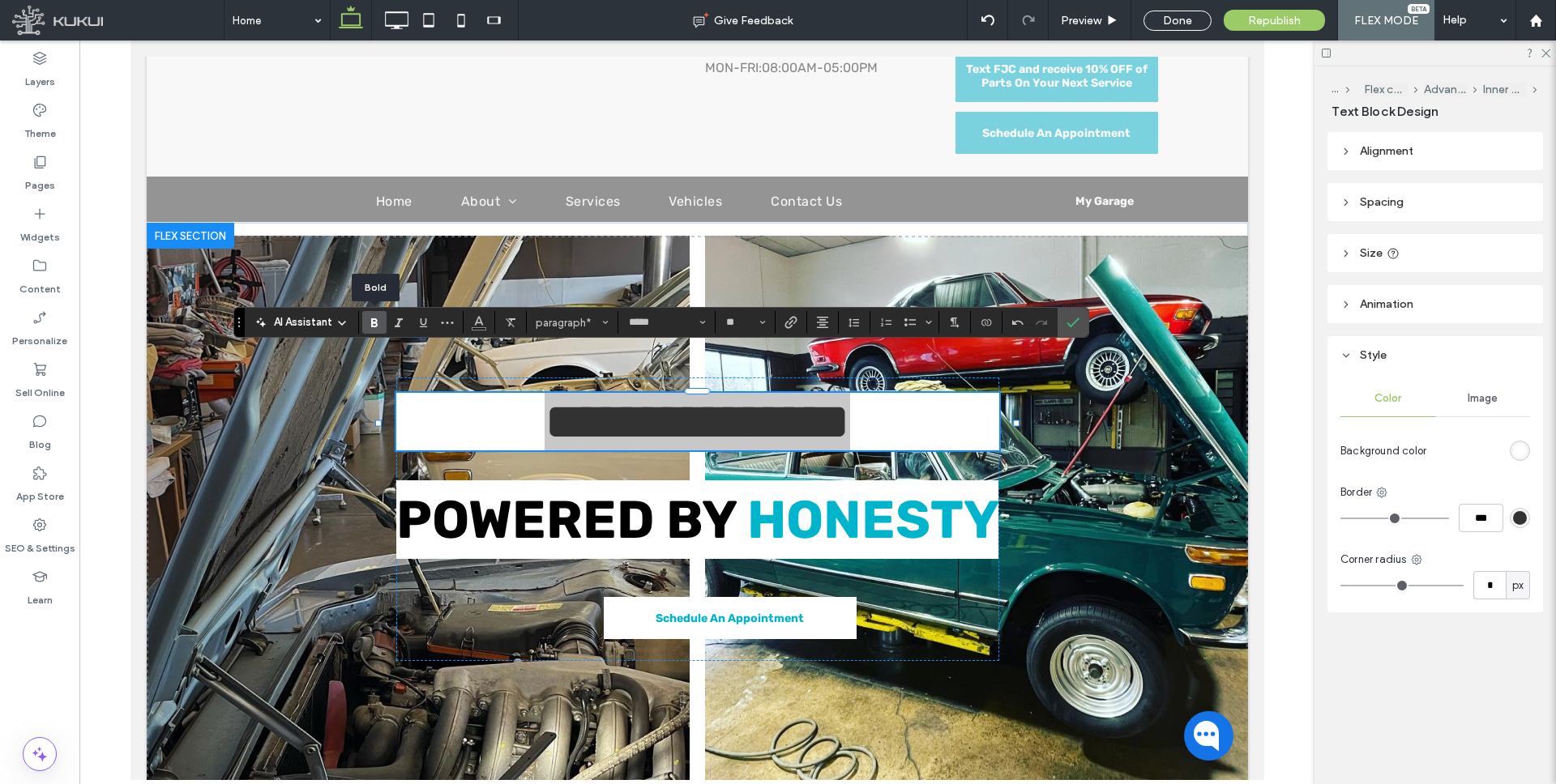
click at [374, 324] on icon "Bold" at bounding box center [374, 323] width 13 height 13
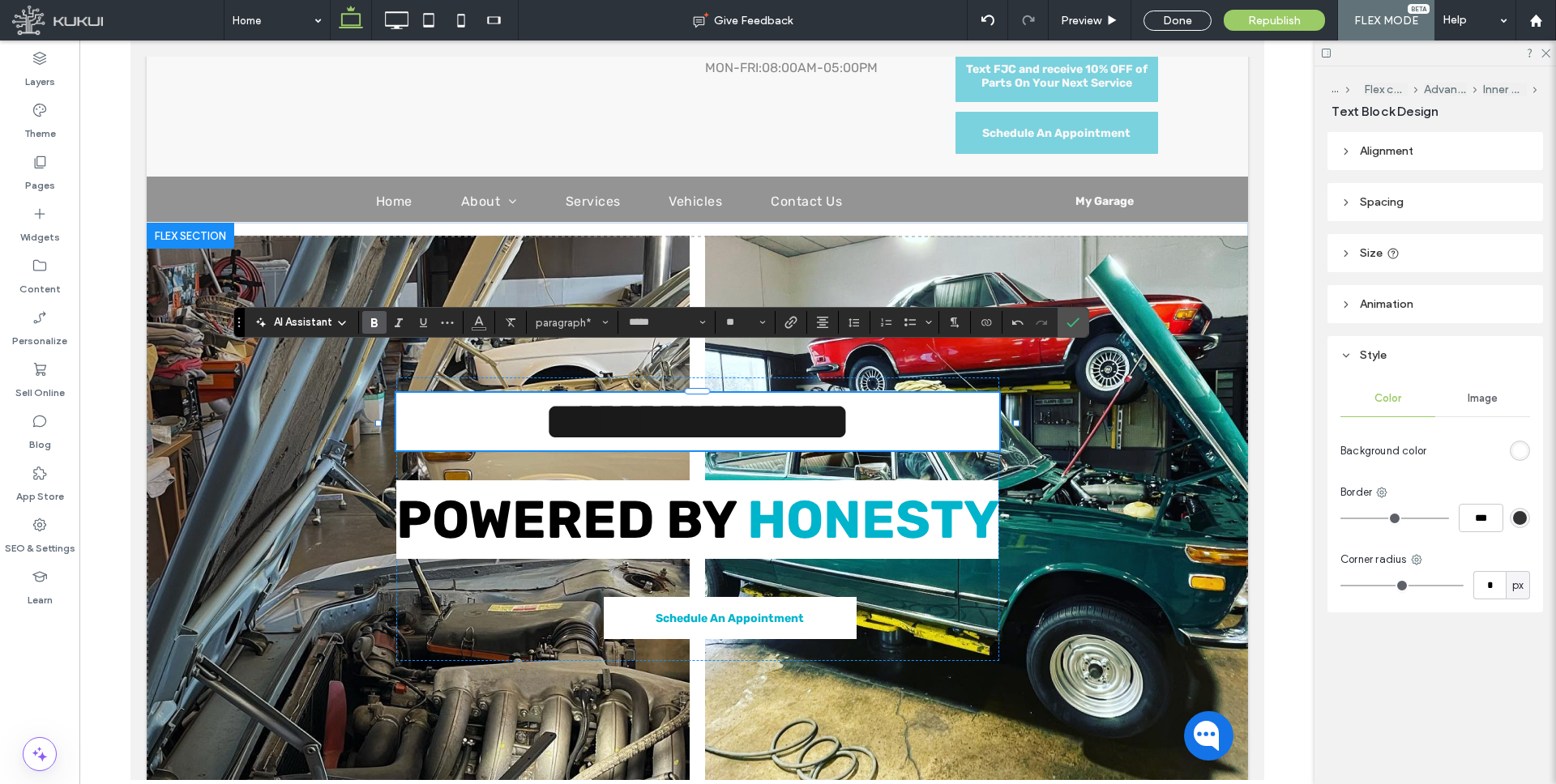
click at [843, 395] on strong "**********" at bounding box center [697, 421] width 306 height 53
click at [839, 395] on strong "**********" at bounding box center [697, 421] width 306 height 53
click at [484, 324] on icon "Color" at bounding box center [479, 321] width 13 height 13
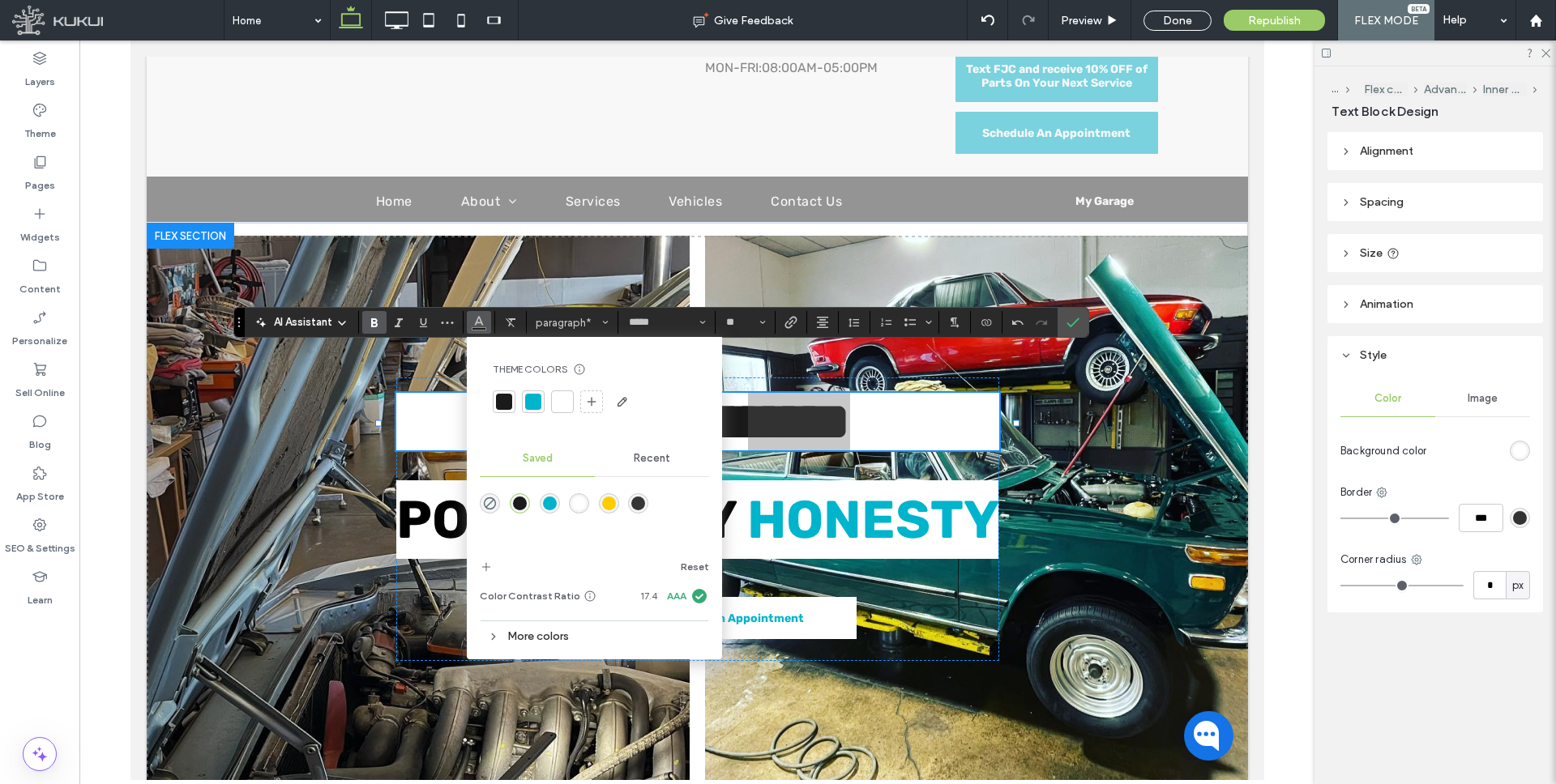
click at [552, 499] on div "rgba(0,180,204,1)" at bounding box center [550, 503] width 14 height 14
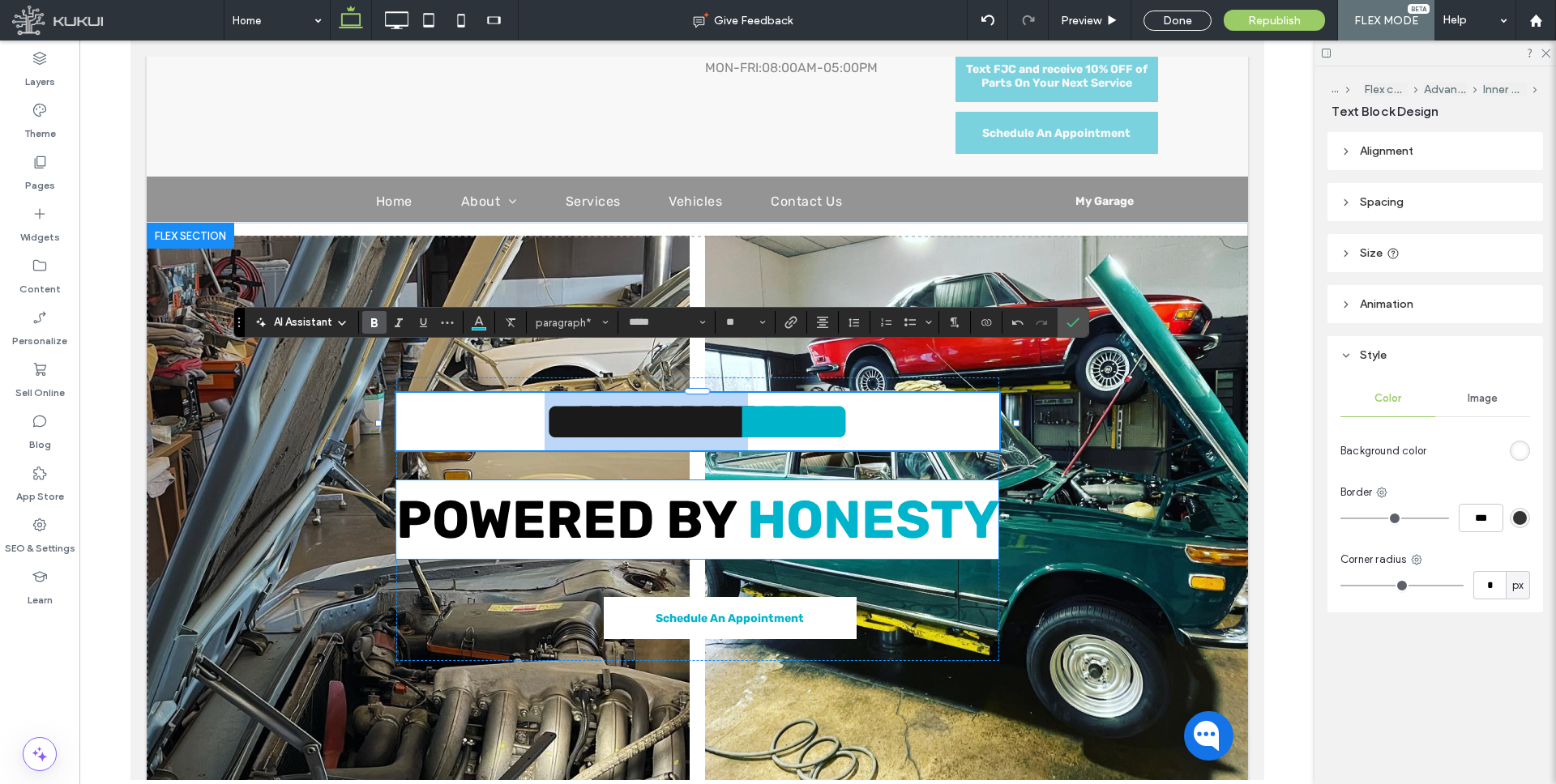
click at [526, 489] on span "POWERED BY" at bounding box center [564, 520] width 339 height 63
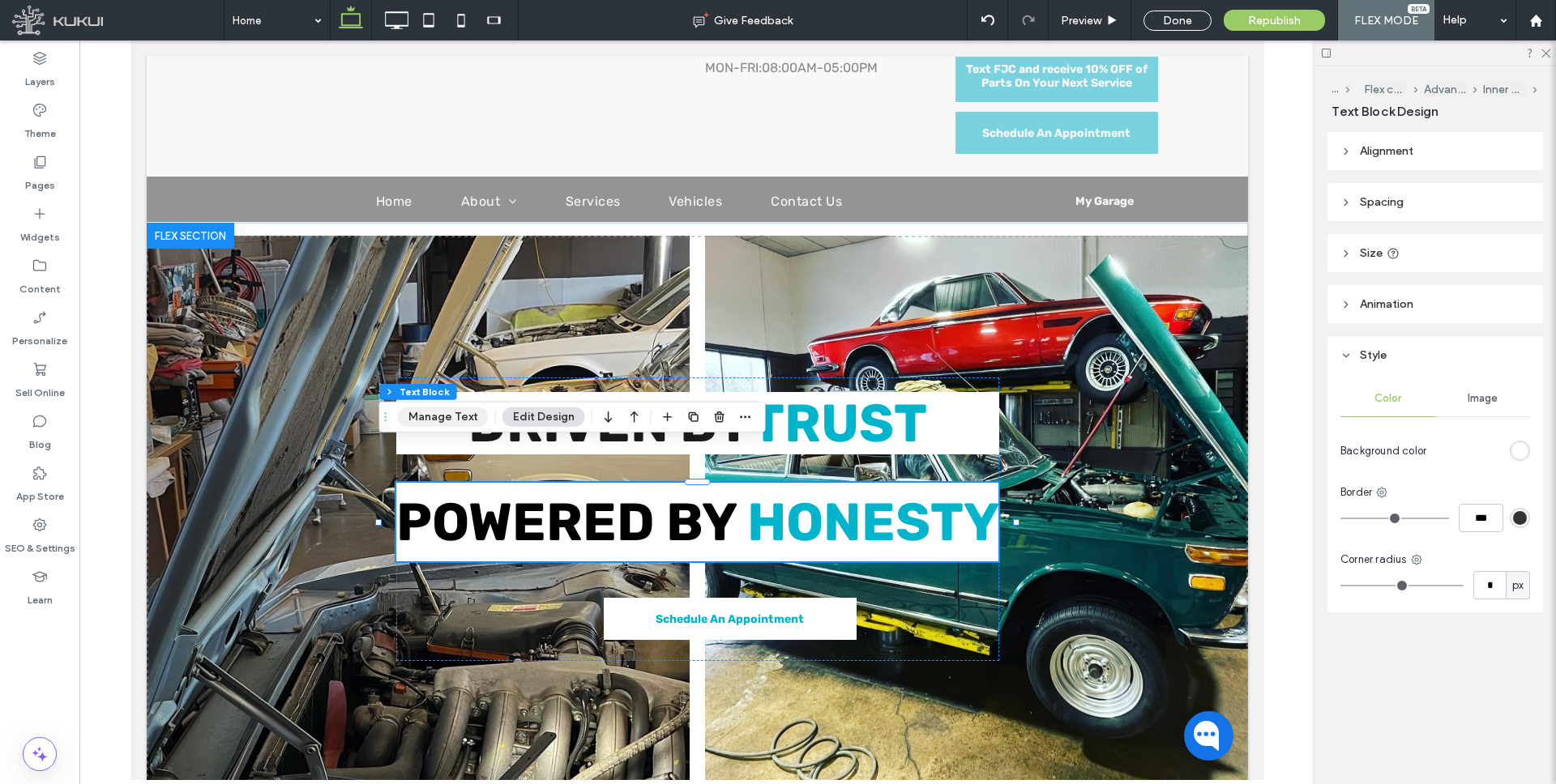
click at [462, 416] on button "Manage Text" at bounding box center [443, 417] width 91 height 20
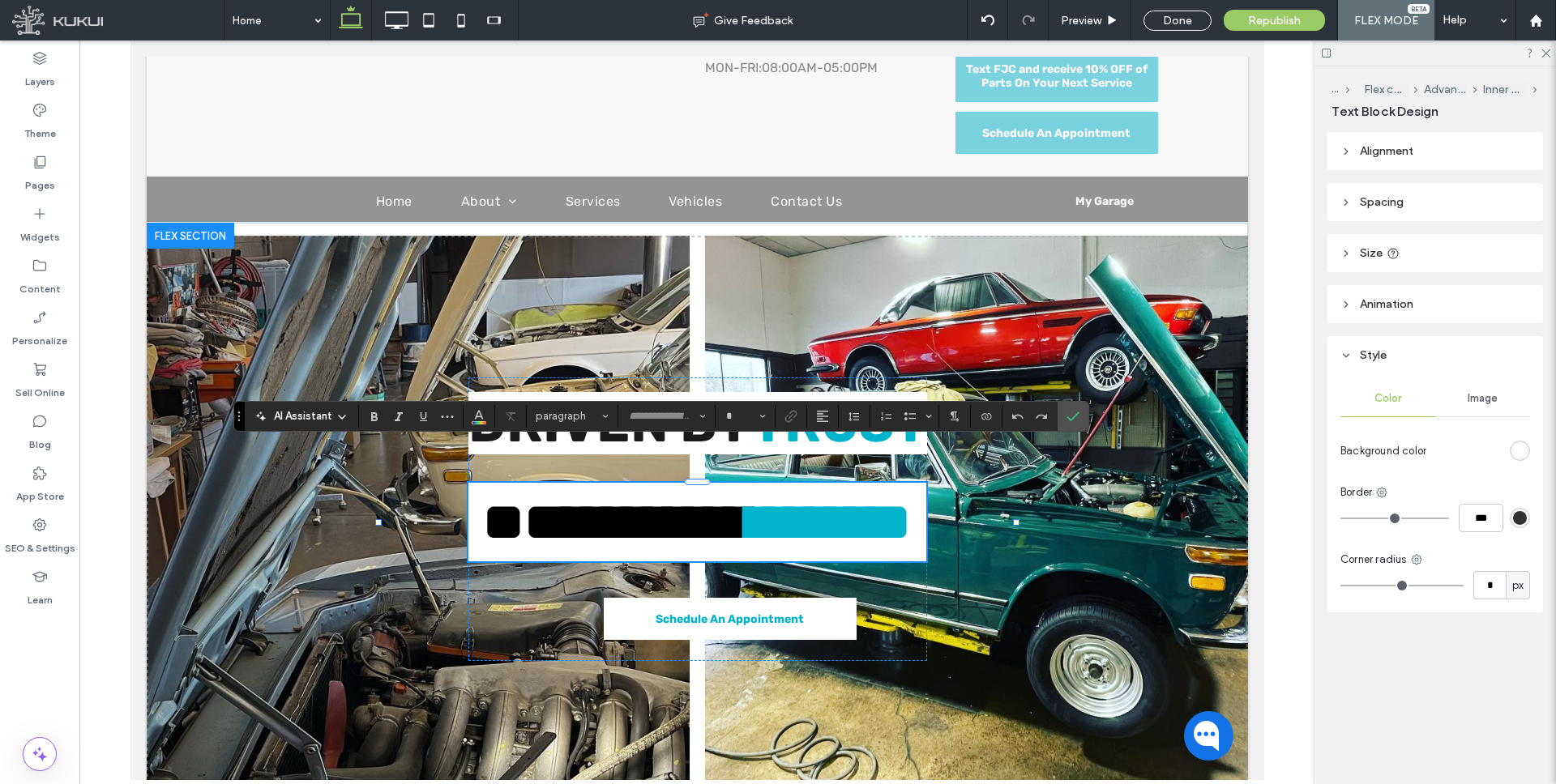
type input "*****"
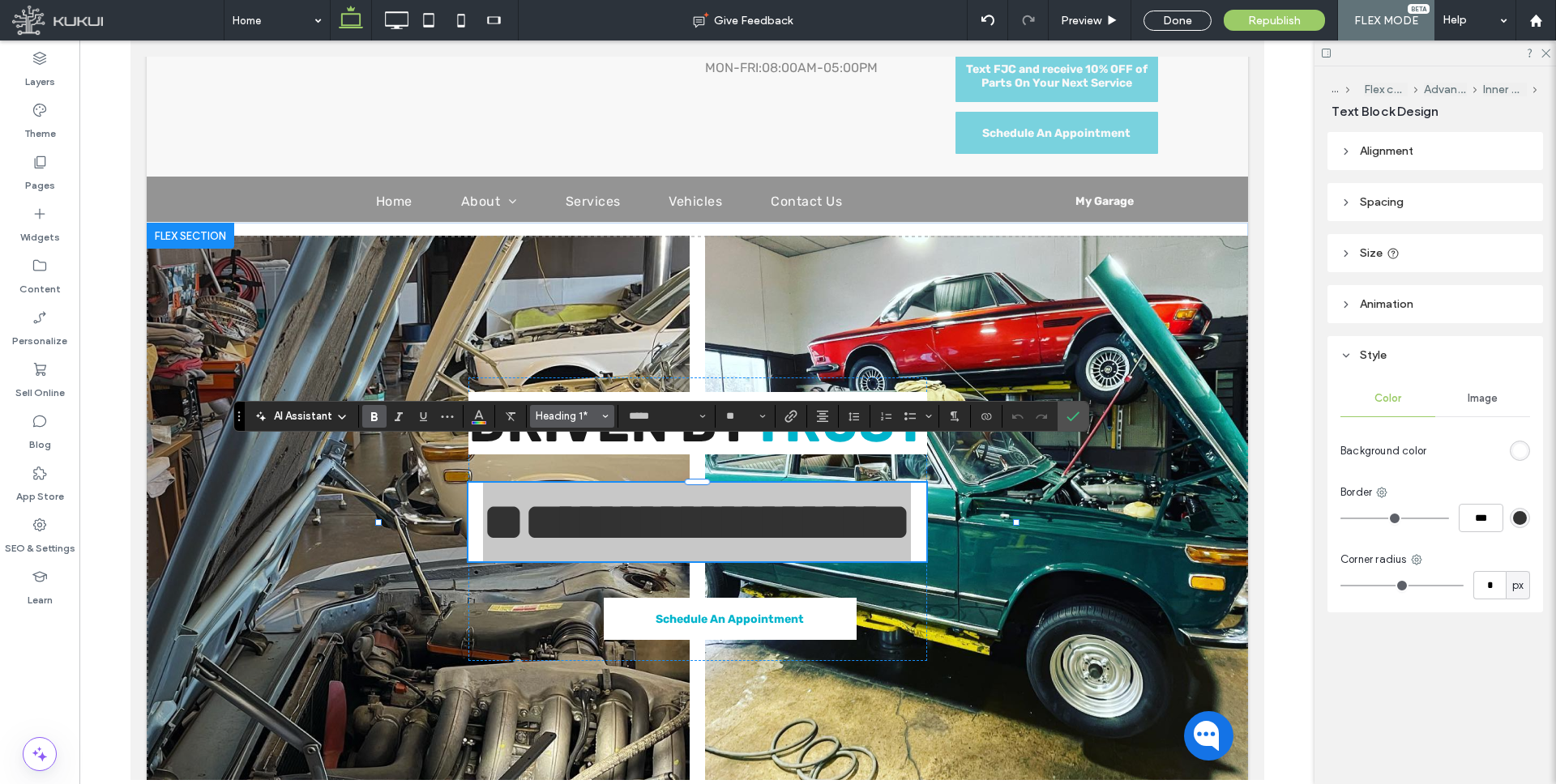
click at [598, 418] on span "Heading 1*" at bounding box center [568, 416] width 63 height 12
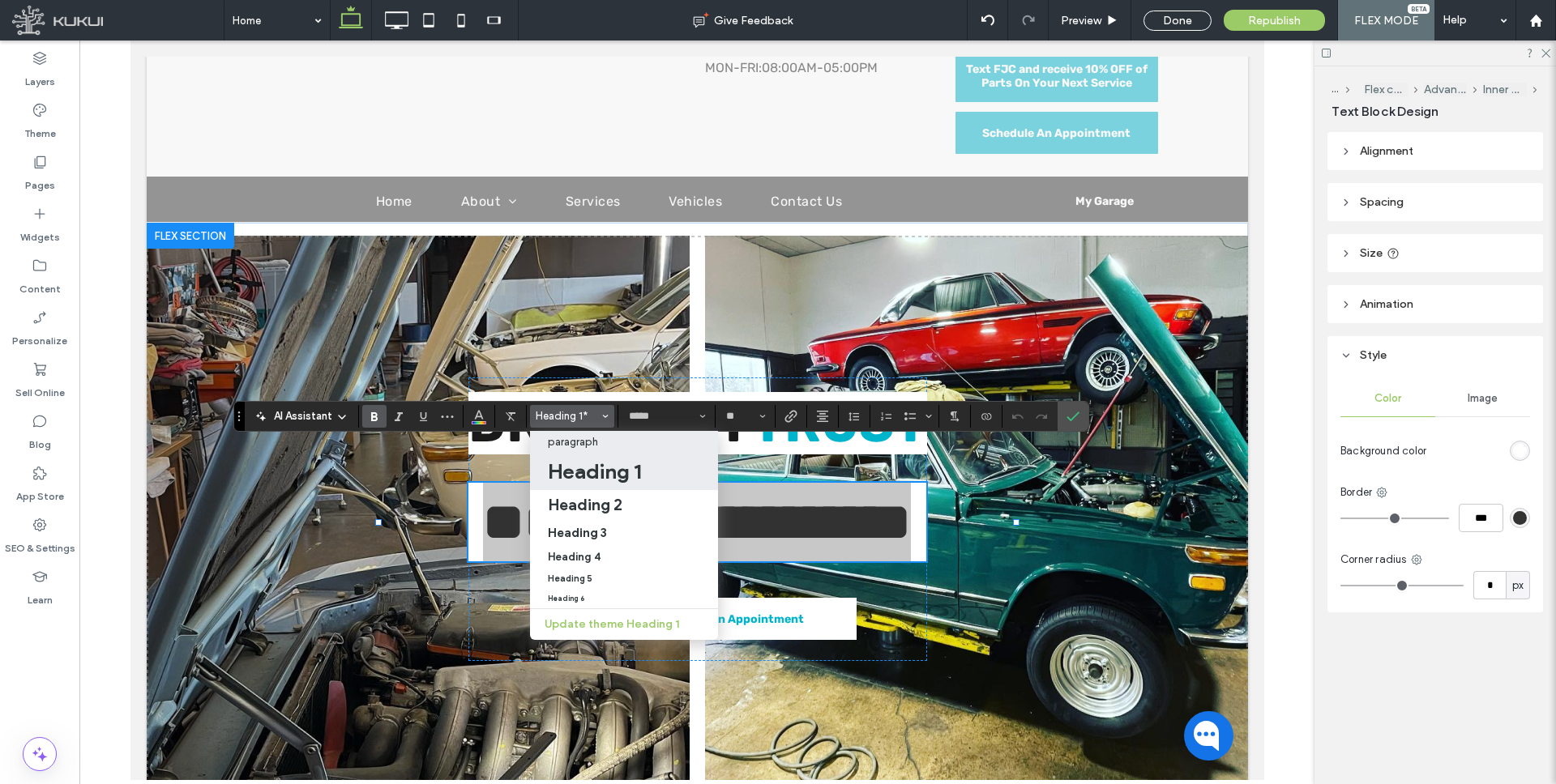
click at [607, 445] on div "paragraph" at bounding box center [624, 442] width 152 height 12
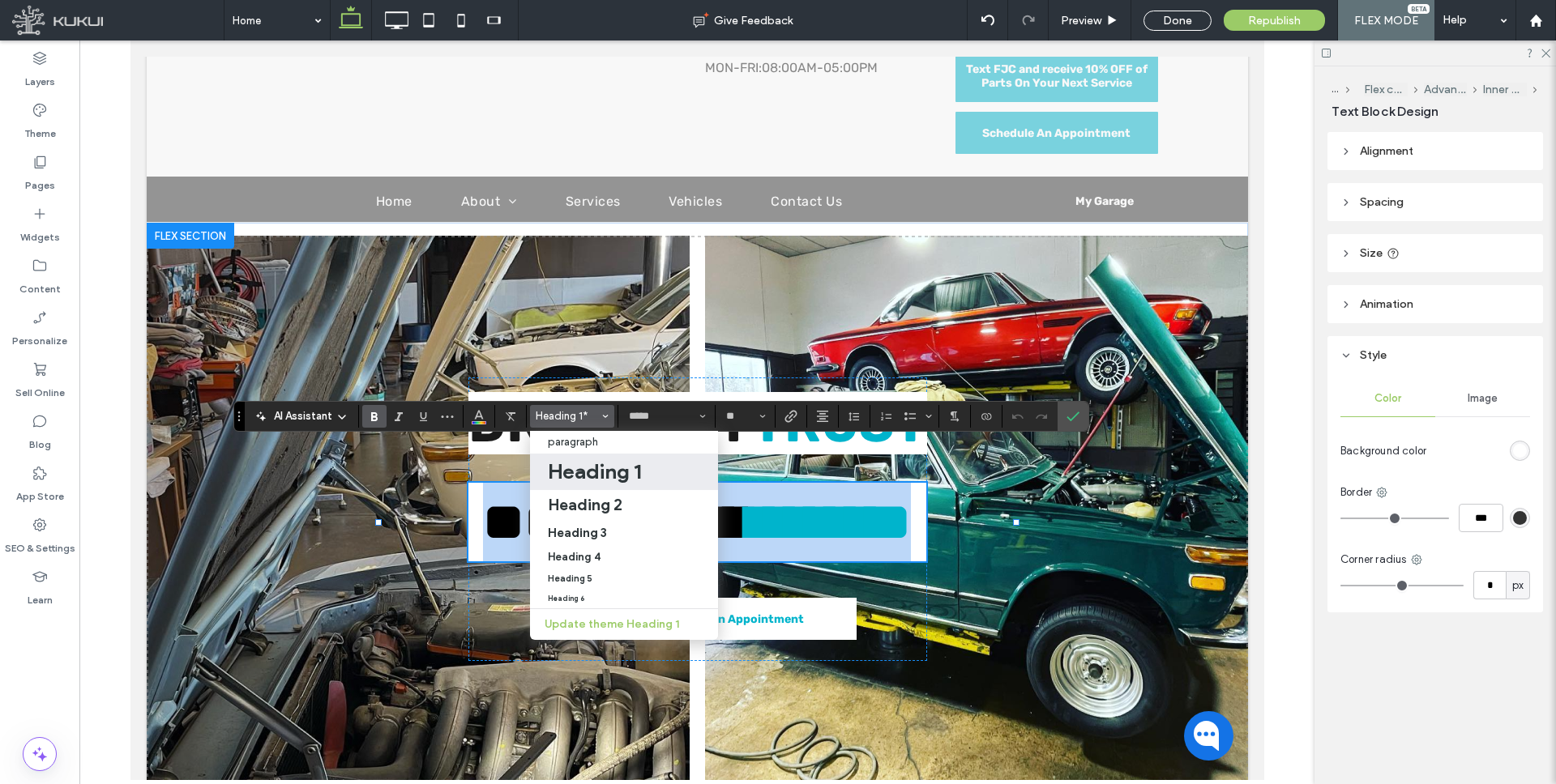
scroll to position [264, 0]
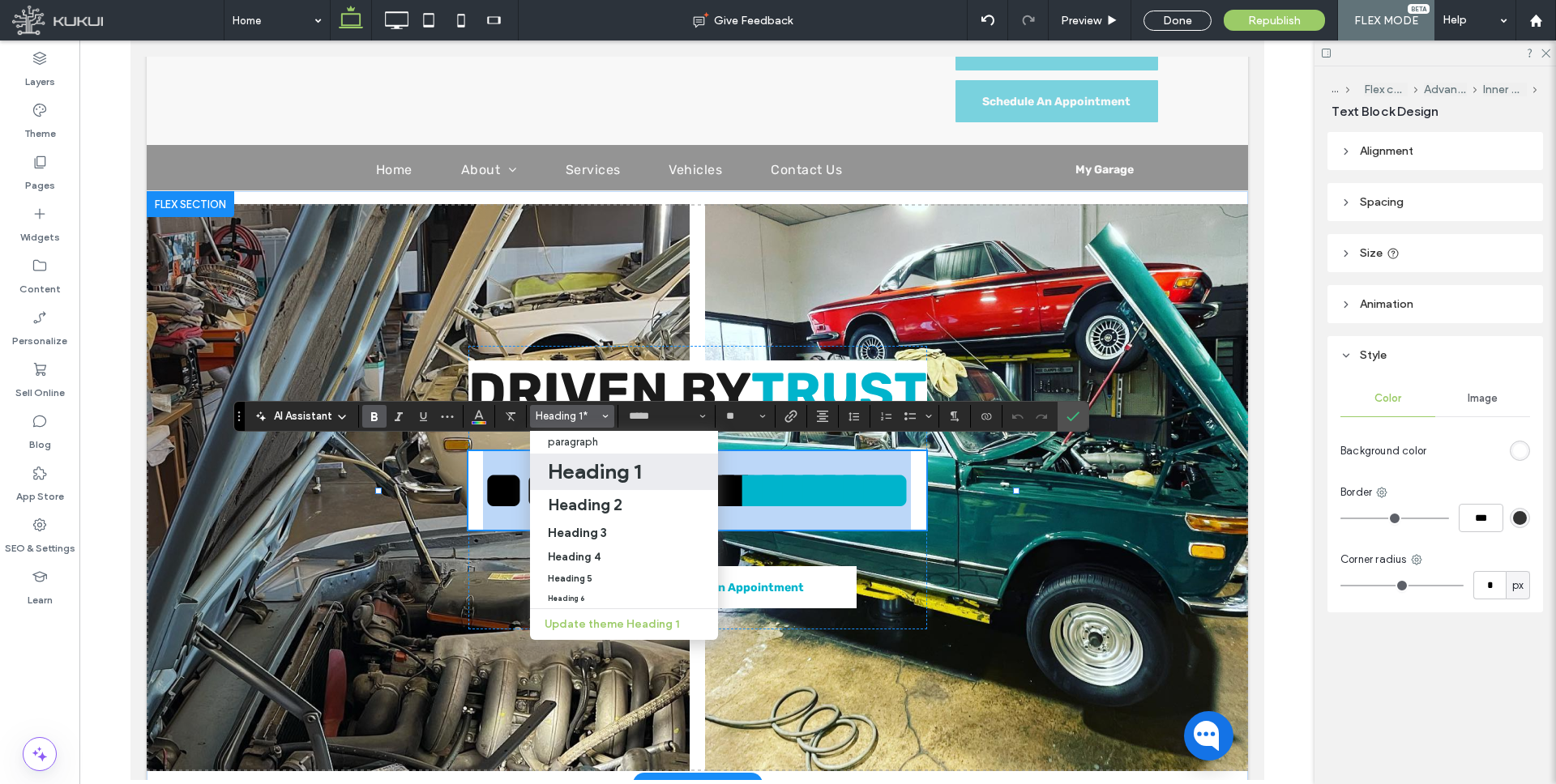
type input "**"
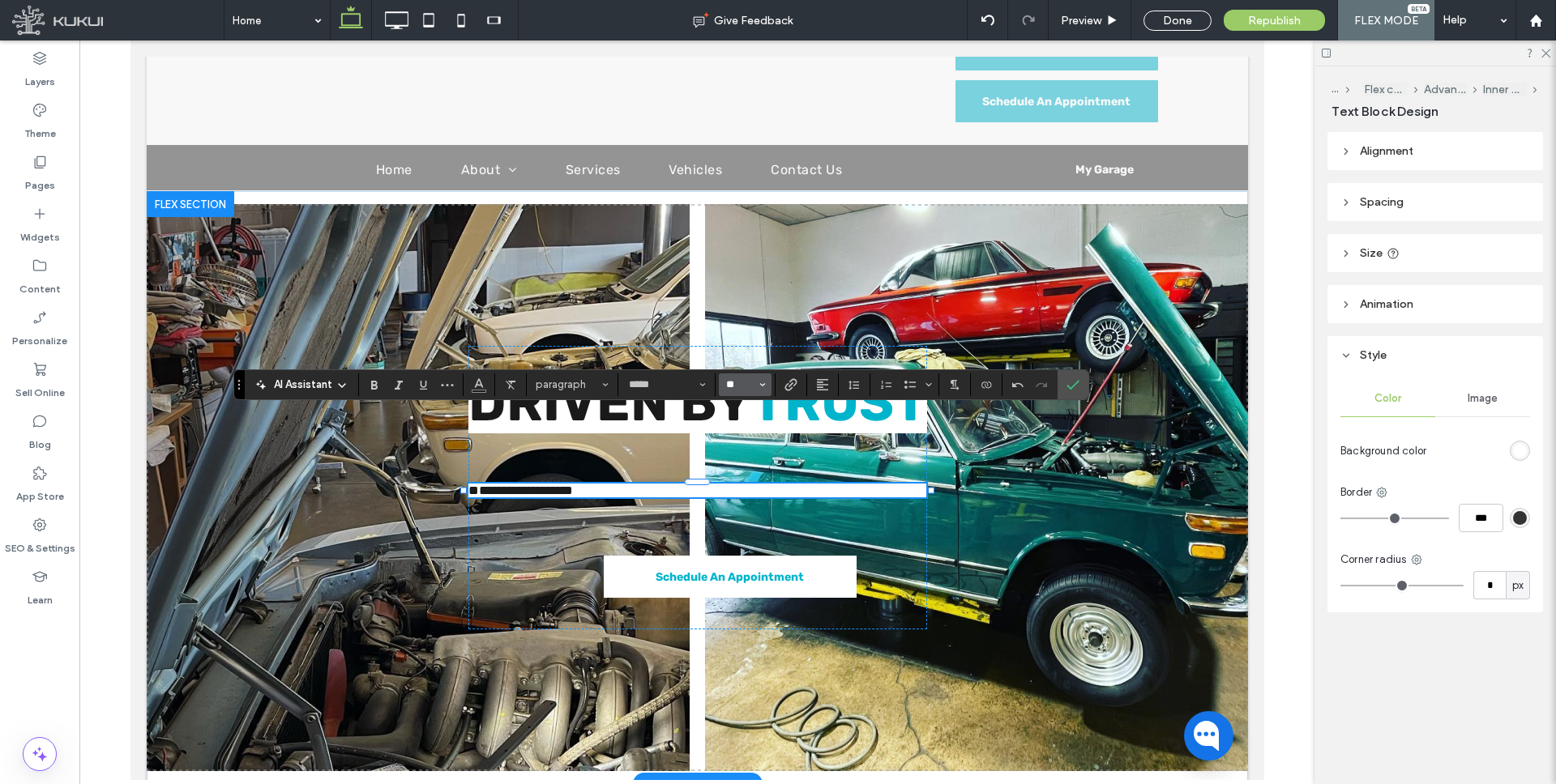
click at [746, 388] on input "**" at bounding box center [740, 385] width 32 height 13
type input "**"
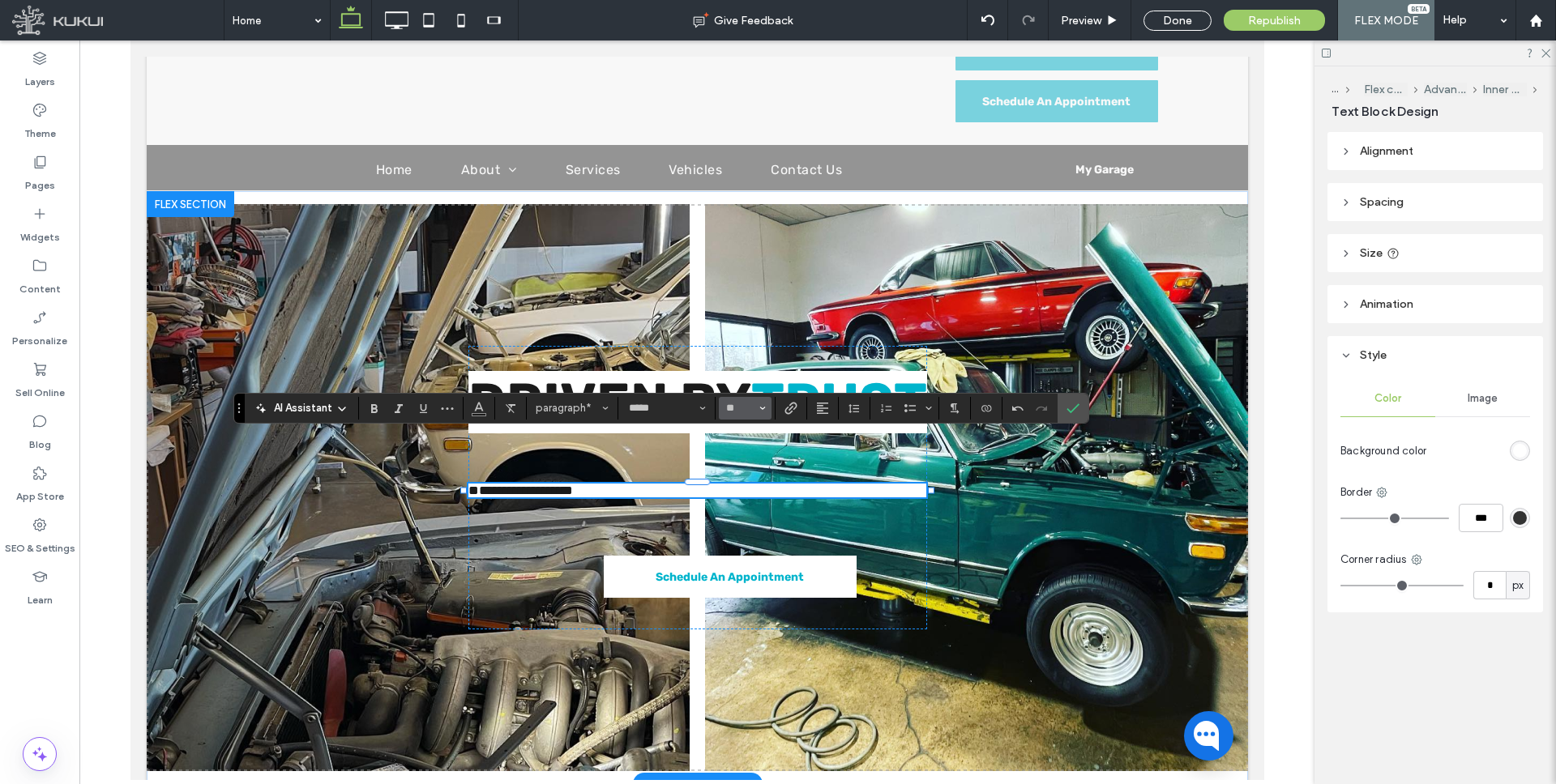
scroll to position [241, 0]
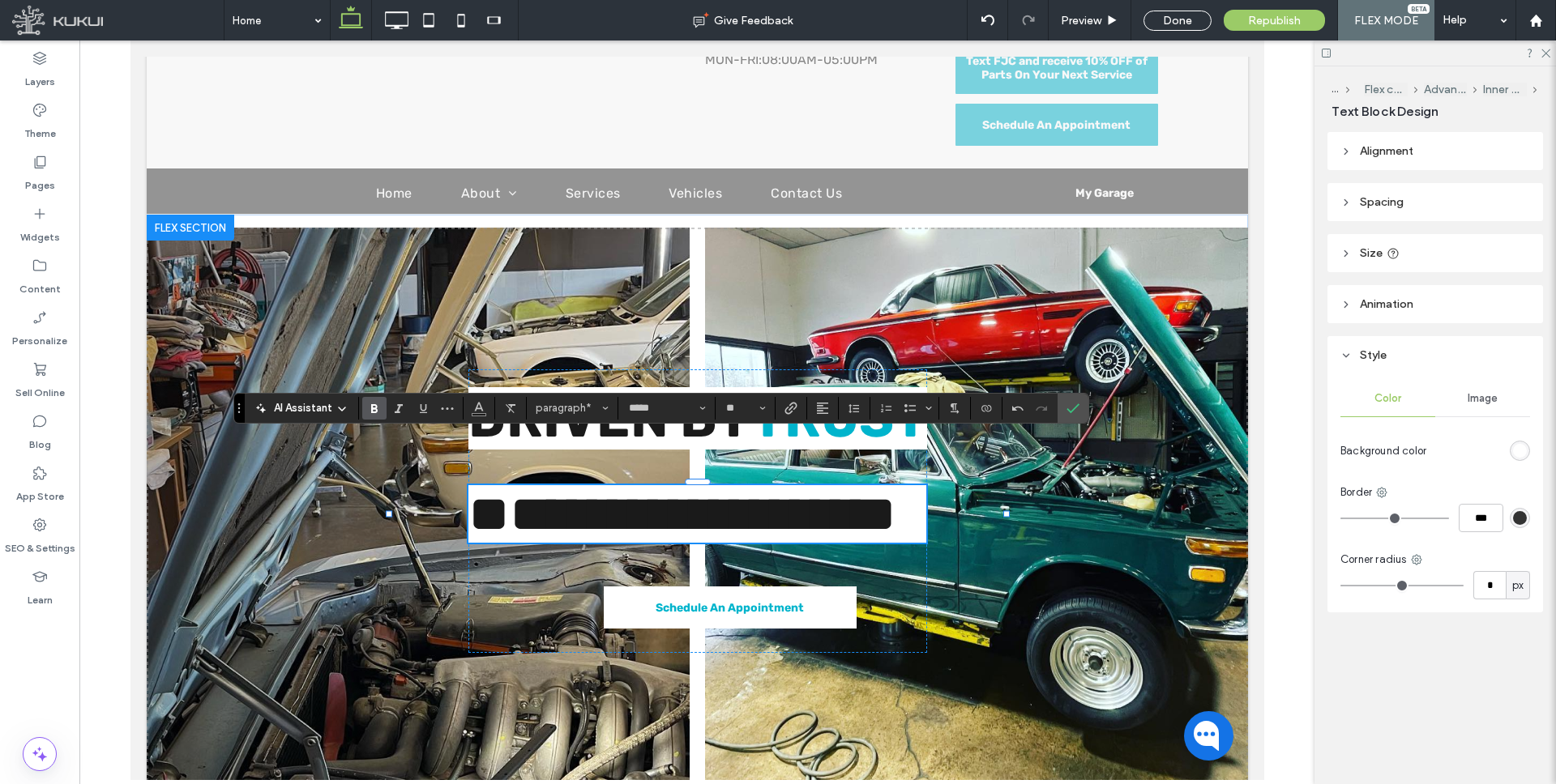
click at [378, 408] on icon "Bold" at bounding box center [374, 408] width 13 height 13
click at [793, 488] on strong "**********" at bounding box center [682, 514] width 428 height 53
click at [834, 488] on strong "**********" at bounding box center [682, 514] width 428 height 53
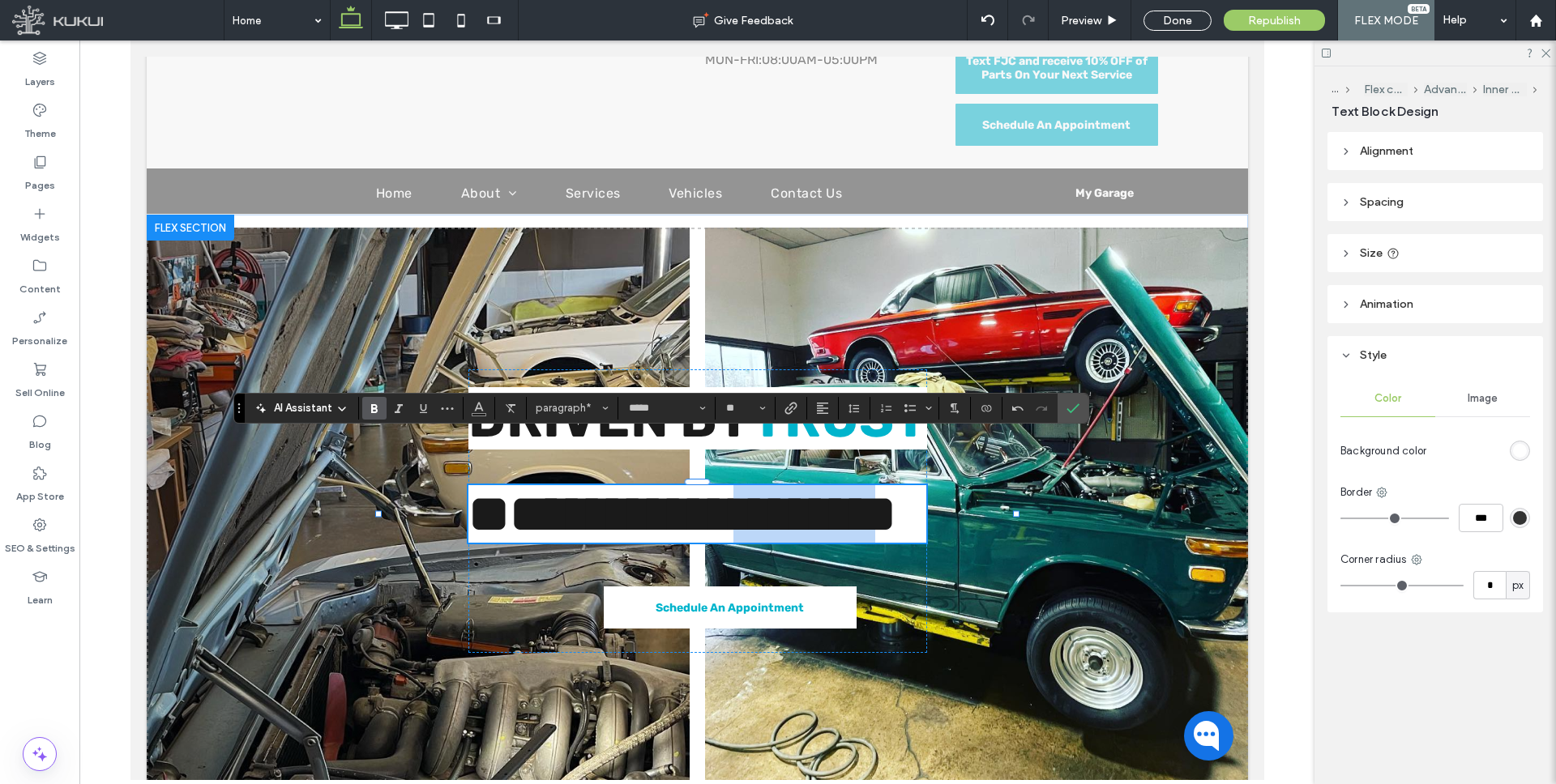
click at [834, 488] on strong "**********" at bounding box center [682, 514] width 428 height 53
click at [477, 412] on icon "Color" at bounding box center [479, 407] width 13 height 13
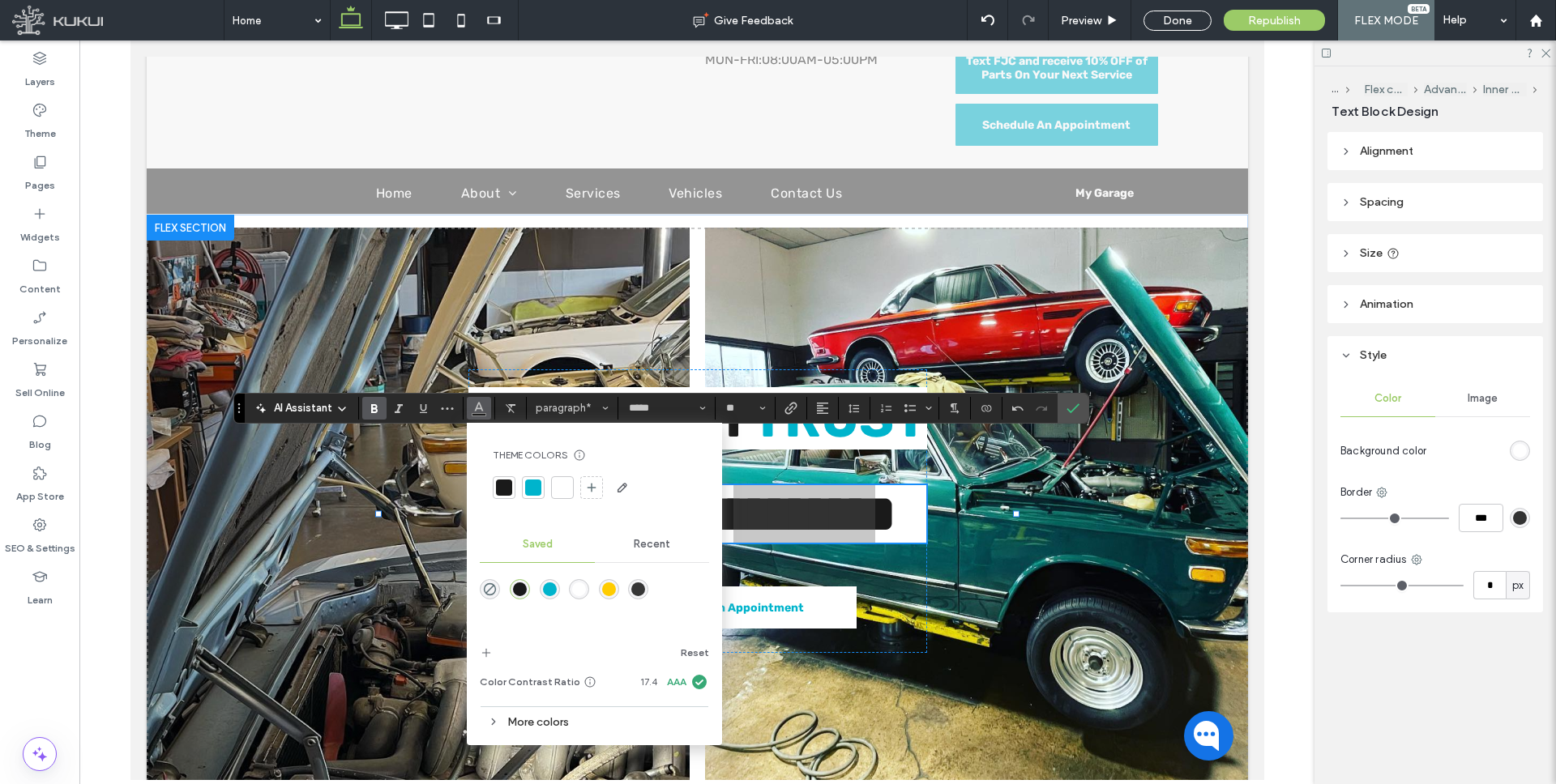
click at [550, 586] on div "rgba(0,180,204,1)" at bounding box center [550, 589] width 14 height 14
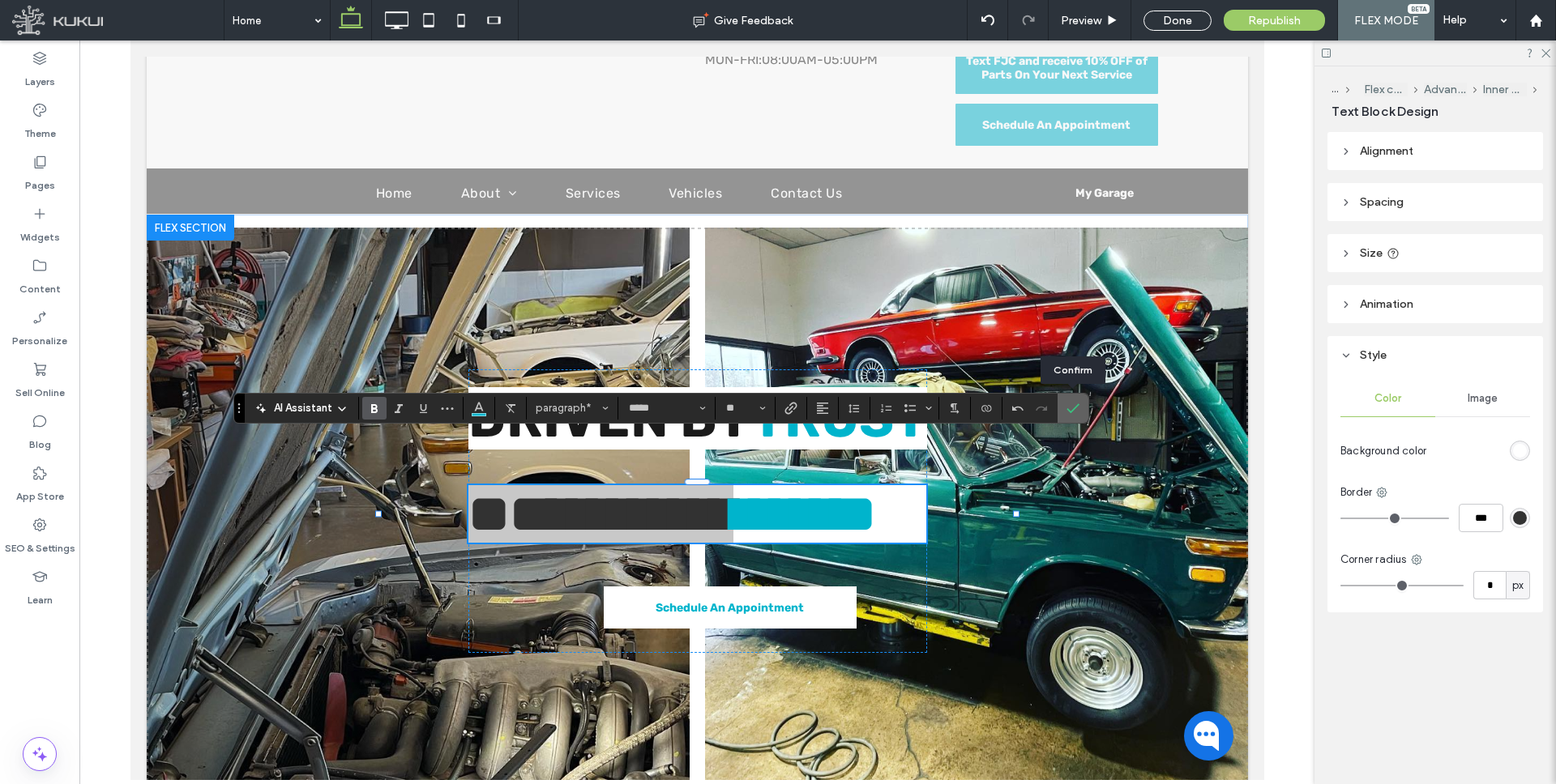
click at [1073, 410] on use "Confirm" at bounding box center [1073, 408] width 13 height 10
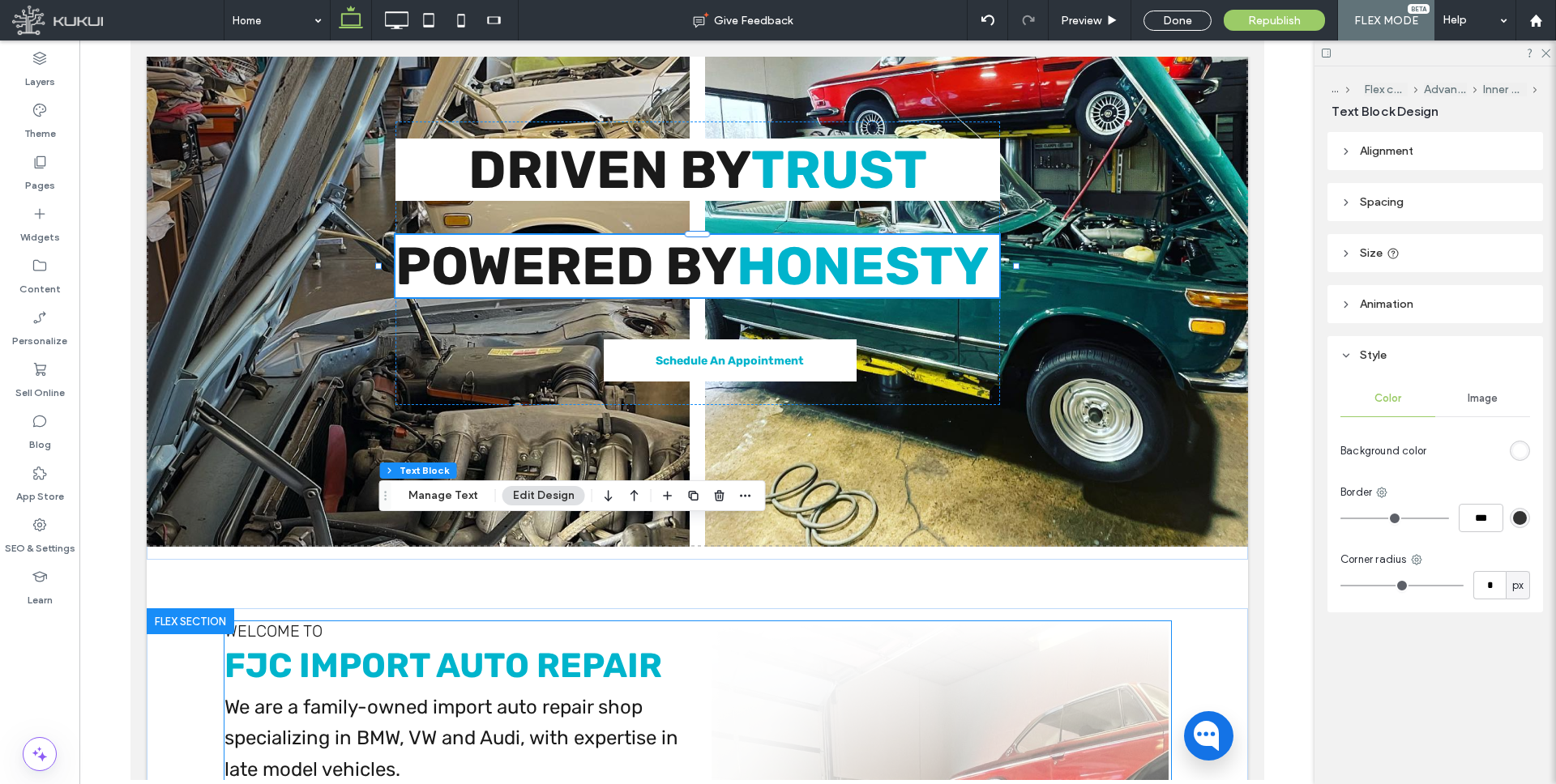
scroll to position [162, 0]
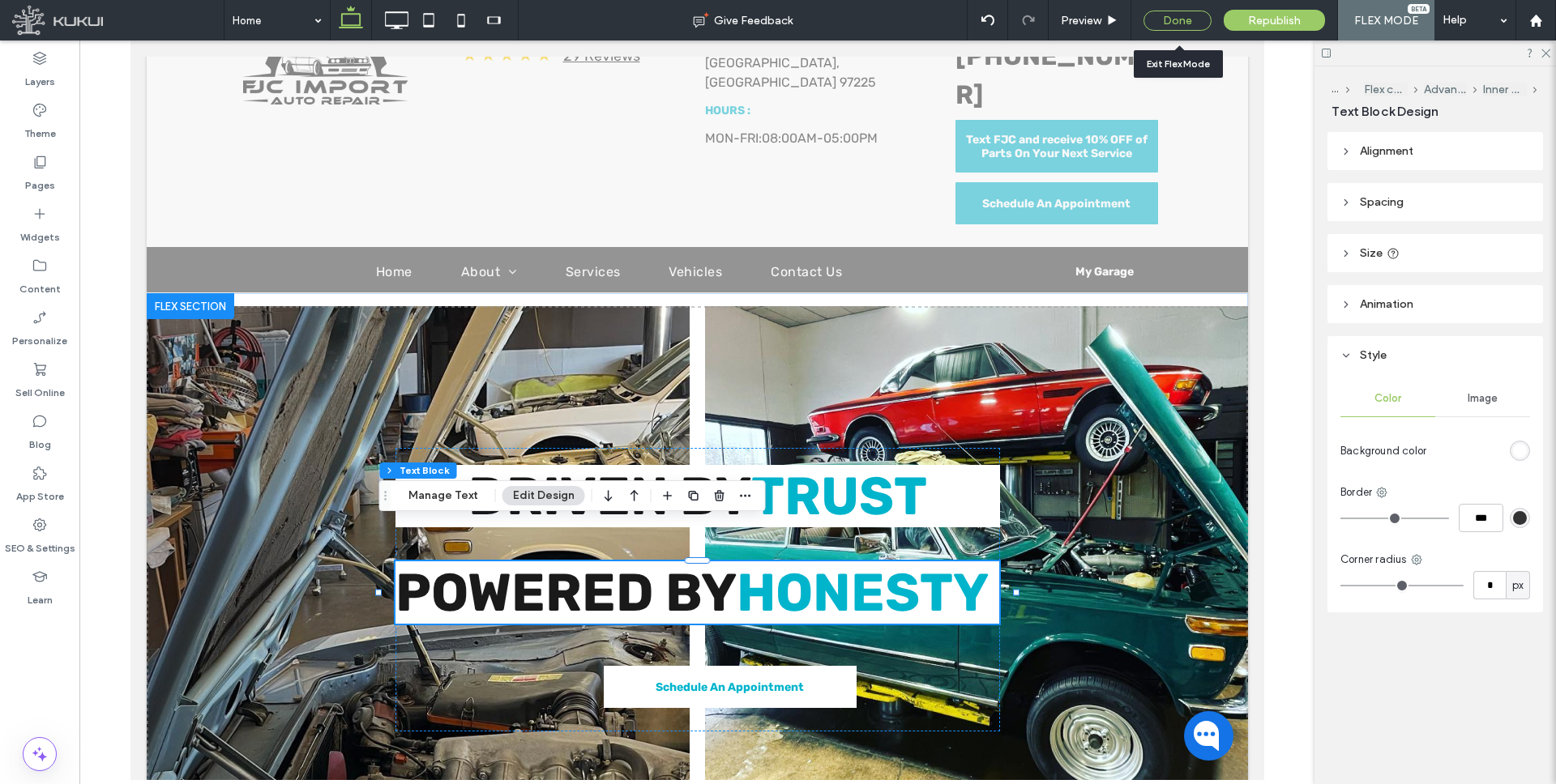
click at [1188, 18] on div "Done" at bounding box center [1178, 20] width 68 height 20
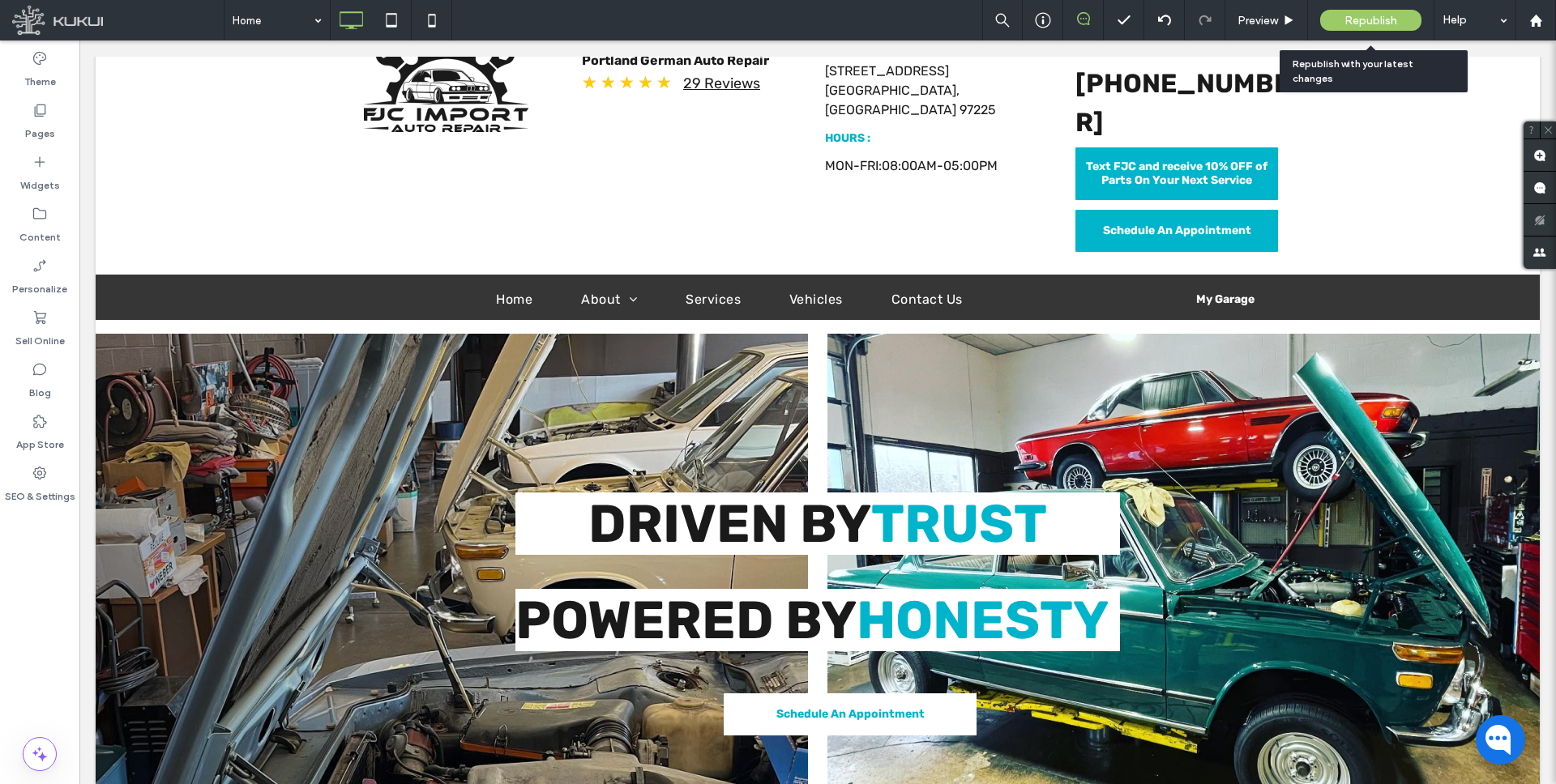
click at [1348, 18] on span "Republish" at bounding box center [1371, 20] width 53 height 14
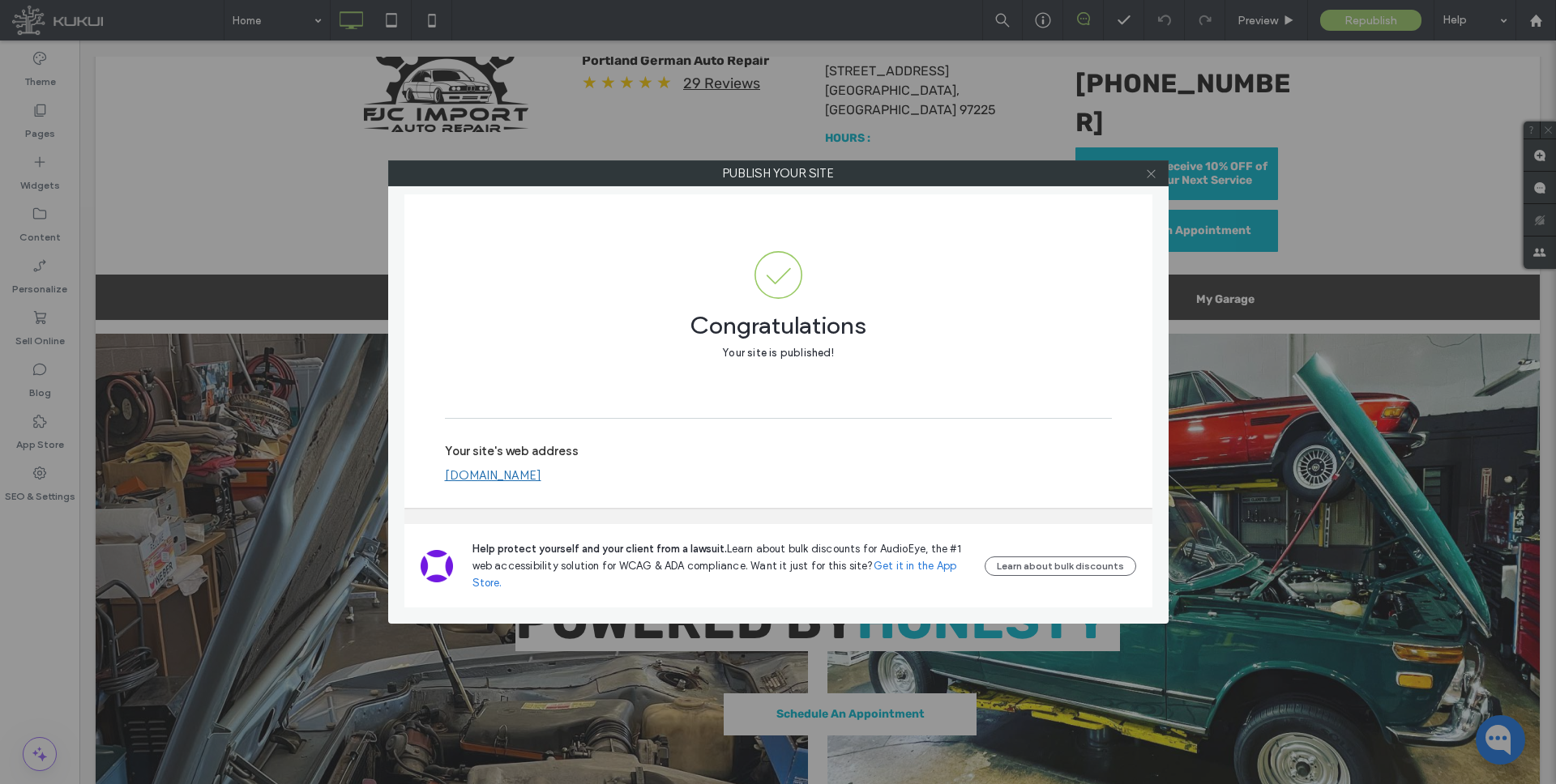
click at [1150, 176] on icon at bounding box center [1151, 173] width 12 height 12
